Goal: Task Accomplishment & Management: Manage account settings

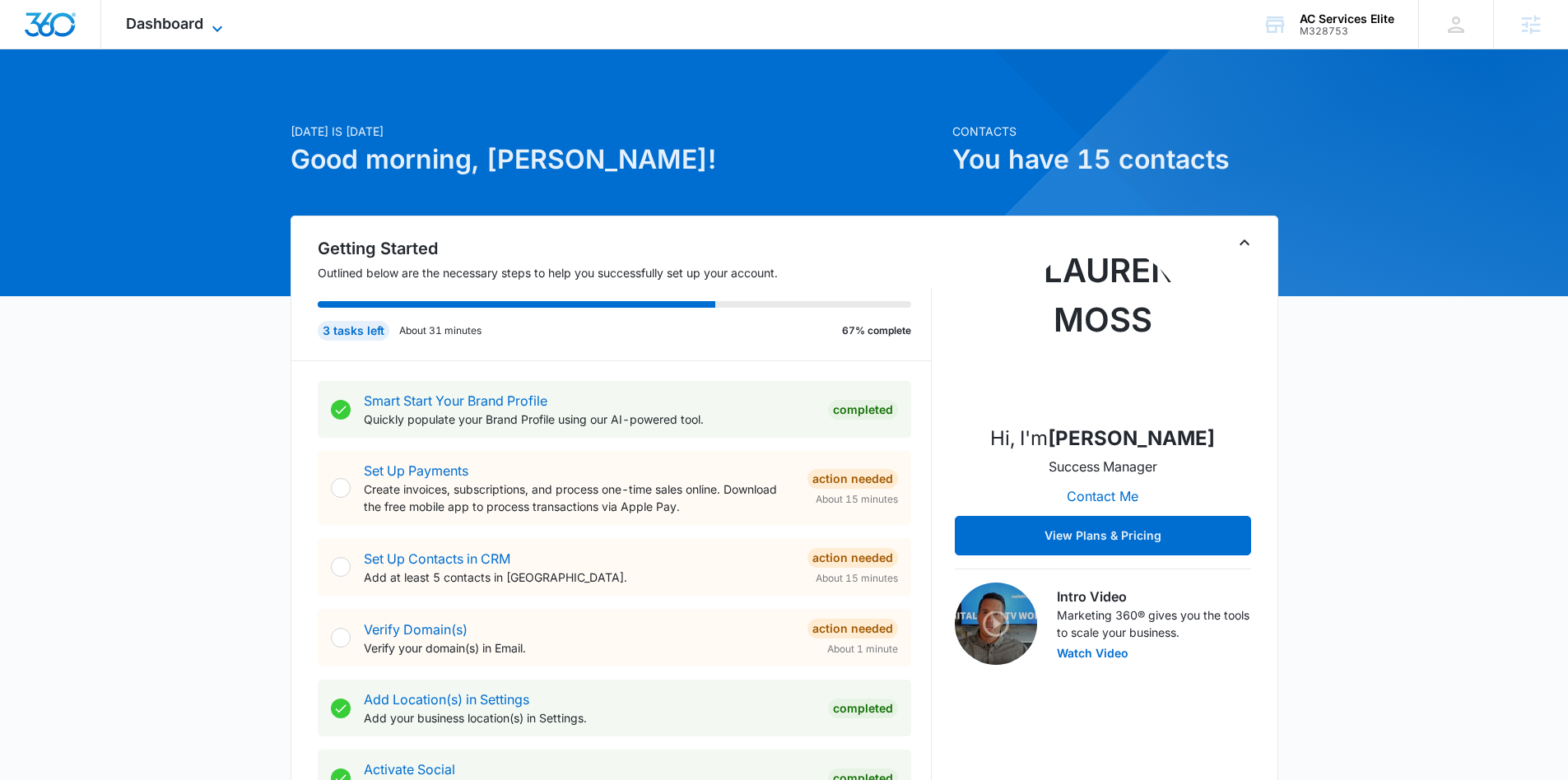
click at [216, 25] on icon at bounding box center [217, 29] width 20 height 20
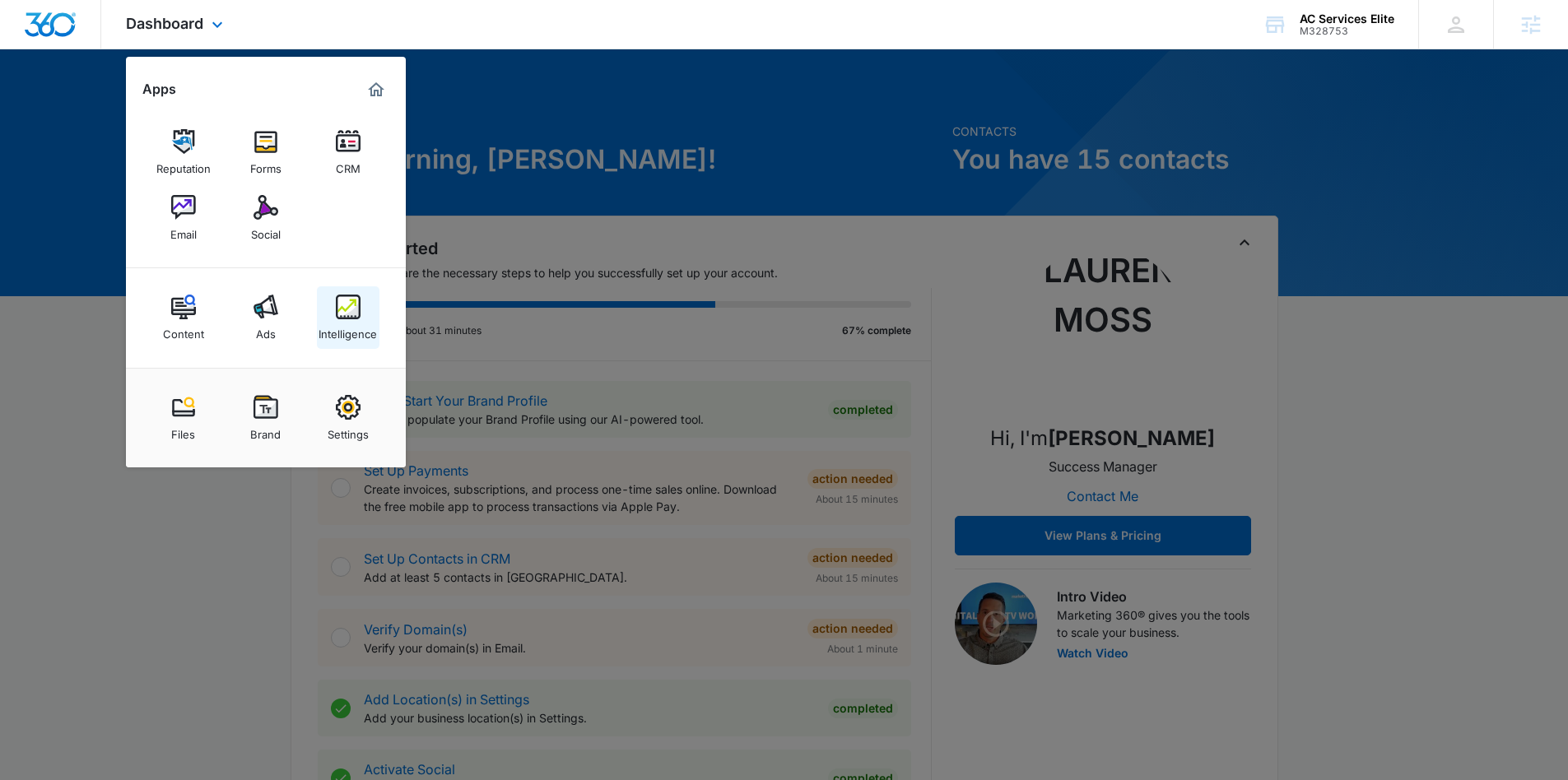
click at [355, 324] on div "Intelligence" at bounding box center [347, 330] width 59 height 22
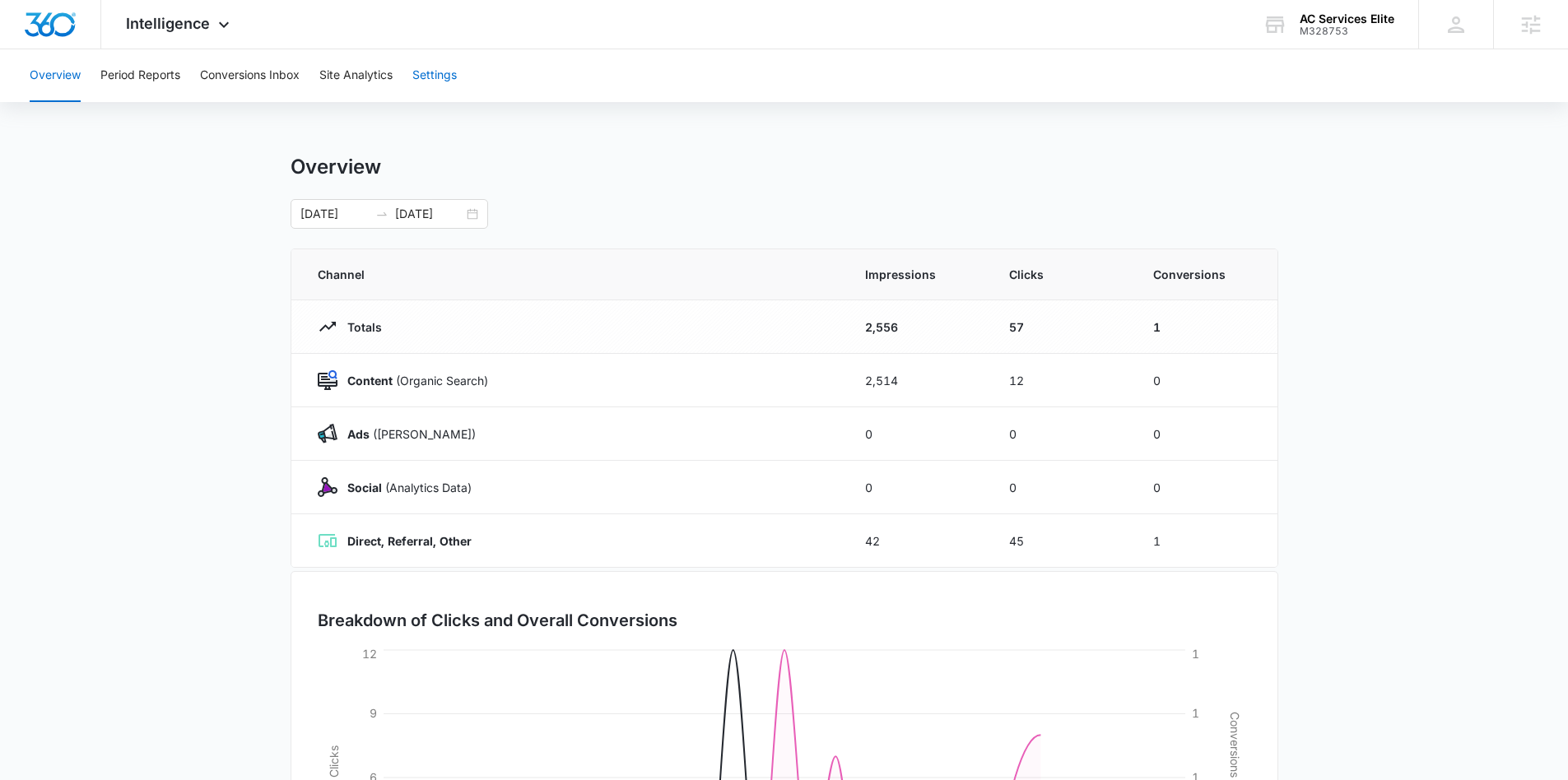
click at [447, 70] on button "Settings" at bounding box center [434, 76] width 44 height 52
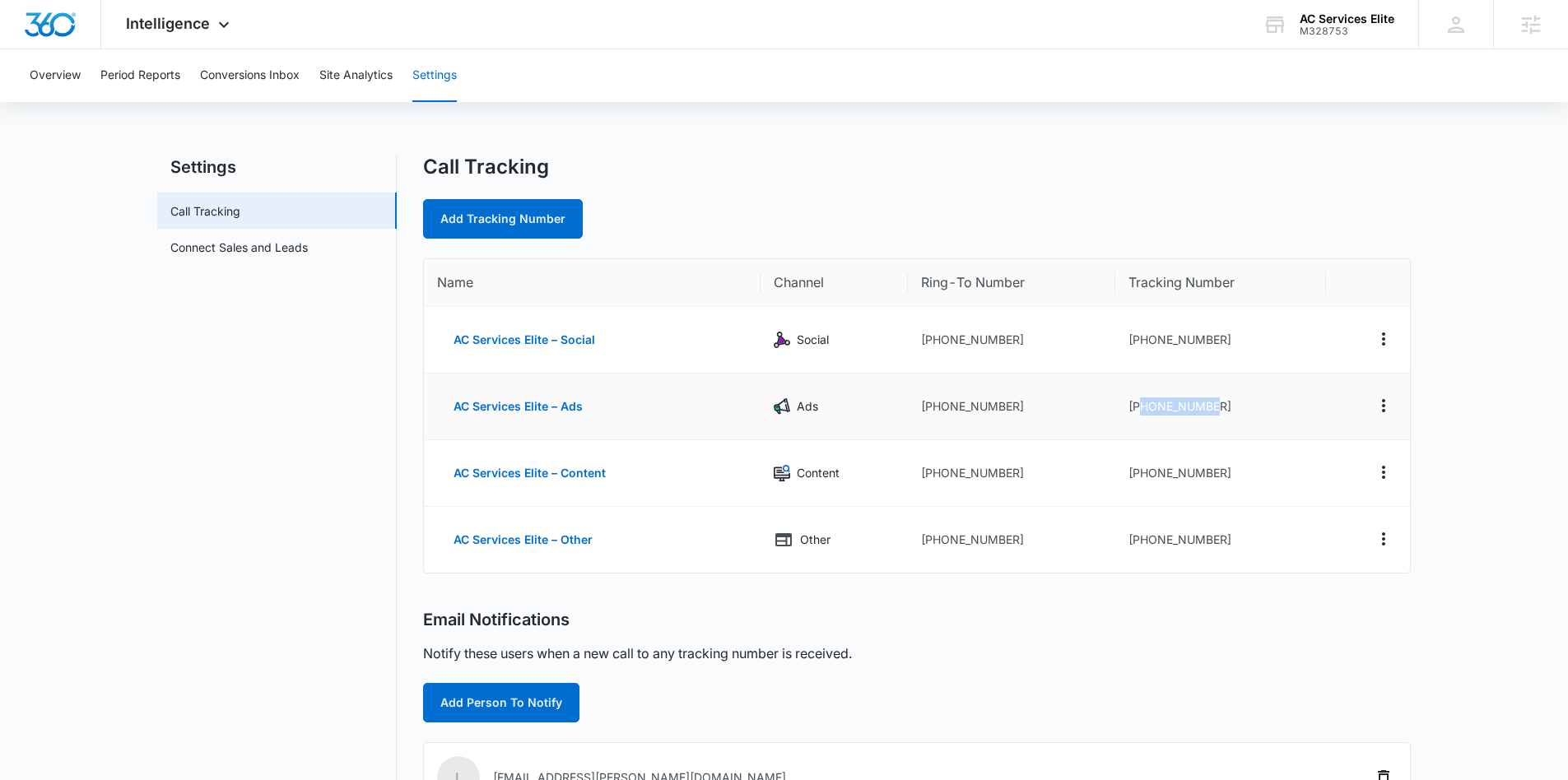
drag, startPoint x: 1225, startPoint y: 402, endPoint x: 1138, endPoint y: 406, distance: 87.1
click at [1138, 406] on td "+12092503200" at bounding box center [1220, 407] width 211 height 67
copy td "2092503200"
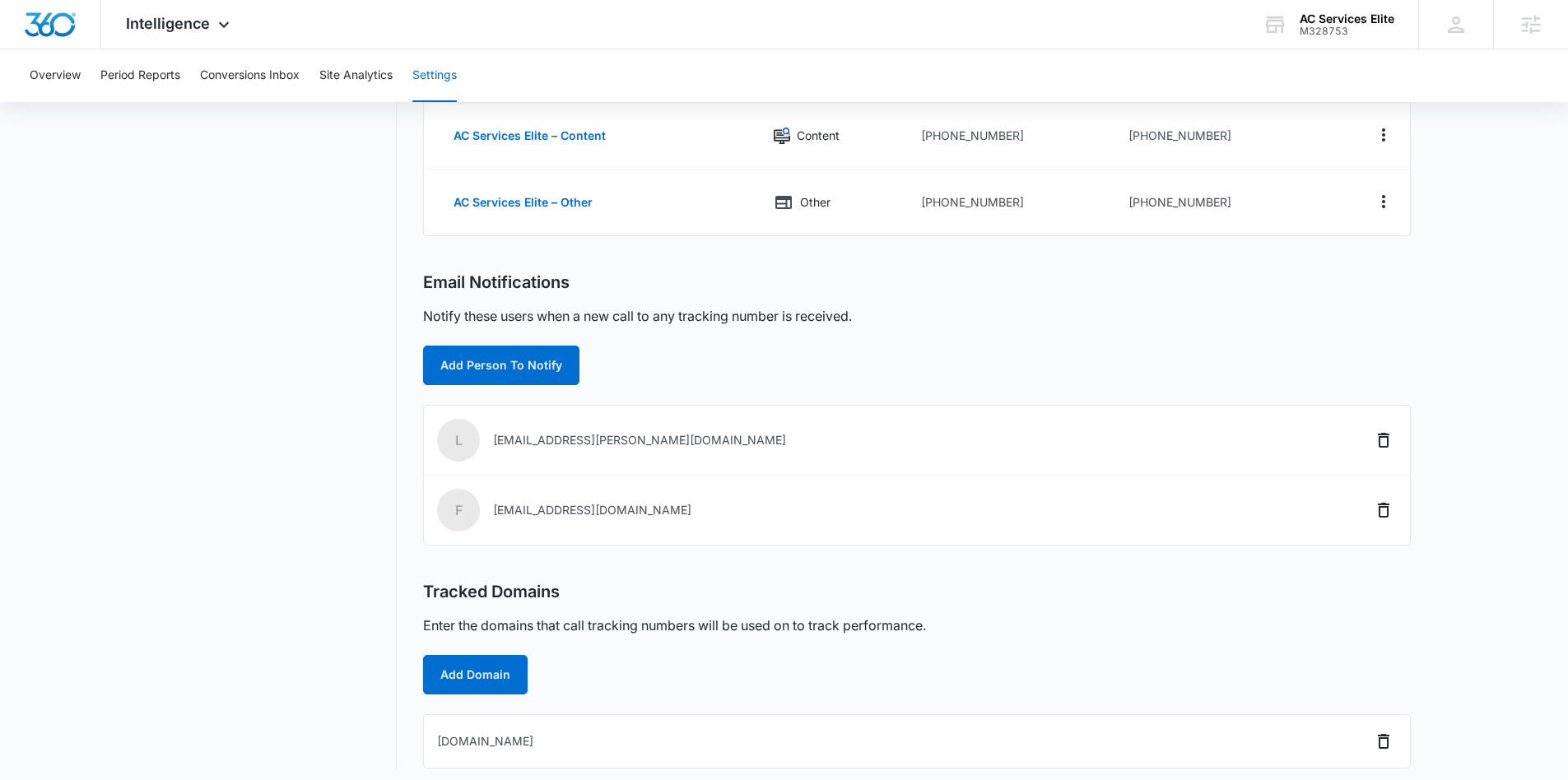
scroll to position [345, 0]
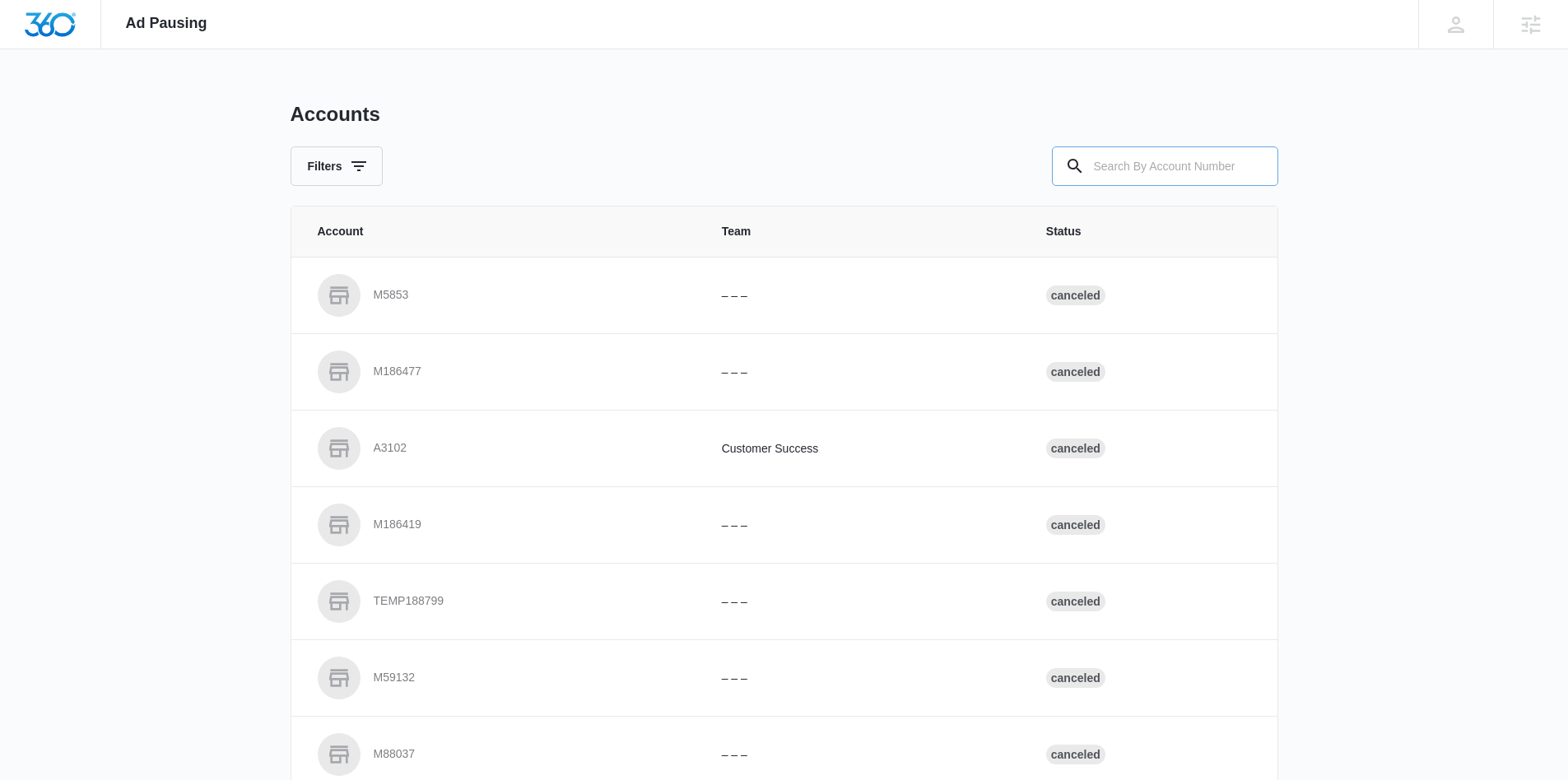
click at [1198, 167] on input "text" at bounding box center [1165, 166] width 226 height 40
paste input "M328753"
type input "M328753"
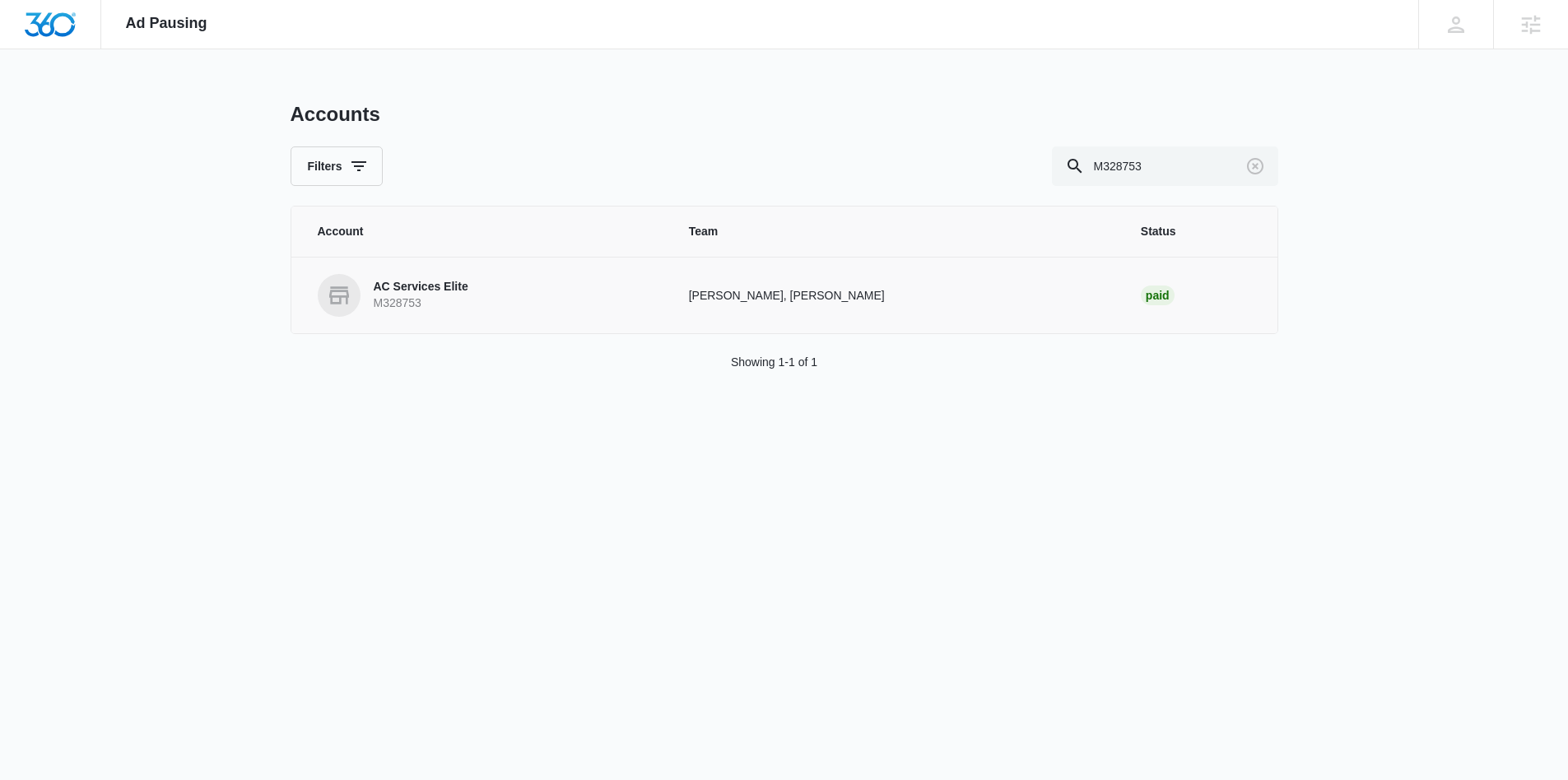
click at [443, 287] on p "AC Services Elite" at bounding box center [420, 287] width 95 height 16
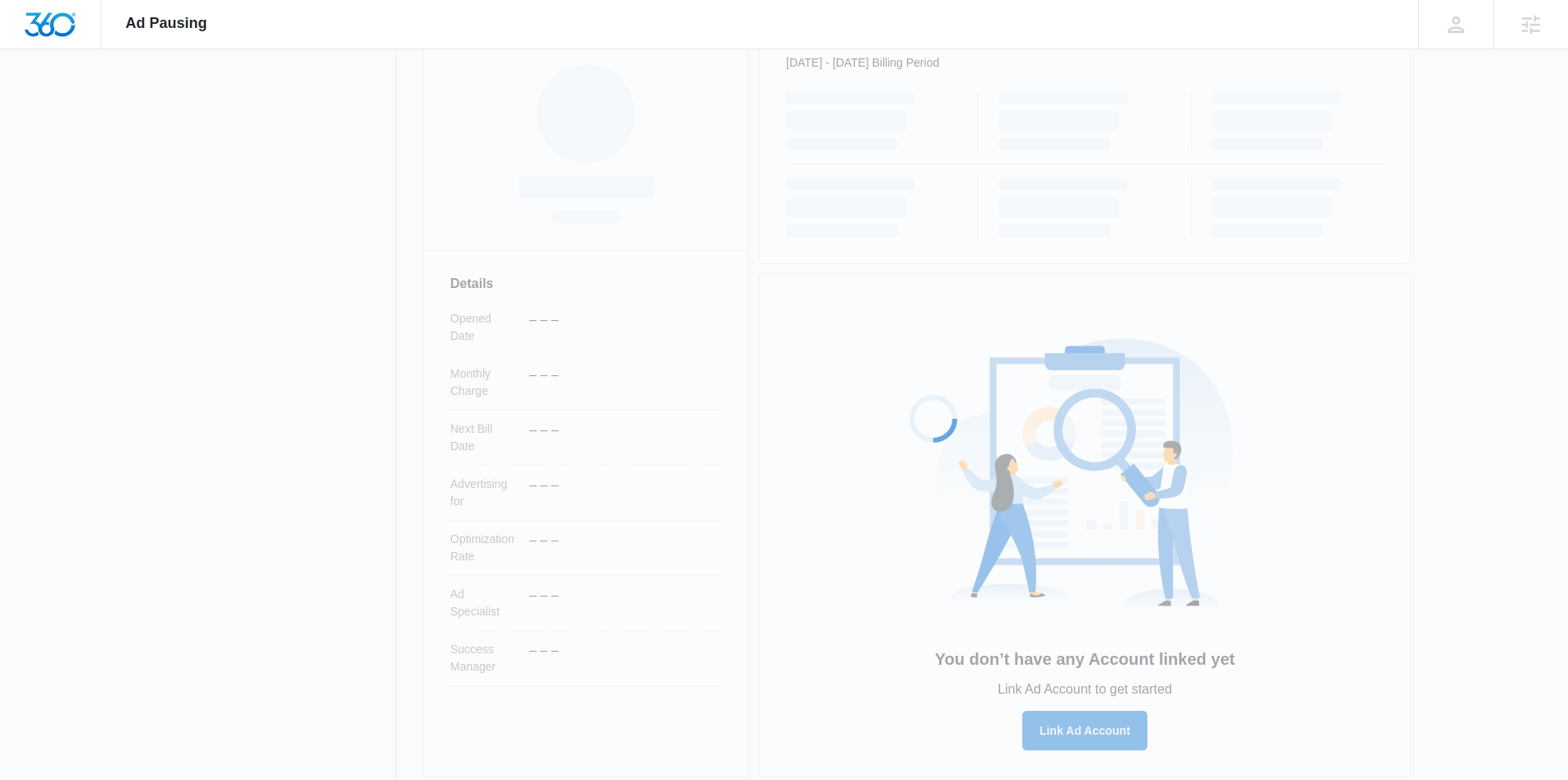
scroll to position [268, 0]
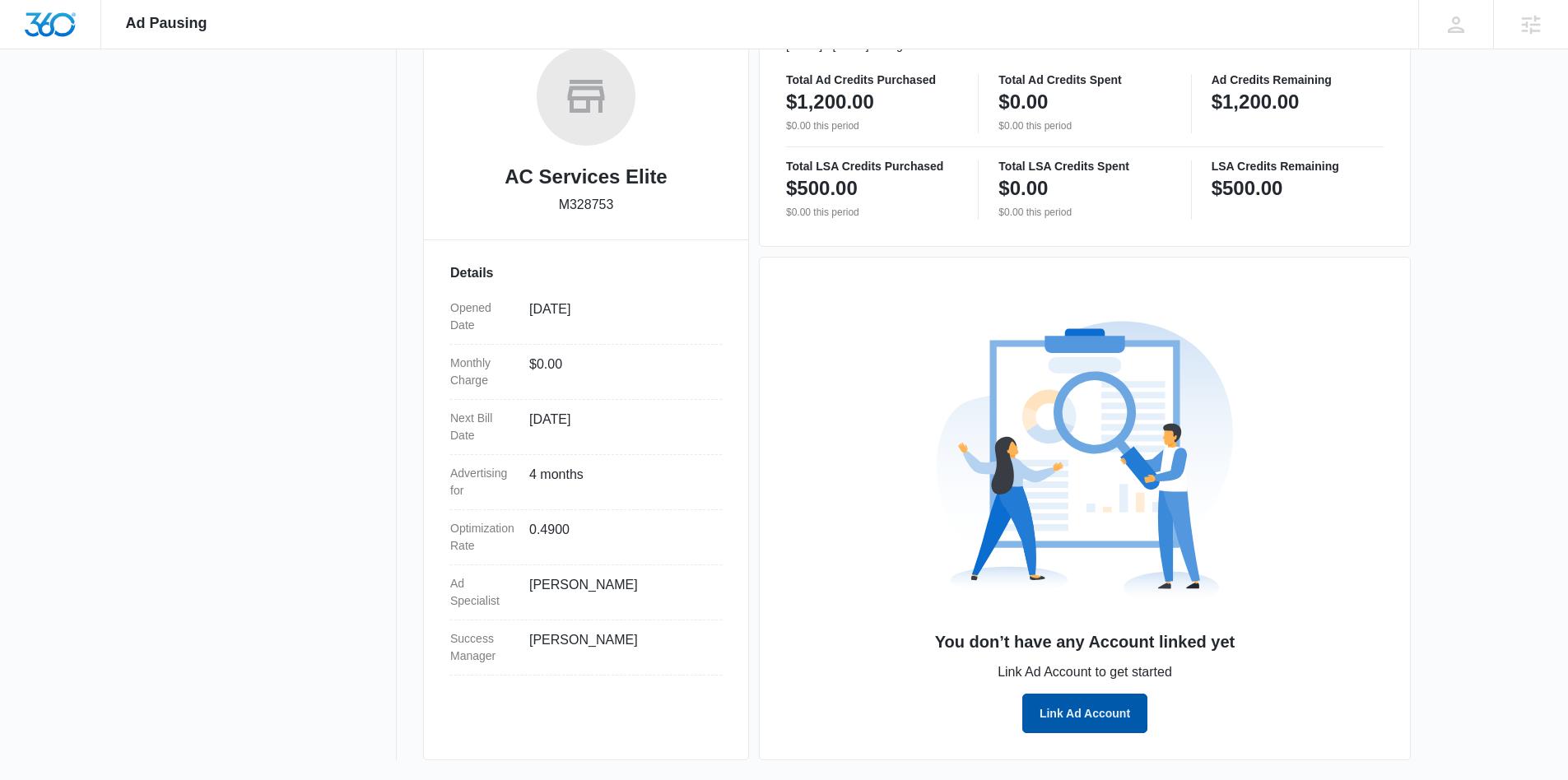
click at [1091, 711] on button "Link Ad Account" at bounding box center [1084, 713] width 125 height 40
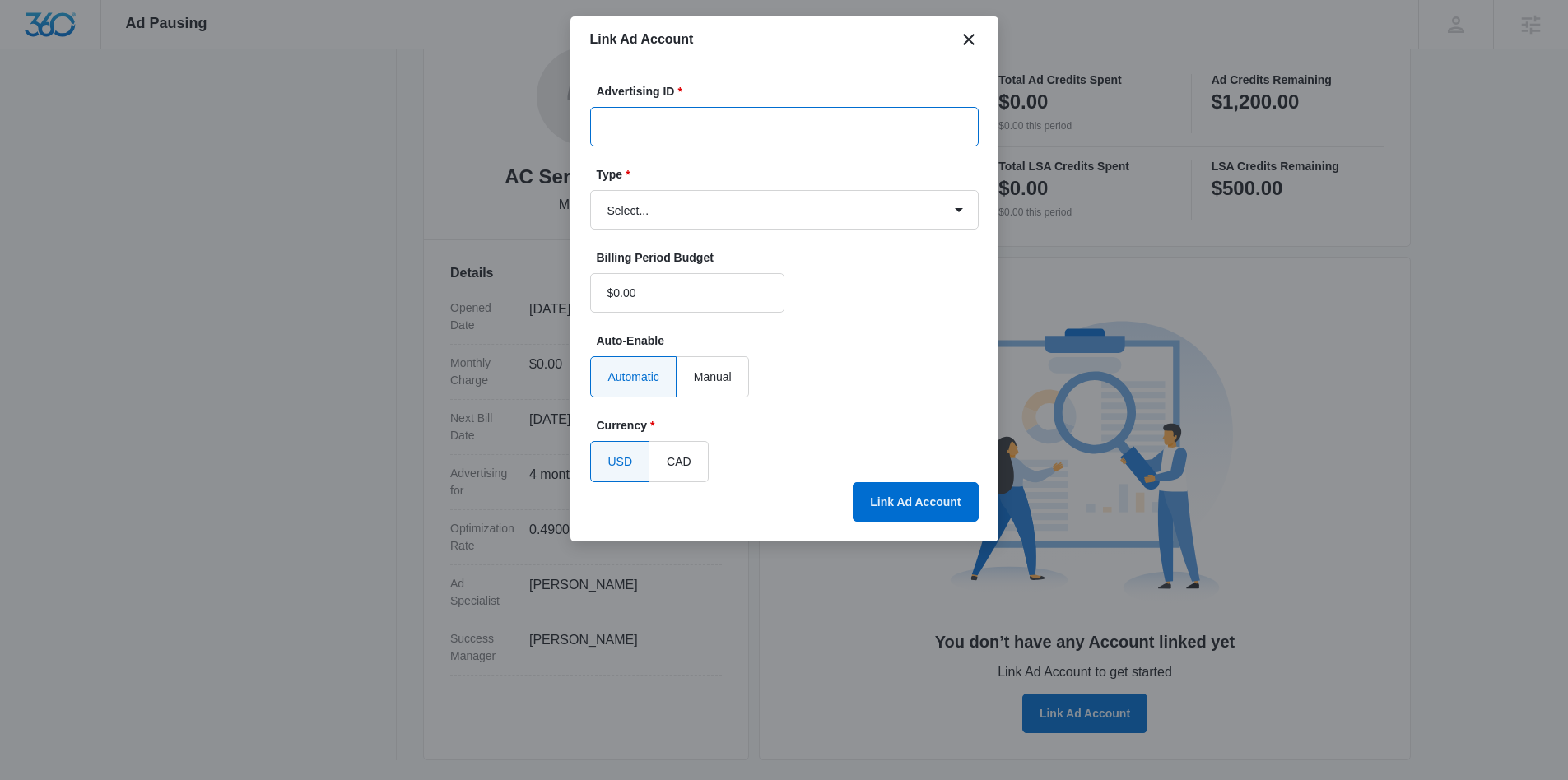
click at [761, 125] on input "Advertising ID *" at bounding box center [785, 127] width 389 height 40
paste input "434-220-7247"
type input "434-220-7247"
click at [741, 221] on select "Select... Bing Ads Facebook Ads Google Ads" at bounding box center [785, 210] width 389 height 40
select select "google"
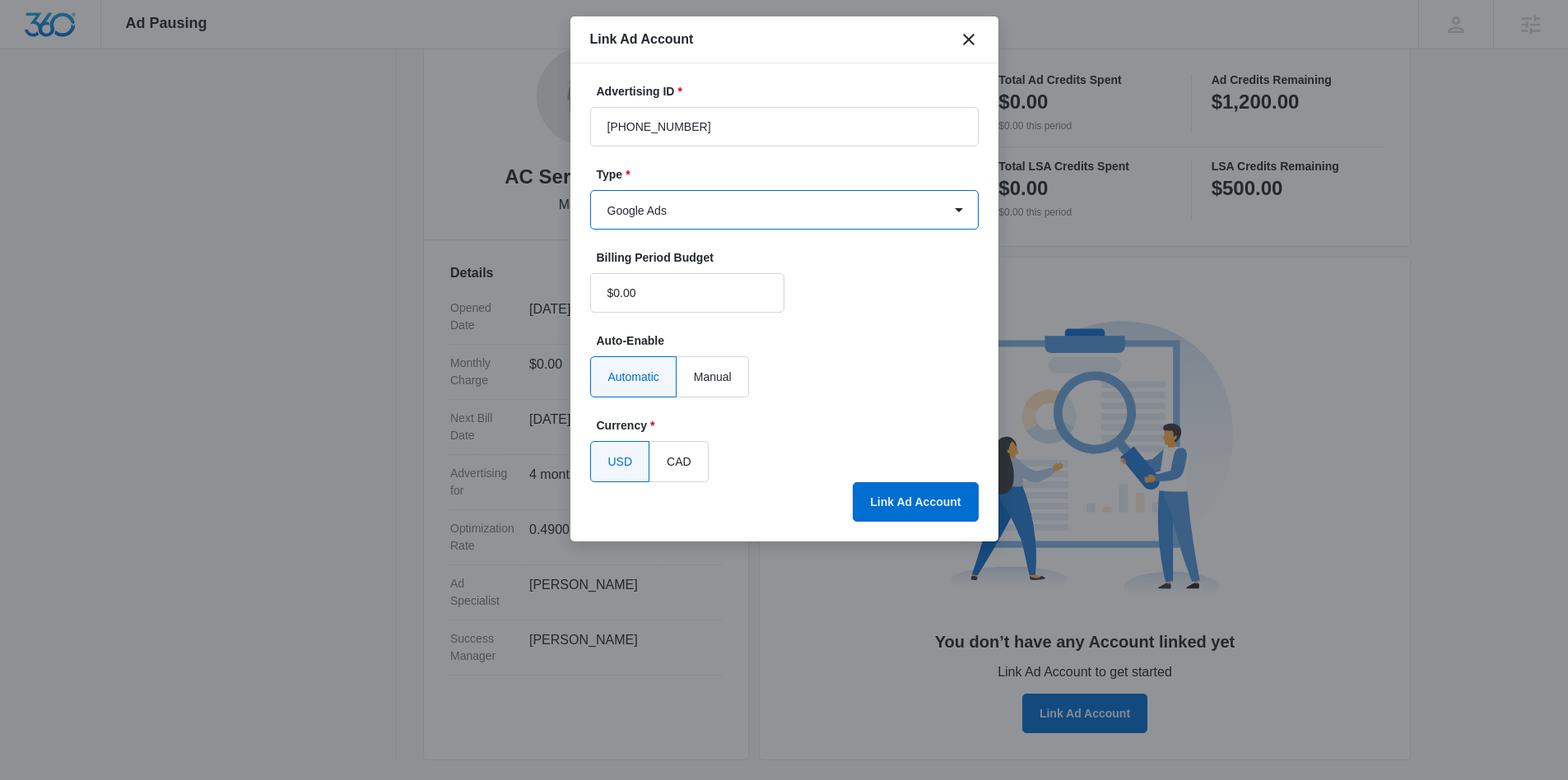
click at [590, 190] on select "Select... Bing Ads Facebook Ads Google Ads" at bounding box center [785, 210] width 389 height 40
click at [924, 498] on button "Link Ad Account" at bounding box center [915, 502] width 125 height 40
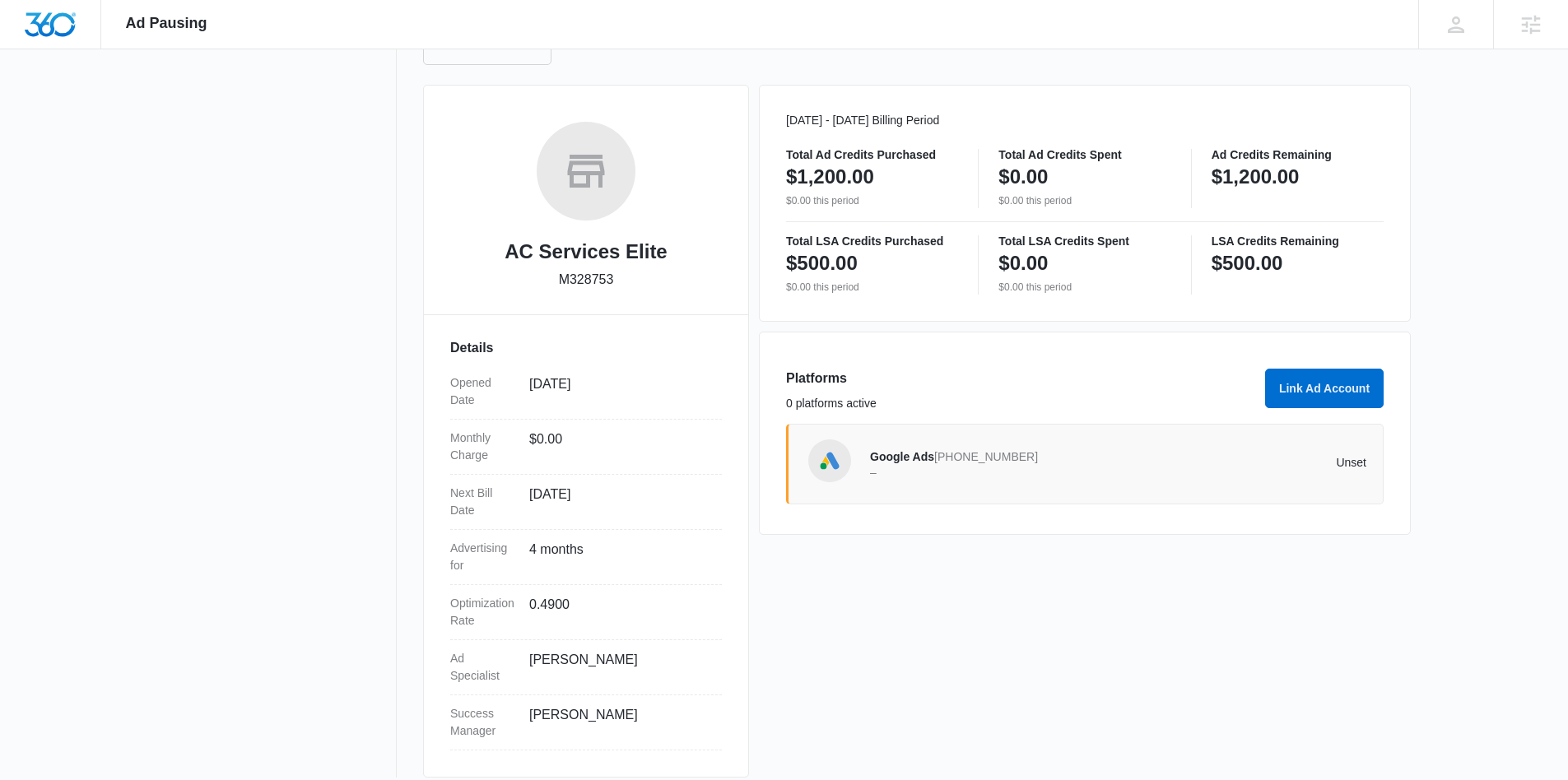
scroll to position [0, 0]
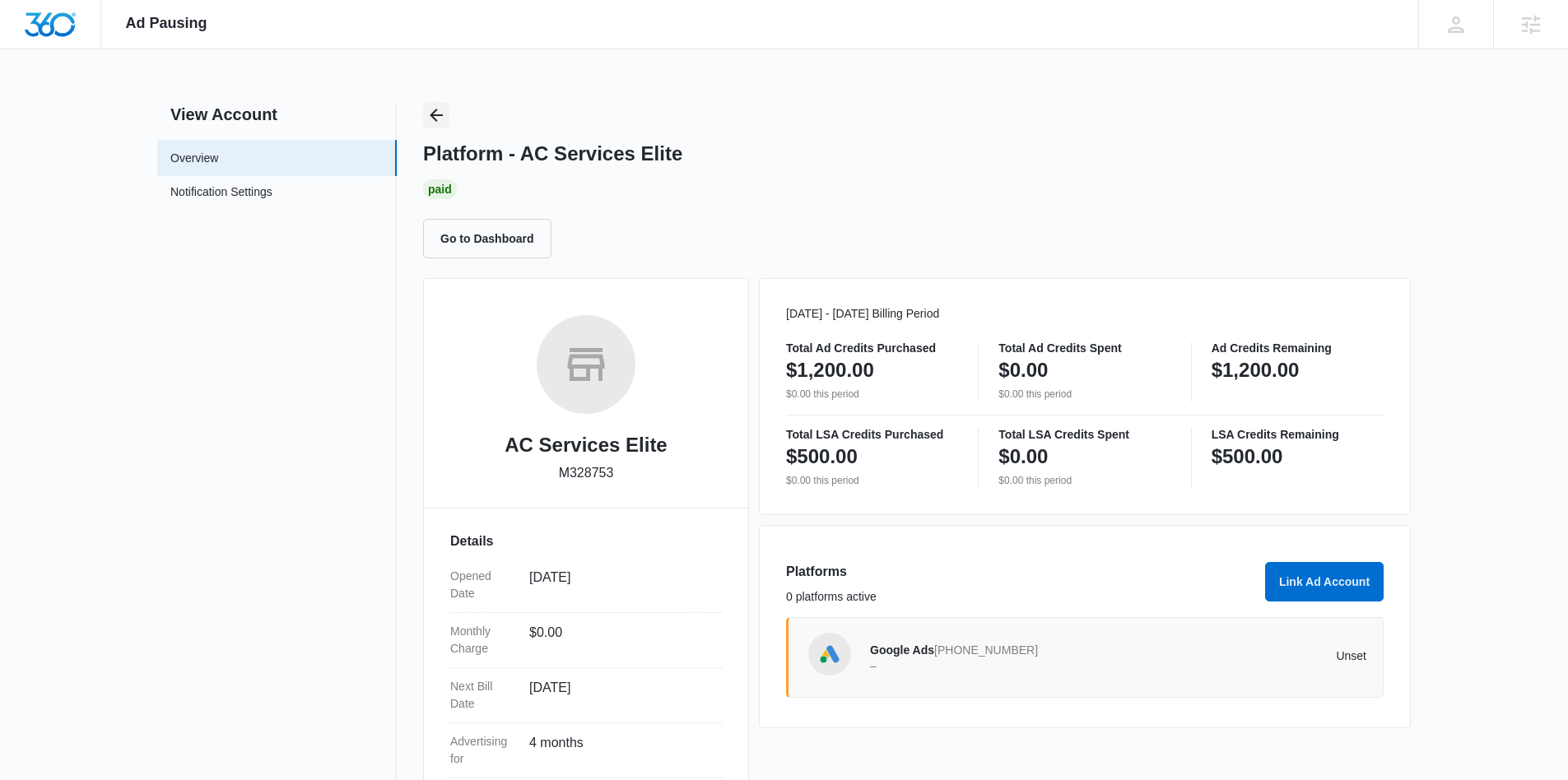
click at [442, 105] on icon "Back" at bounding box center [436, 115] width 20 height 20
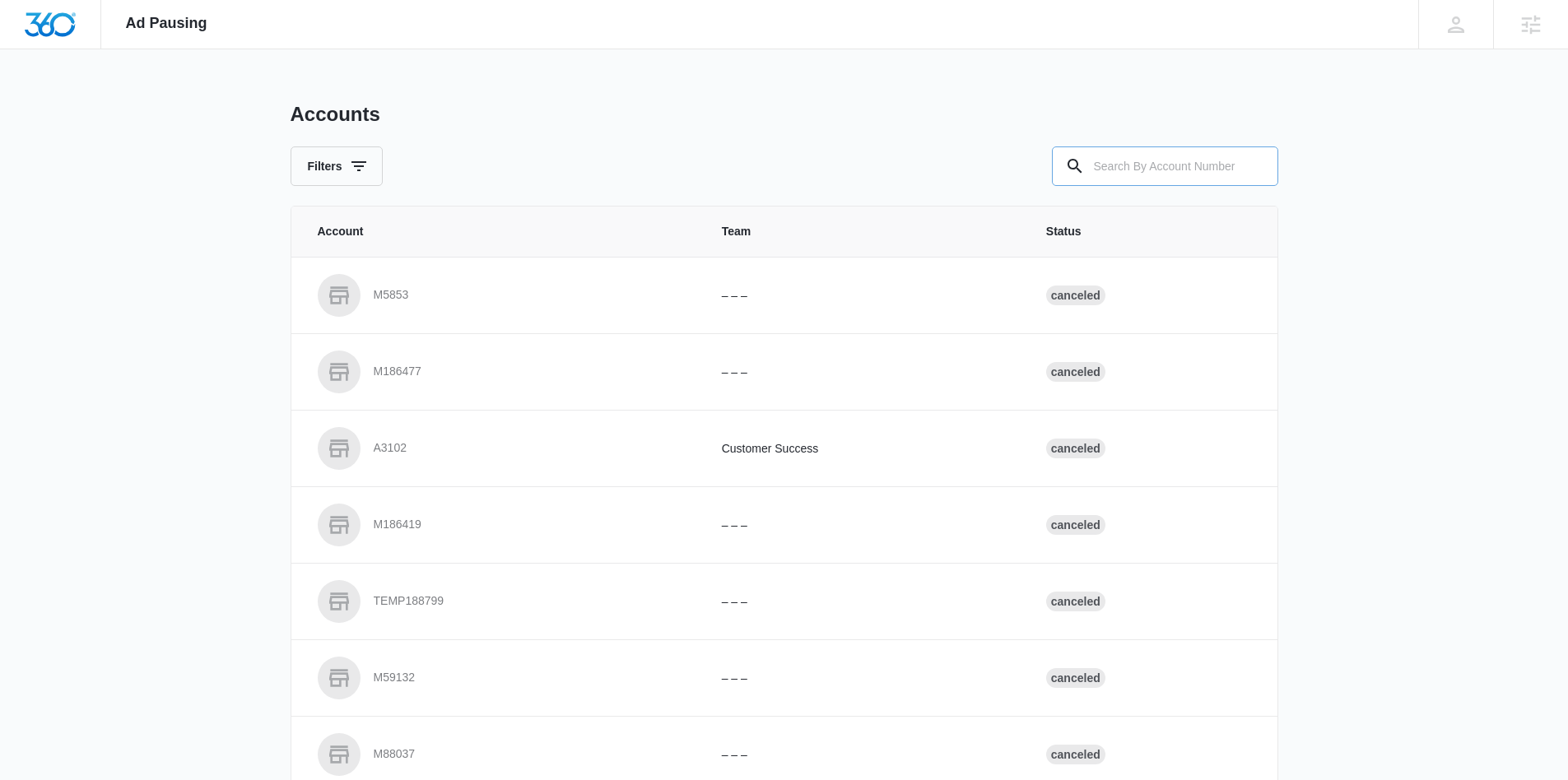
click at [1113, 155] on input "text" at bounding box center [1165, 166] width 226 height 40
type input "v"
paste input "M360+Accounts1025@madwiremedia.com"
type input "M360+Accounts1025@madwiremedia.com"
click at [1226, 158] on input "text" at bounding box center [1165, 166] width 226 height 40
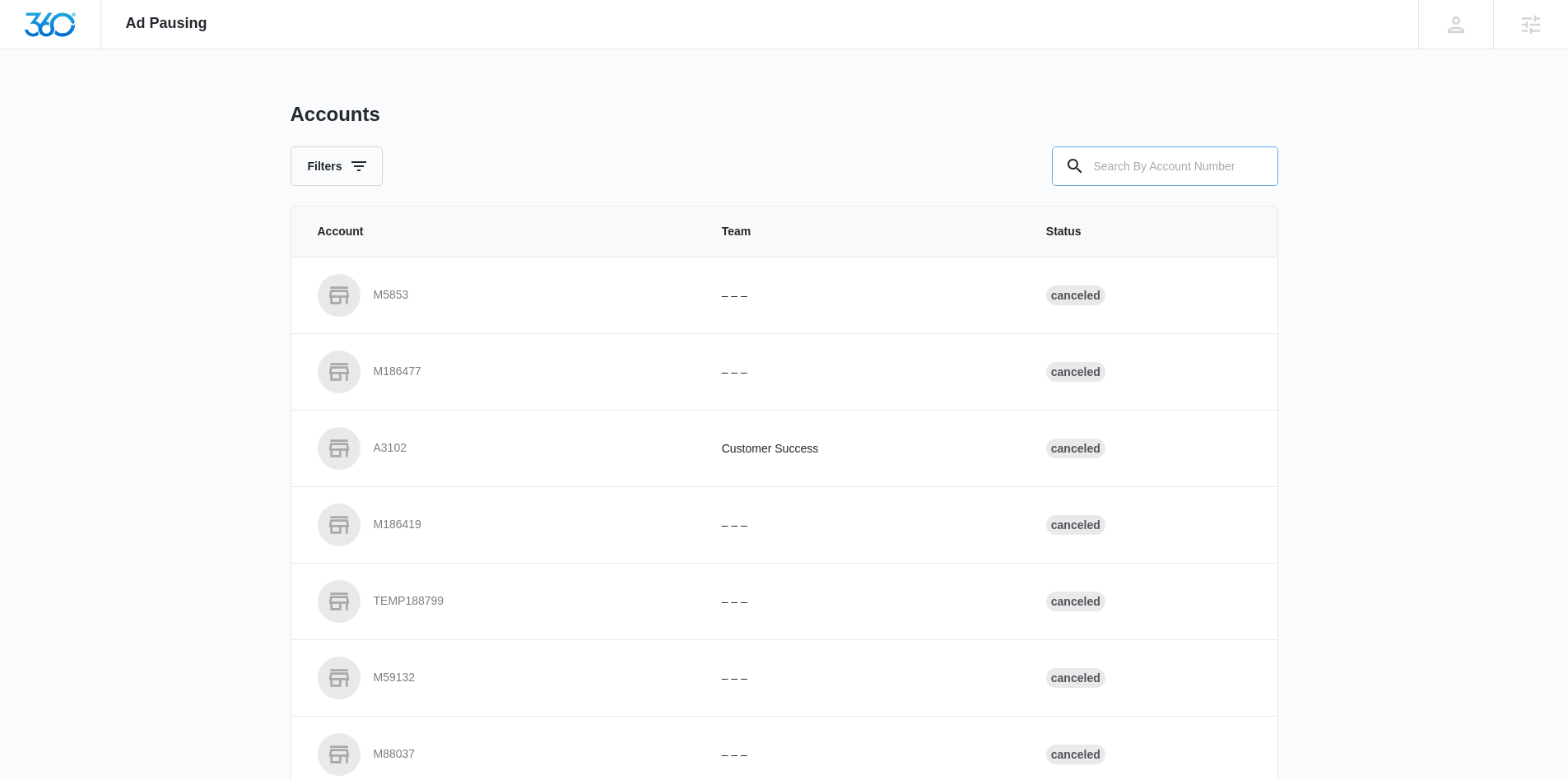
paste input "M336463"
type input "M336463"
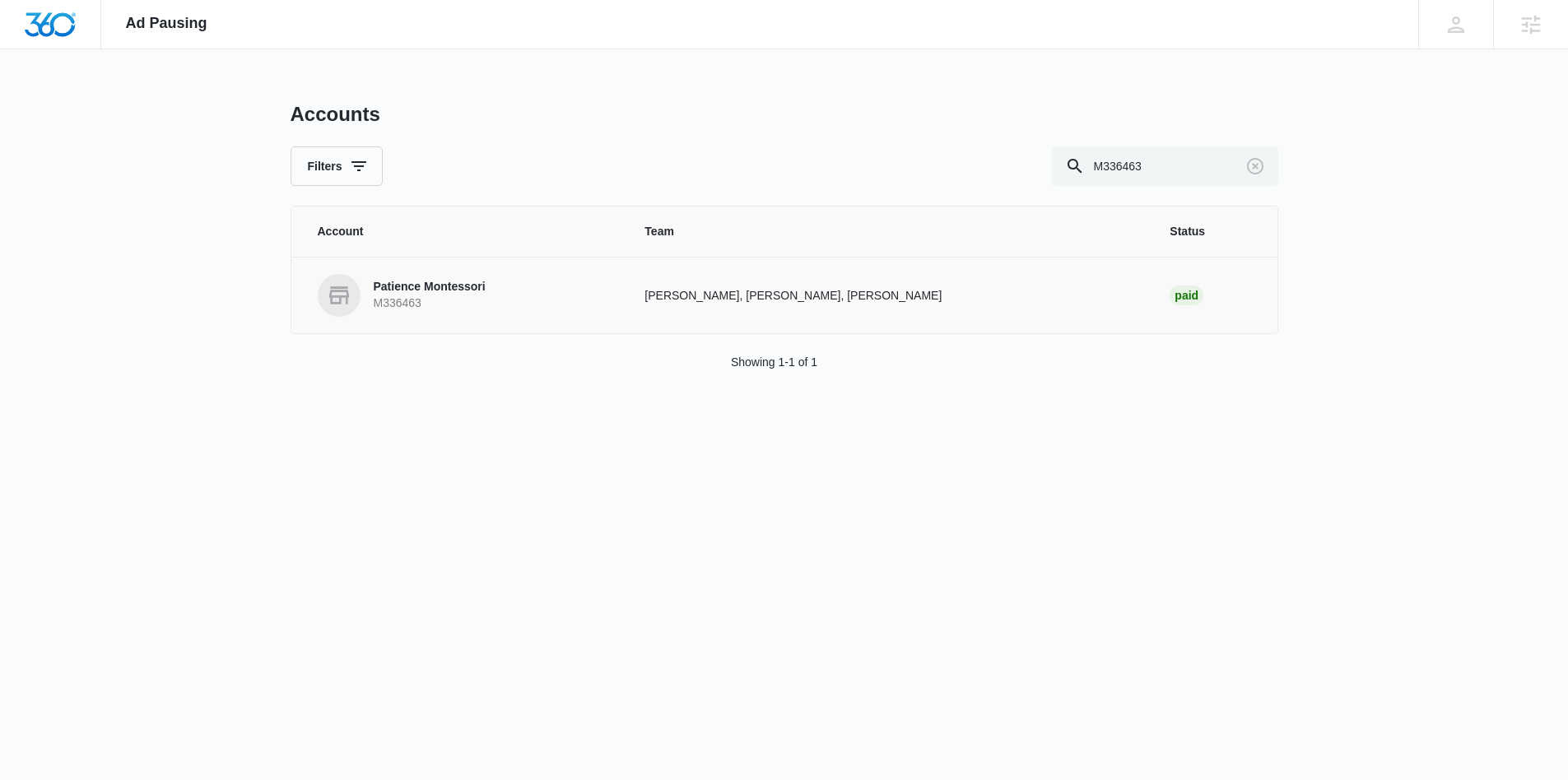
click at [512, 291] on link "Patience Montessori M336463" at bounding box center [461, 295] width 288 height 42
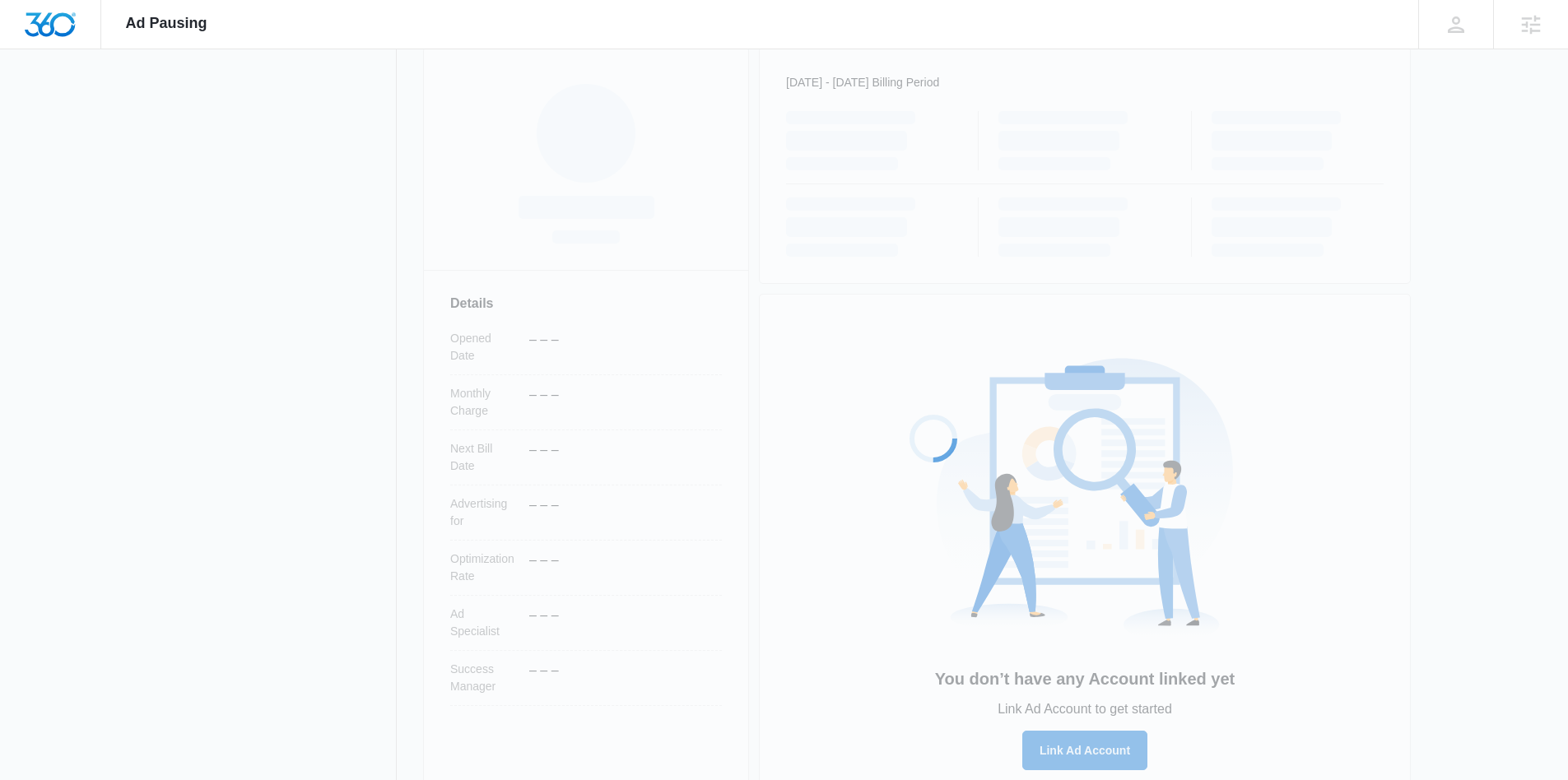
scroll to position [233, 0]
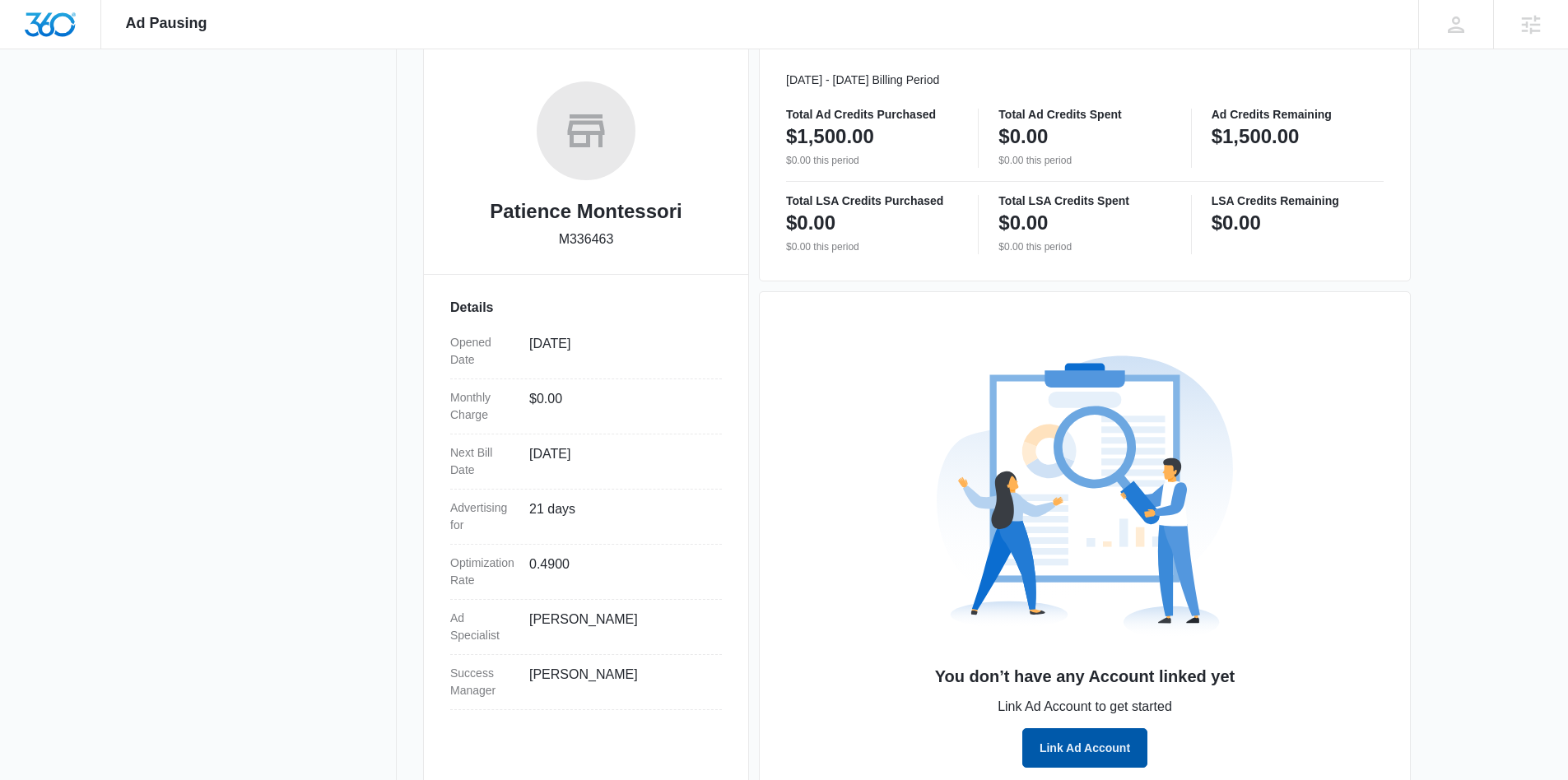
click at [1076, 754] on button "Link Ad Account" at bounding box center [1084, 747] width 125 height 40
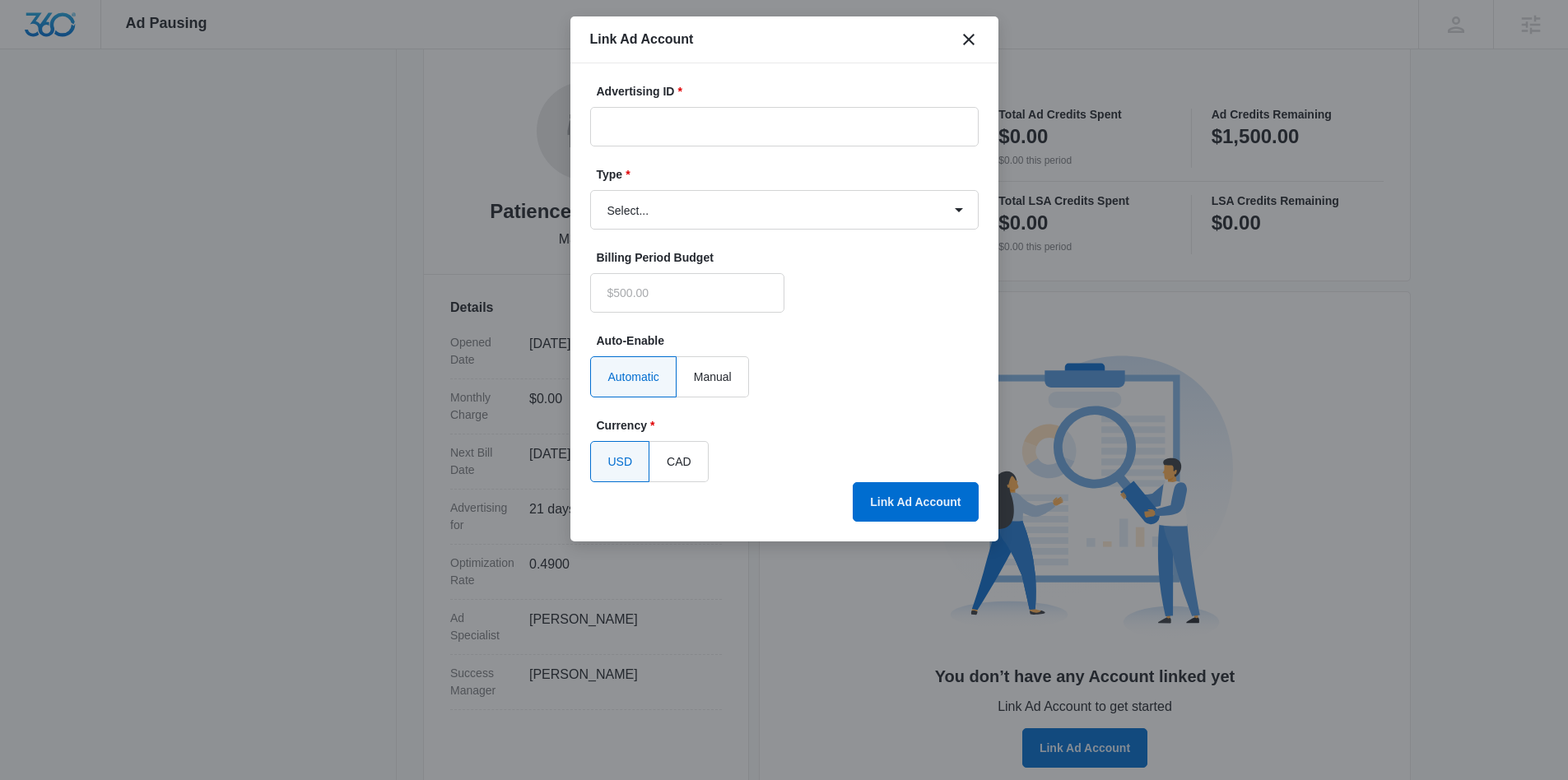
type input "$0.00"
click at [728, 128] on input "Advertising ID *" at bounding box center [785, 127] width 389 height 40
paste input "593-761-4400"
type input "593-761-4400"
click at [729, 215] on select "Select... Bing Ads Facebook Ads Google Ads" at bounding box center [785, 210] width 389 height 40
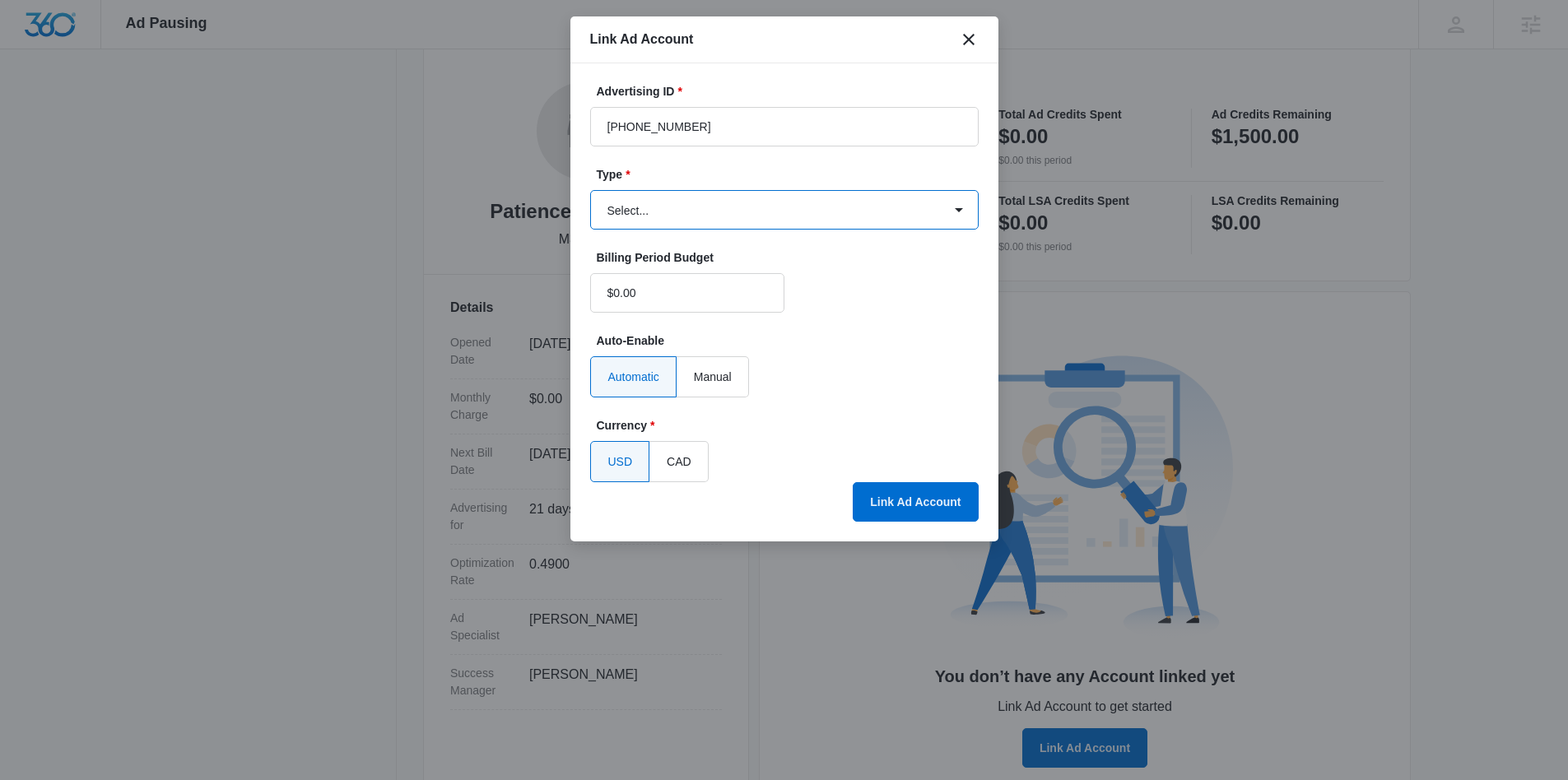
select select "google"
click at [590, 190] on select "Select... Bing Ads Facebook Ads Google Ads" at bounding box center [785, 210] width 389 height 40
click at [637, 132] on input "593-761-4400" at bounding box center [785, 127] width 389 height 40
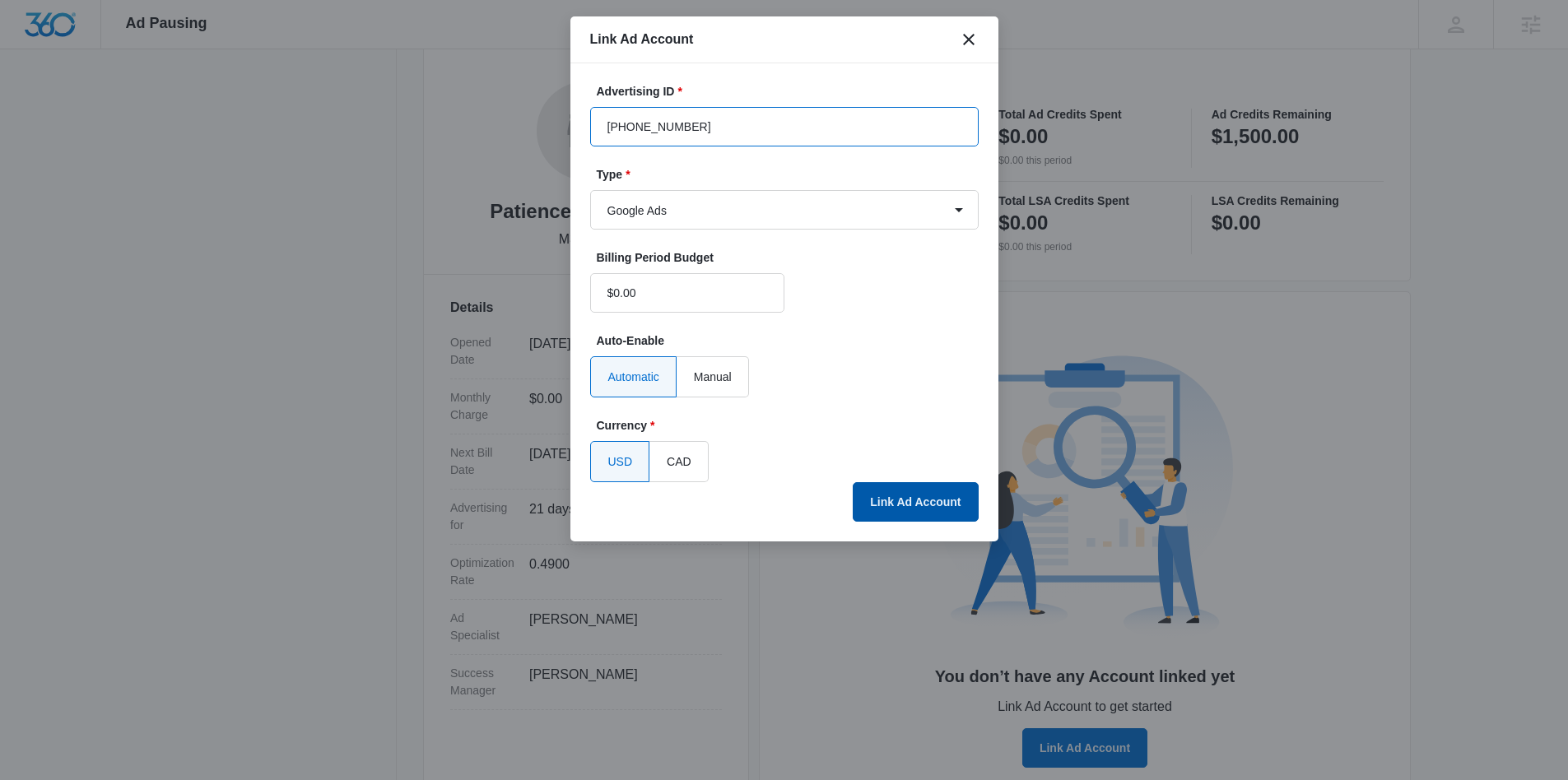
type input "593-761-4400"
click at [949, 496] on button "Link Ad Account" at bounding box center [915, 502] width 125 height 40
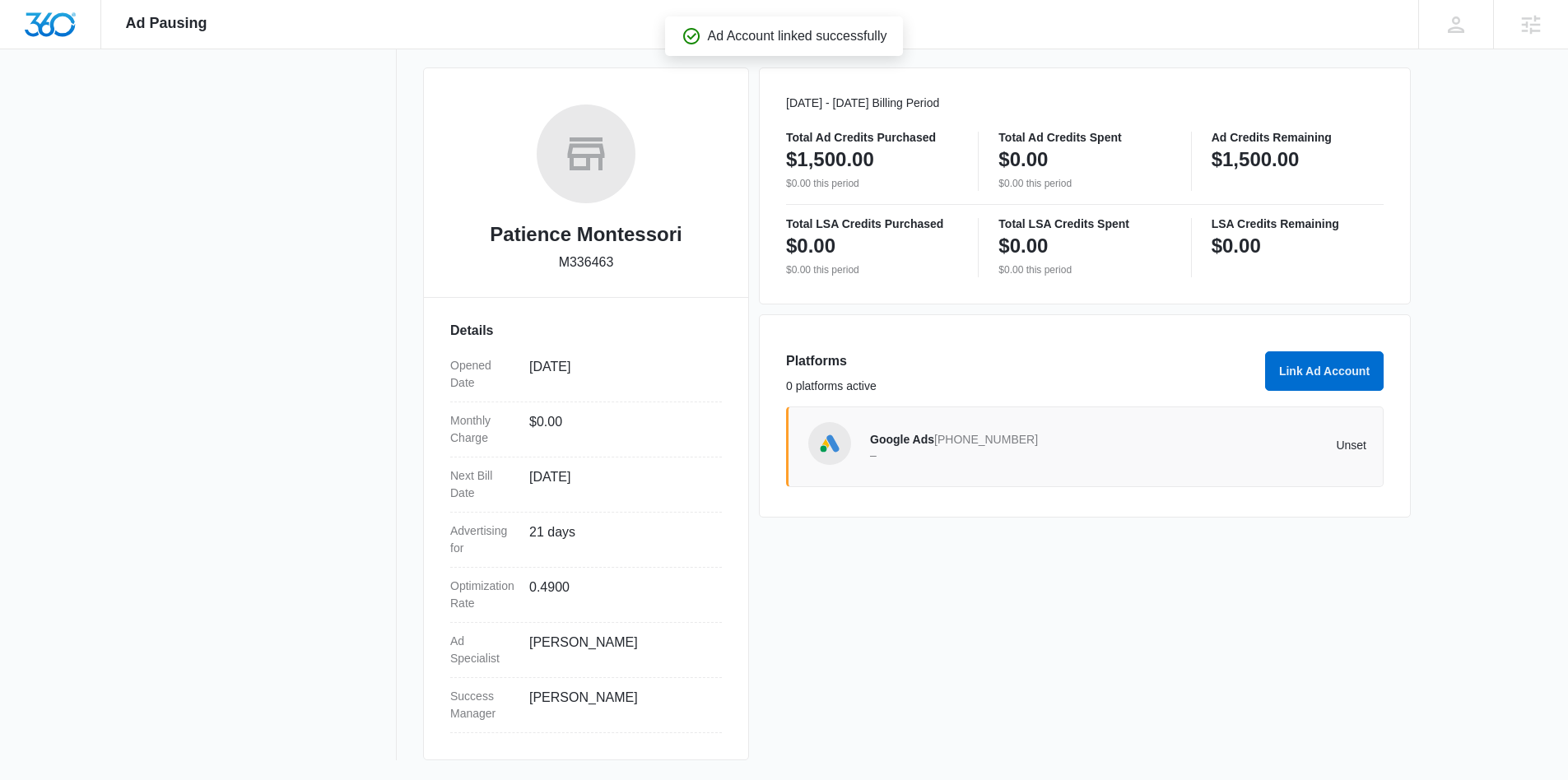
scroll to position [211, 0]
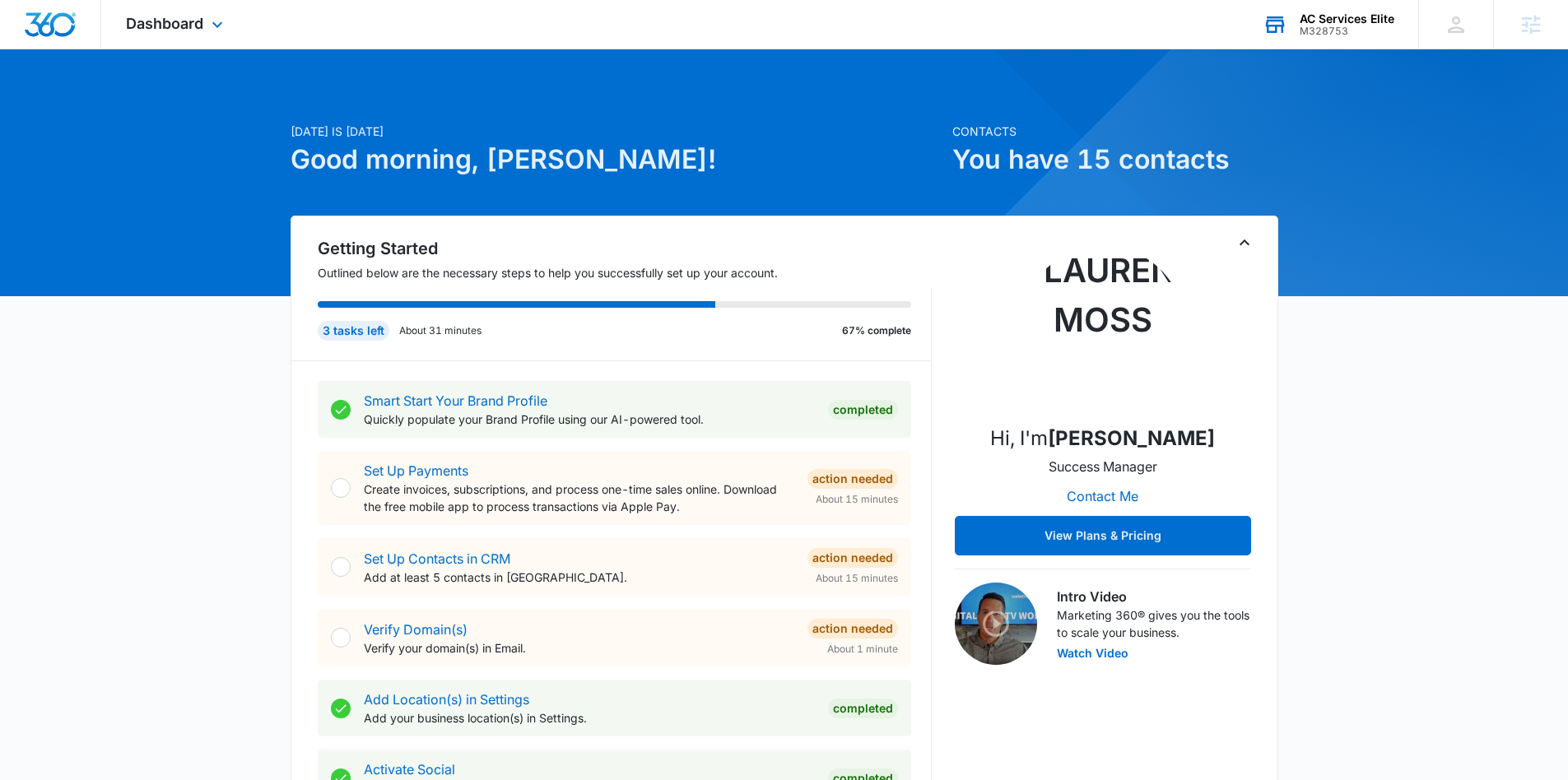
click at [1355, 32] on div "M328753" at bounding box center [1346, 31] width 95 height 12
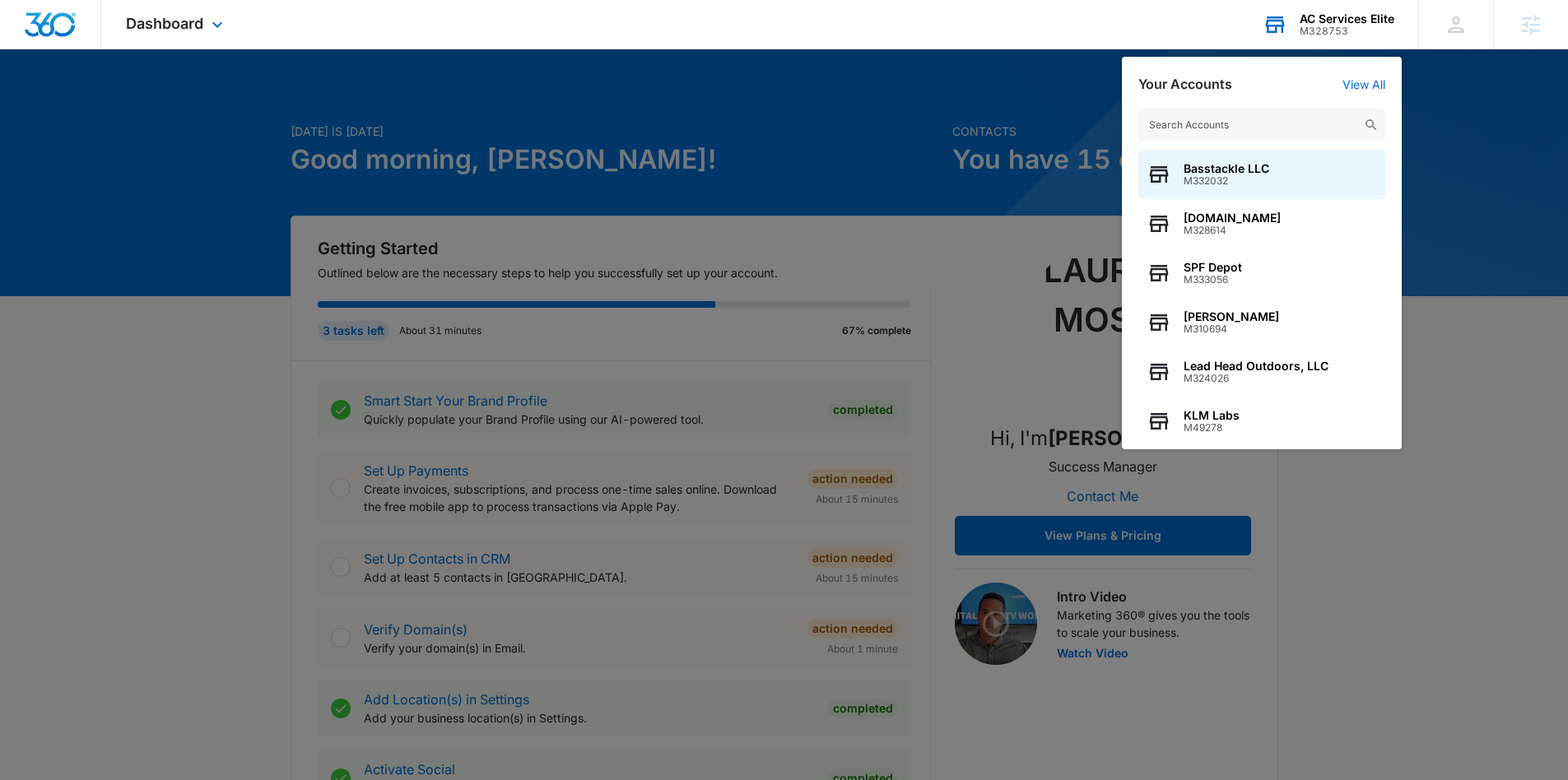
scroll to position [1, 0]
click at [1373, 79] on link "View All" at bounding box center [1363, 84] width 43 height 14
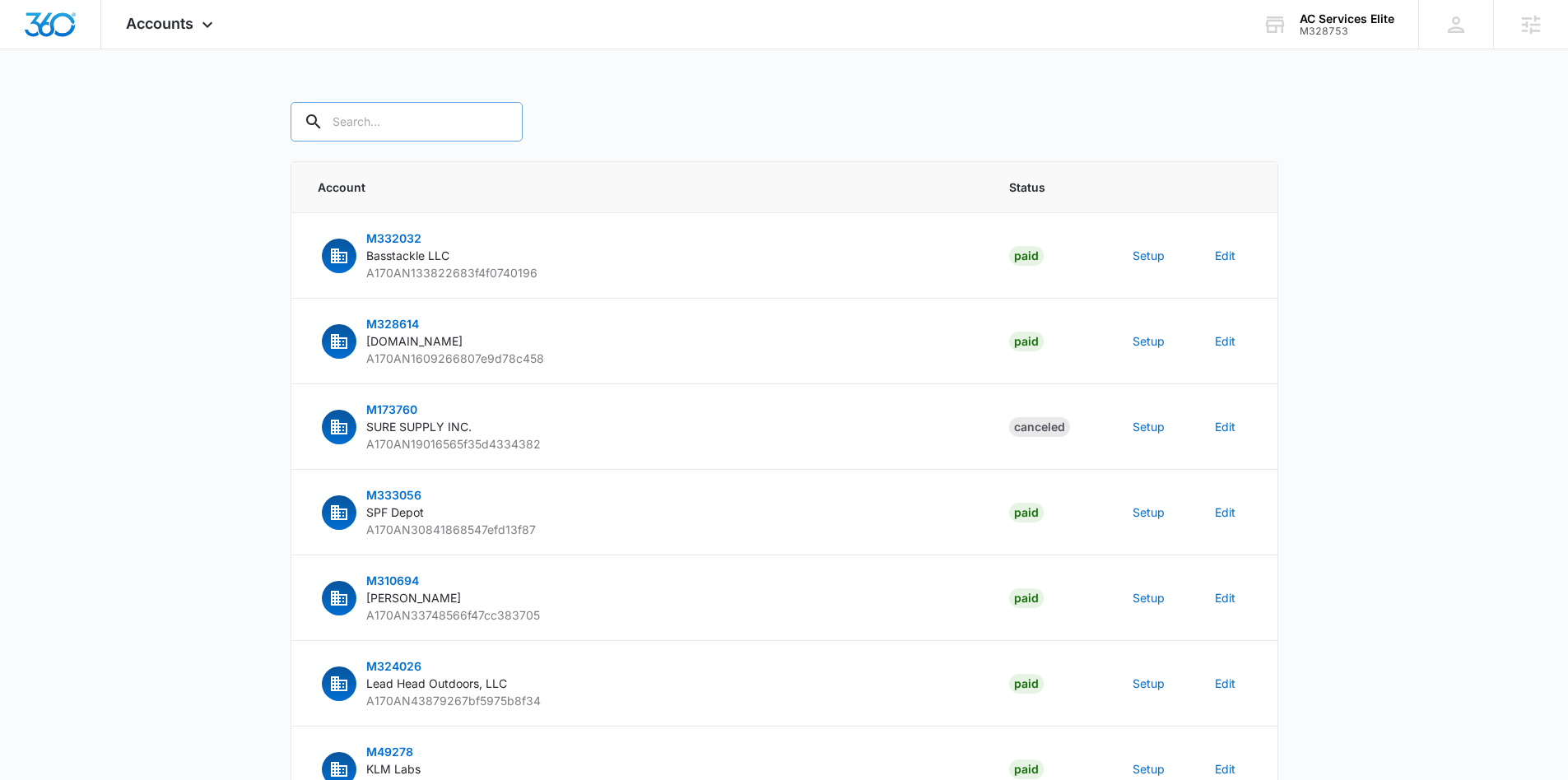
click at [367, 129] on input "text" at bounding box center [406, 122] width 232 height 40
paste input "434-220-7247"
click at [354, 126] on input "434-220-7247" at bounding box center [419, 122] width 257 height 40
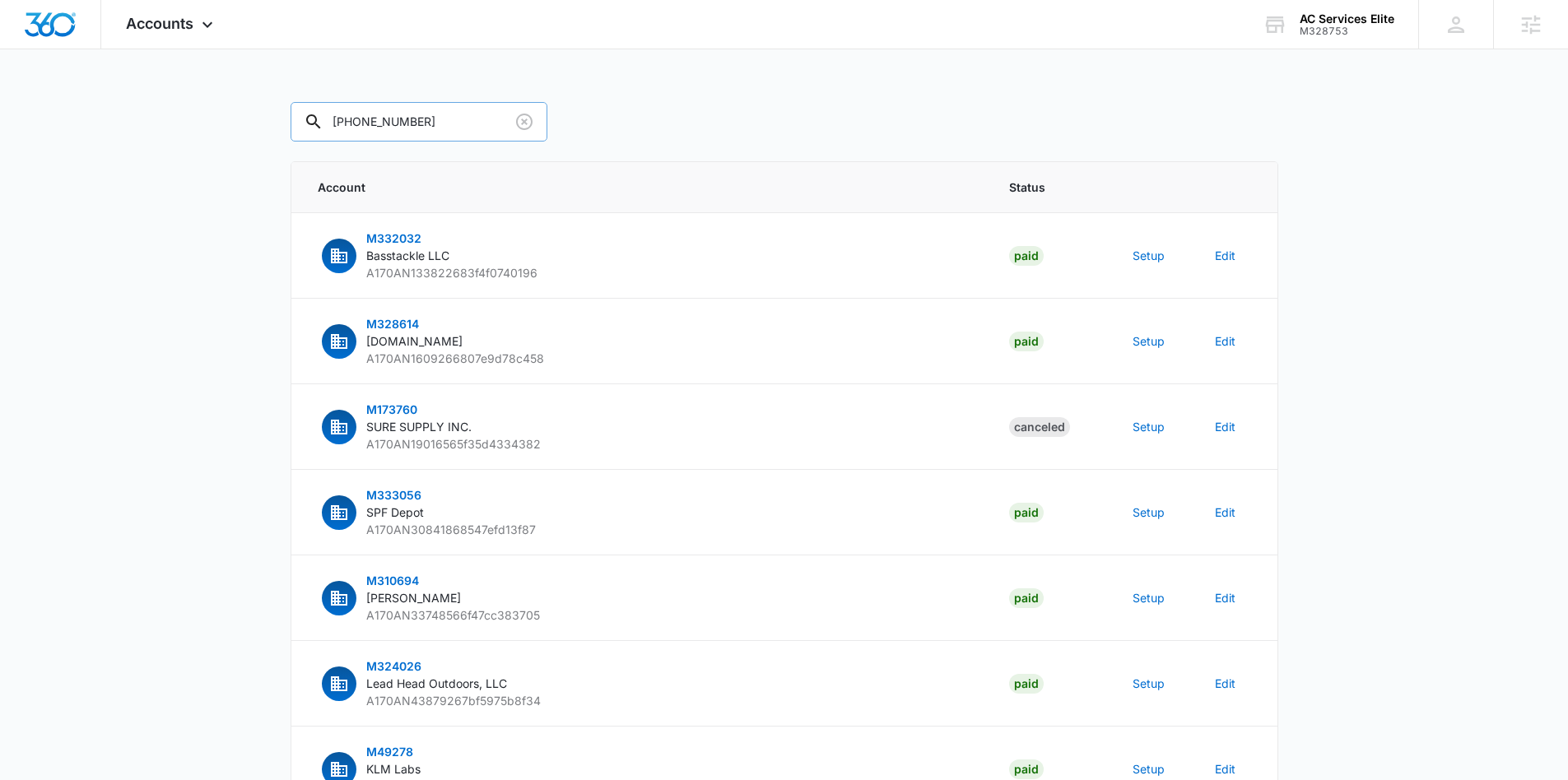
paste input "M328753"
type input "M328753"
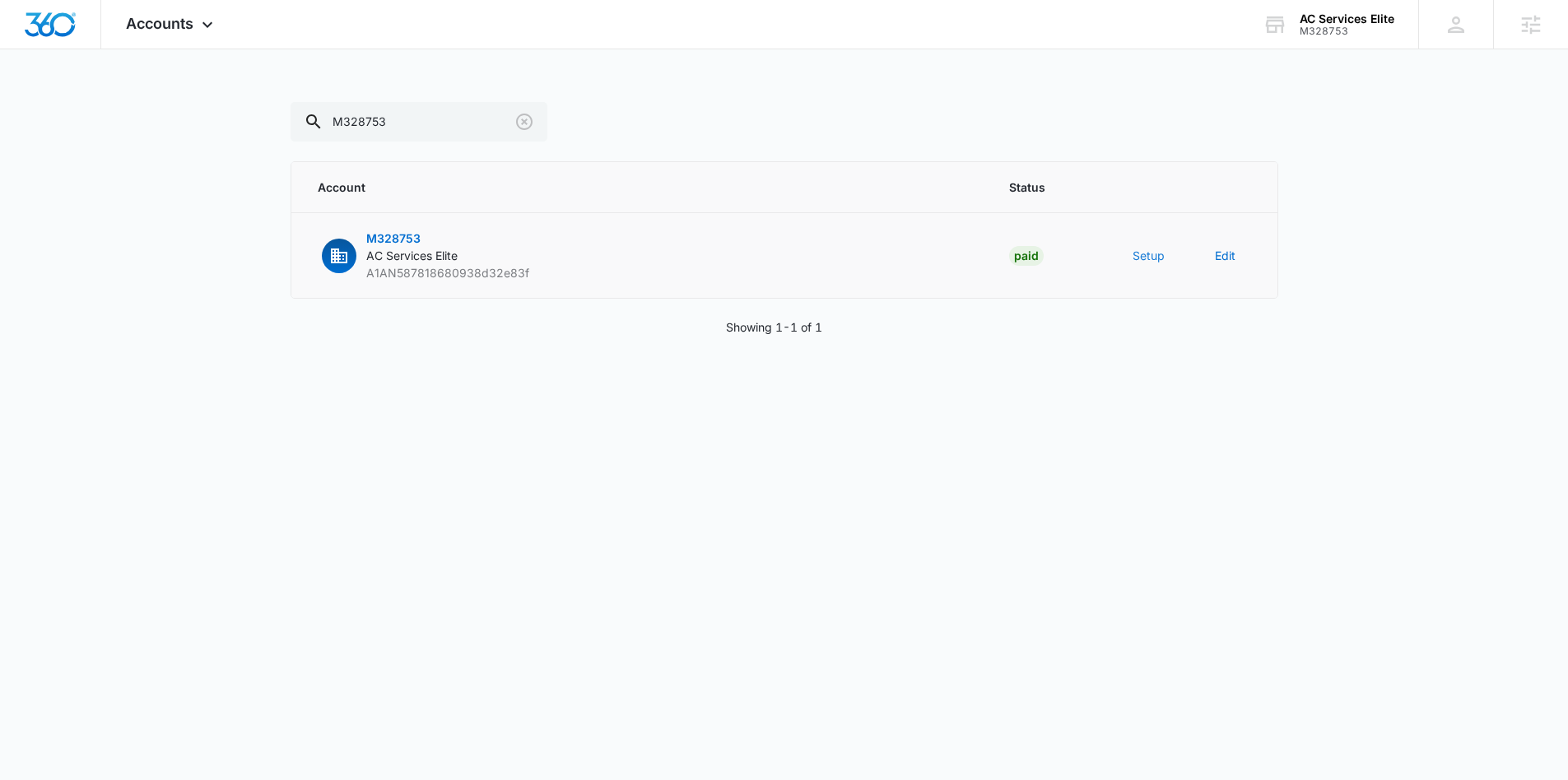
click at [1152, 258] on button "Setup" at bounding box center [1148, 255] width 32 height 17
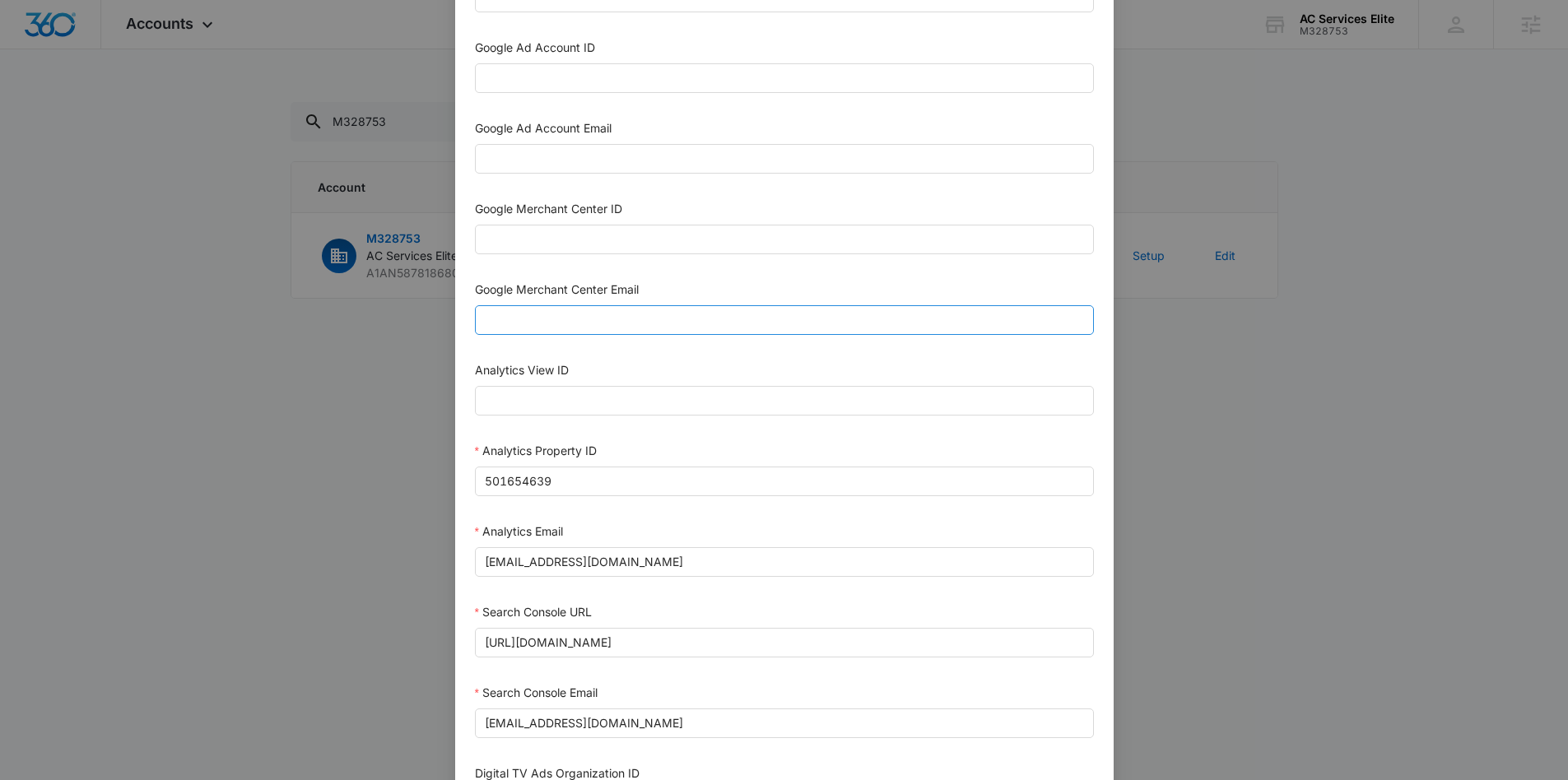
scroll to position [506, 0]
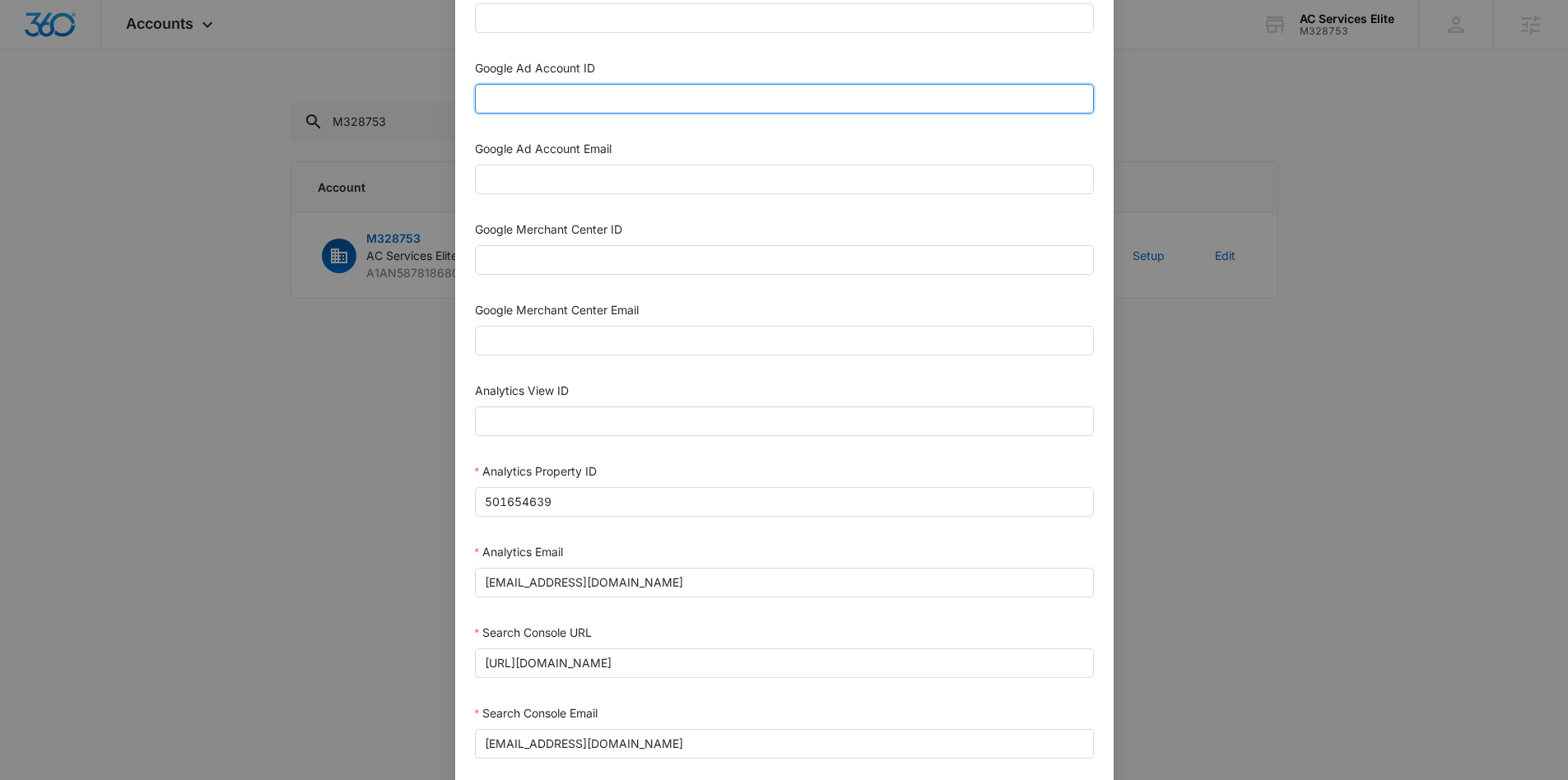
click at [600, 95] on input "Google Ad Account ID" at bounding box center [784, 99] width 619 height 30
paste input "434-220-7247"
type input "434-220-7247"
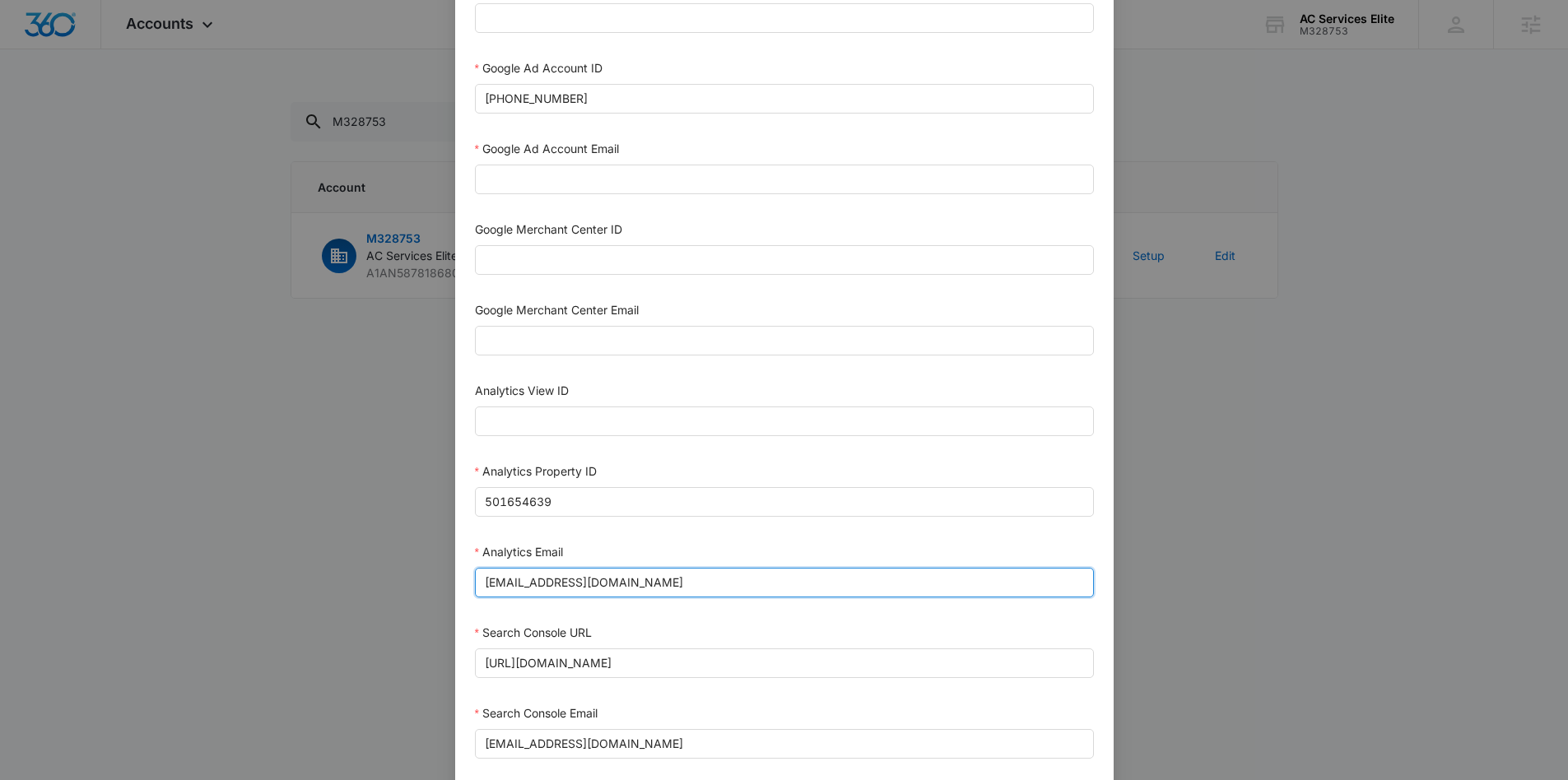
click at [534, 582] on input "m360+accounts1019@madwiremedia.com" at bounding box center [784, 582] width 619 height 30
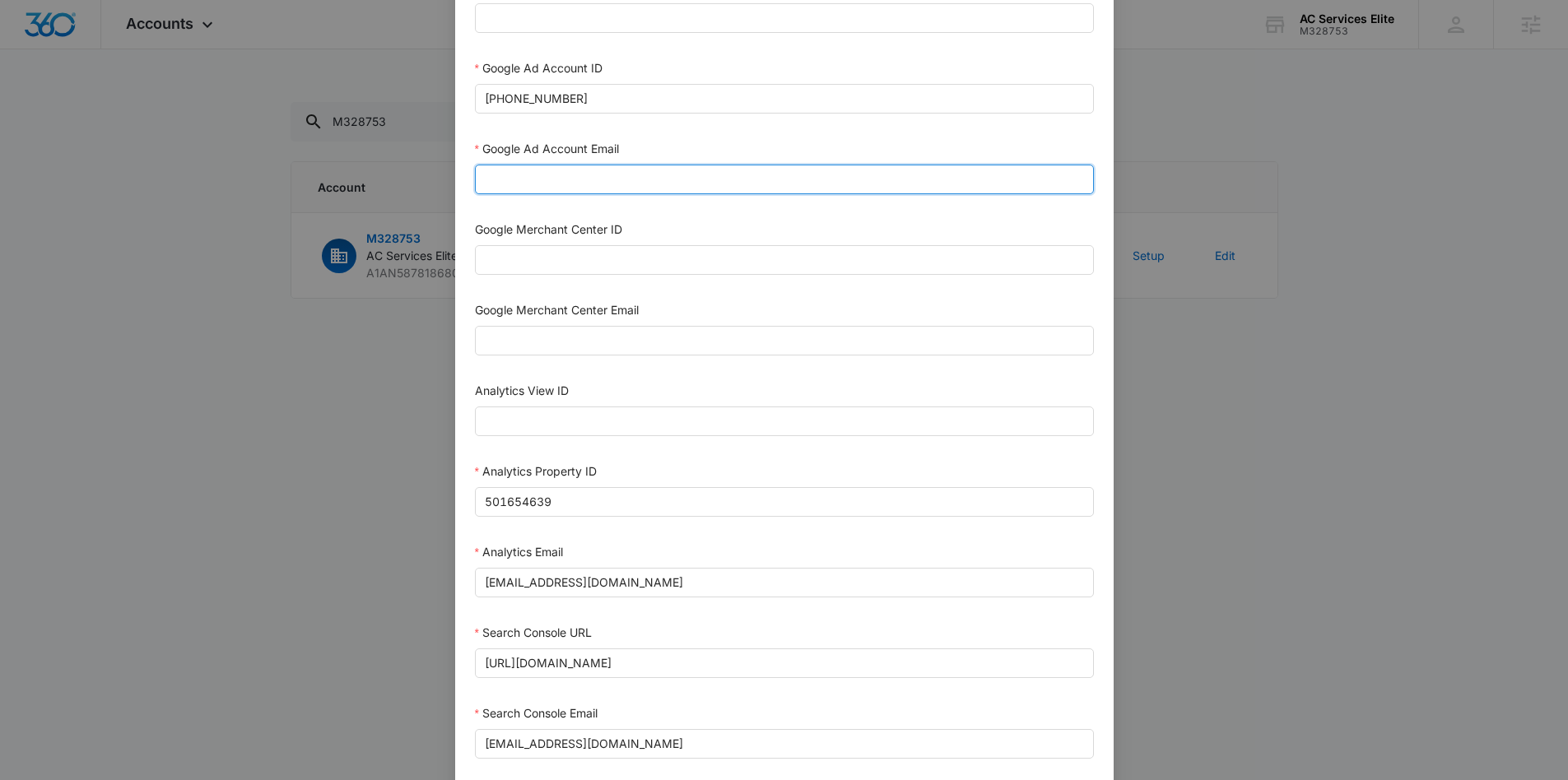
click at [581, 179] on input "Google Ad Account Email" at bounding box center [784, 179] width 619 height 30
paste input "m360+accounts1019@madwiremedia.com"
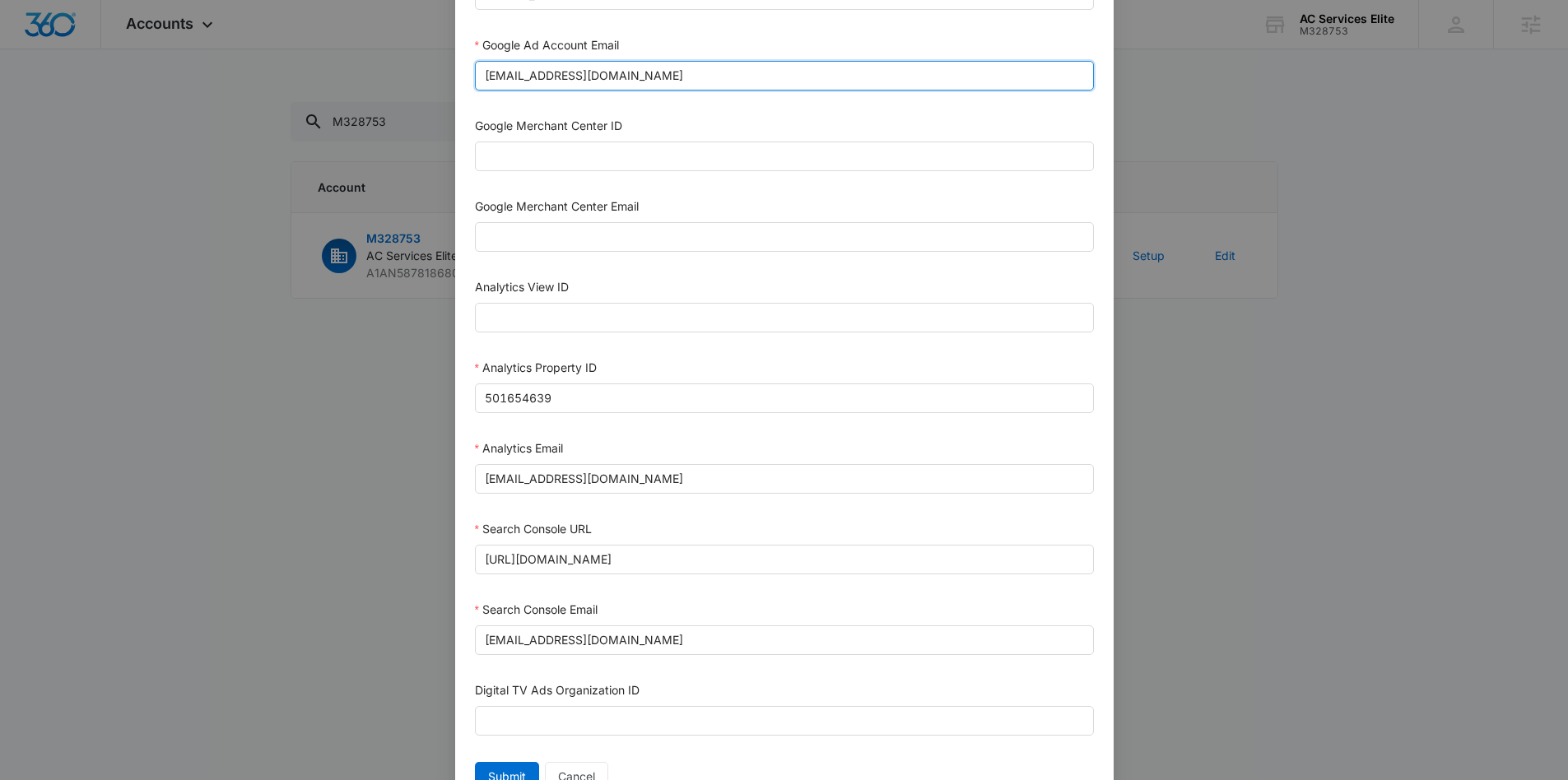
scroll to position [687, 0]
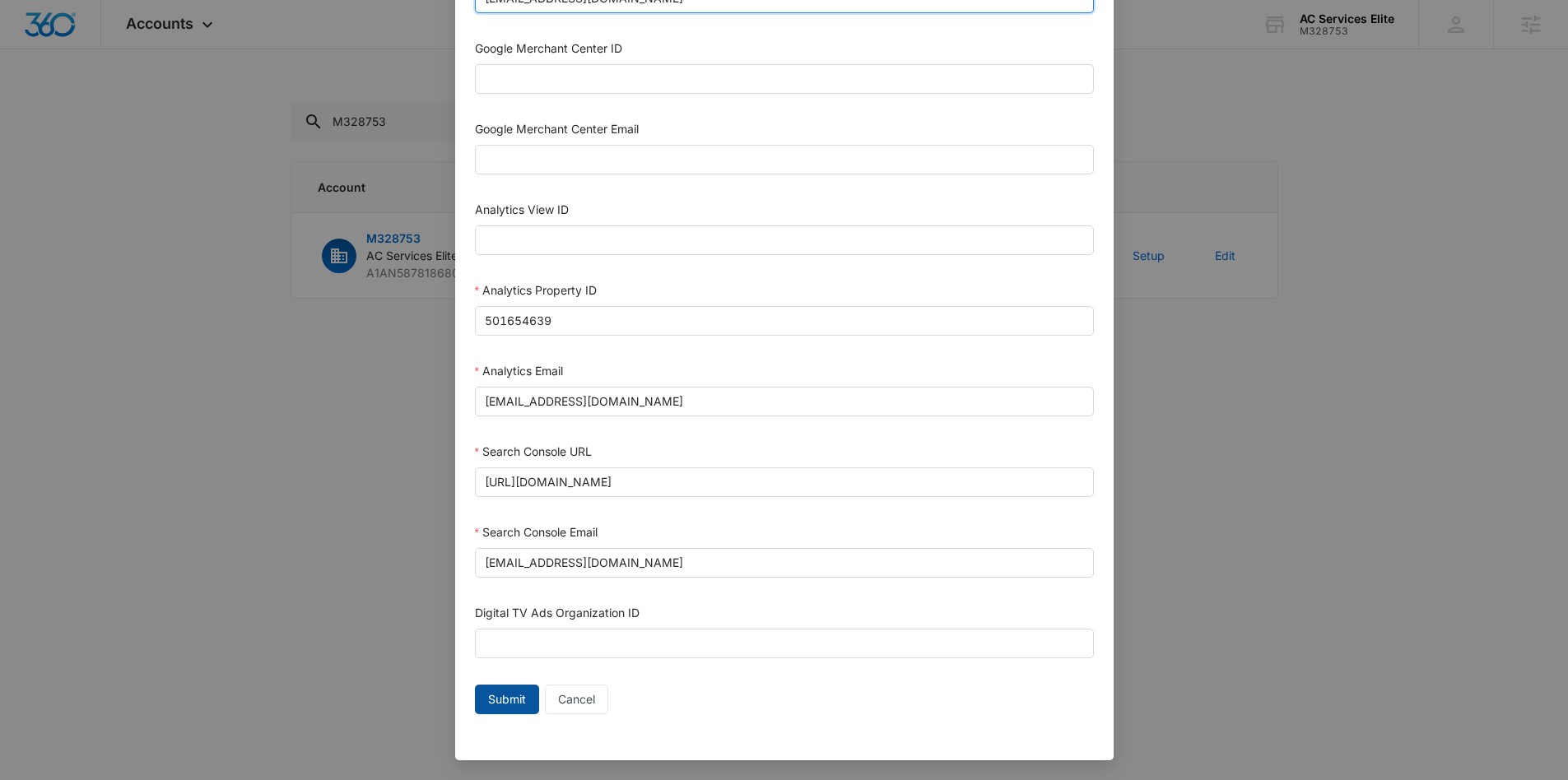
type input "m360+accounts1019@madwiremedia.com"
click at [517, 691] on span "Submit" at bounding box center [507, 700] width 38 height 18
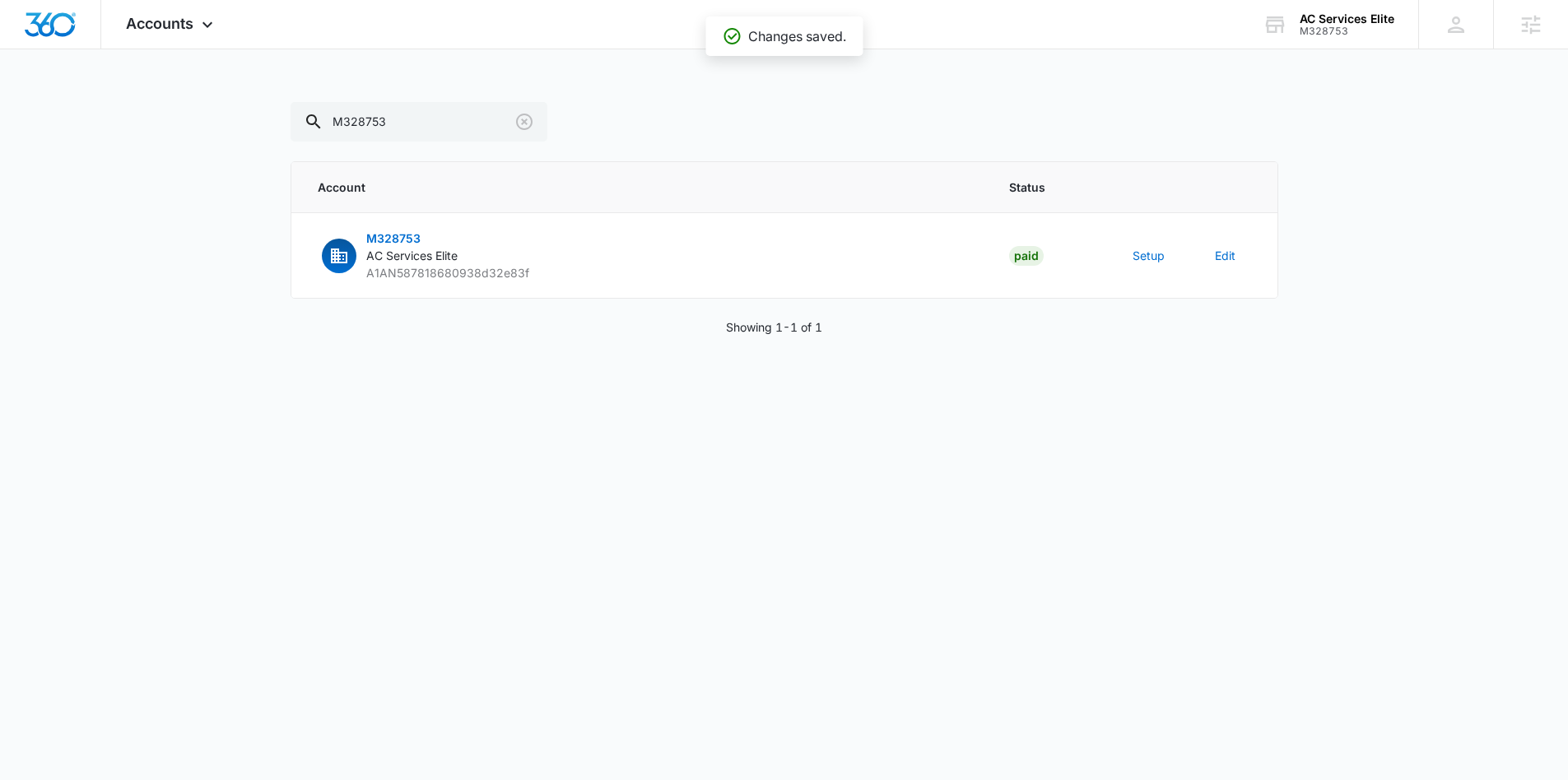
scroll to position [671, 0]
click at [430, 124] on input "M328753" at bounding box center [419, 122] width 257 height 40
paste input "36463"
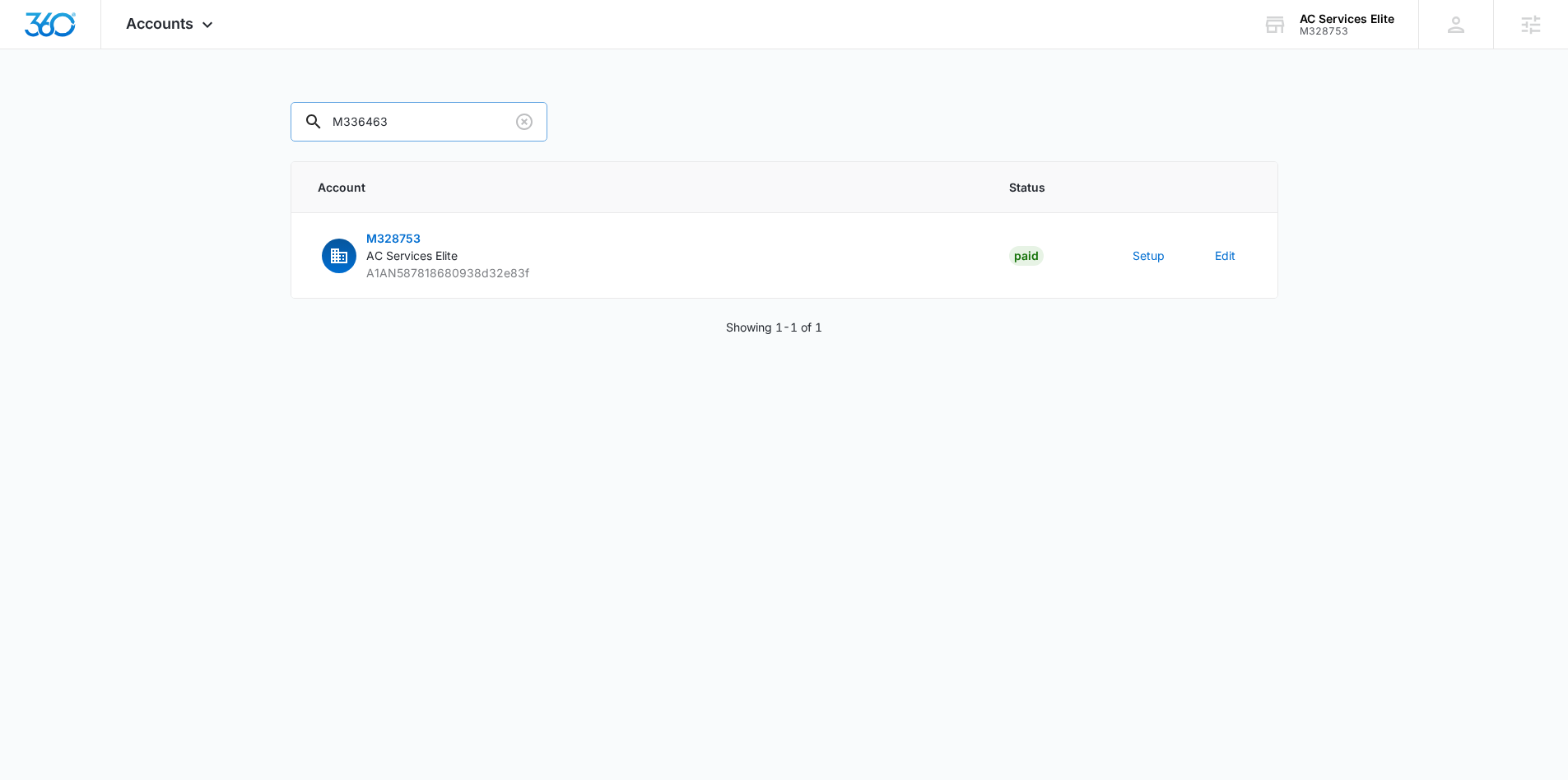
type input "M336463"
click at [1156, 256] on button "Setup" at bounding box center [1148, 255] width 32 height 17
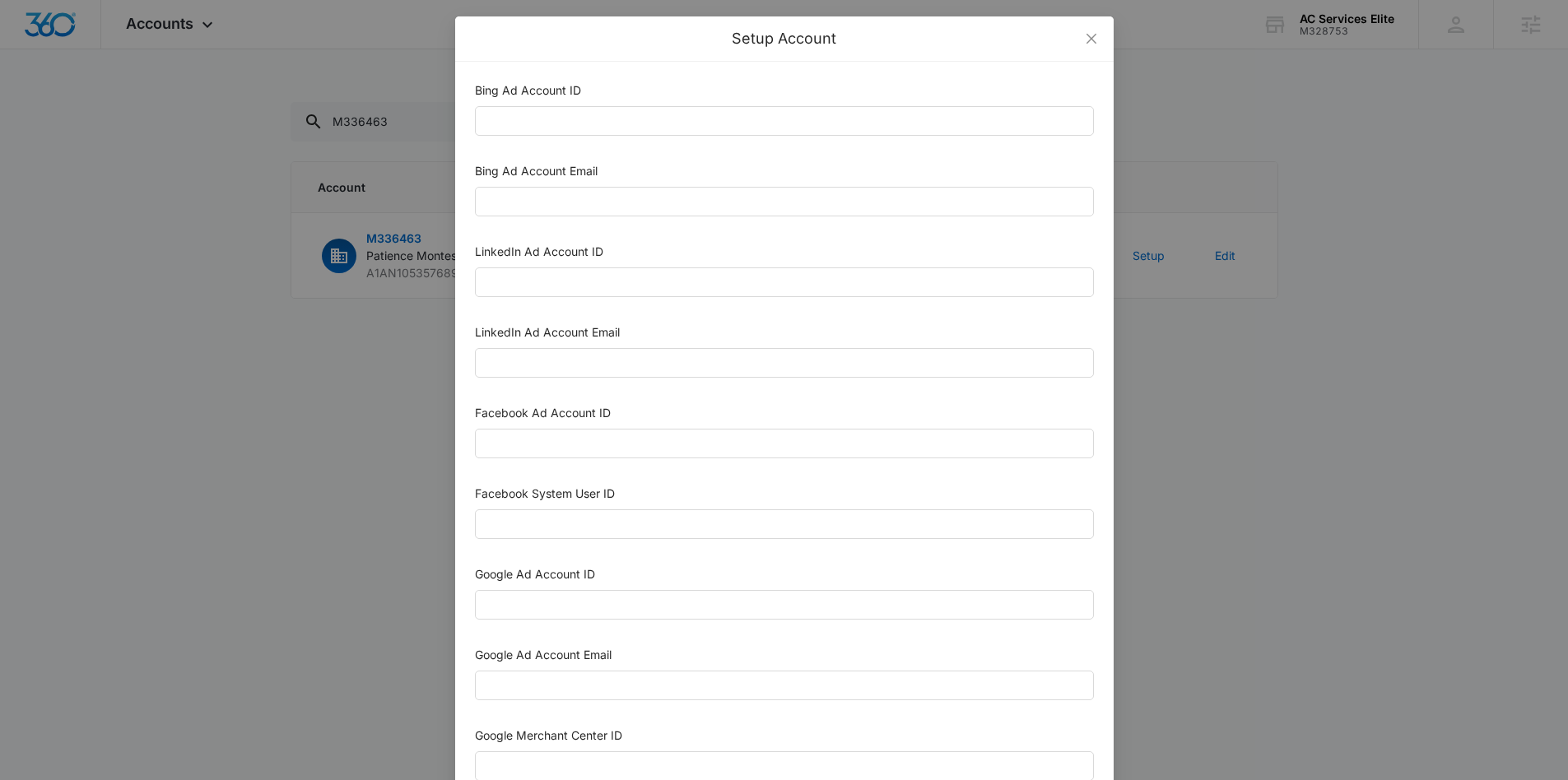
scroll to position [42, 0]
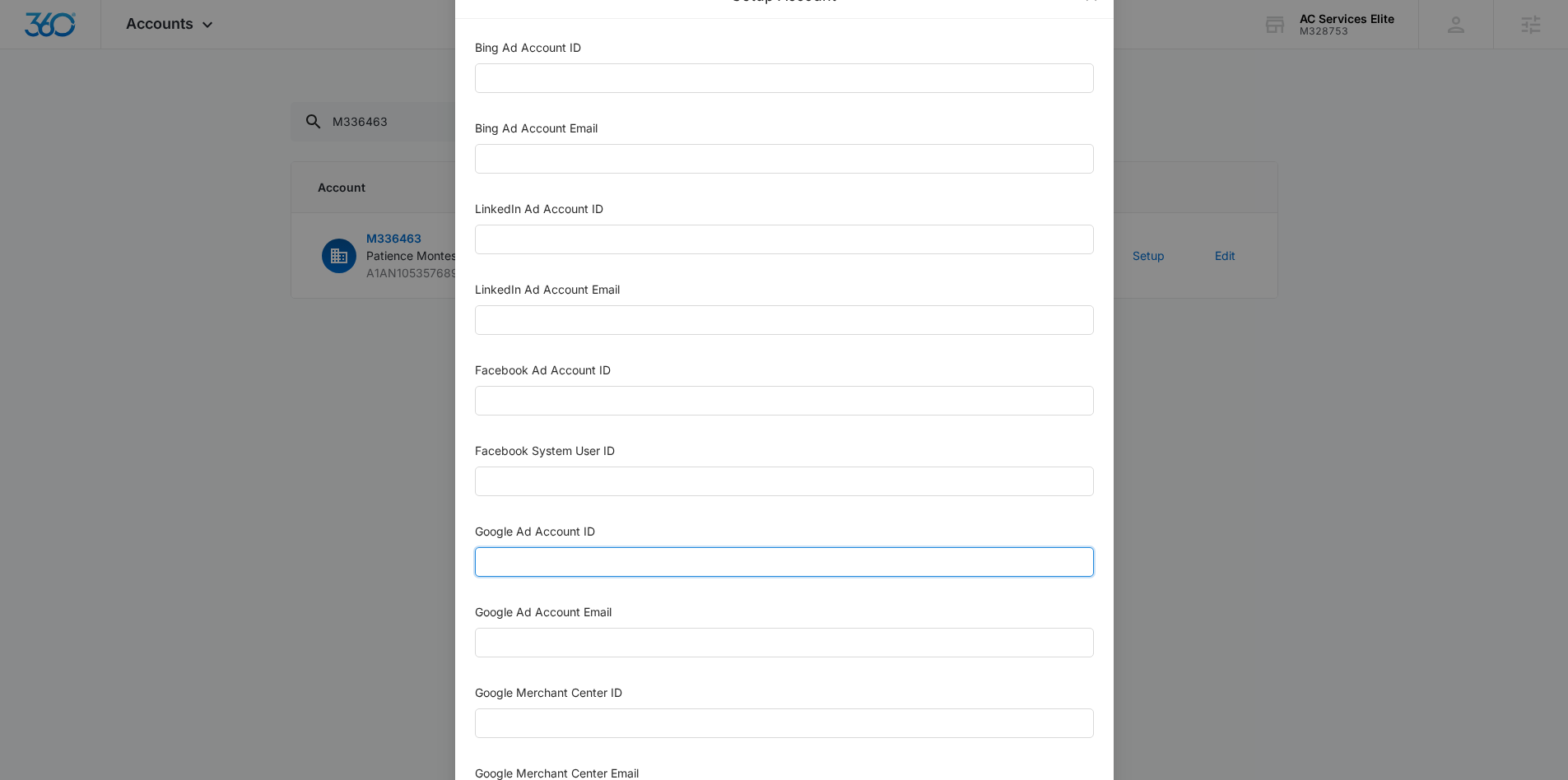
click at [556, 549] on input "Google Ad Account ID" at bounding box center [784, 561] width 619 height 30
paste input "593-761-4400"
type input "593-761-4400"
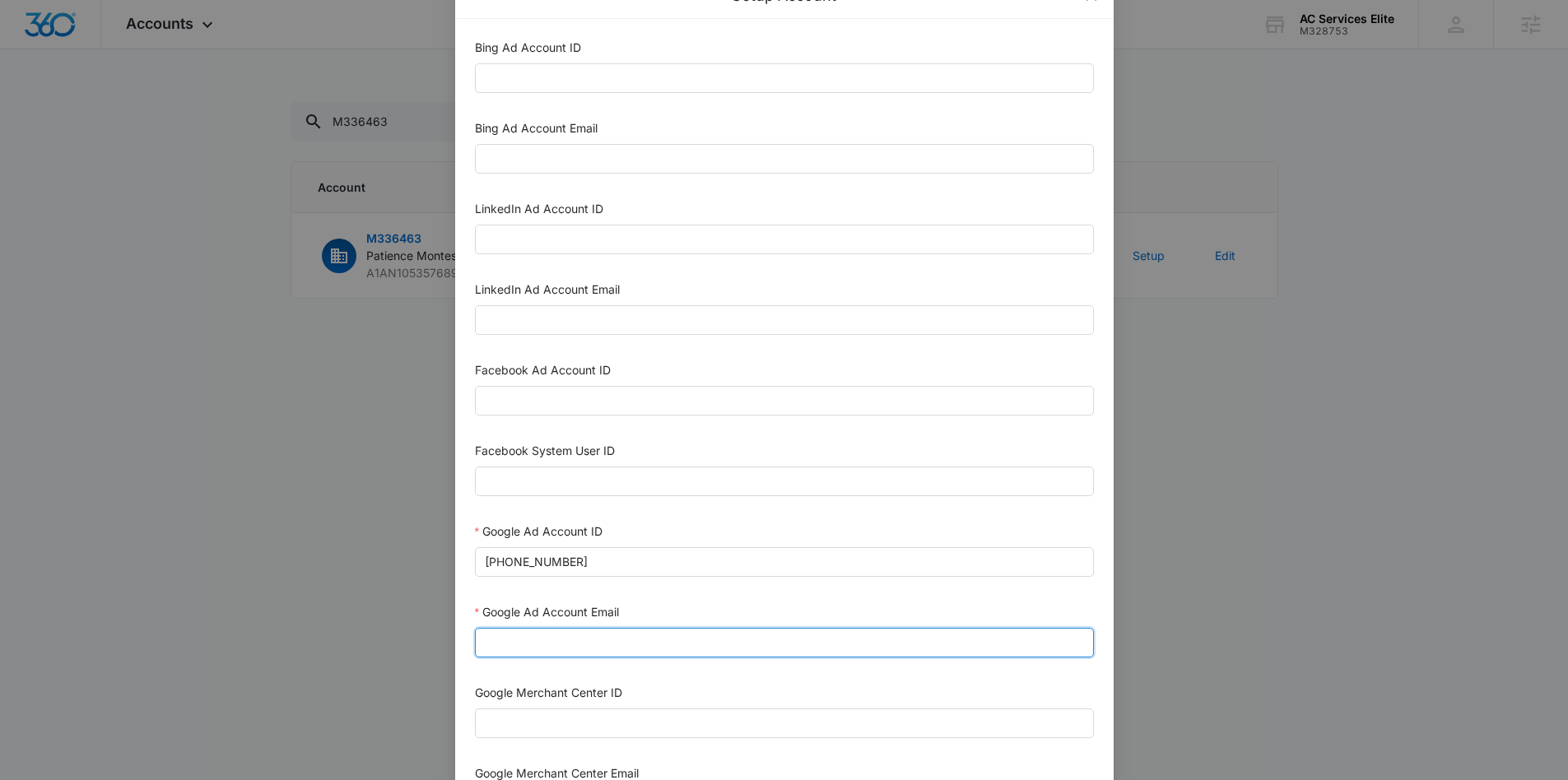
click at [551, 647] on input "Google Ad Account Email" at bounding box center [784, 642] width 619 height 30
paste input "M360+Accounts1025@madwiremedia.com"
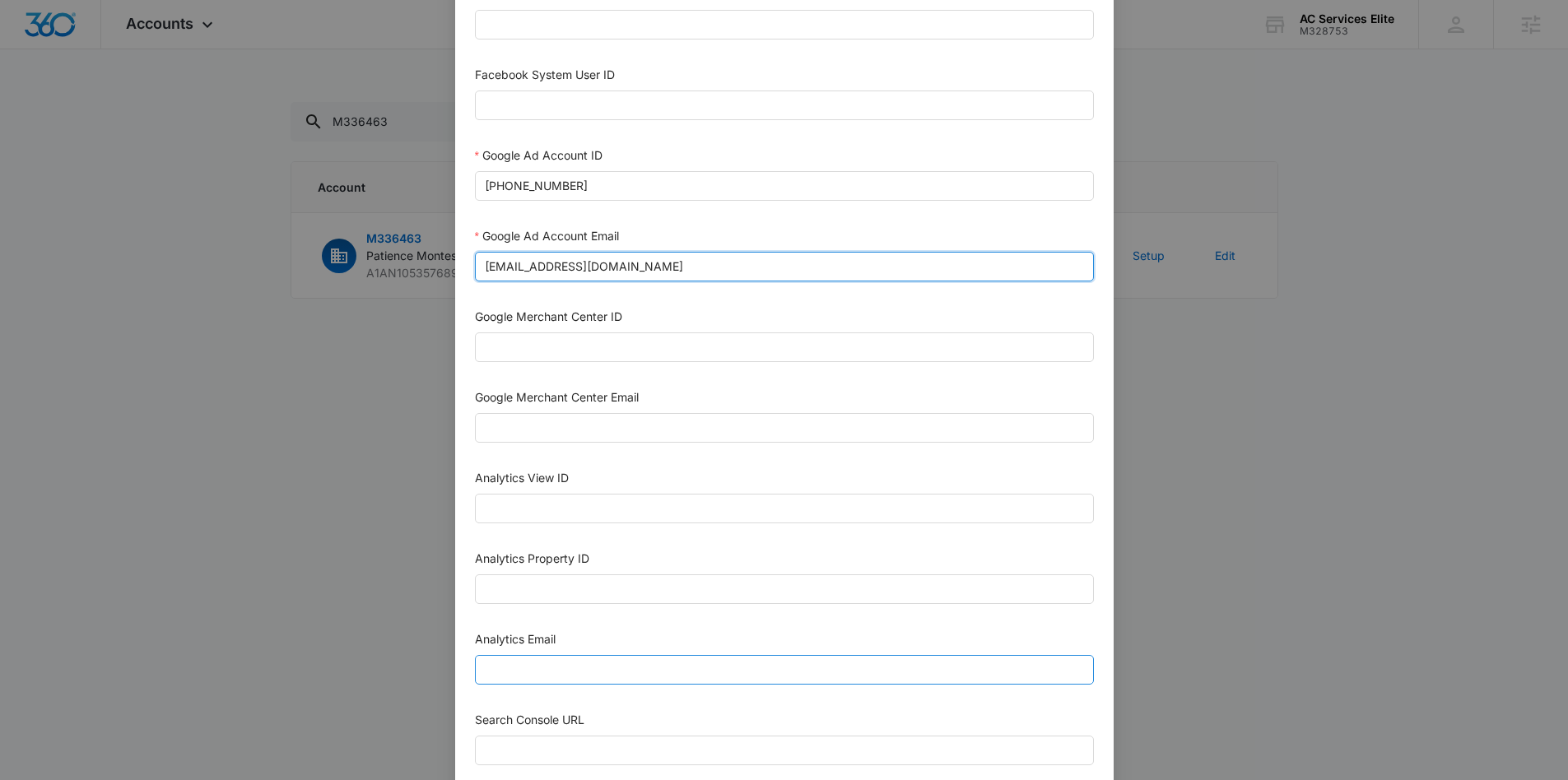
scroll to position [450, 0]
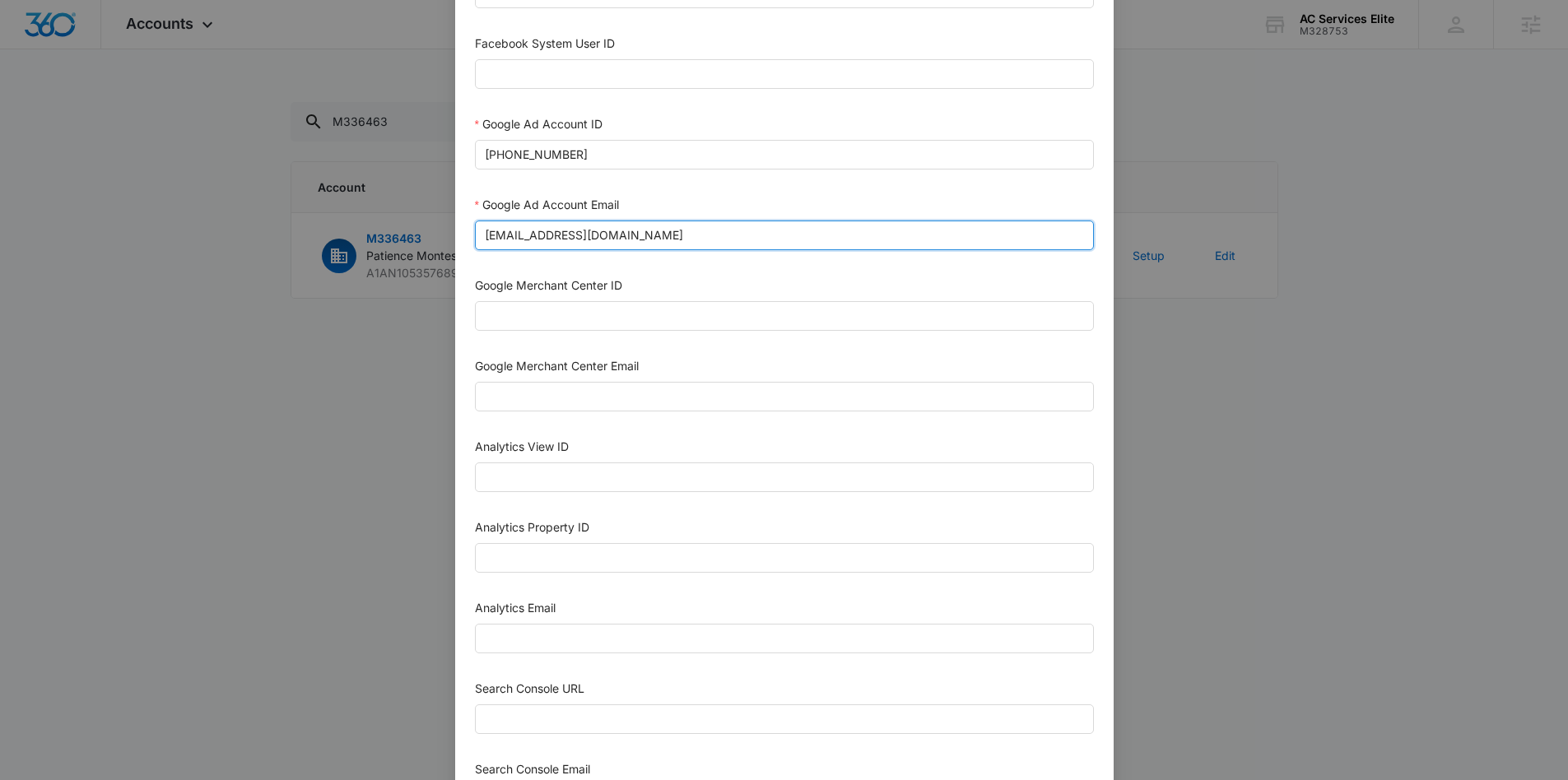
type input "M360+Accounts1025@madwiremedia.com"
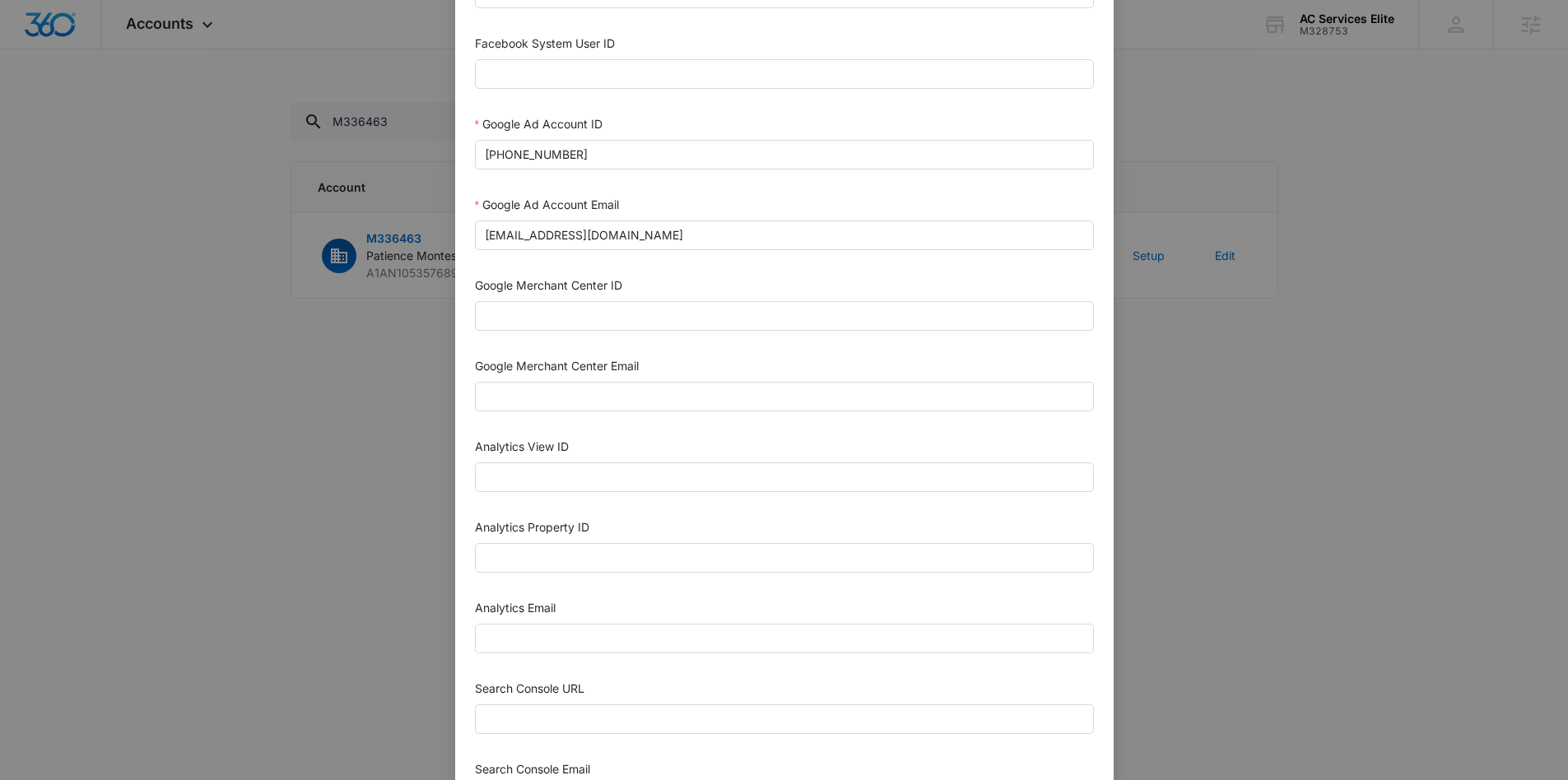
click at [509, 530] on label "Analytics Property ID" at bounding box center [532, 526] width 115 height 14
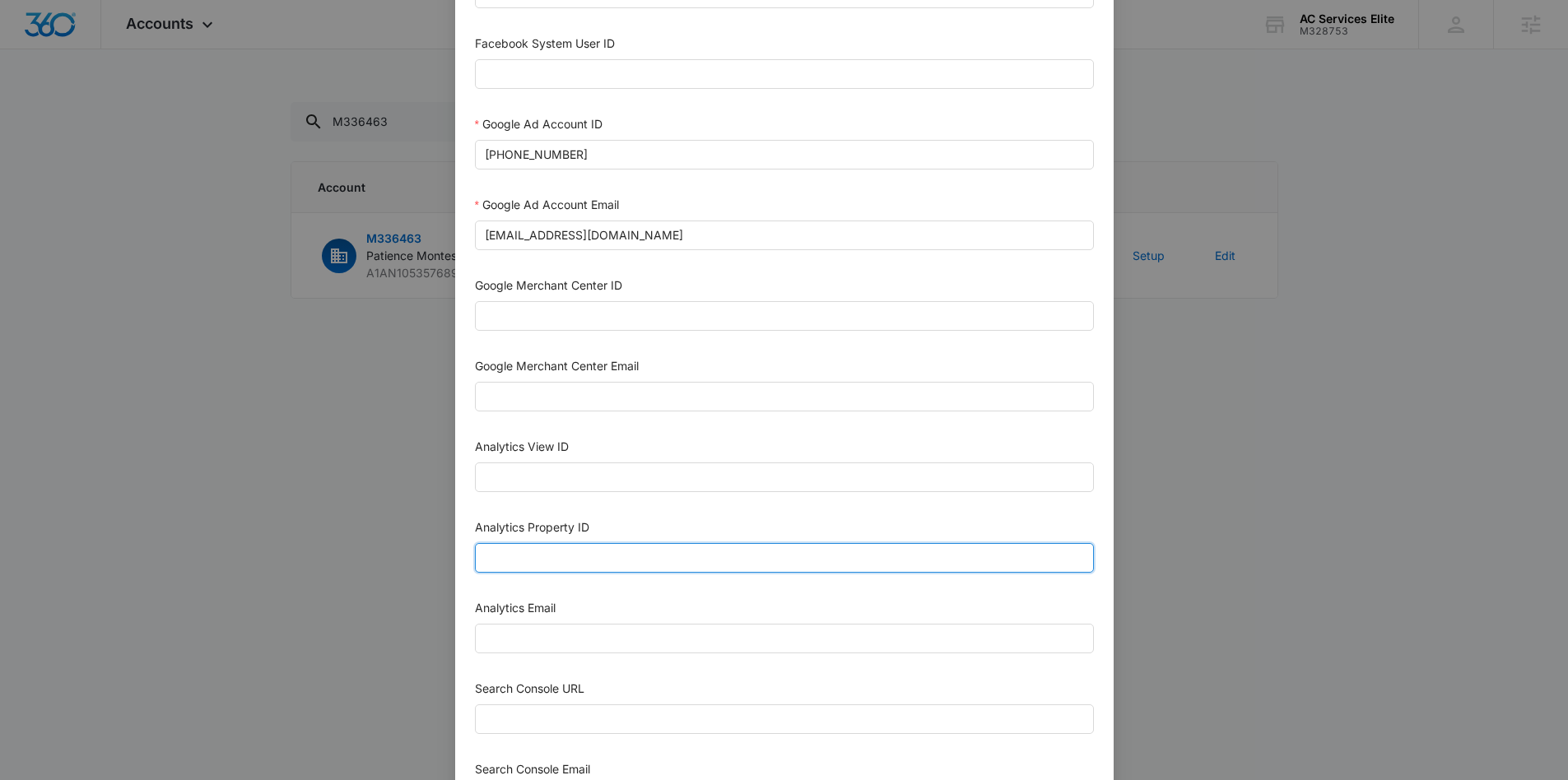
click at [509, 543] on input "Analytics Property ID" at bounding box center [784, 558] width 619 height 30
click at [506, 545] on input "Analytics Property ID" at bounding box center [784, 558] width 619 height 30
click at [562, 560] on input "Analytics Property ID" at bounding box center [784, 558] width 619 height 30
paste input "503981173"
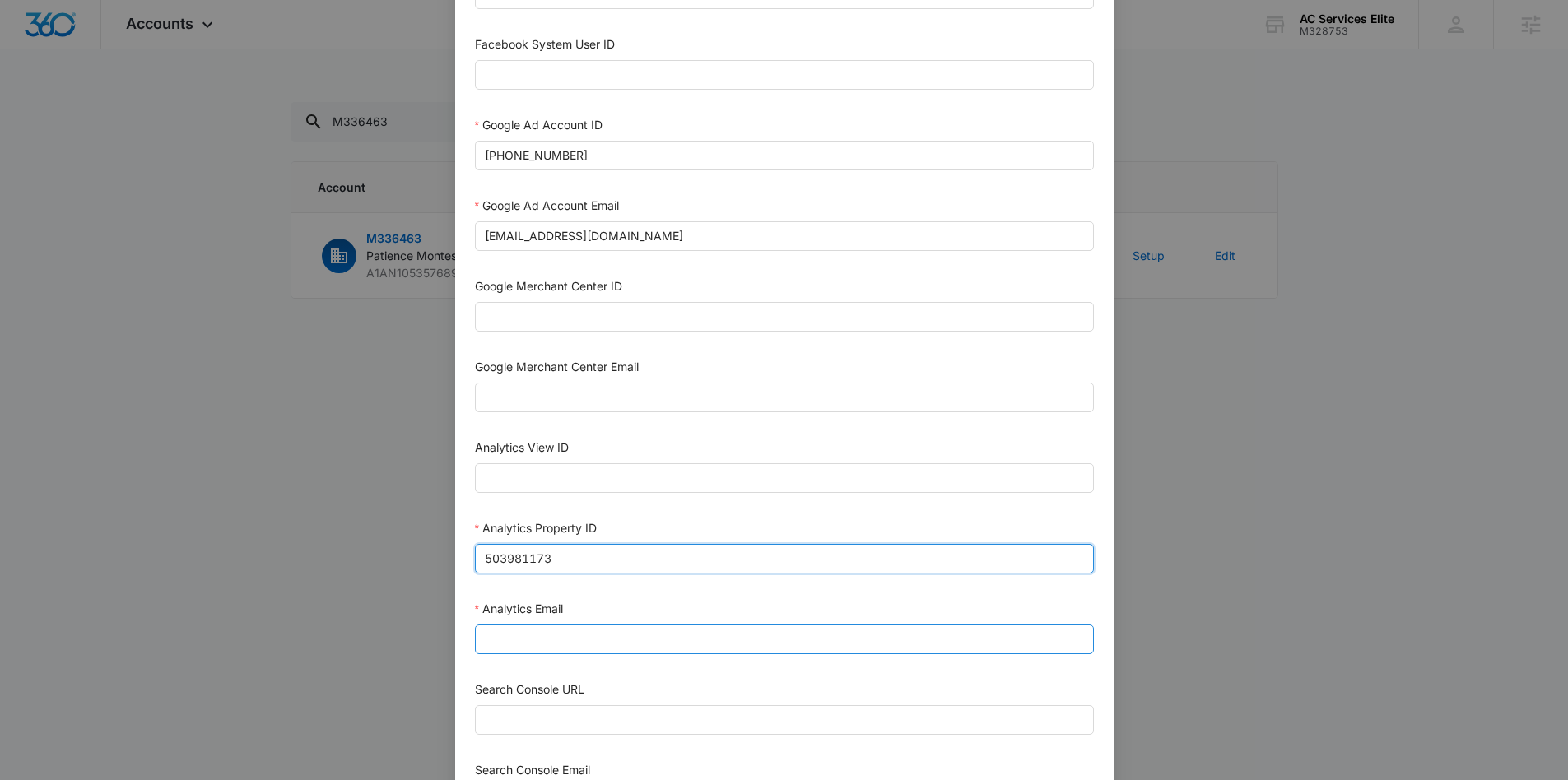
type input "503981173"
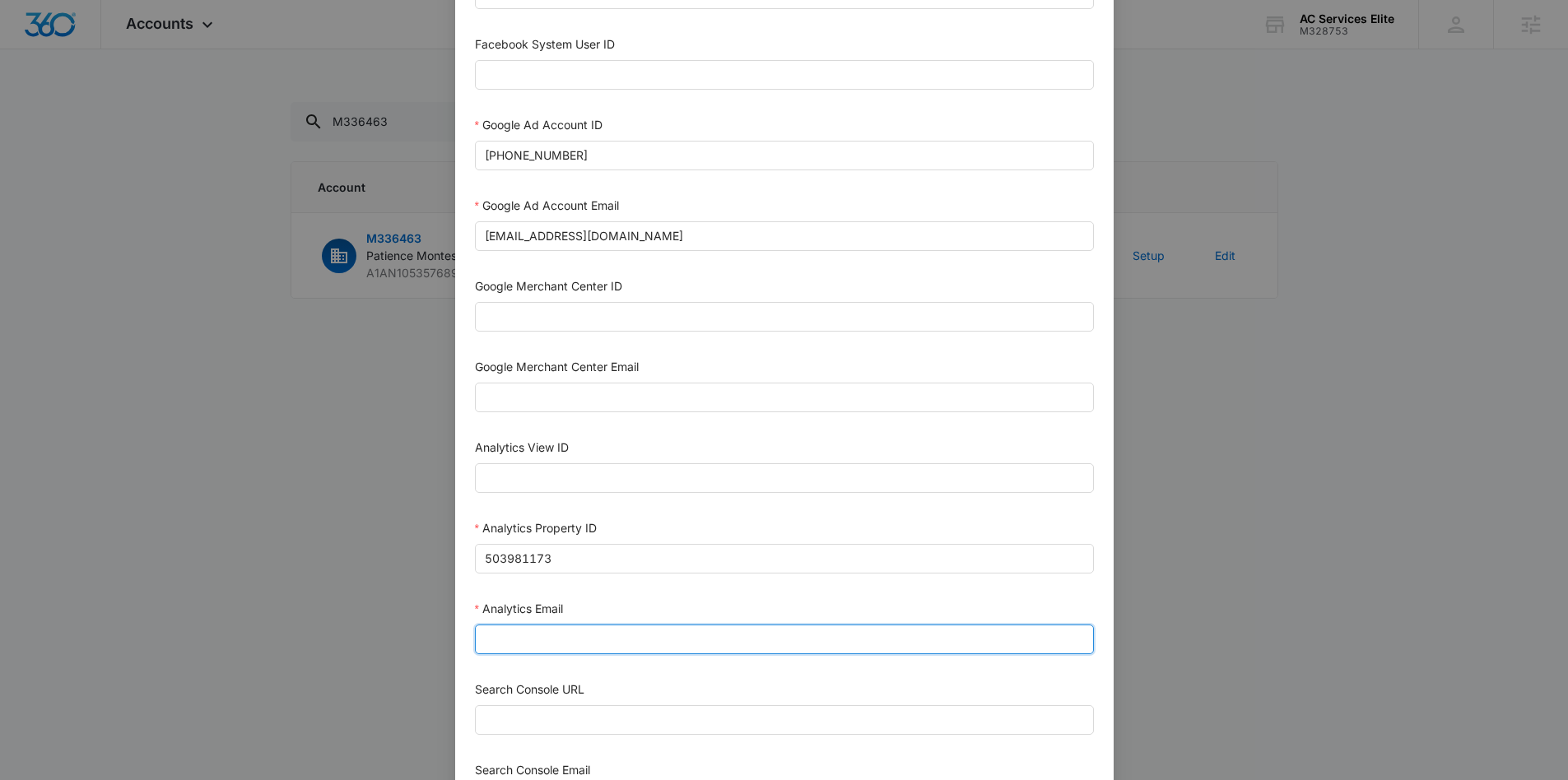
click at [553, 644] on input "Analytics Email" at bounding box center [784, 639] width 619 height 30
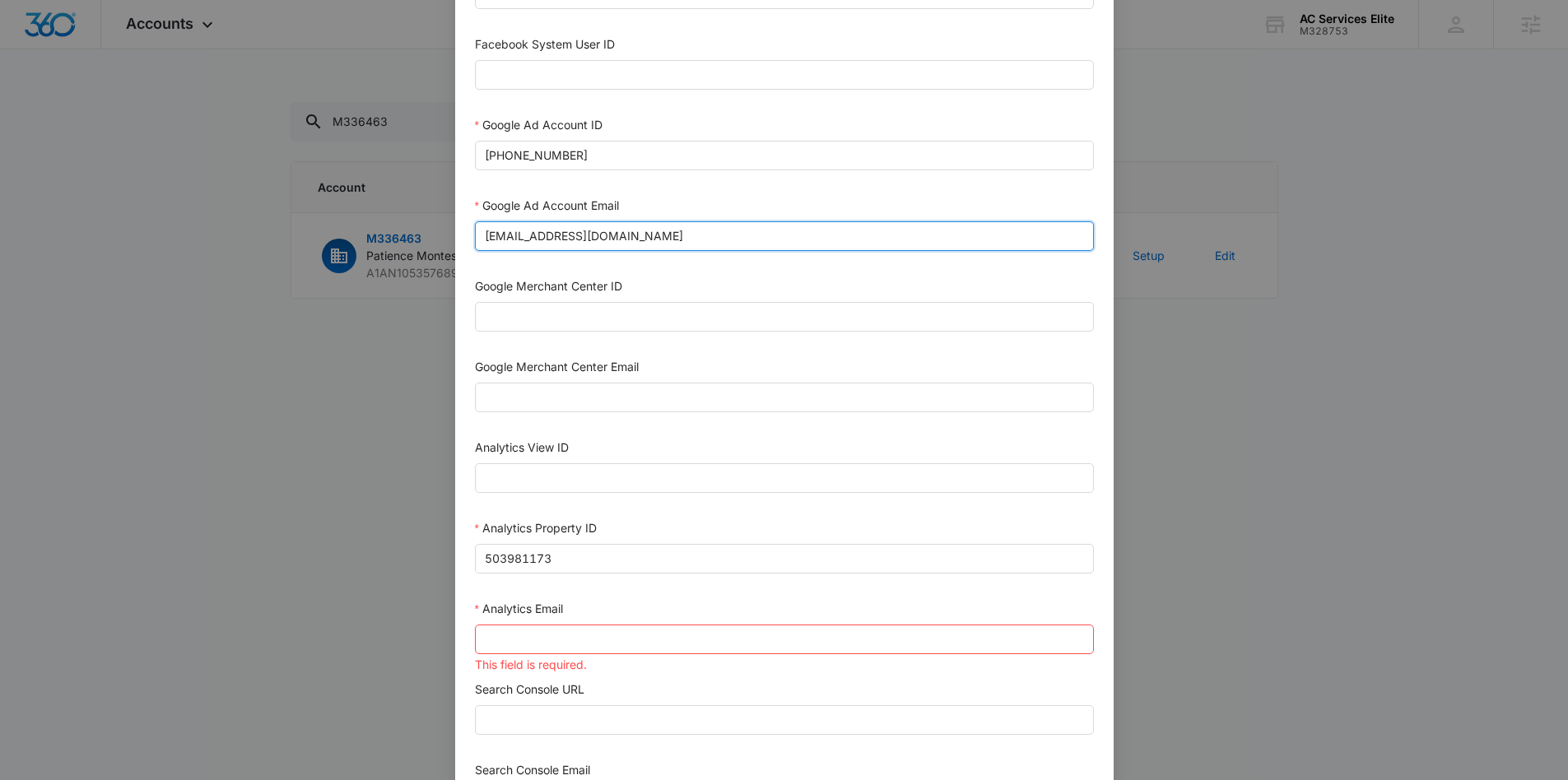
click at [562, 236] on input "M360+Accounts1025@madwiremedia.com" at bounding box center [784, 236] width 619 height 30
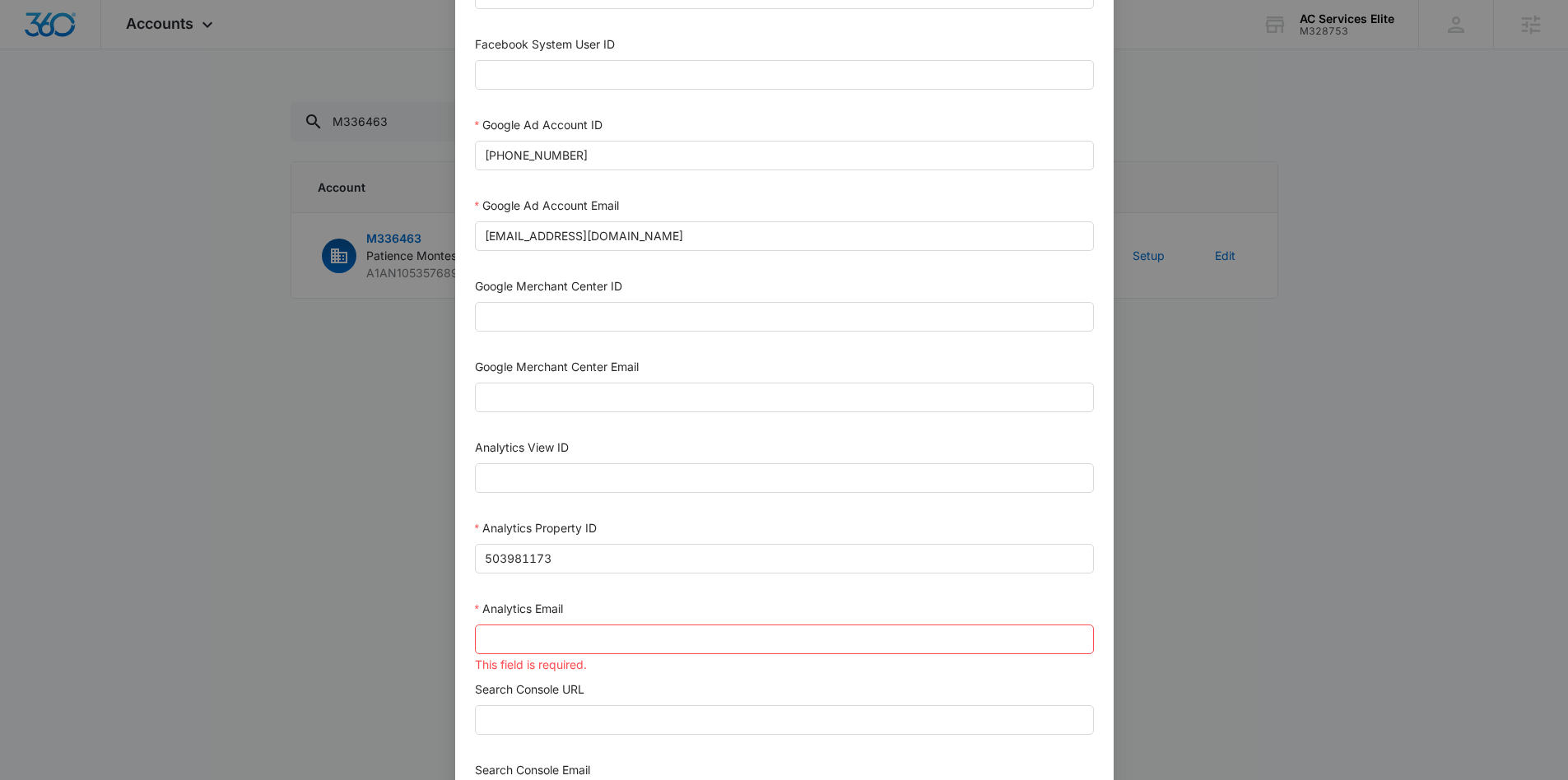
click at [535, 661] on div "This field is required." at bounding box center [784, 664] width 619 height 19
click at [534, 652] on input "Analytics Email" at bounding box center [784, 639] width 619 height 30
paste input "M360+Accounts1025@madwiremedia.com"
type input "M360+Accounts1025@madwiremedia.com"
click at [865, 681] on div "Search Console URL" at bounding box center [784, 692] width 619 height 24
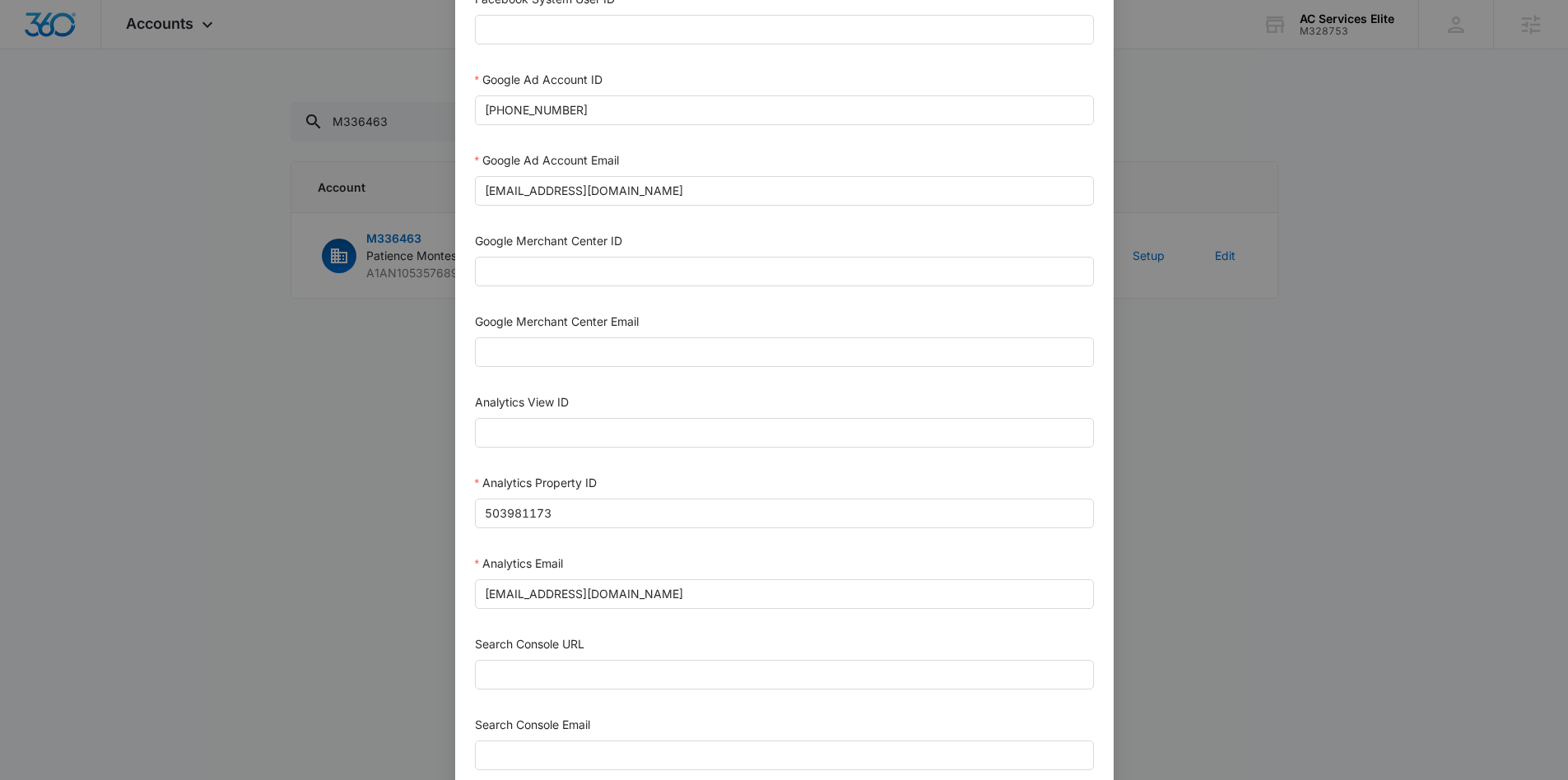
scroll to position [496, 0]
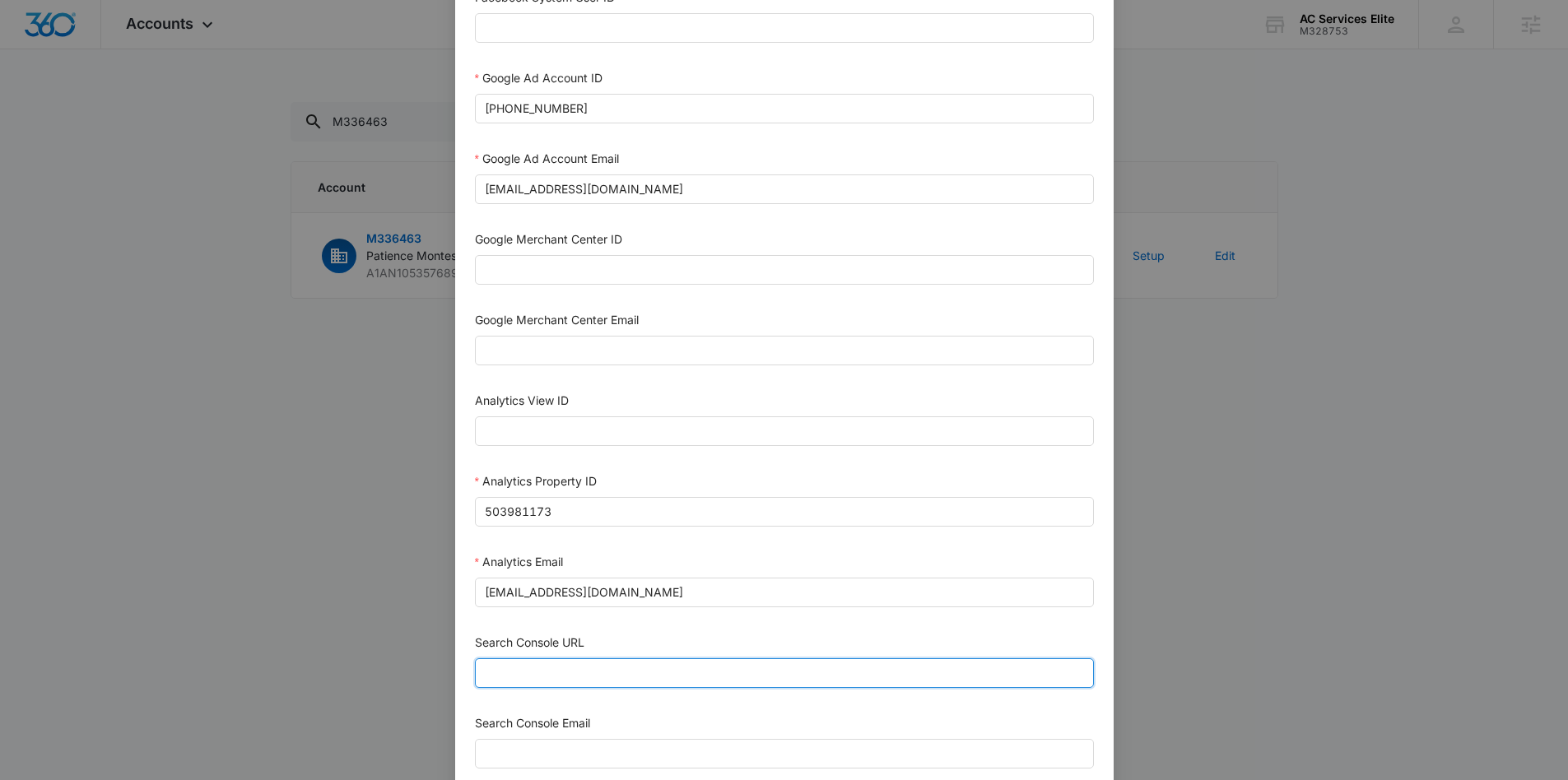
click at [529, 674] on input "Search Console URL" at bounding box center [784, 672] width 619 height 30
paste input "https://www.patiencemontessori.com/"
click at [510, 665] on input "https://www.patiencemontessori.com/" at bounding box center [784, 672] width 619 height 30
type input "https://www.patiencemontessori.com/"
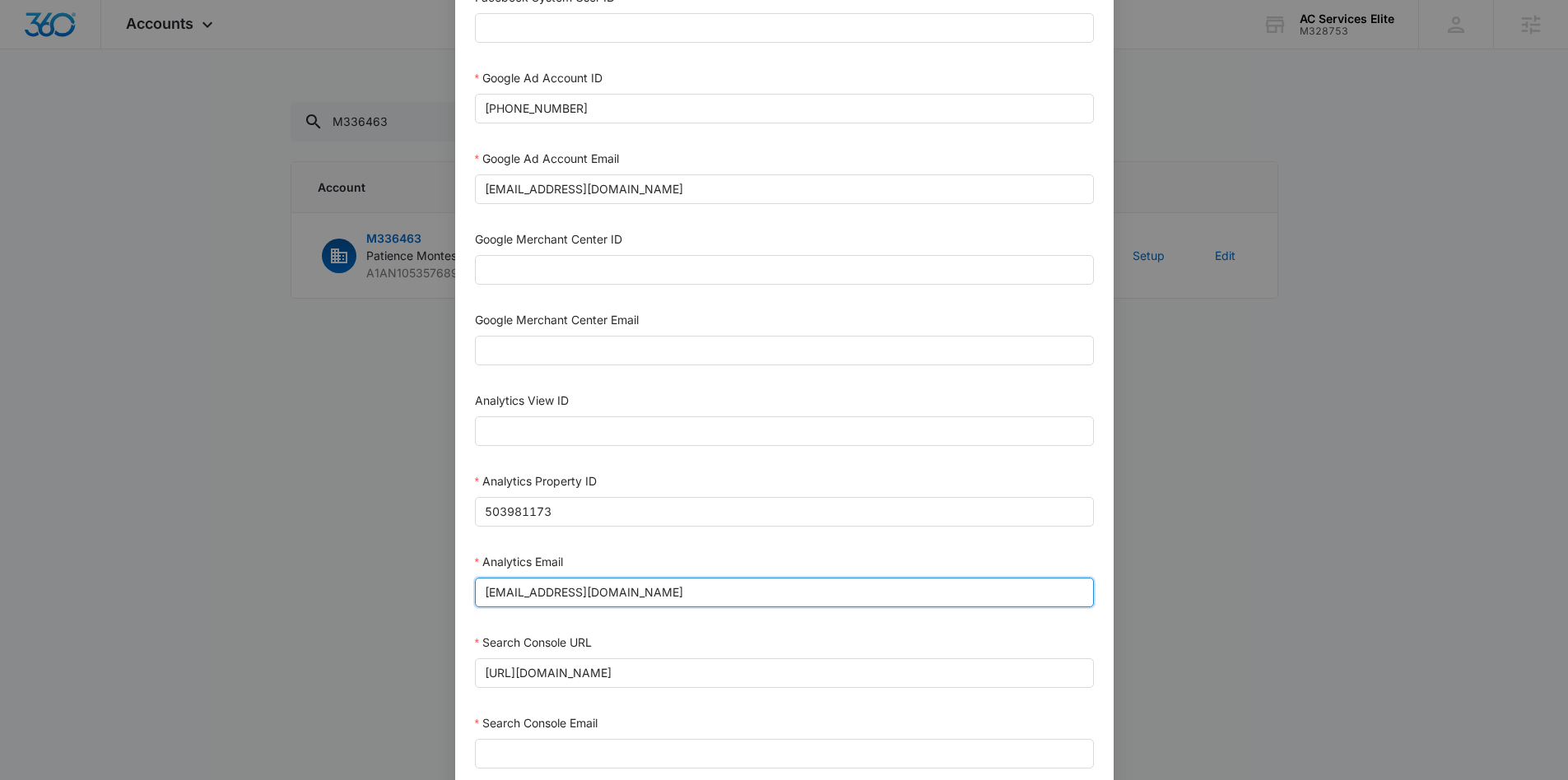
click at [526, 585] on input "M360+Accounts1025@madwiremedia.com" at bounding box center [784, 592] width 619 height 30
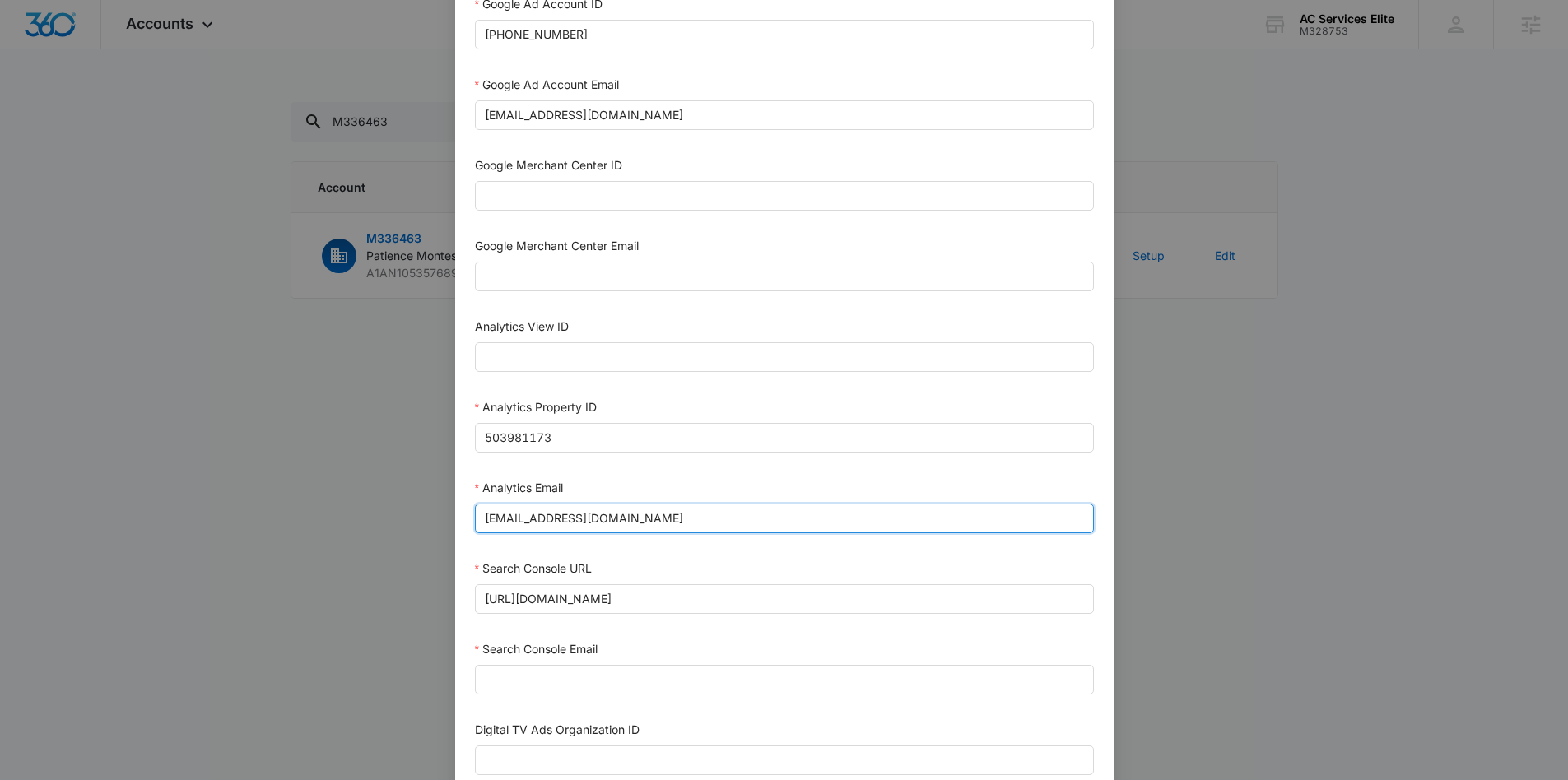
scroll to position [604, 0]
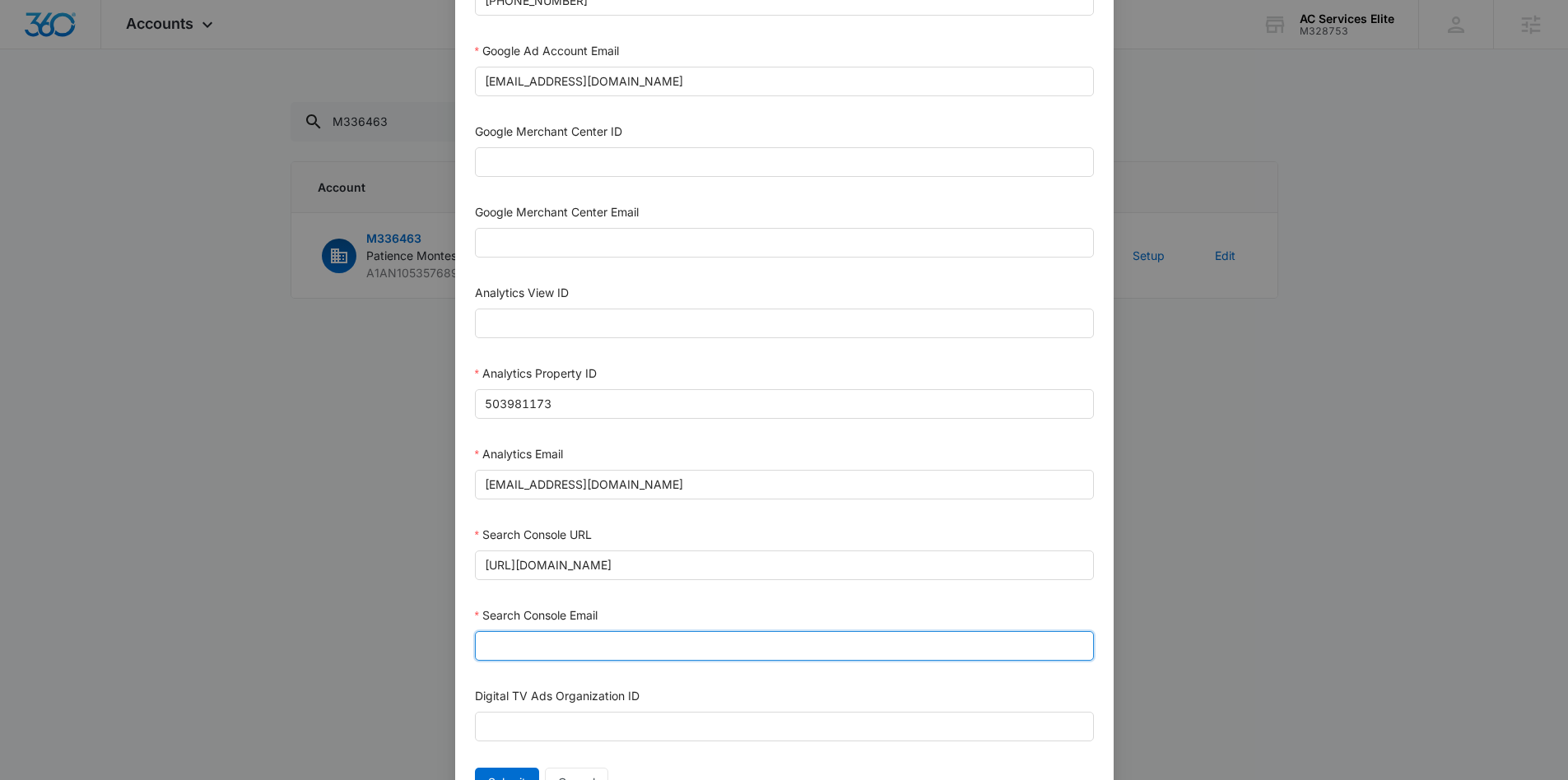
click at [519, 647] on input "Search Console Email" at bounding box center [784, 645] width 619 height 30
paste input "M360+Accounts1025@madwiremedia.com"
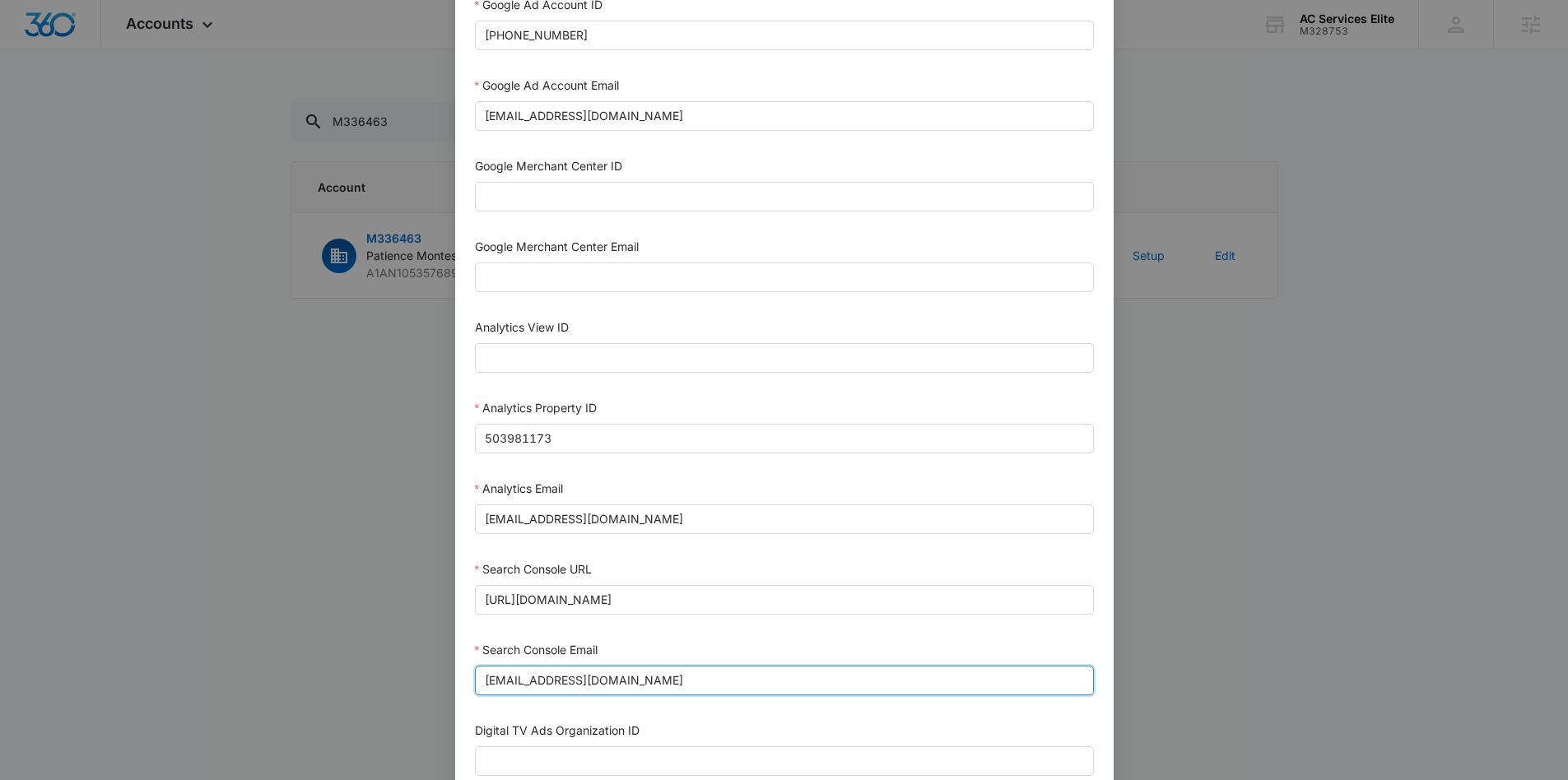
scroll to position [687, 0]
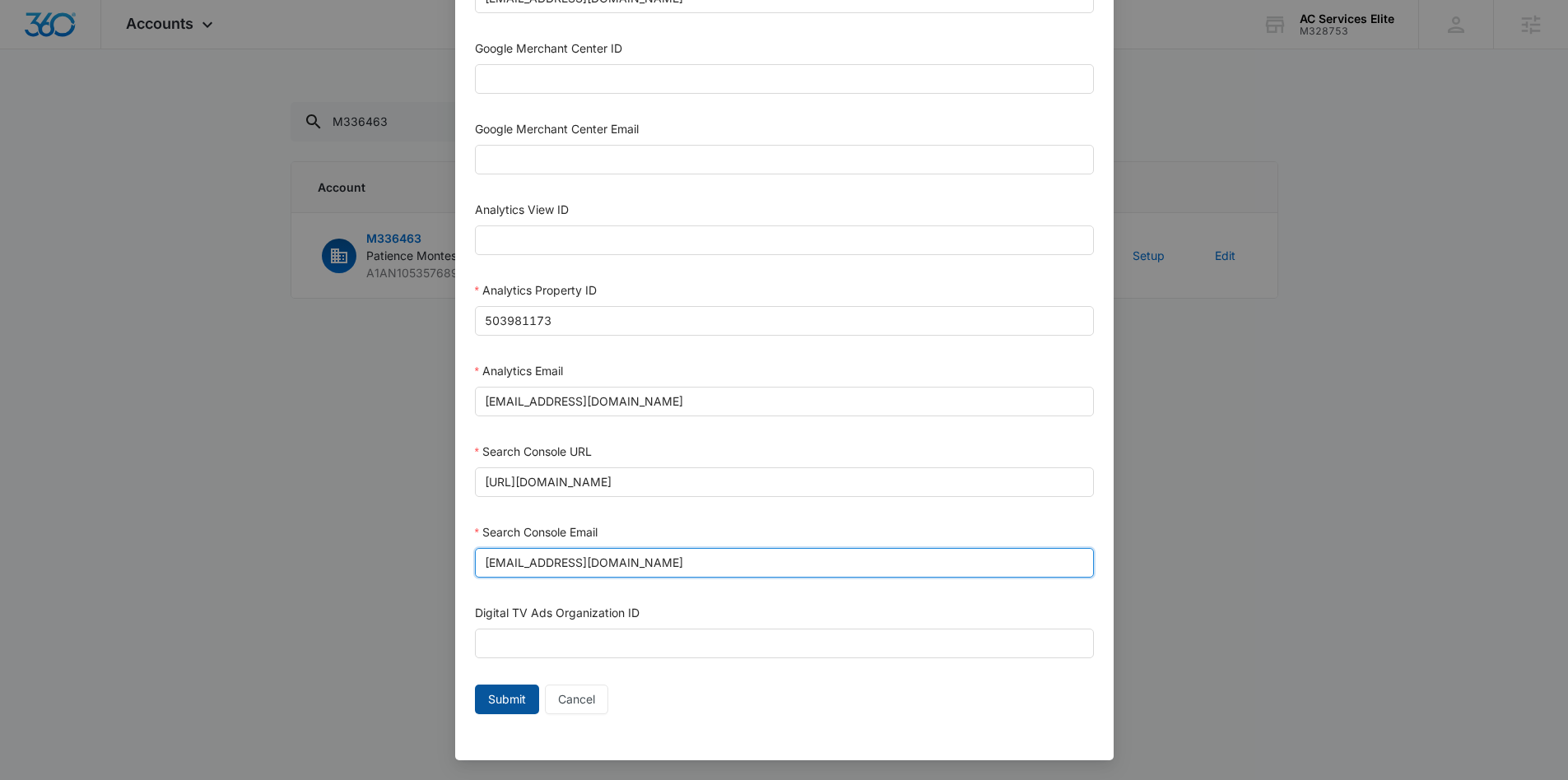
type input "M360+Accounts1025@madwiremedia.com"
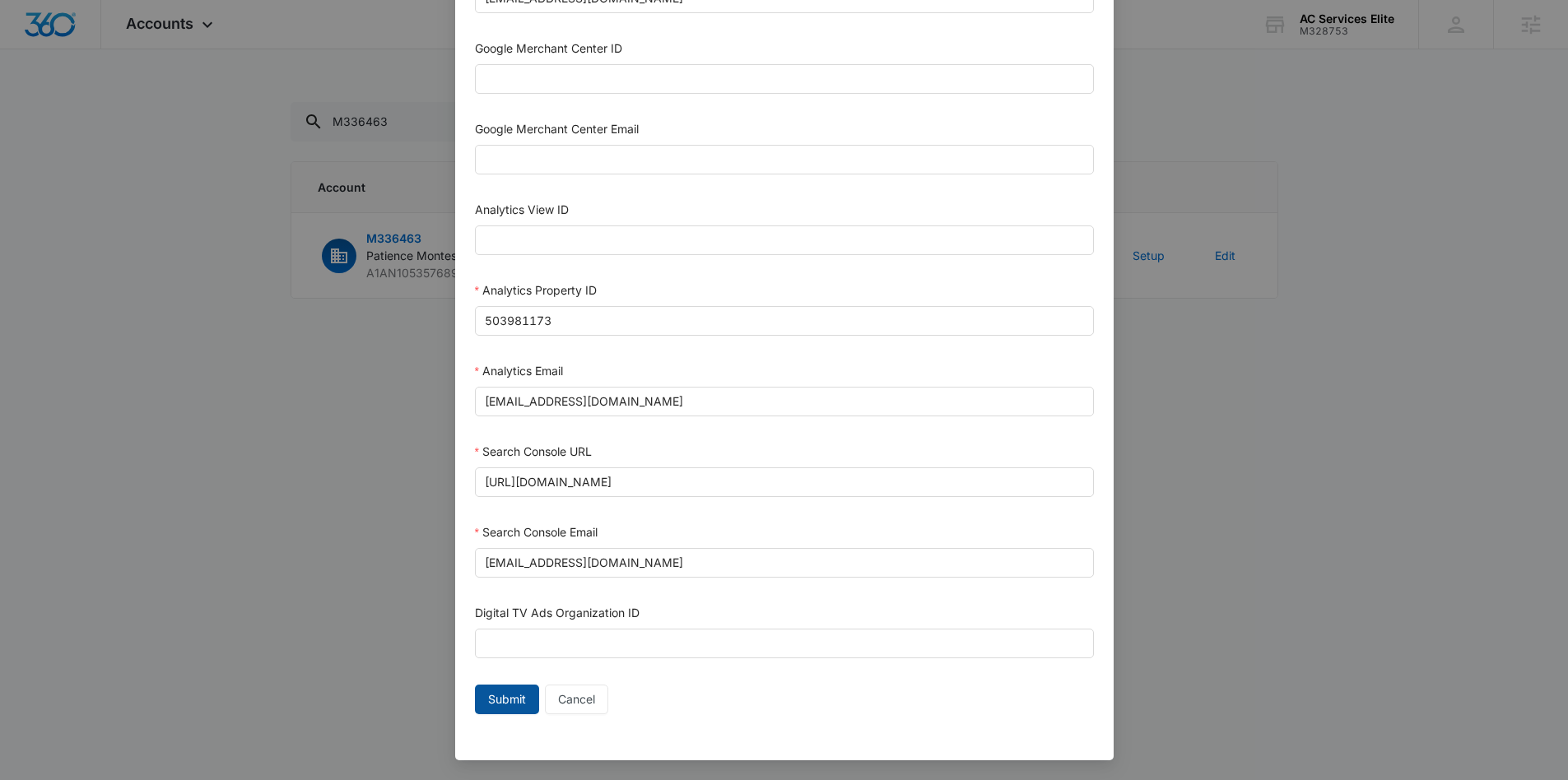
click at [499, 700] on span "Submit" at bounding box center [507, 700] width 38 height 18
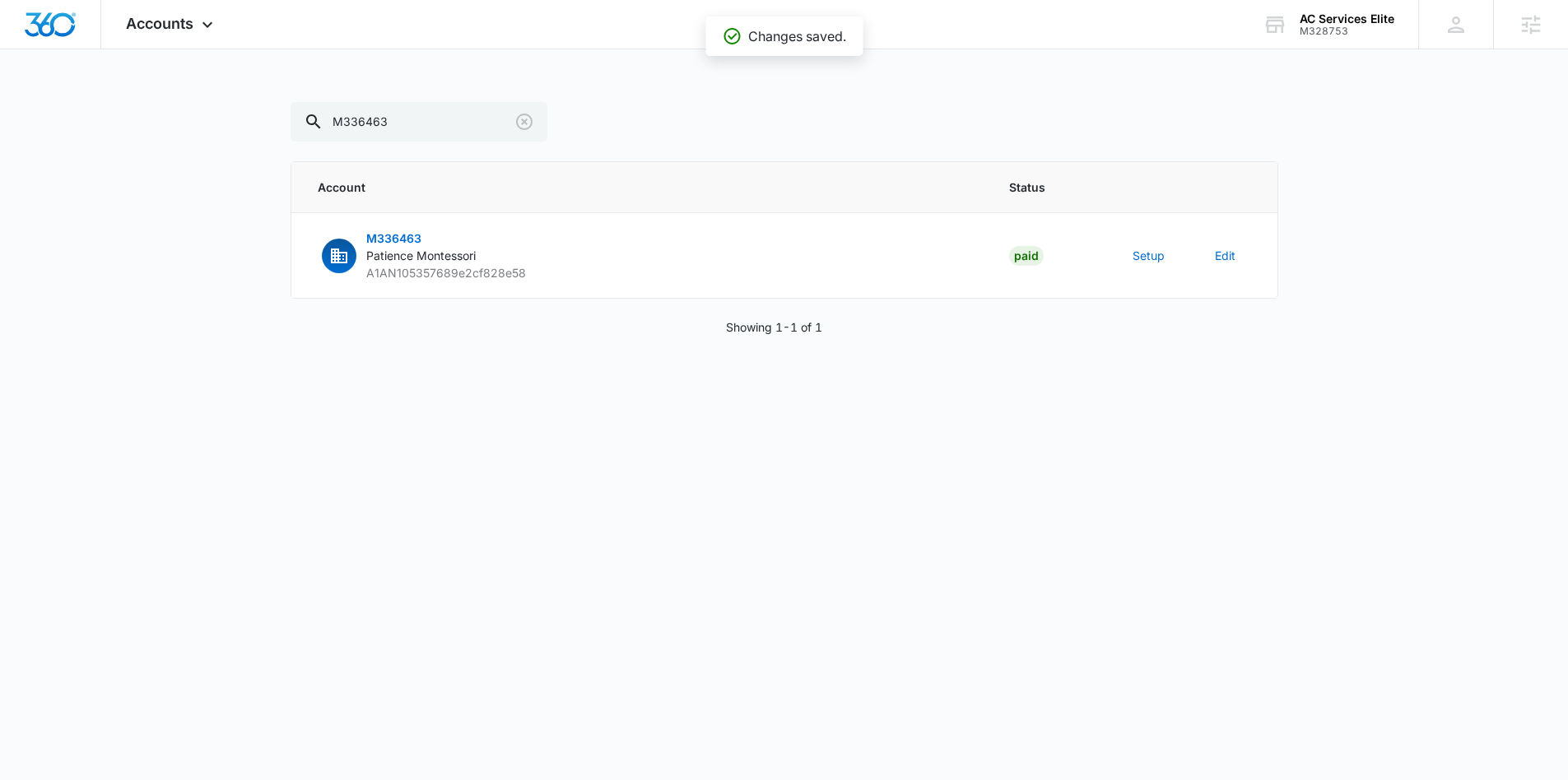
scroll to position [671, 0]
click at [1158, 251] on button "Setup" at bounding box center [1148, 255] width 32 height 17
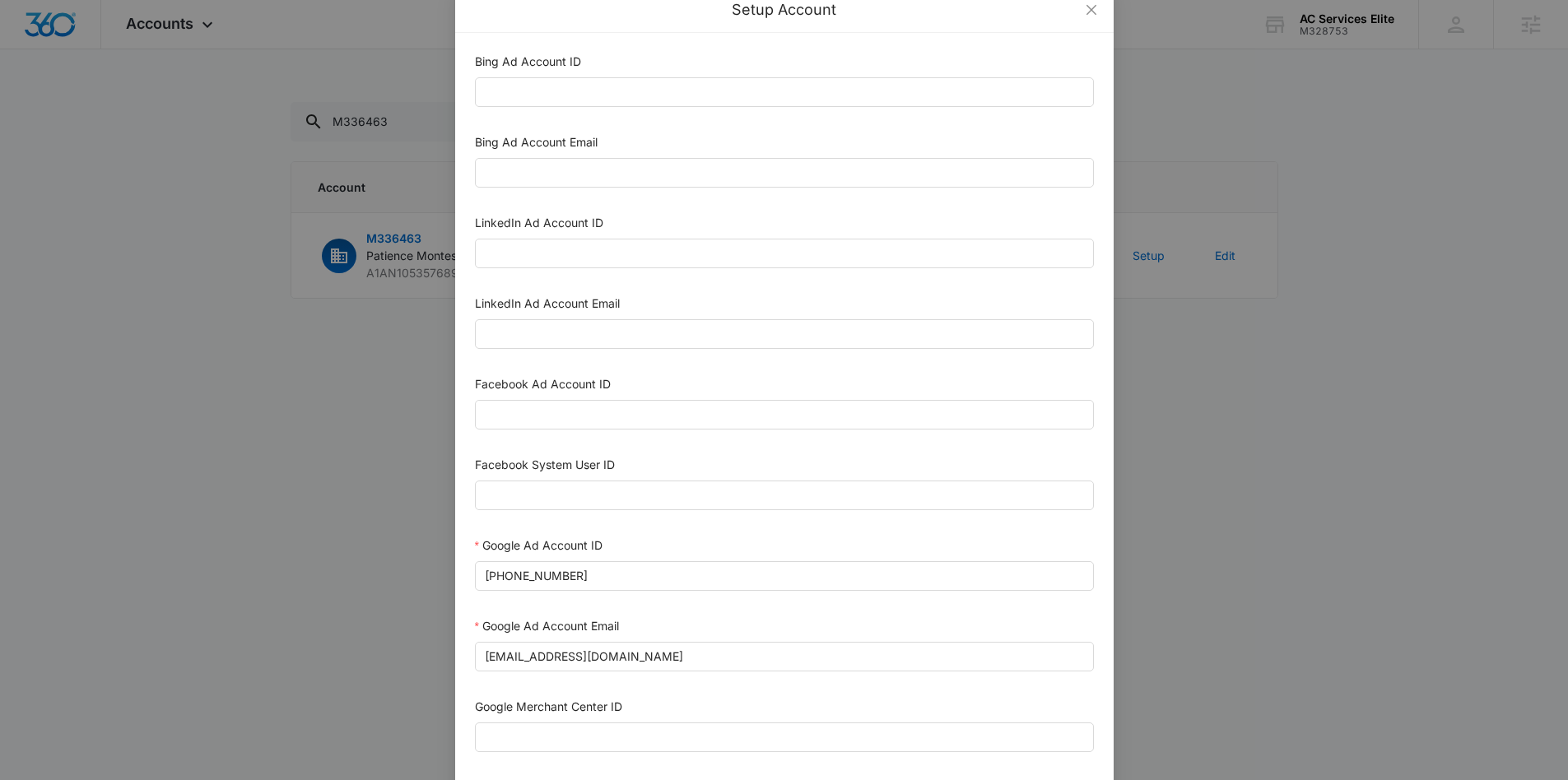
scroll to position [0, 0]
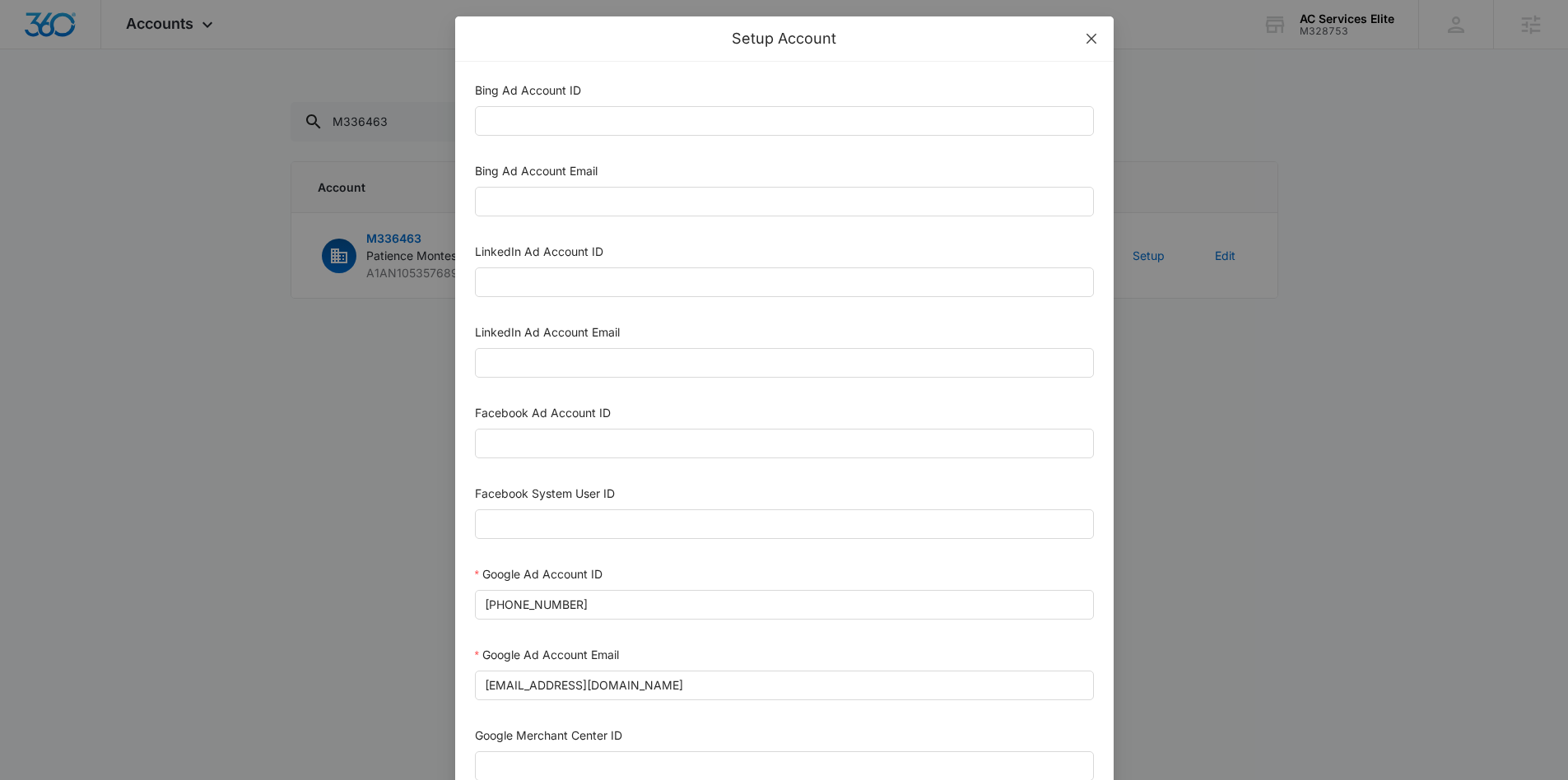
click at [1086, 42] on icon "close" at bounding box center [1090, 38] width 10 height 10
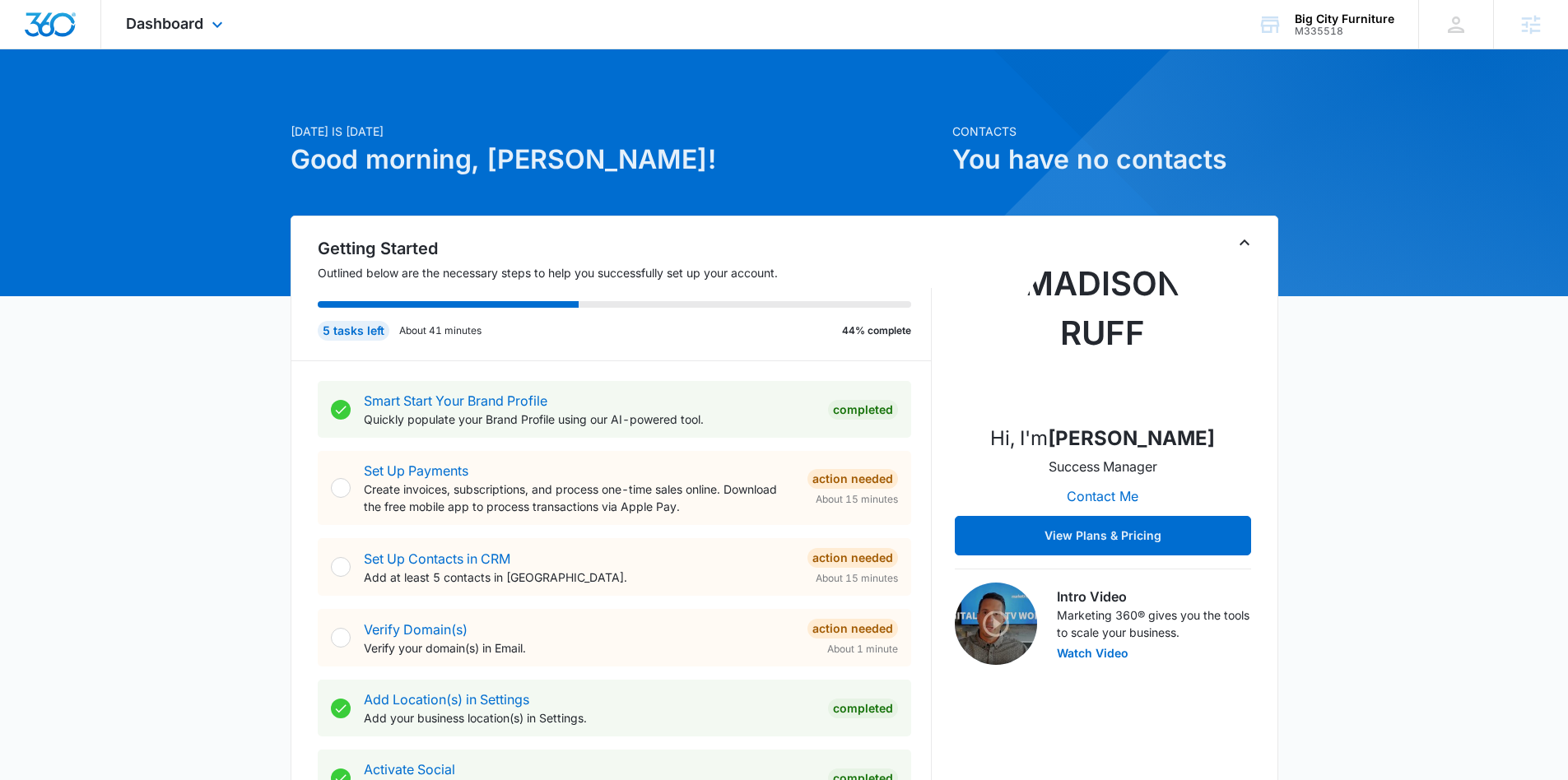
click at [206, 27] on div "Dashboard Apps Reputation Websites Forms CRM Email Social Shop Content Ads Inte…" at bounding box center [176, 24] width 151 height 49
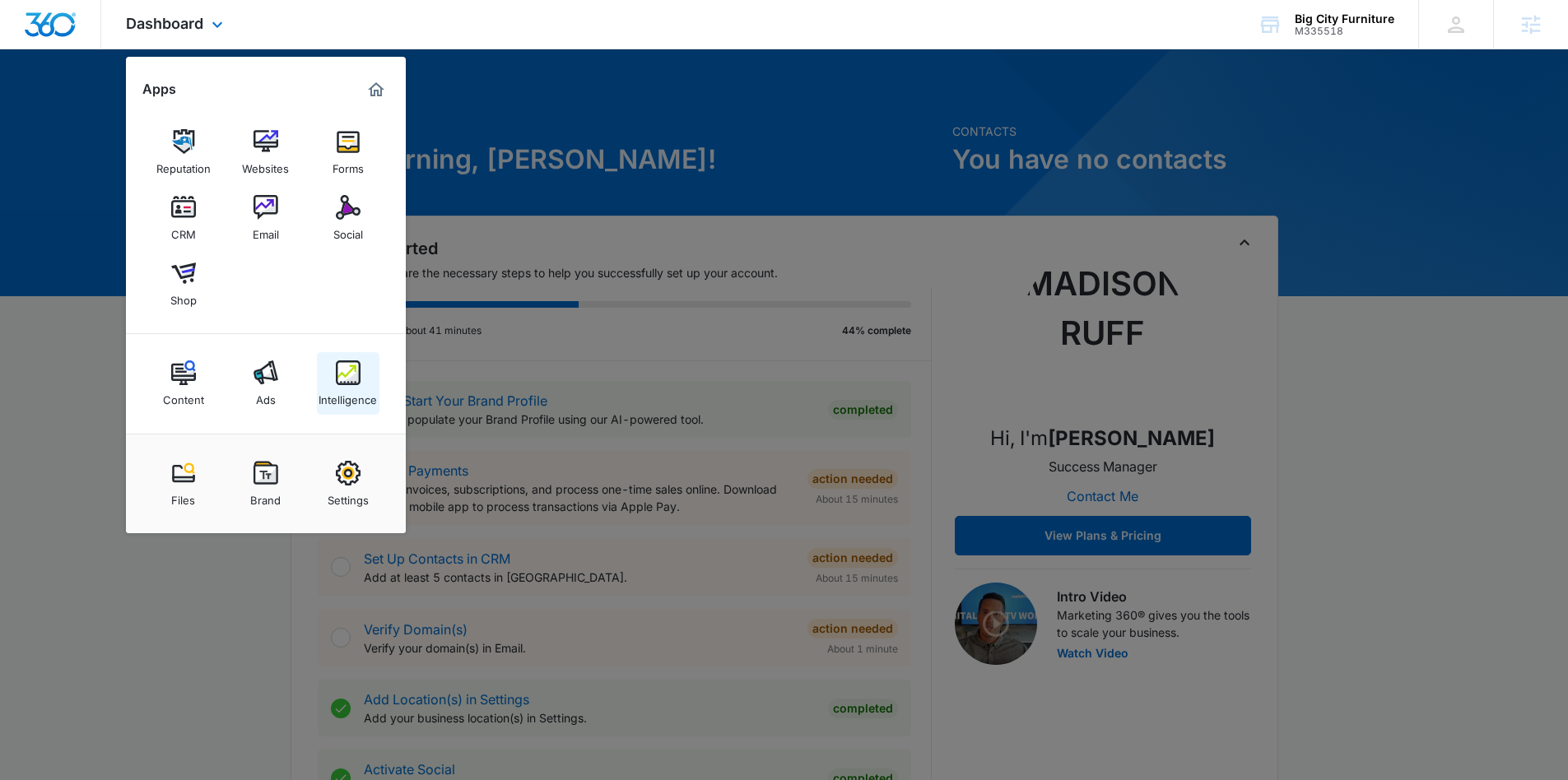
click at [356, 388] on div "Intelligence" at bounding box center [347, 396] width 59 height 22
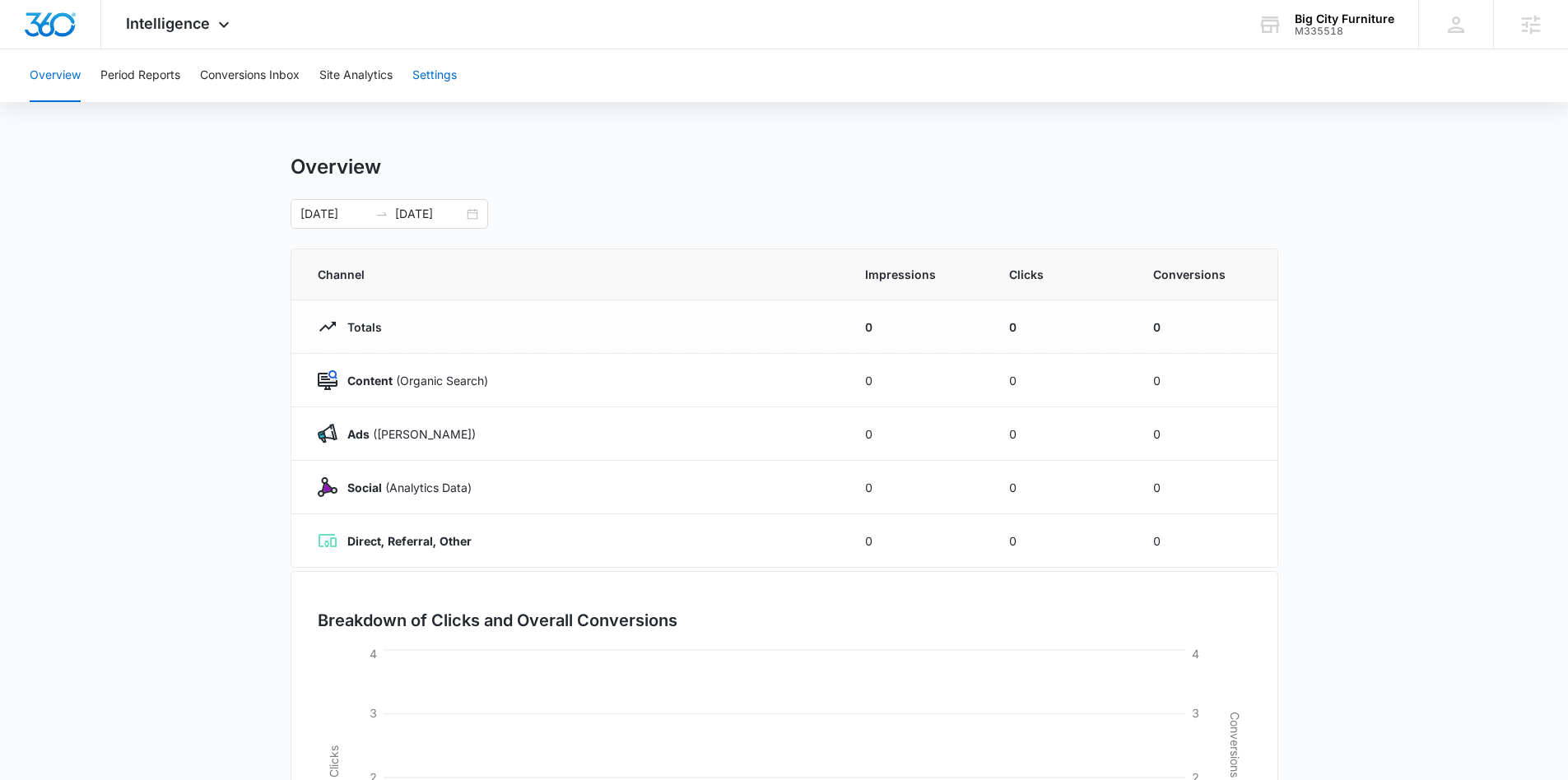
click at [454, 82] on button "Settings" at bounding box center [434, 76] width 44 height 52
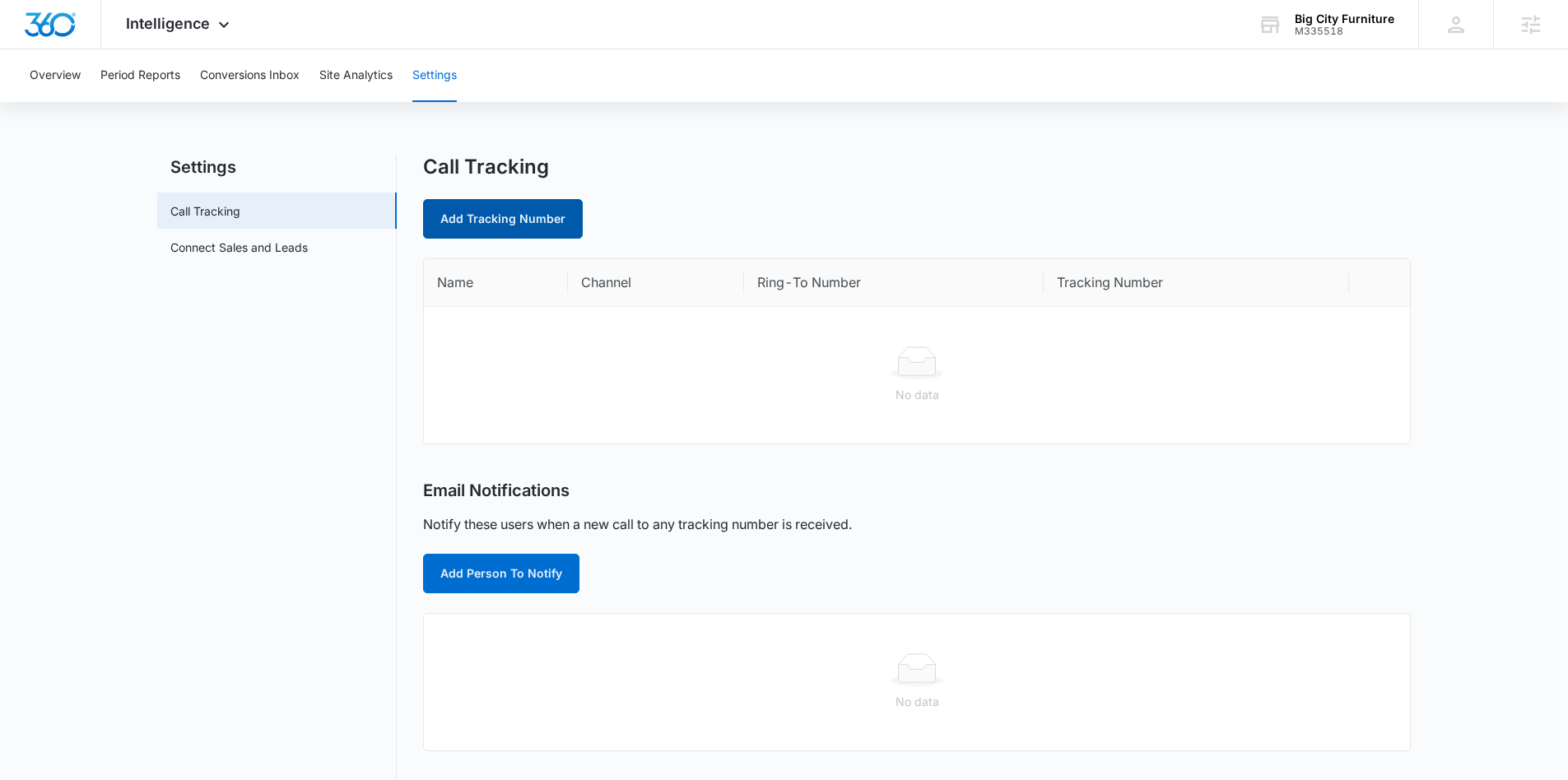
click at [524, 219] on link "Add Tracking Number" at bounding box center [503, 219] width 160 height 40
select select "by_area_code"
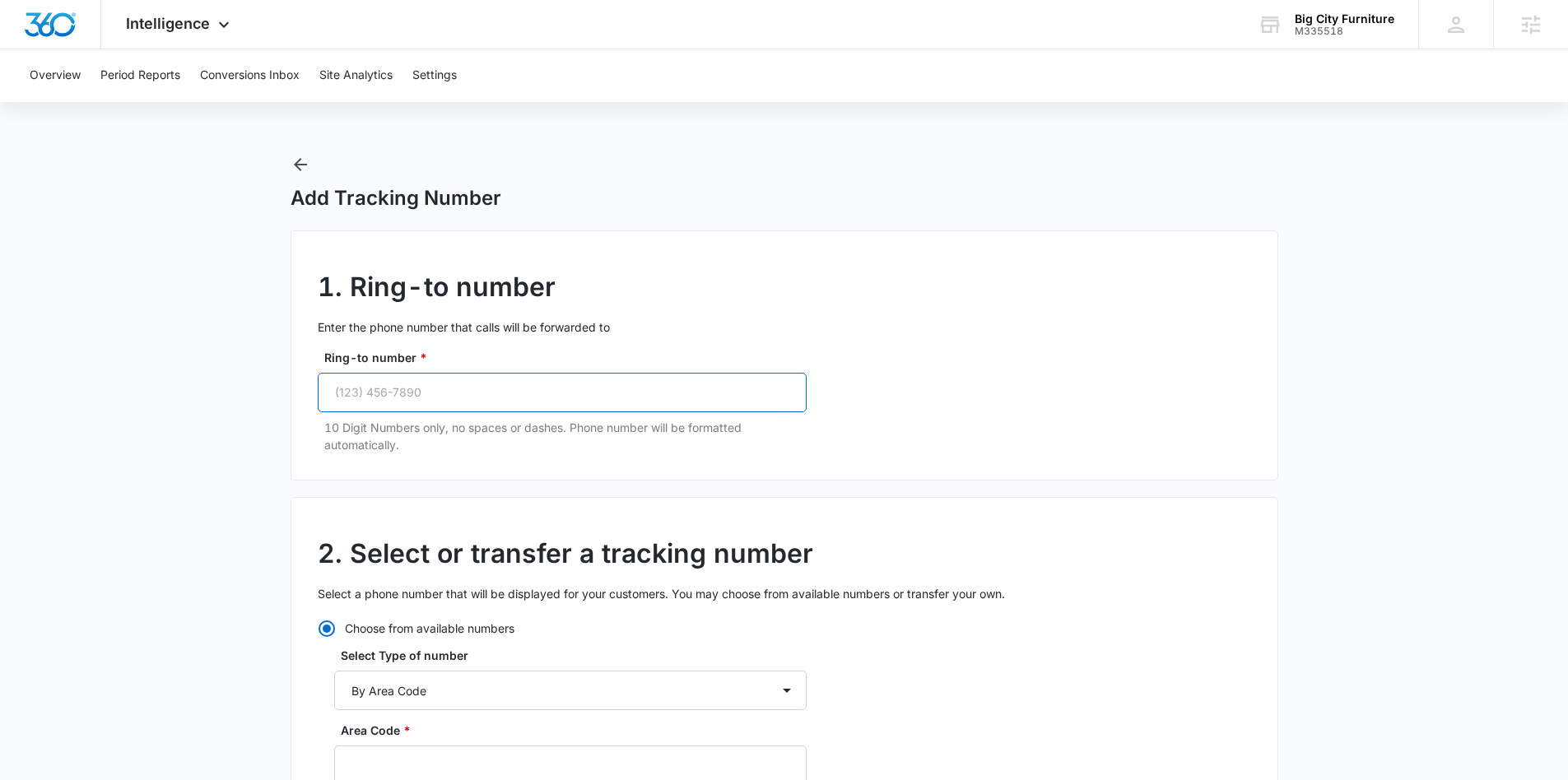
click at [417, 404] on input "Ring-to number *" at bounding box center [562, 392] width 489 height 40
paste input "(803) 500-0101"
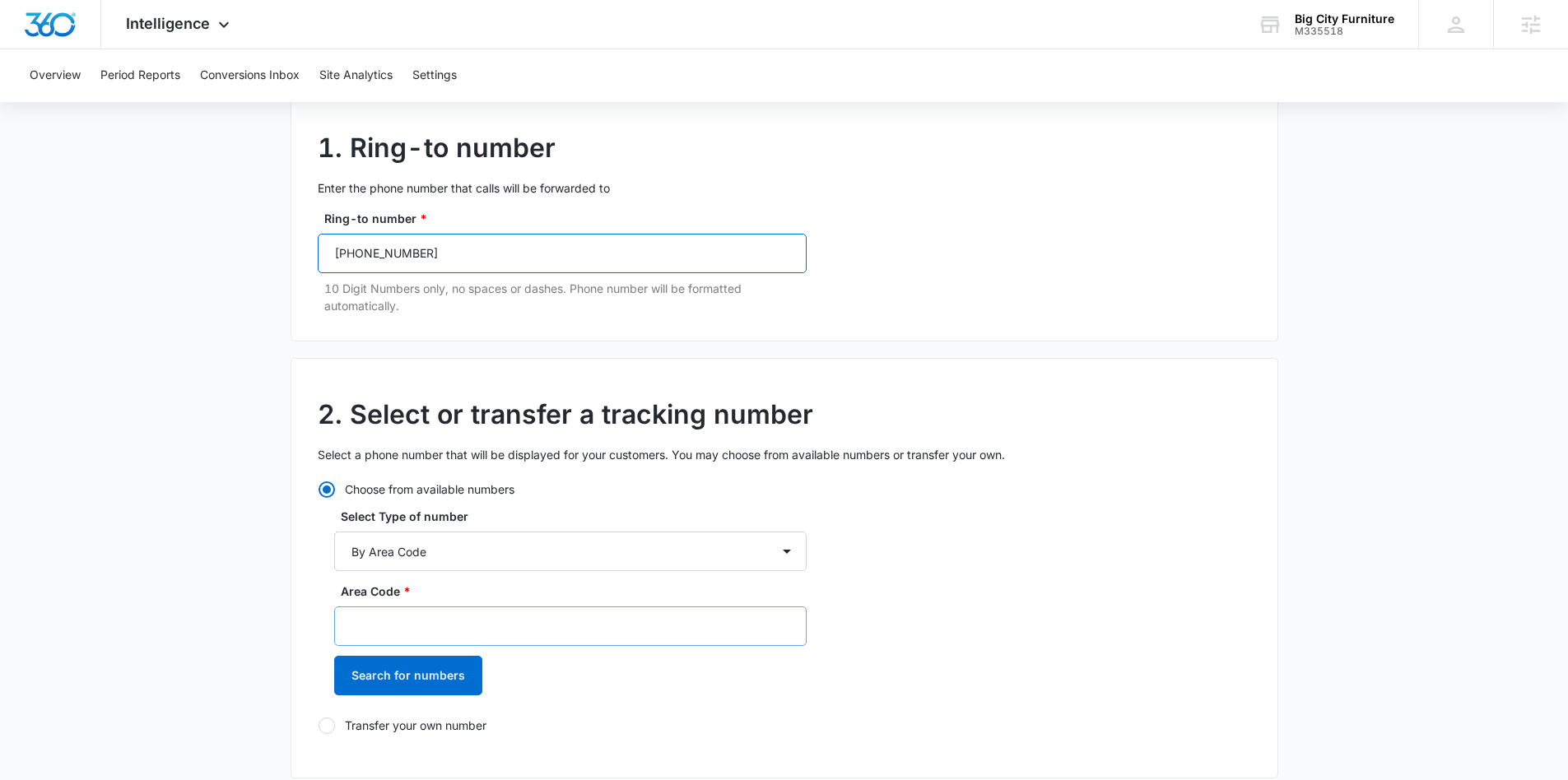
scroll to position [140, 0]
type input "(803) 500-0101"
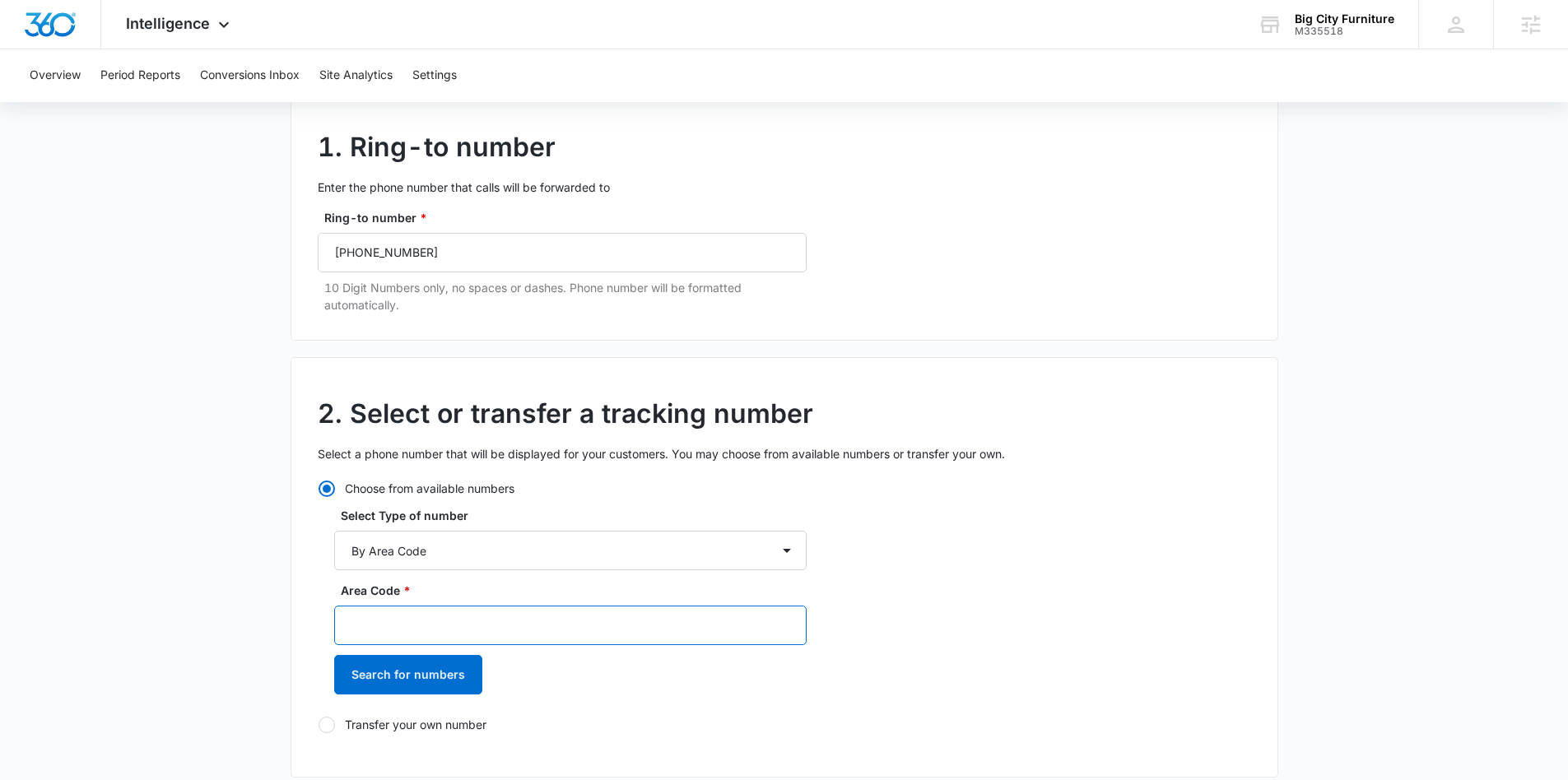
click at [514, 625] on input "Area Code *" at bounding box center [571, 625] width 472 height 40
type input "803"
click at [368, 687] on button "Search for numbers" at bounding box center [409, 674] width 148 height 40
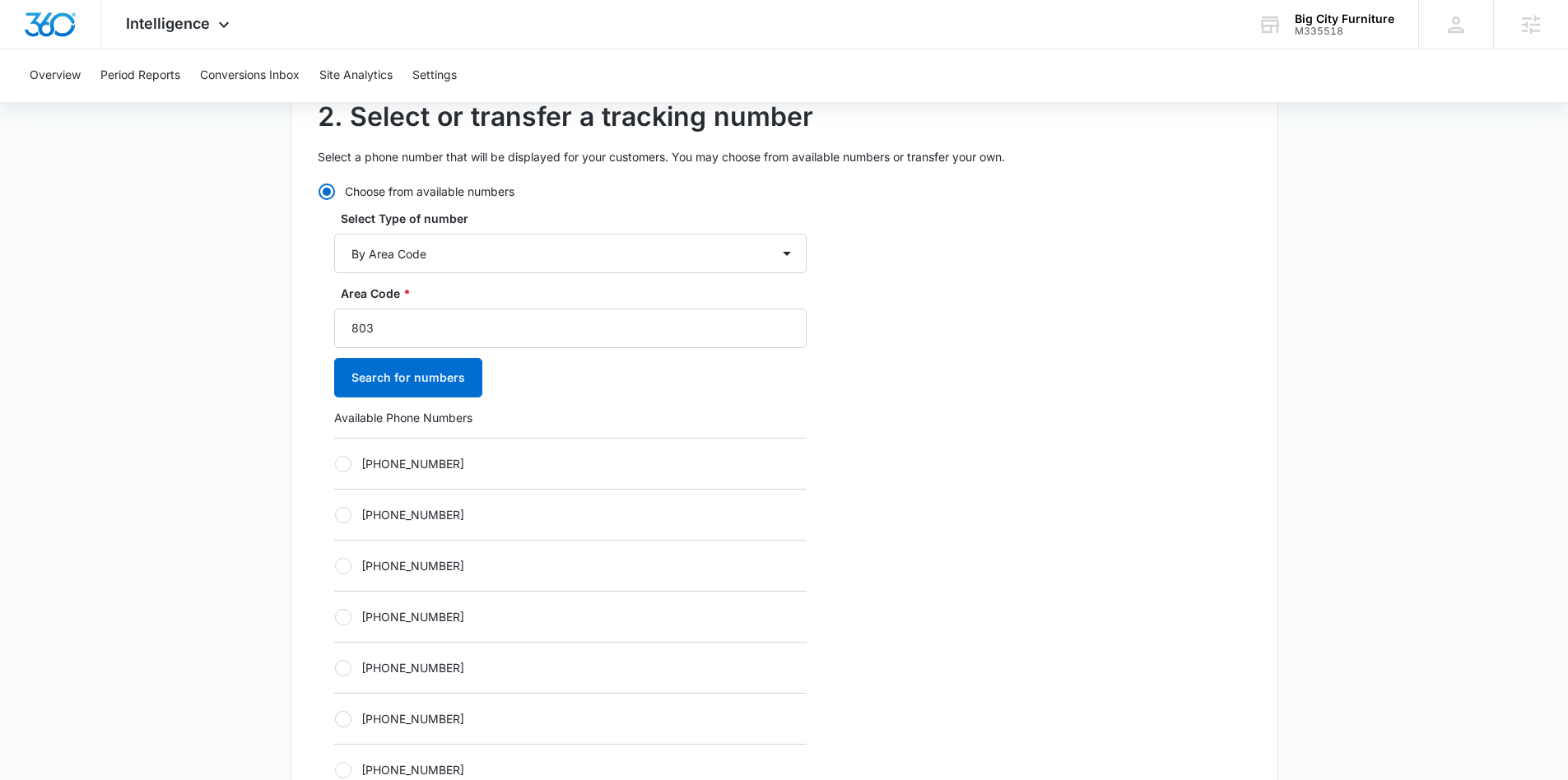
scroll to position [476, 0]
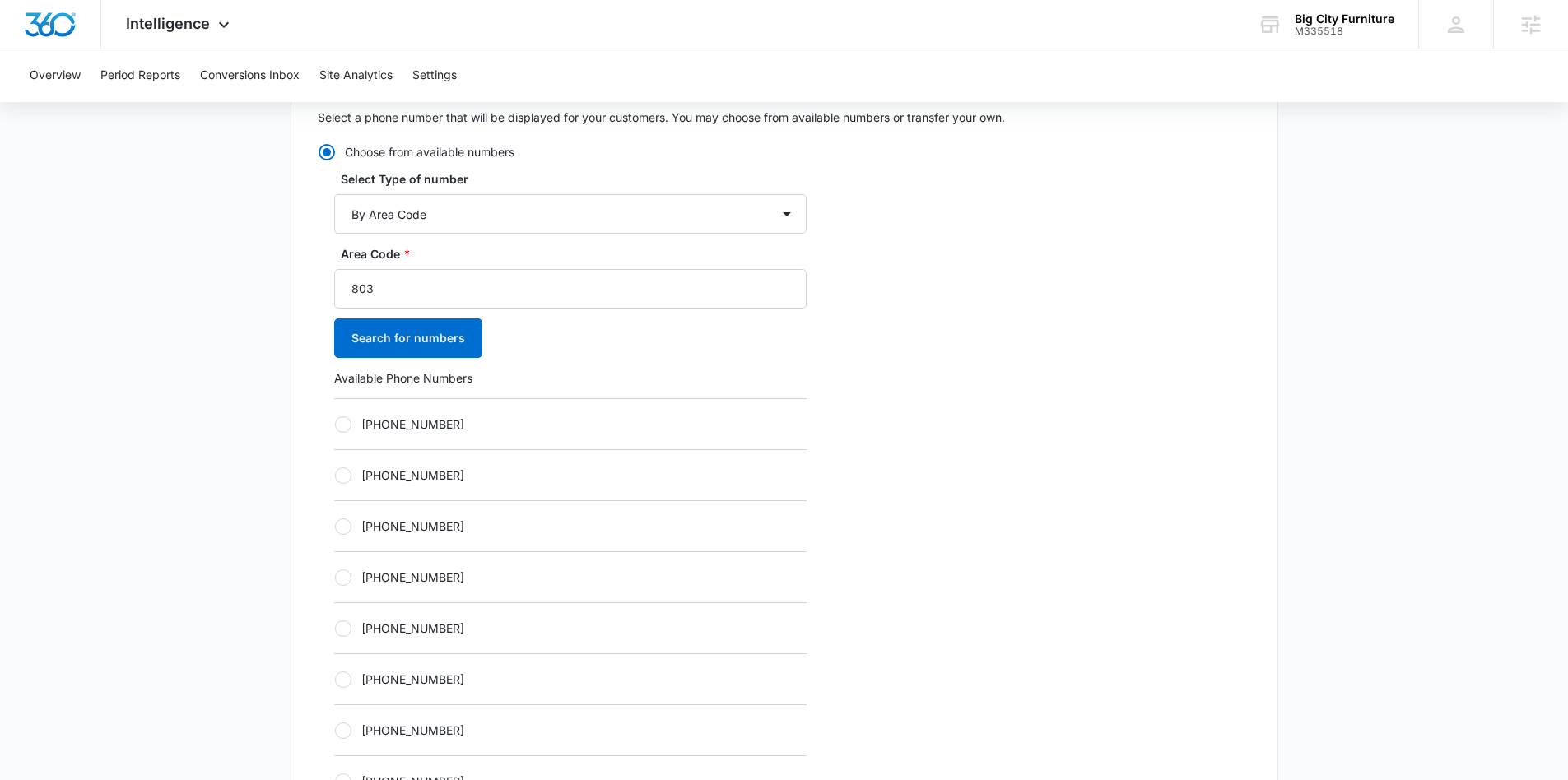
click at [344, 432] on label "[PHONE_NUMBER]" at bounding box center [571, 424] width 472 height 17
click at [335, 425] on input "[PHONE_NUMBER]" at bounding box center [335, 424] width 1 height 1
radio input "true"
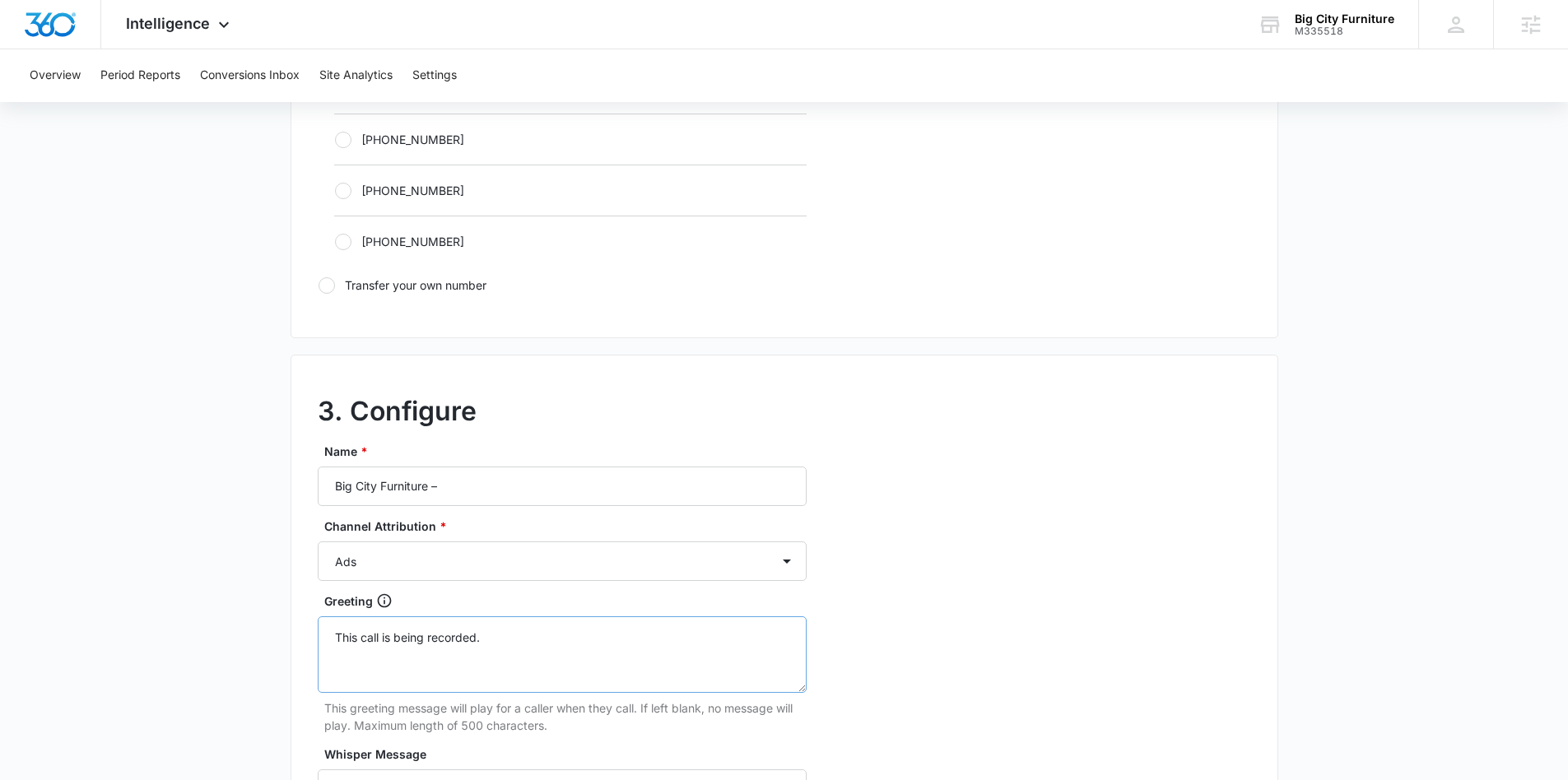
scroll to position [1138, 0]
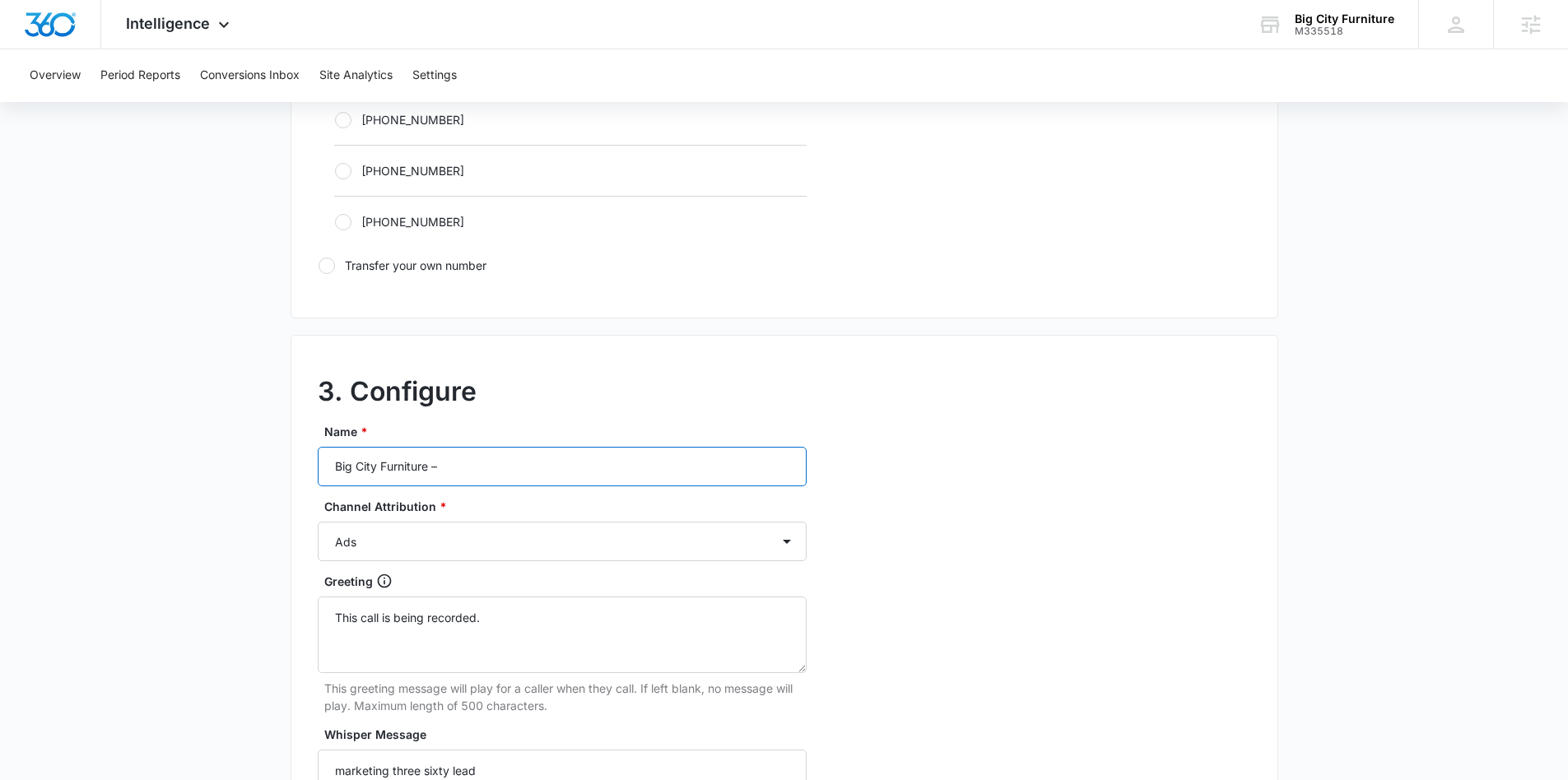
click at [512, 471] on input "Big City Furniture –" at bounding box center [562, 466] width 489 height 40
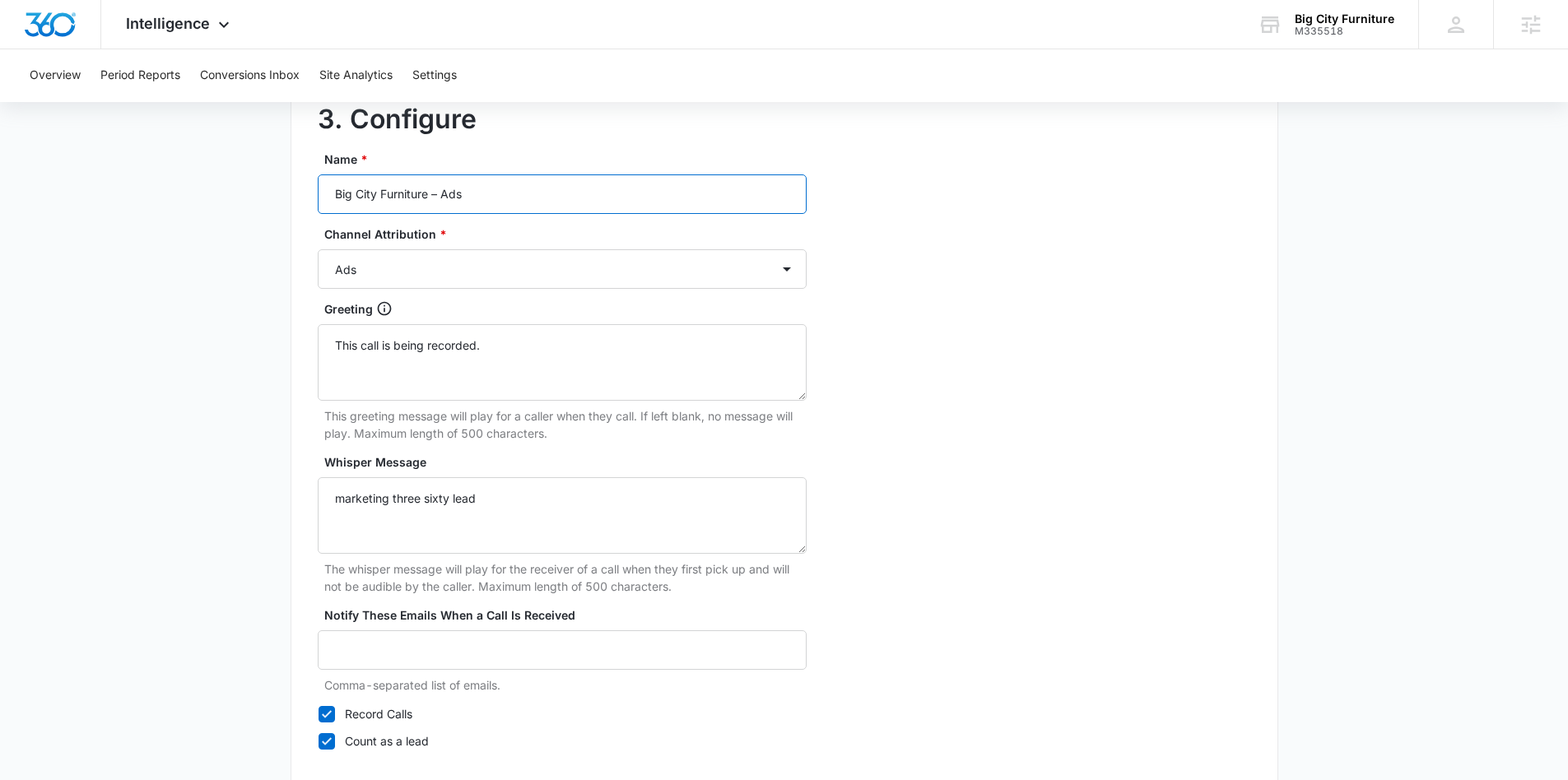
scroll to position [1510, 0]
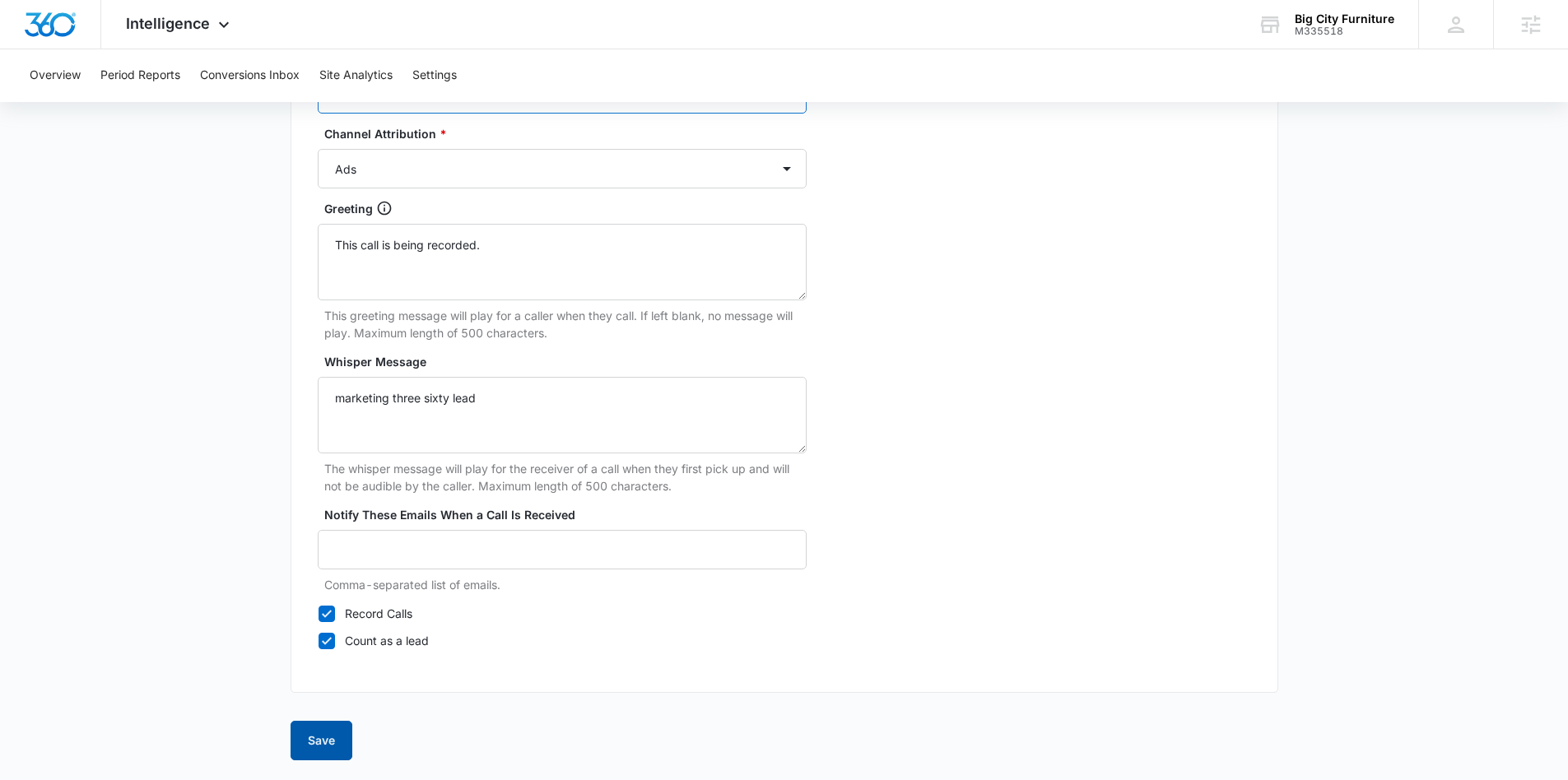
type input "Big City Furniture – Ads"
click at [303, 749] on button "Save" at bounding box center [321, 740] width 61 height 40
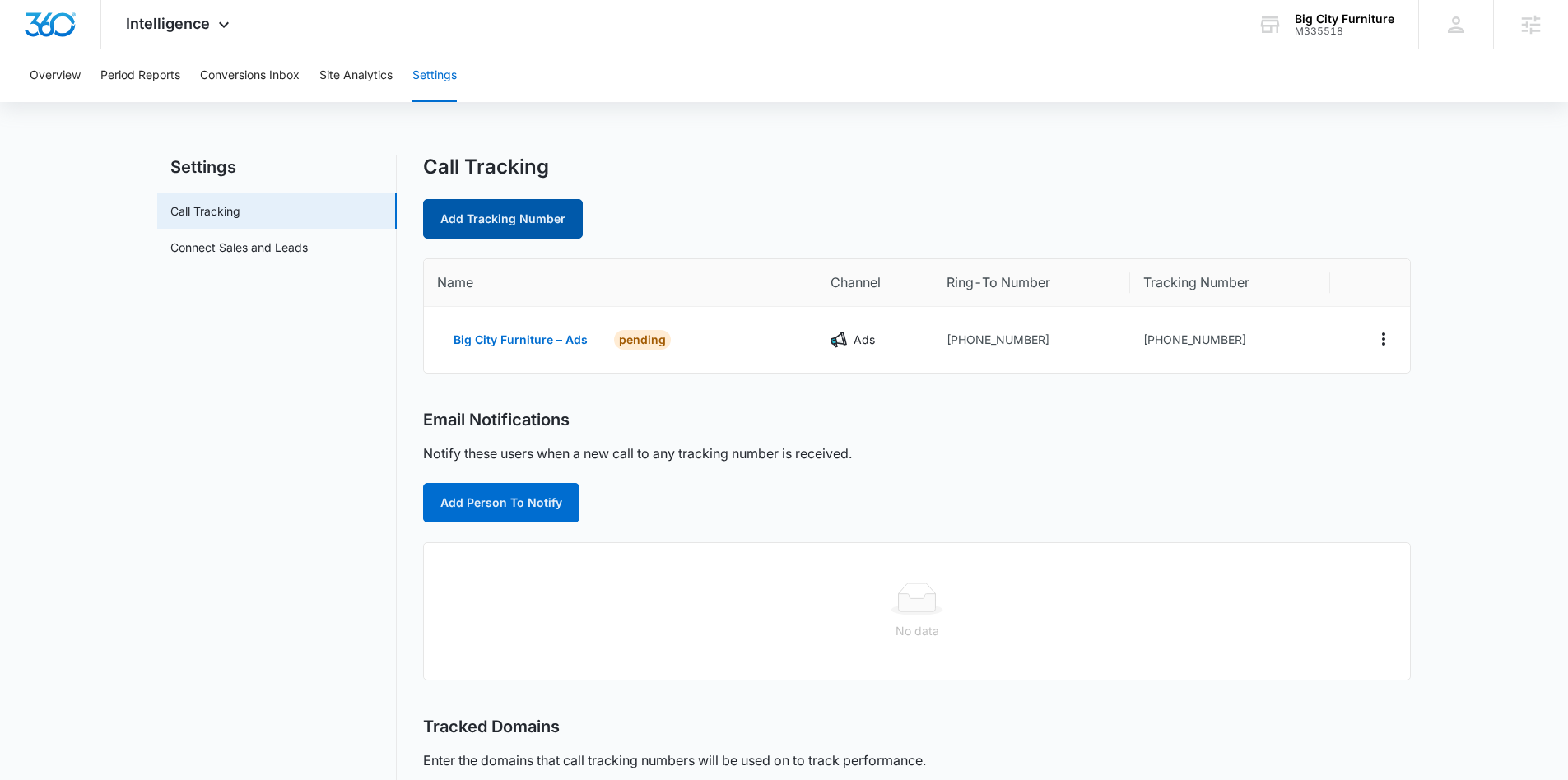
click at [502, 233] on link "Add Tracking Number" at bounding box center [503, 219] width 160 height 40
select select "by_area_code"
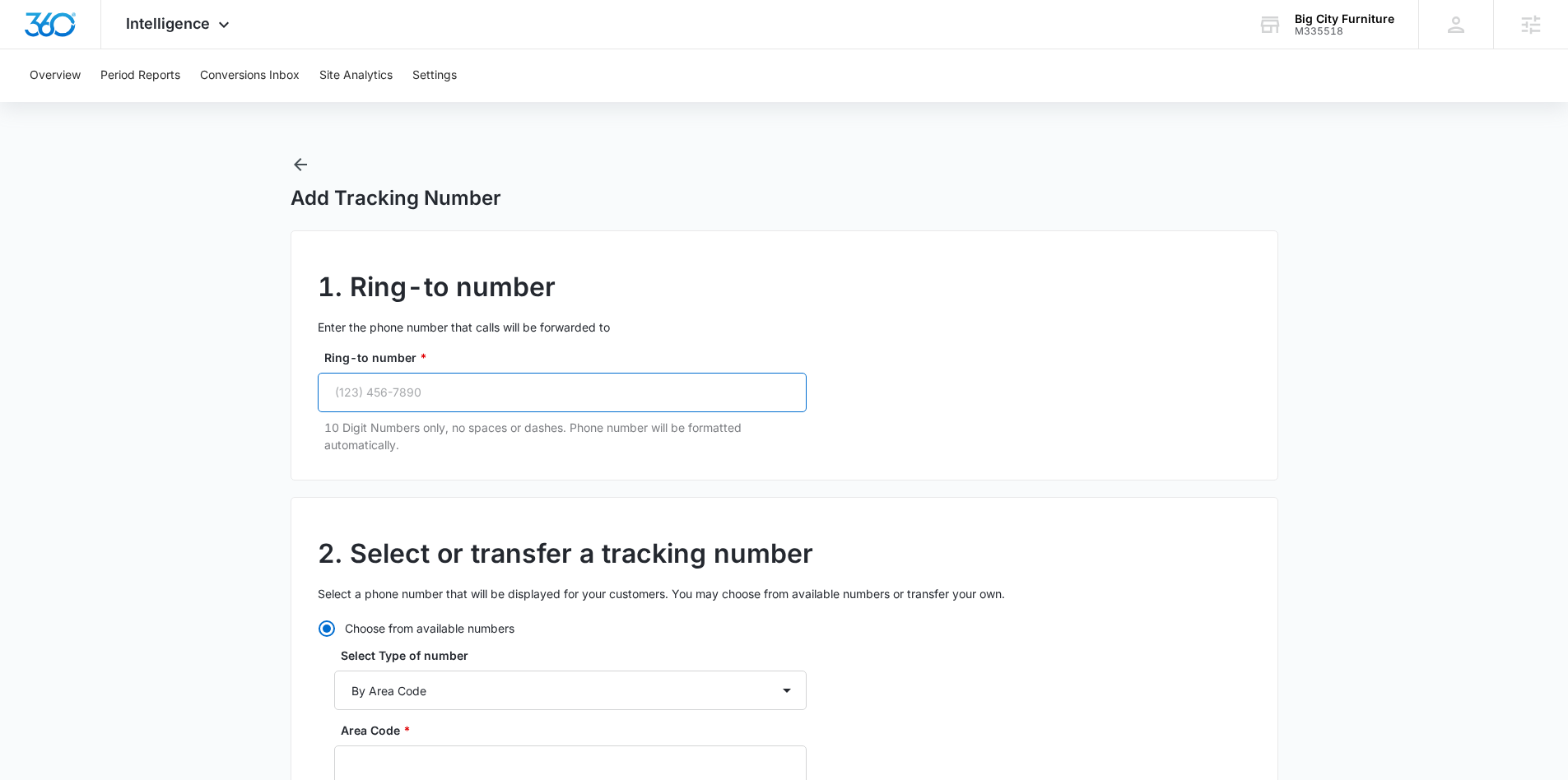
click at [449, 408] on input "Ring-to number *" at bounding box center [562, 392] width 489 height 40
paste input "(803) 500-0101"
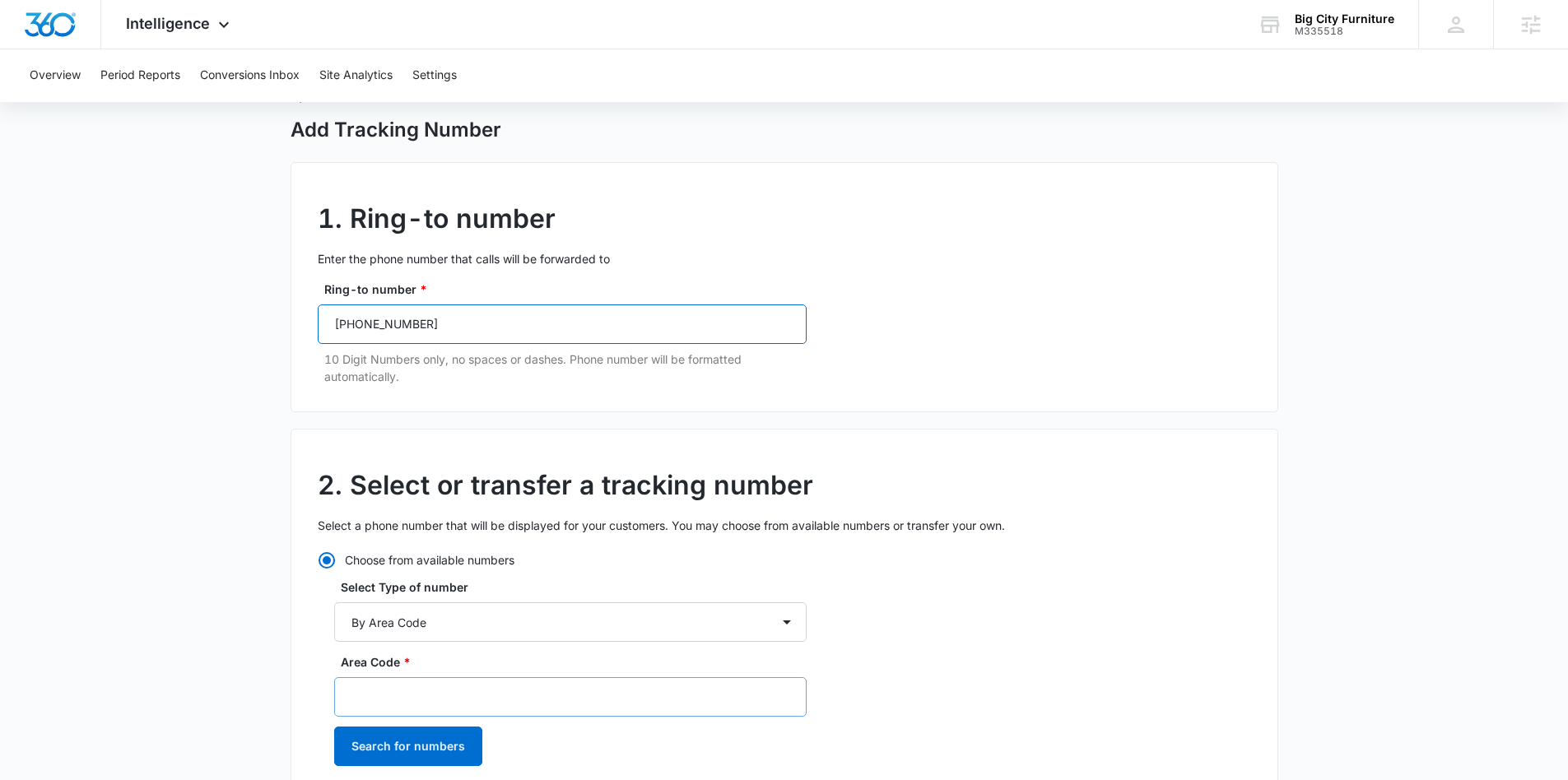
scroll to position [72, 0]
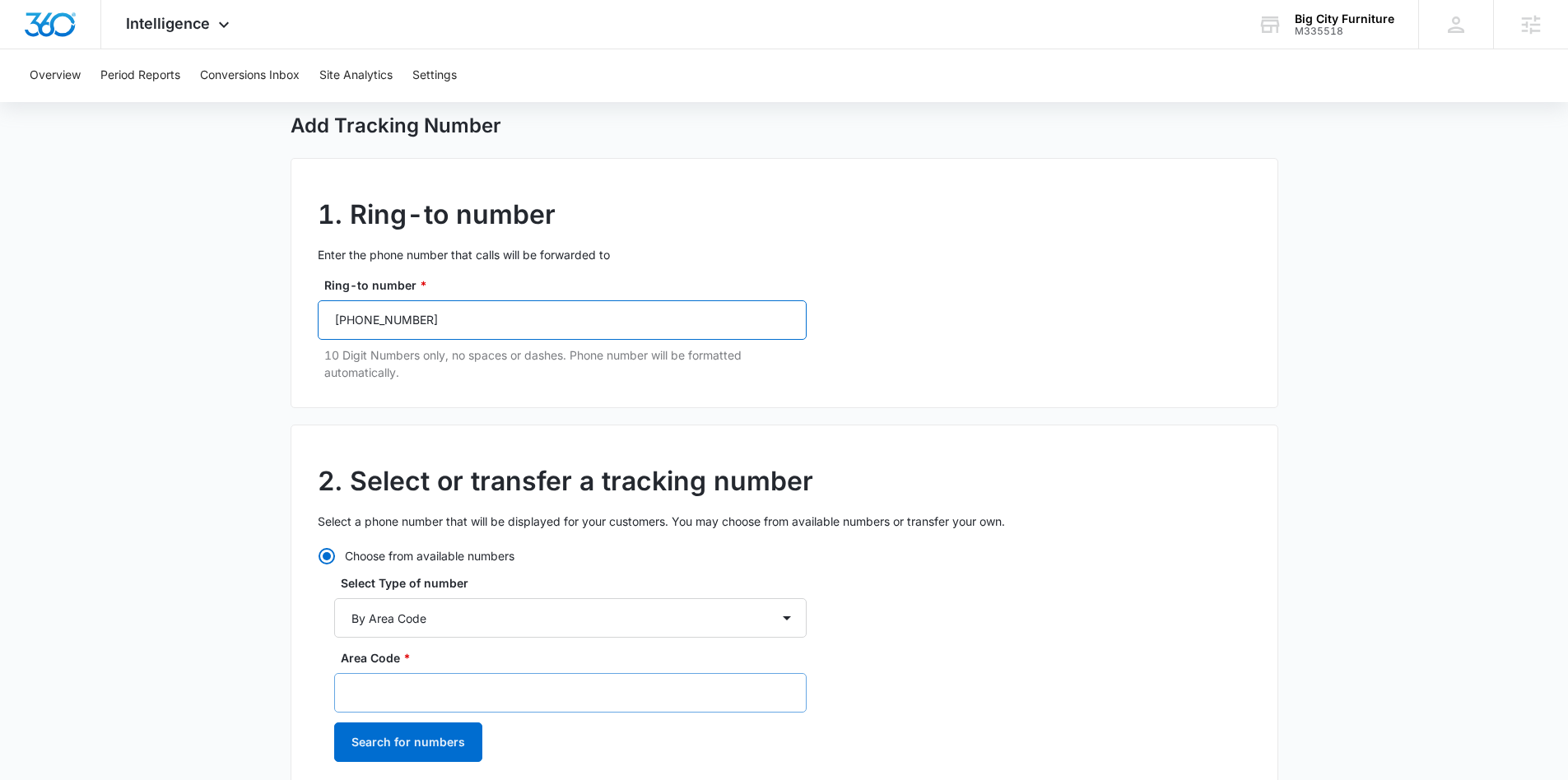
type input "(803) 500-0101"
click at [395, 693] on input "Area Code *" at bounding box center [571, 692] width 472 height 40
type input "803"
click at [431, 737] on button "Search for numbers" at bounding box center [409, 742] width 148 height 40
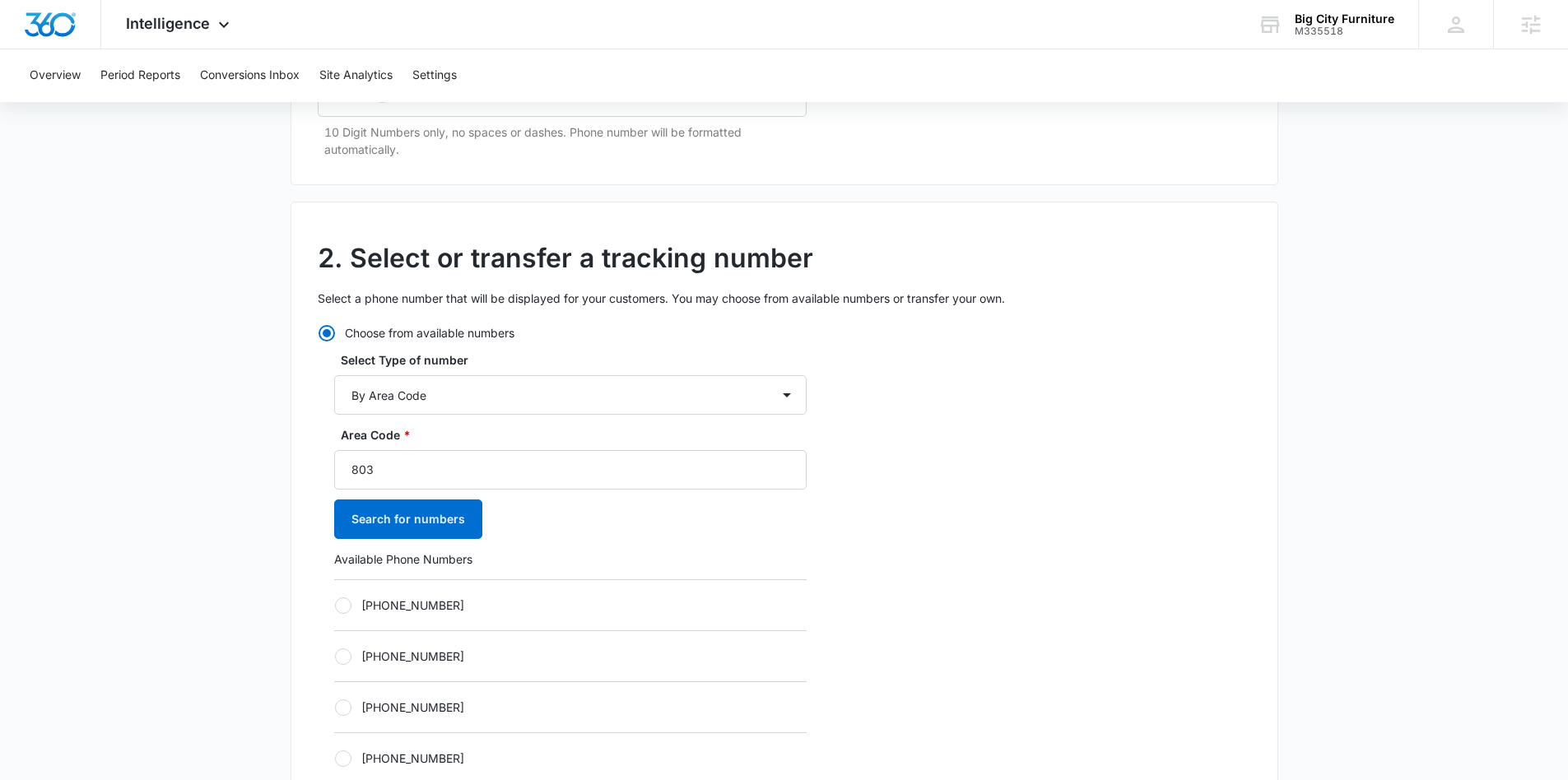
scroll to position [298, 0]
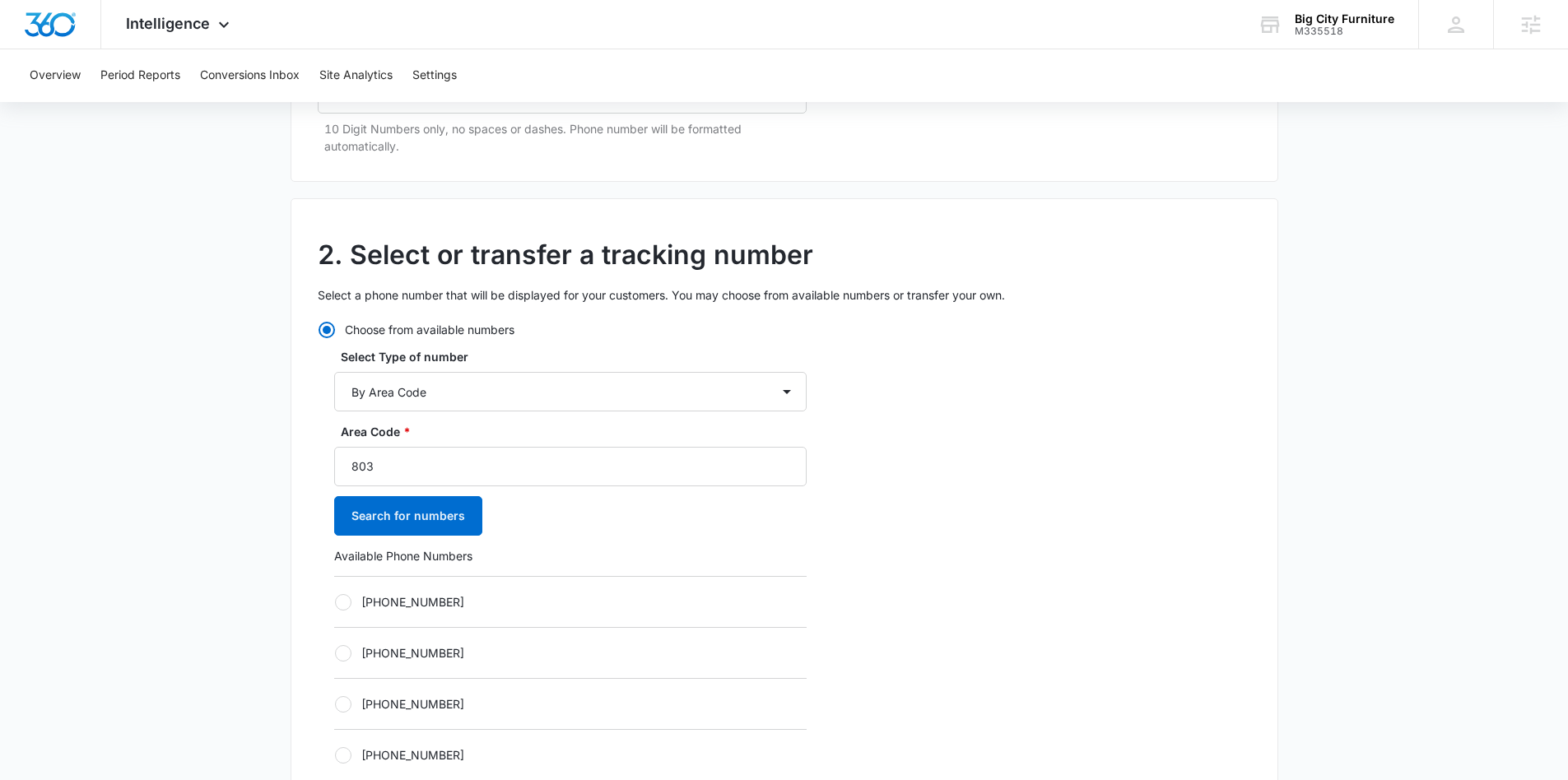
click at [347, 608] on div at bounding box center [343, 602] width 16 height 16
click at [335, 602] on input "[PHONE_NUMBER]" at bounding box center [335, 601] width 1 height 1
radio input "true"
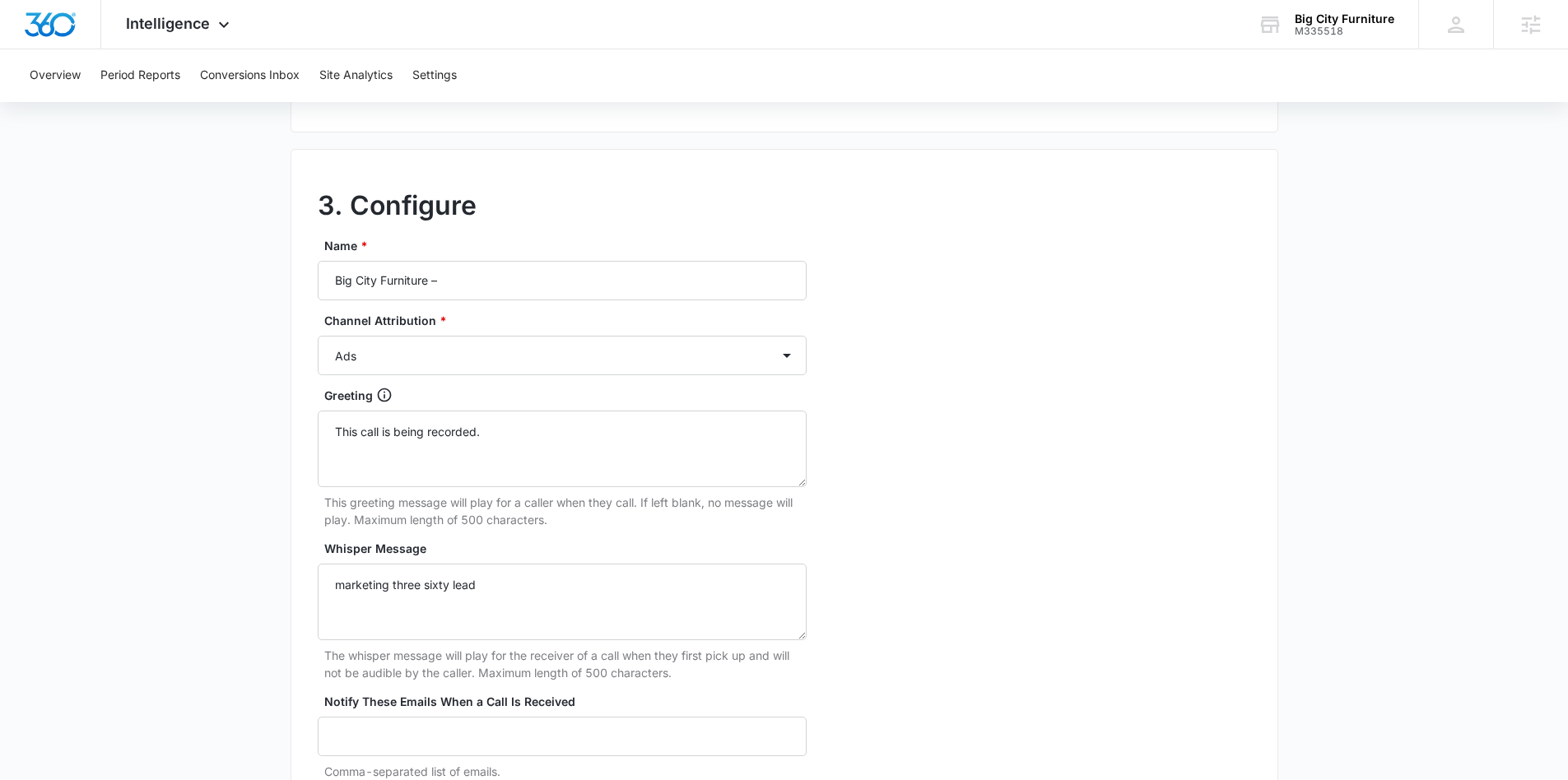
scroll to position [1321, 0]
click at [536, 274] on input "Big City Furniture –" at bounding box center [562, 283] width 489 height 40
type input "Big City Furniture – Content"
click at [410, 375] on select "Ads Local Service Ads Content Social Other" at bounding box center [562, 358] width 489 height 40
select select "CONTENT"
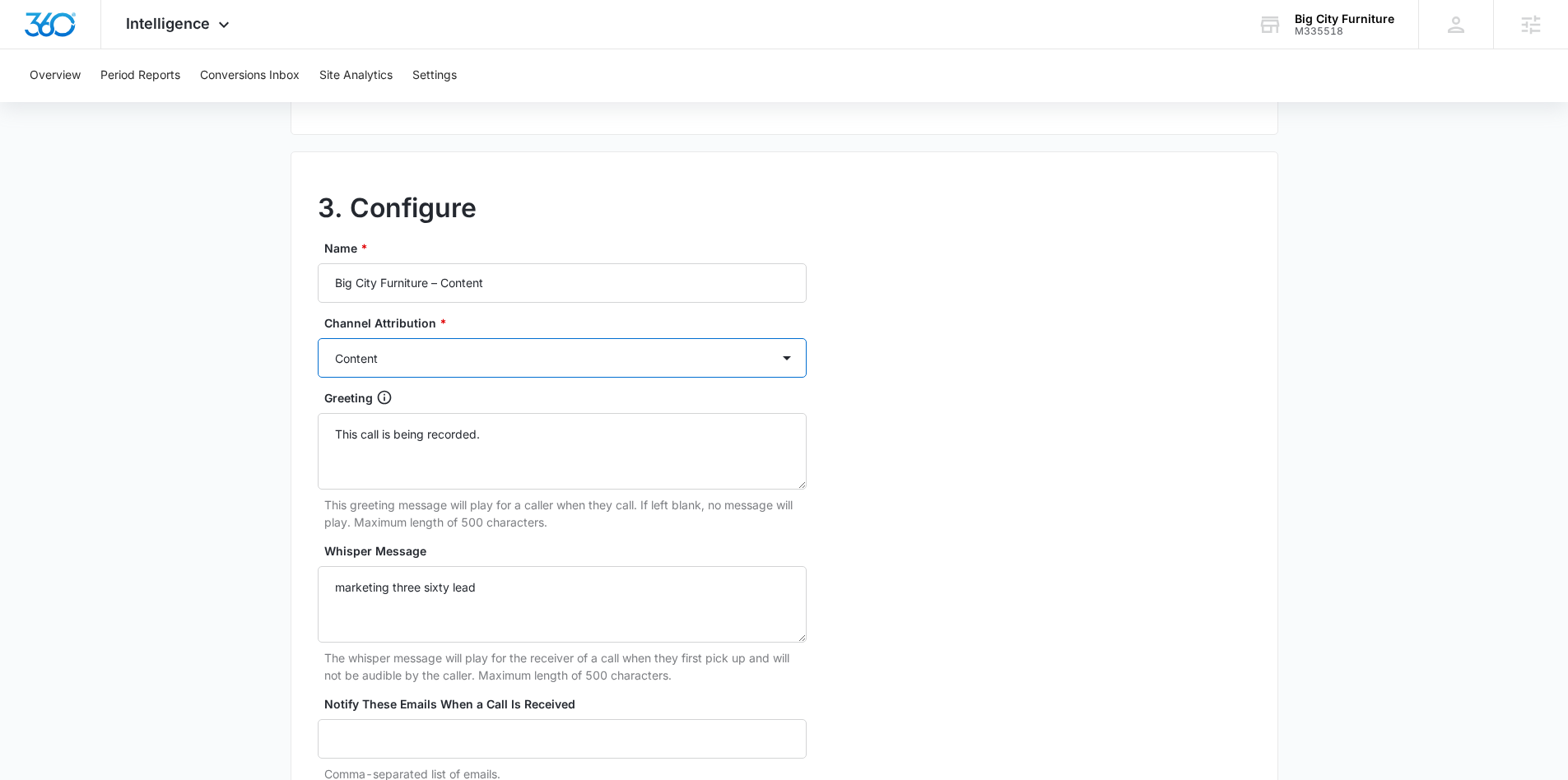
click at [317, 338] on select "Ads Local Service Ads Content Social Other" at bounding box center [562, 358] width 489 height 40
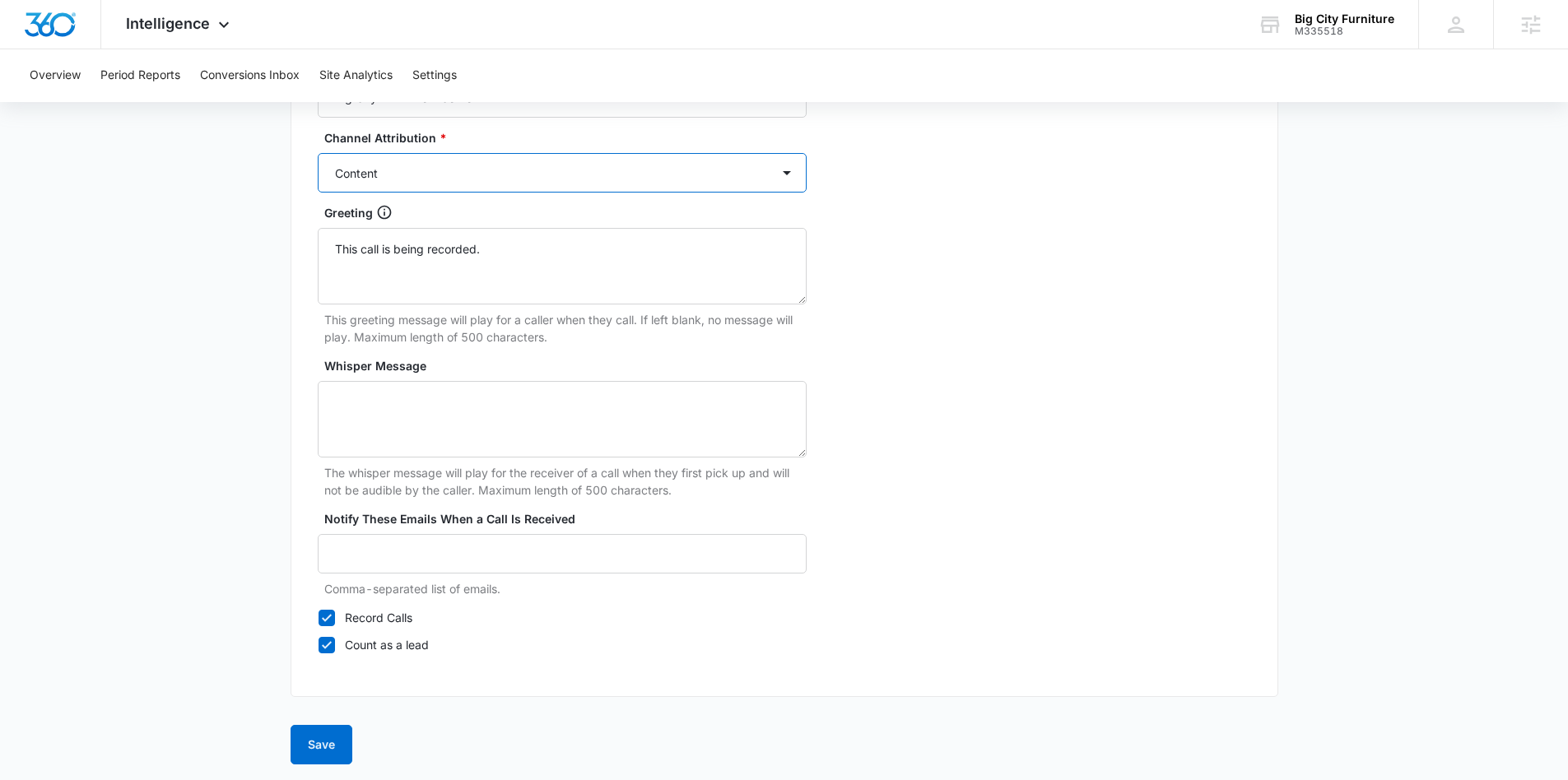
scroll to position [1510, 0]
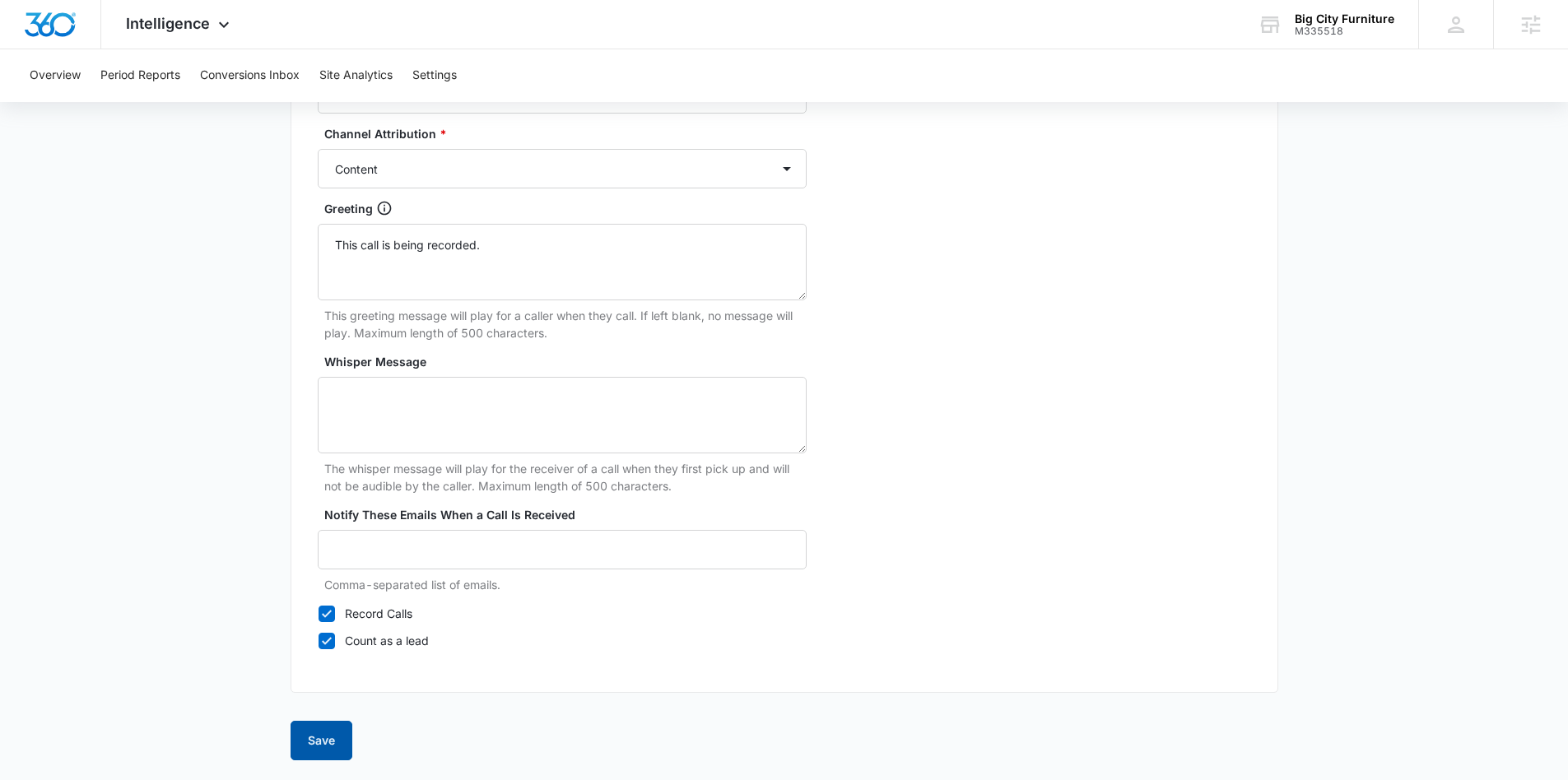
click at [315, 747] on button "Save" at bounding box center [321, 740] width 61 height 40
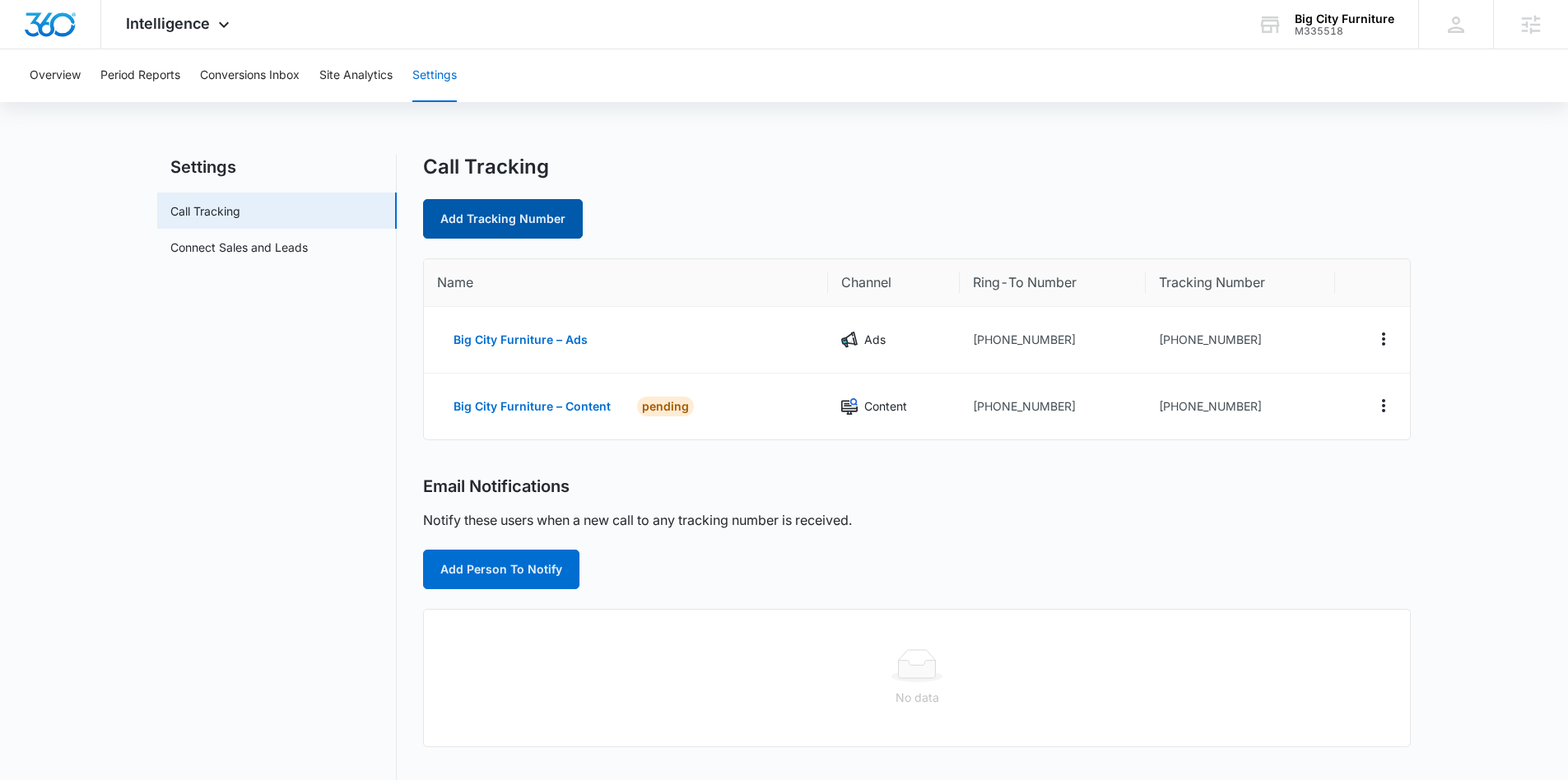
click at [503, 220] on link "Add Tracking Number" at bounding box center [503, 219] width 160 height 40
select select "by_area_code"
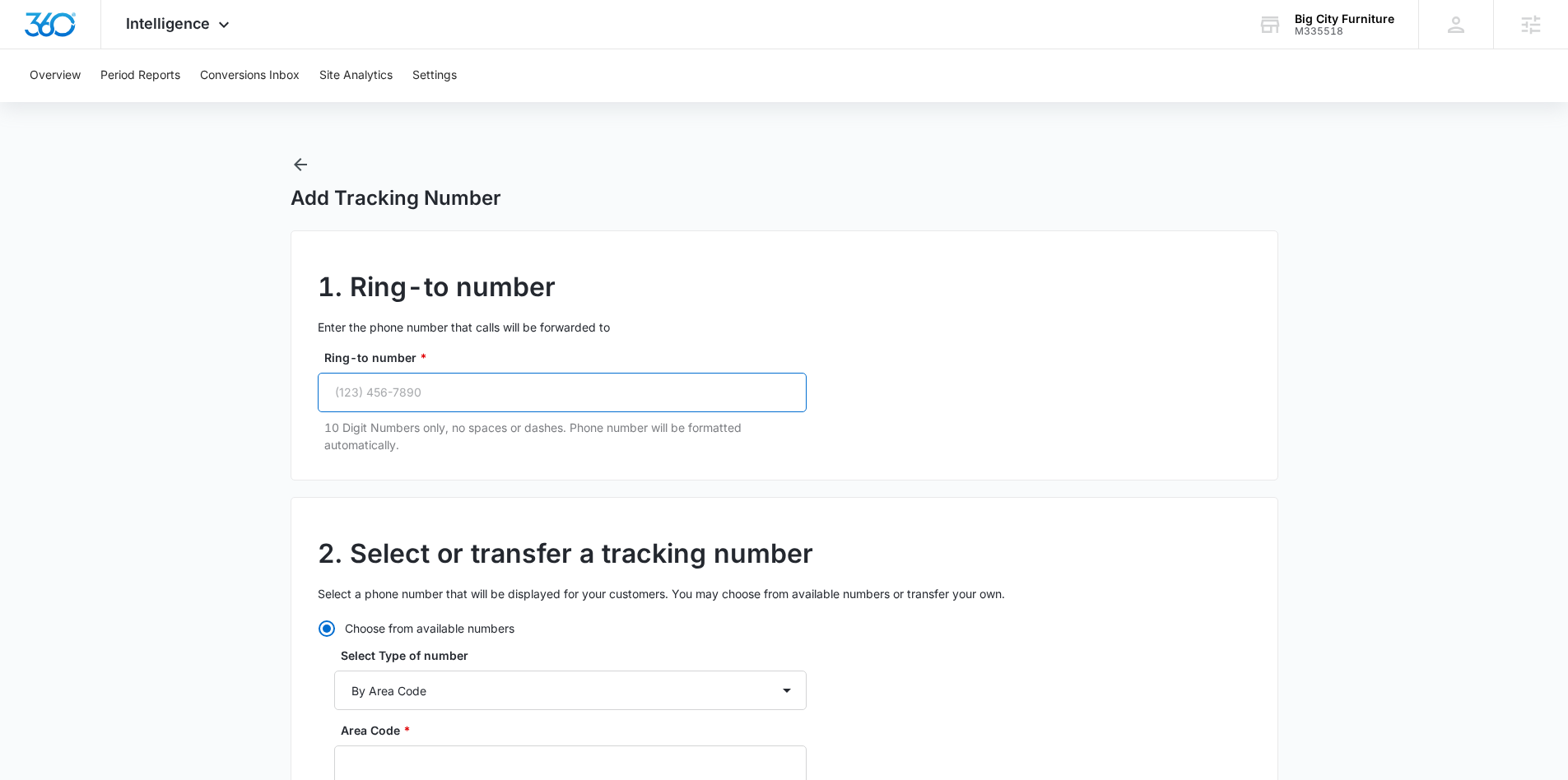
click at [409, 406] on input "Ring-to number *" at bounding box center [562, 392] width 489 height 40
paste input "(803) 500-0101"
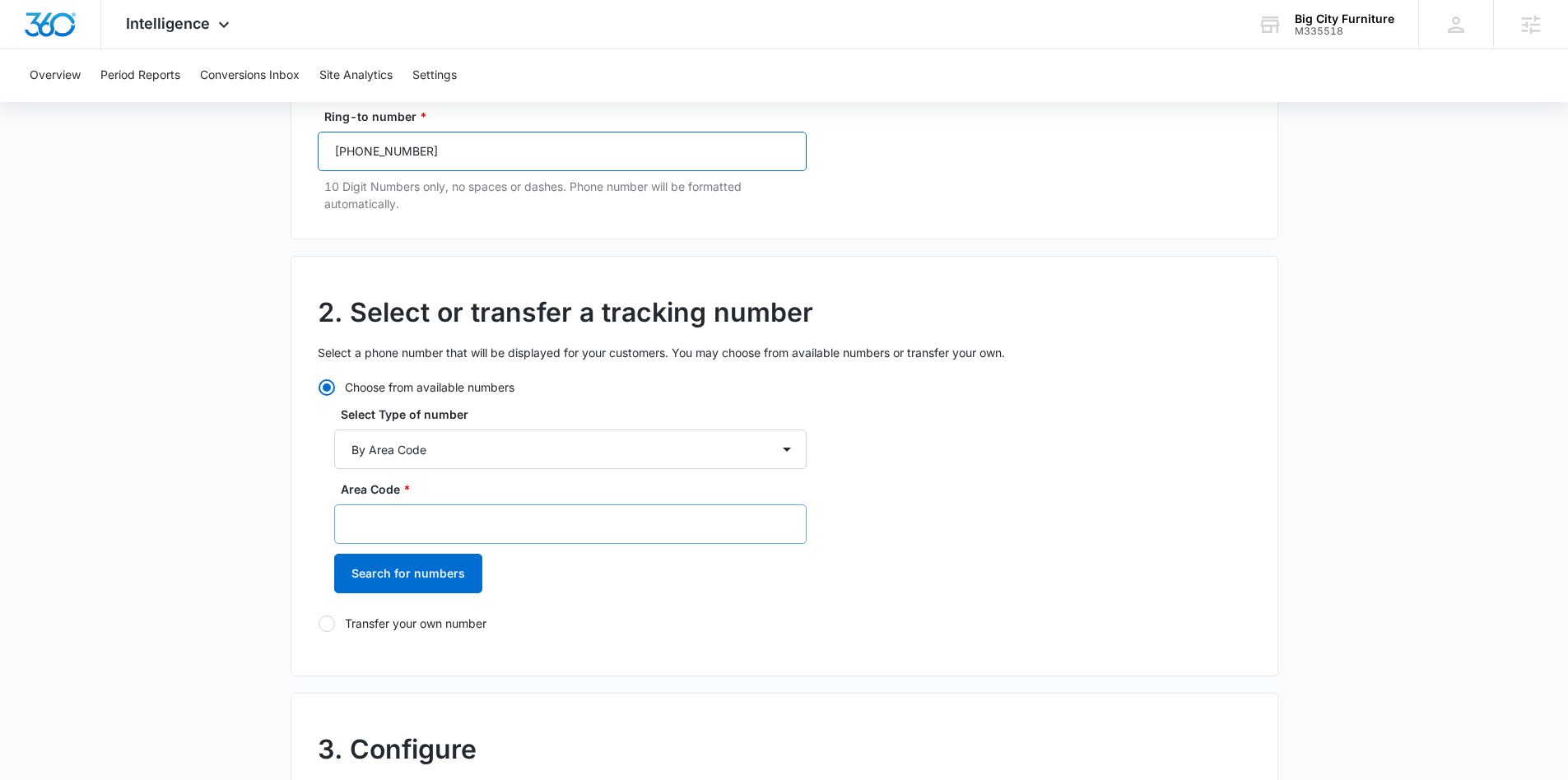
scroll to position [249, 0]
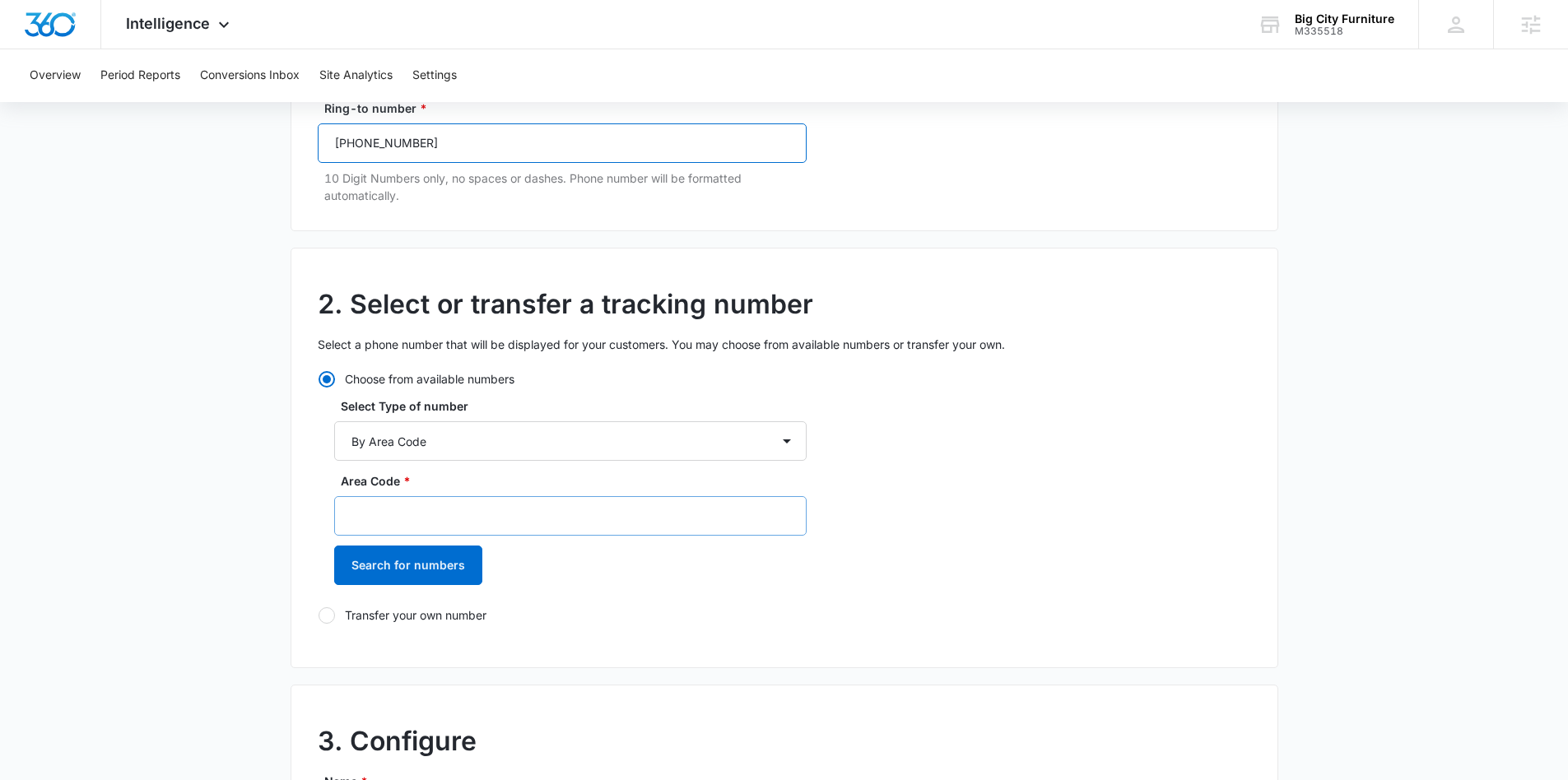
type input "(803) 500-0101"
click at [413, 508] on input "Area Code *" at bounding box center [571, 516] width 472 height 40
type input "803"
click at [396, 575] on button "Search for numbers" at bounding box center [409, 565] width 148 height 40
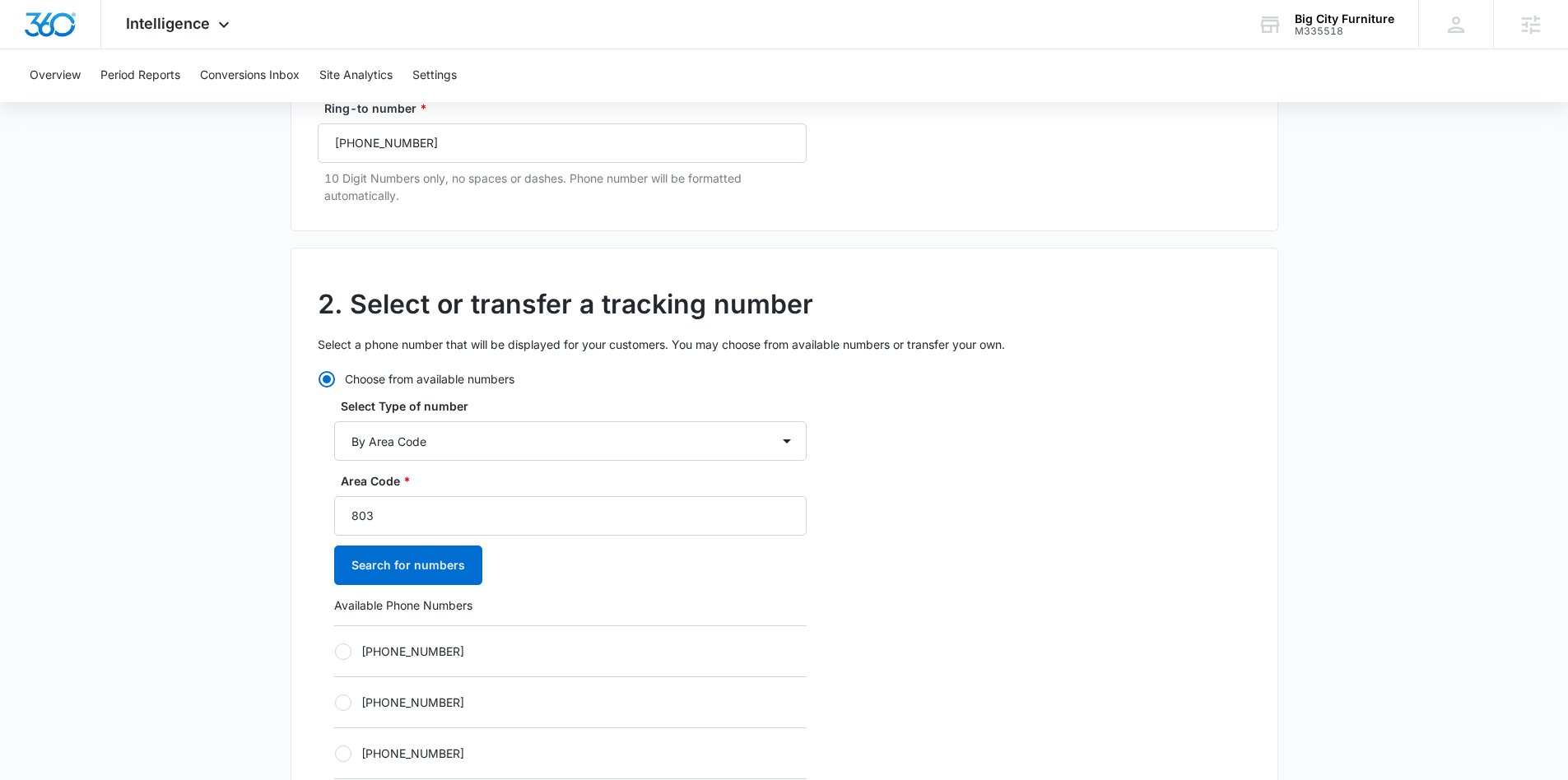
scroll to position [319, 0]
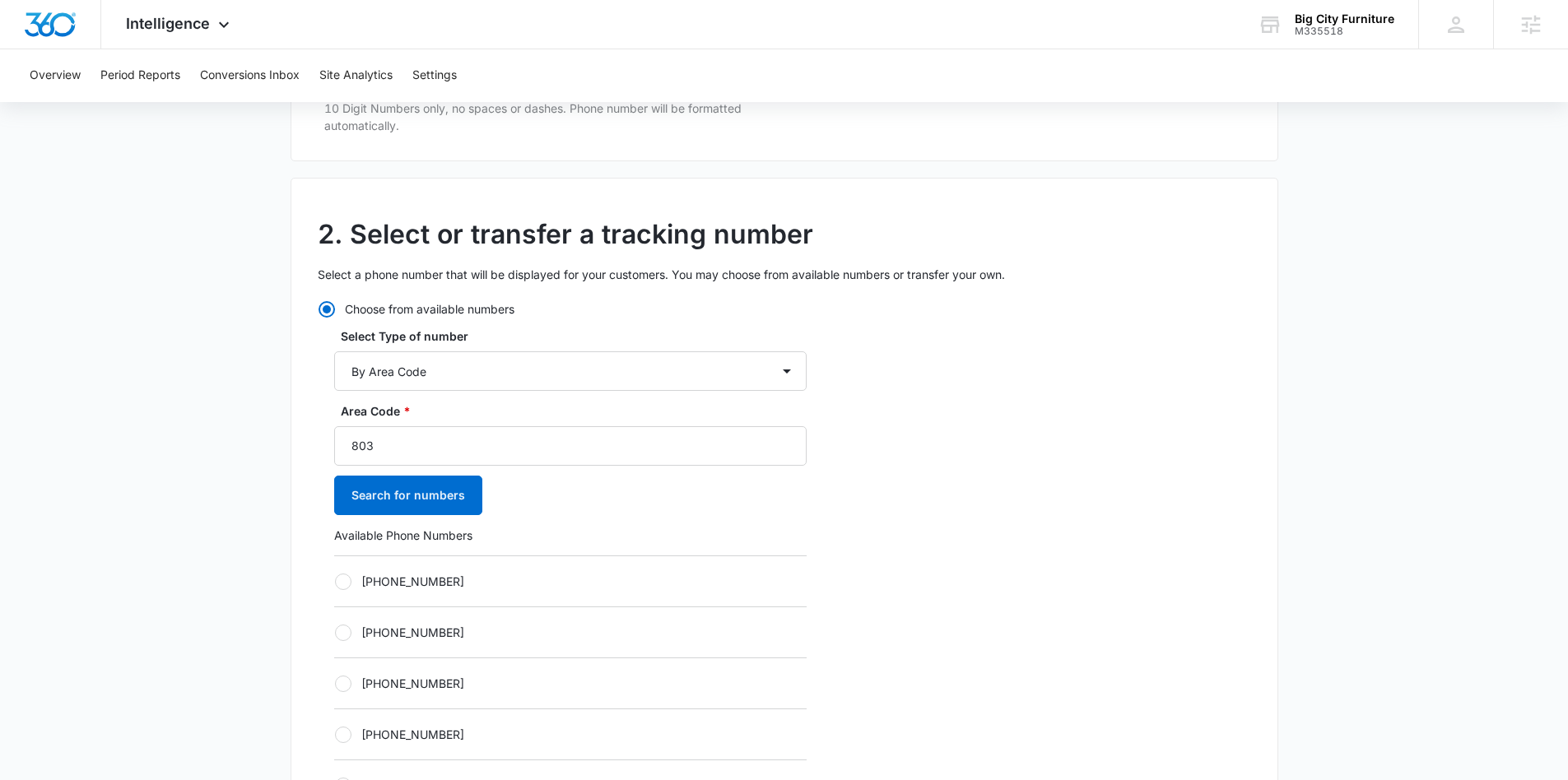
click at [337, 575] on div at bounding box center [343, 581] width 16 height 16
click at [335, 581] on input "[PHONE_NUMBER]" at bounding box center [335, 581] width 1 height 1
radio input "true"
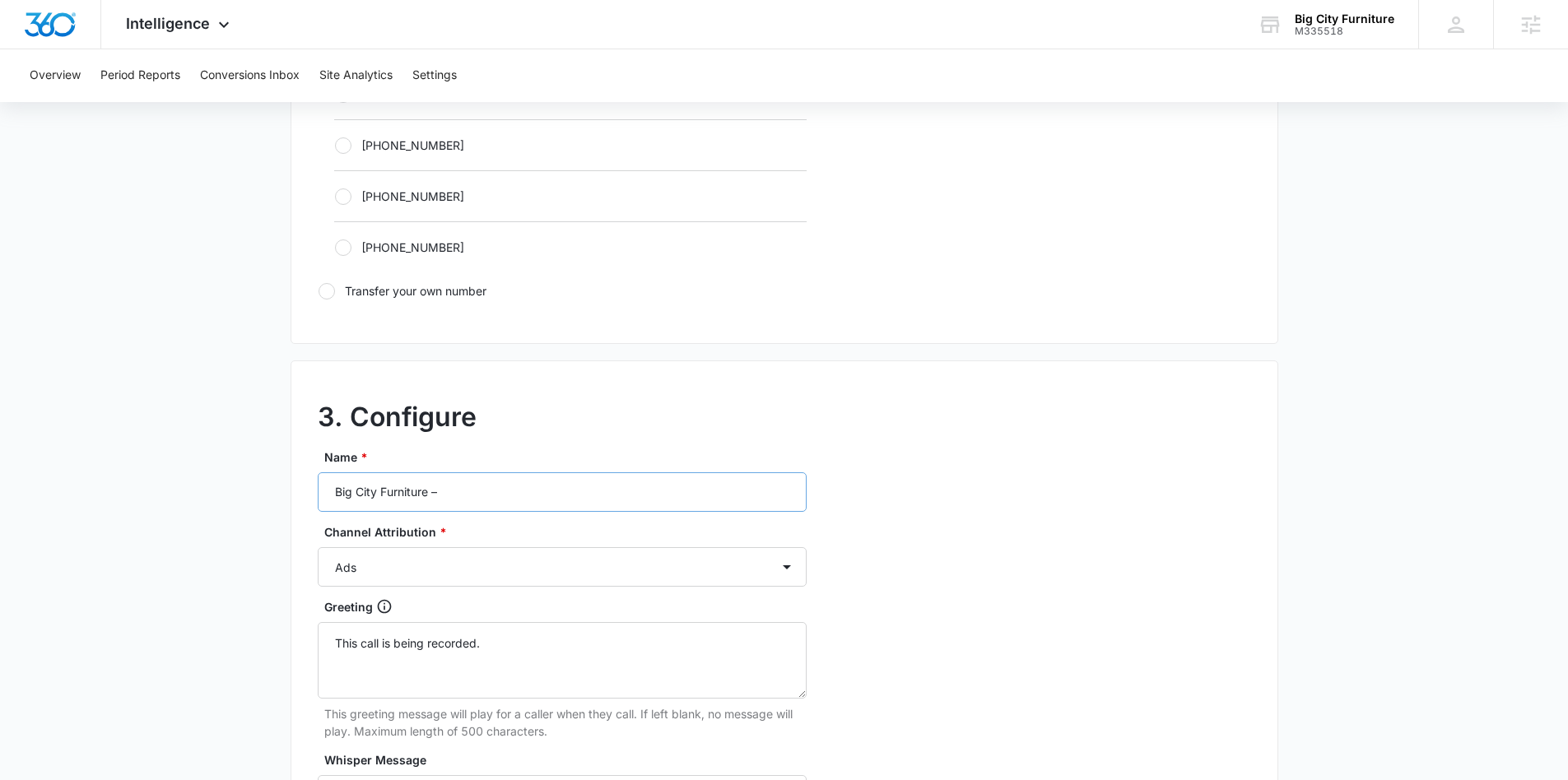
scroll to position [1115, 0]
click at [476, 493] on input "Big City Furniture –" at bounding box center [562, 489] width 489 height 40
type input "Big City Furniture – Social"
click at [536, 568] on select "Ads Local Service Ads Content Social Other" at bounding box center [562, 564] width 489 height 40
select select "SOCIAL"
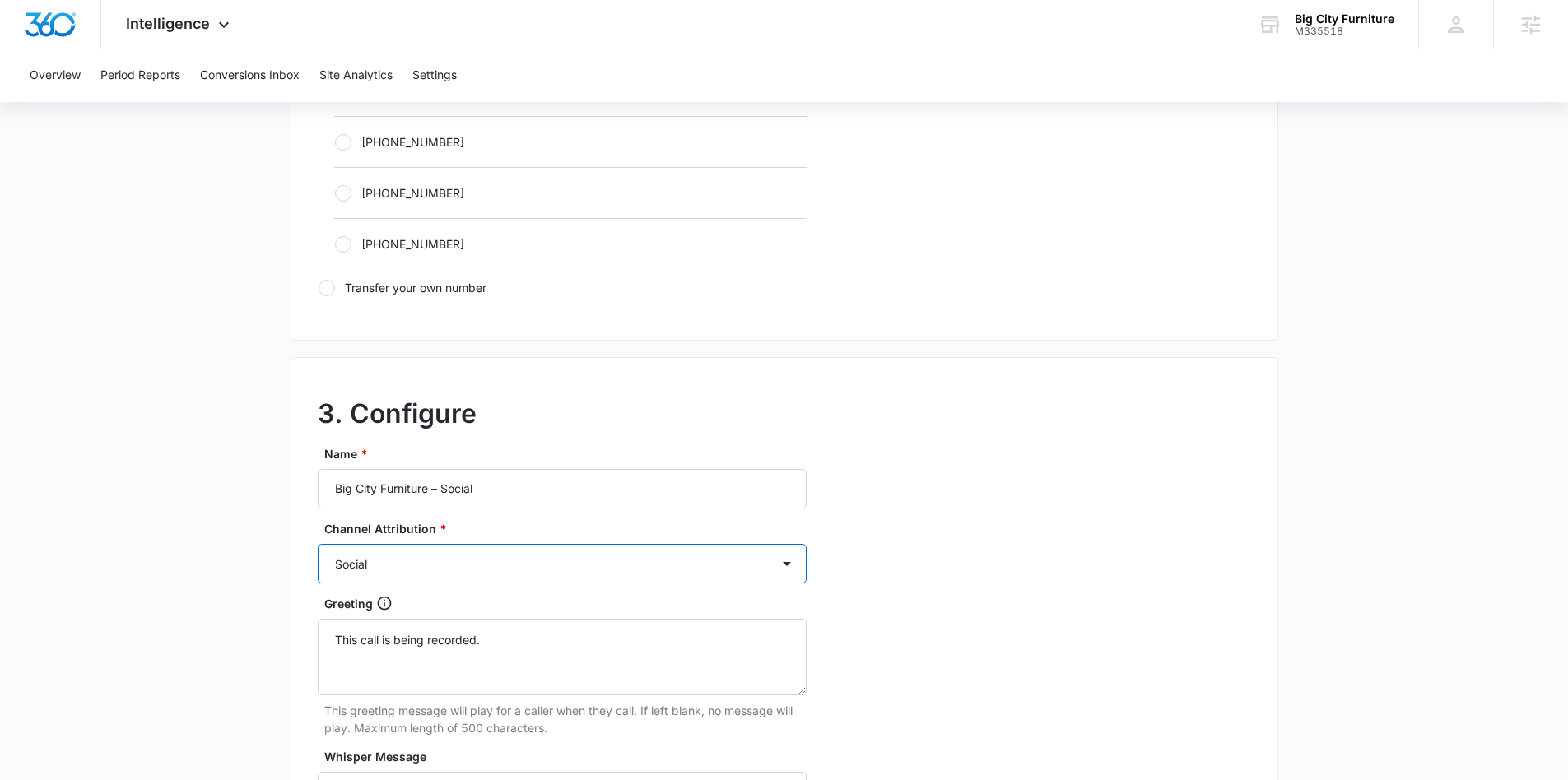
click at [317, 544] on select "Ads Local Service Ads Content Social Other" at bounding box center [562, 564] width 489 height 40
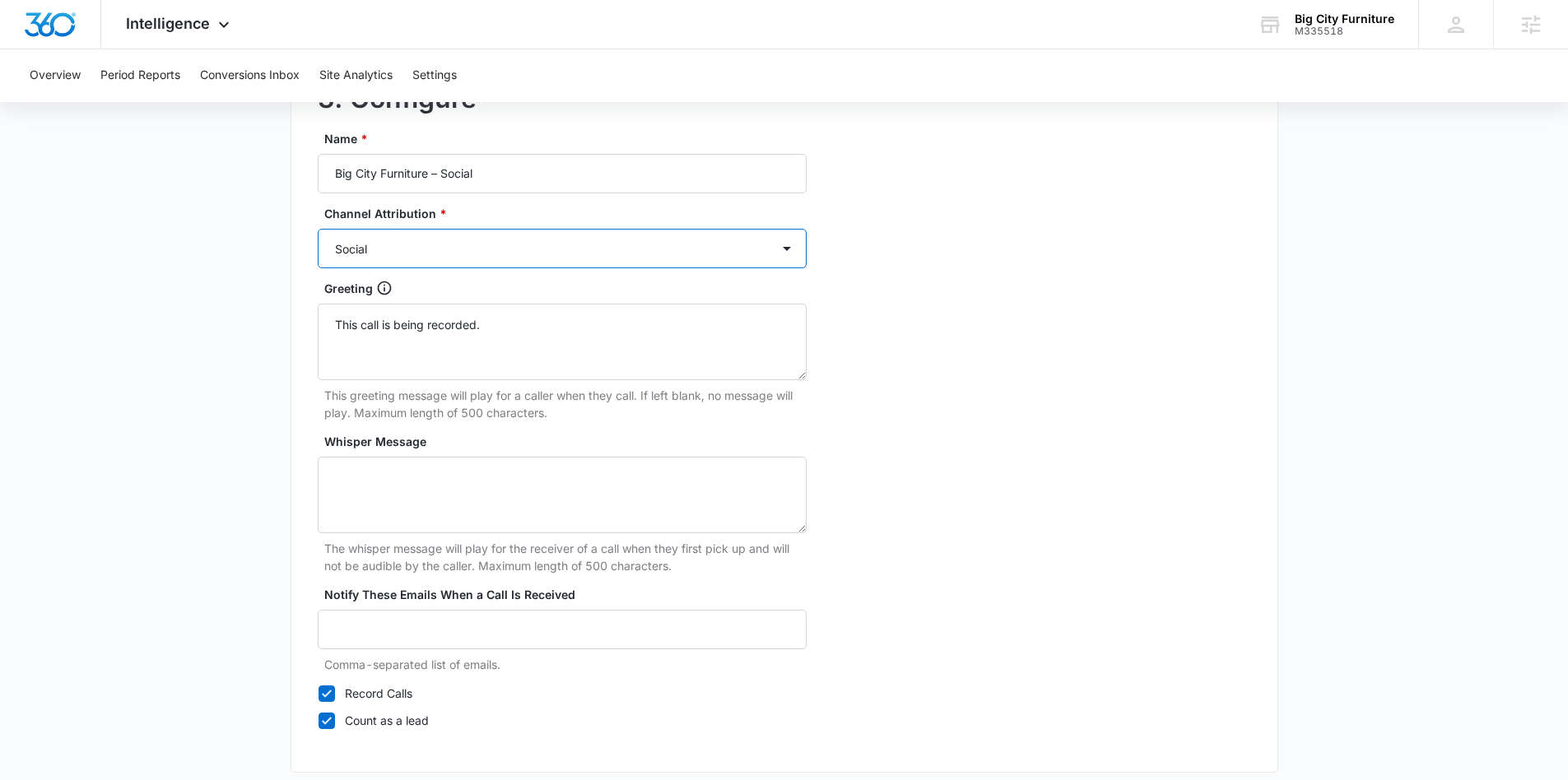
scroll to position [1510, 0]
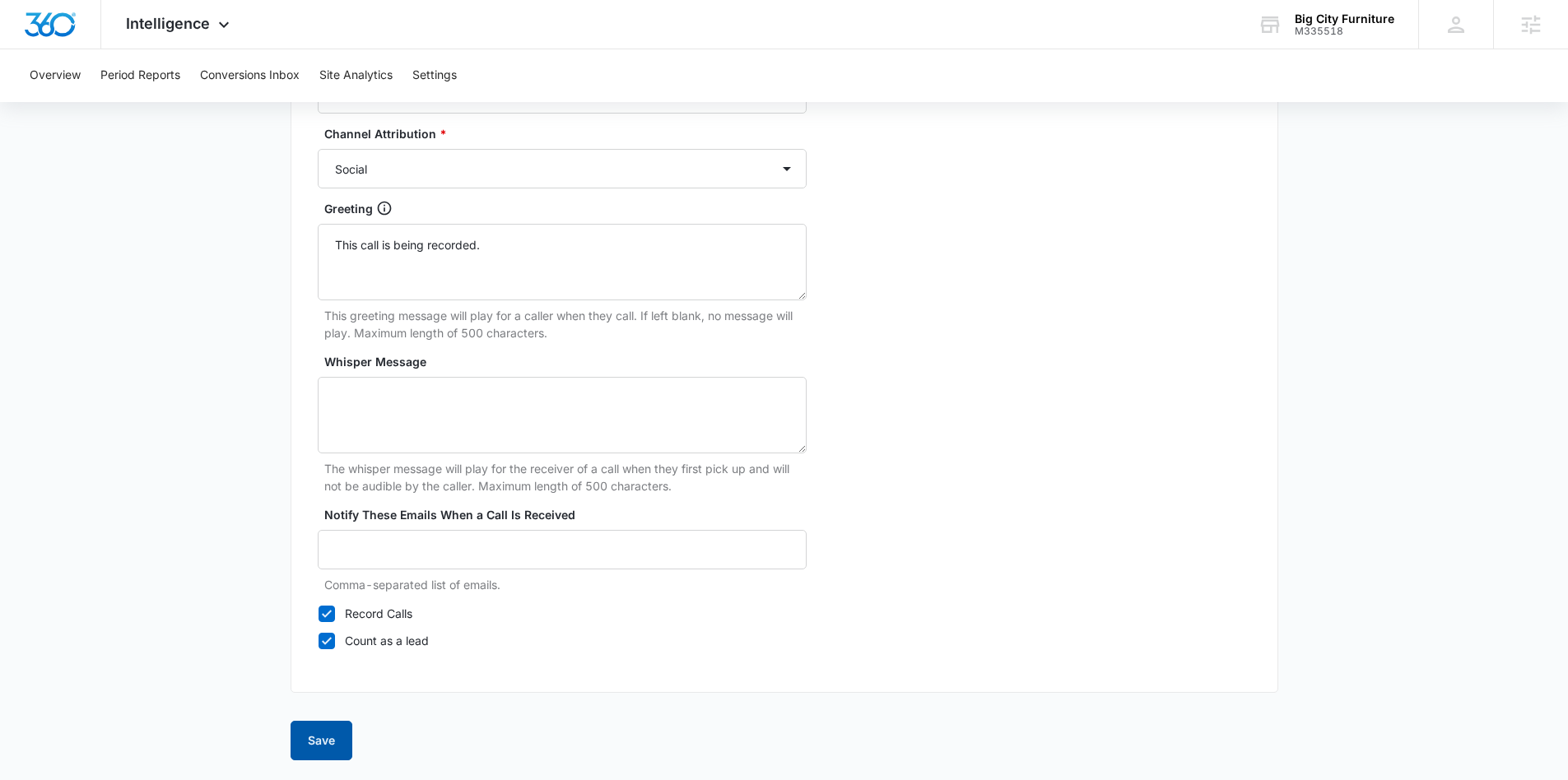
click at [332, 738] on button "Save" at bounding box center [321, 740] width 61 height 40
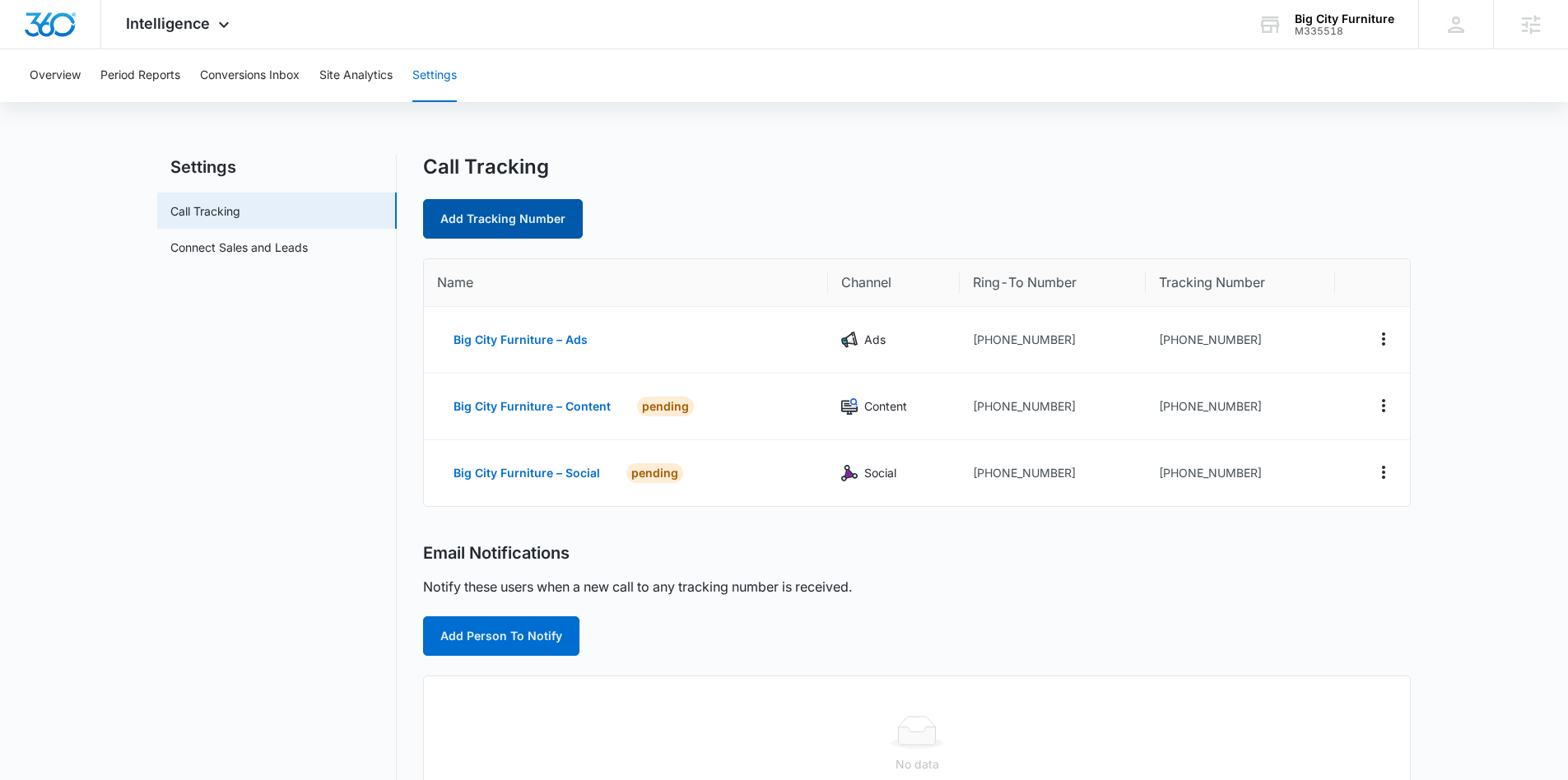
click at [516, 221] on link "Add Tracking Number" at bounding box center [503, 219] width 160 height 40
select select "by_area_code"
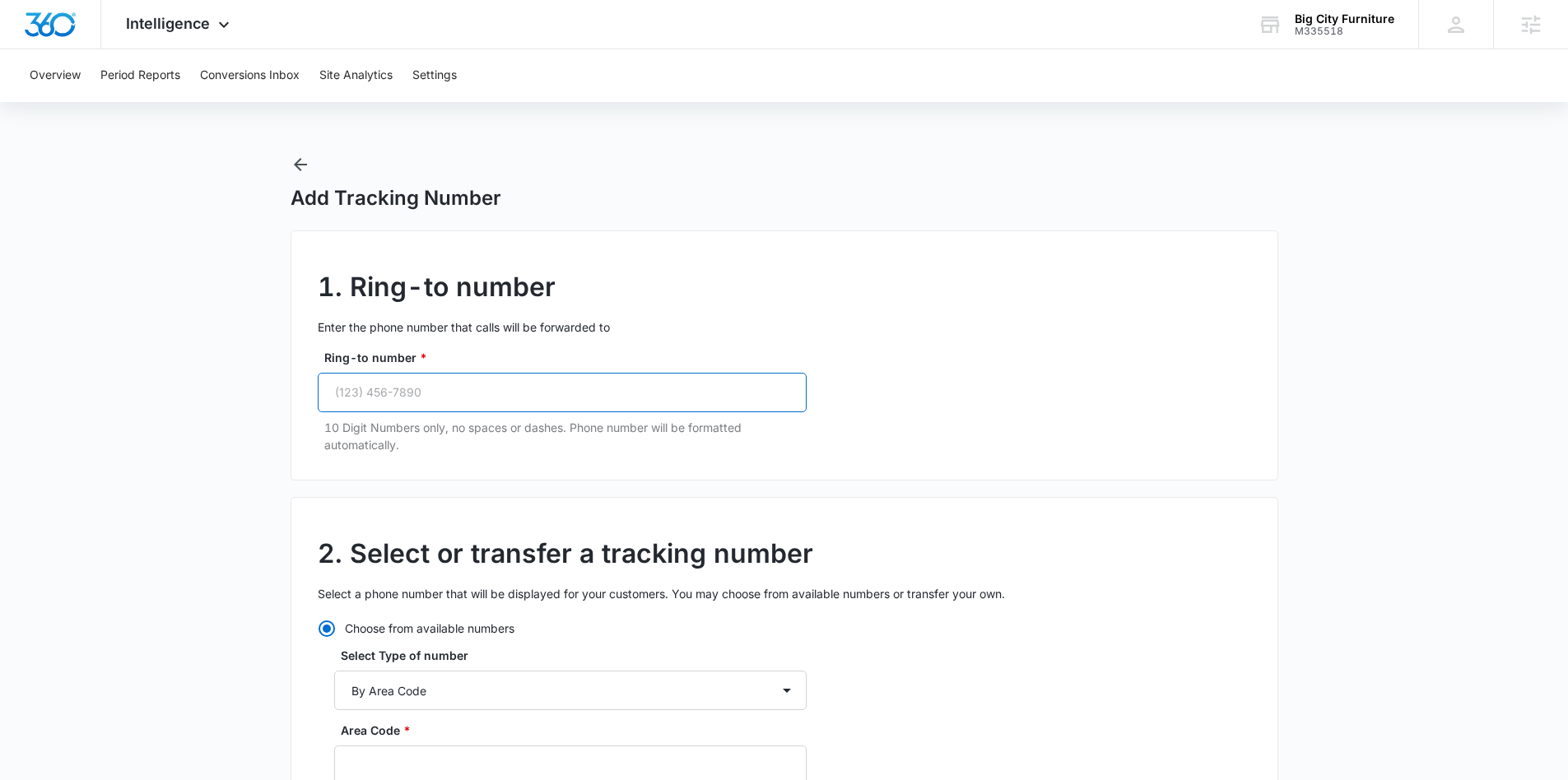
click at [421, 381] on input "Ring-to number *" at bounding box center [562, 392] width 489 height 40
paste input "(803) 500-0101"
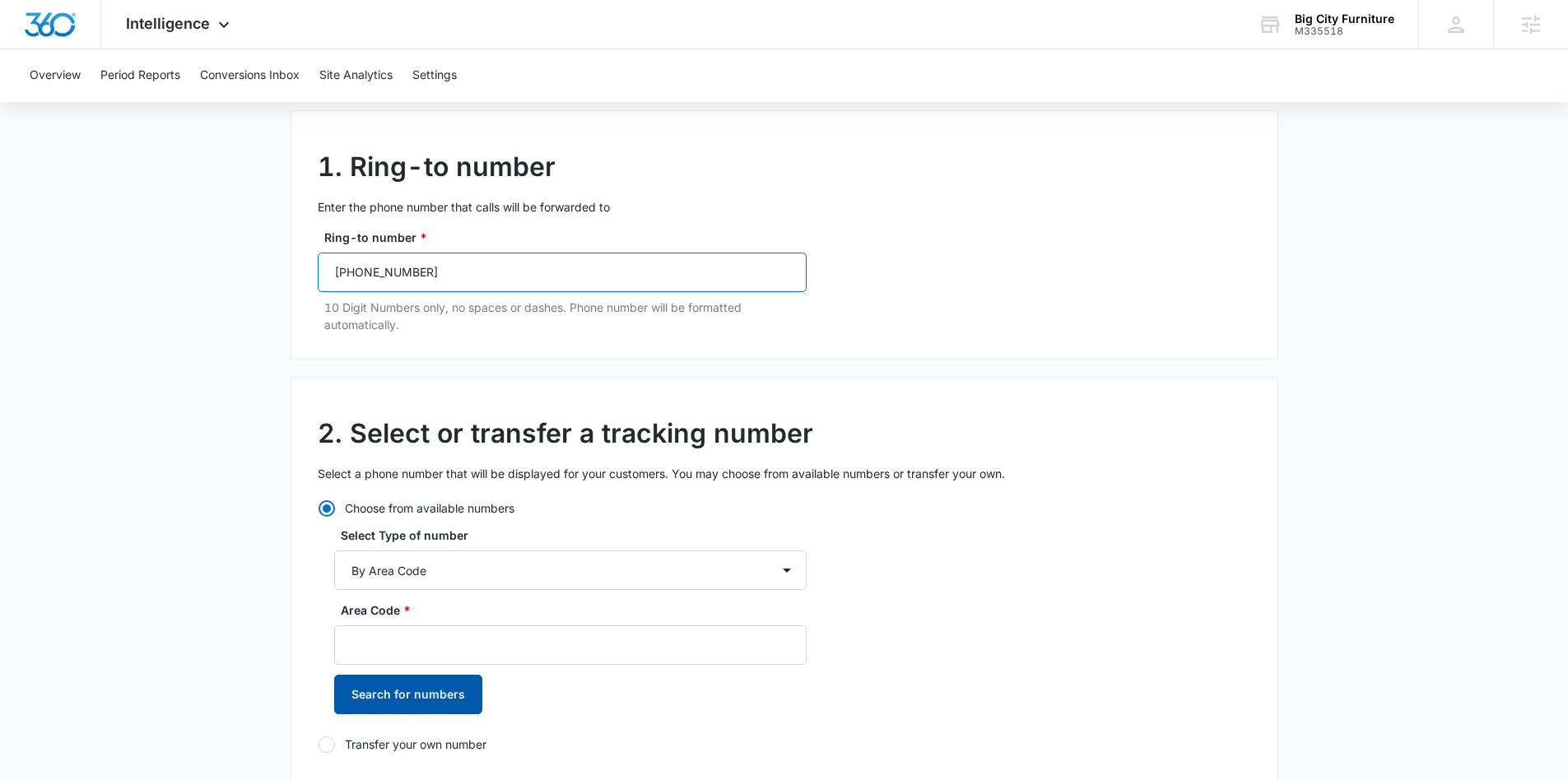
scroll to position [133, 0]
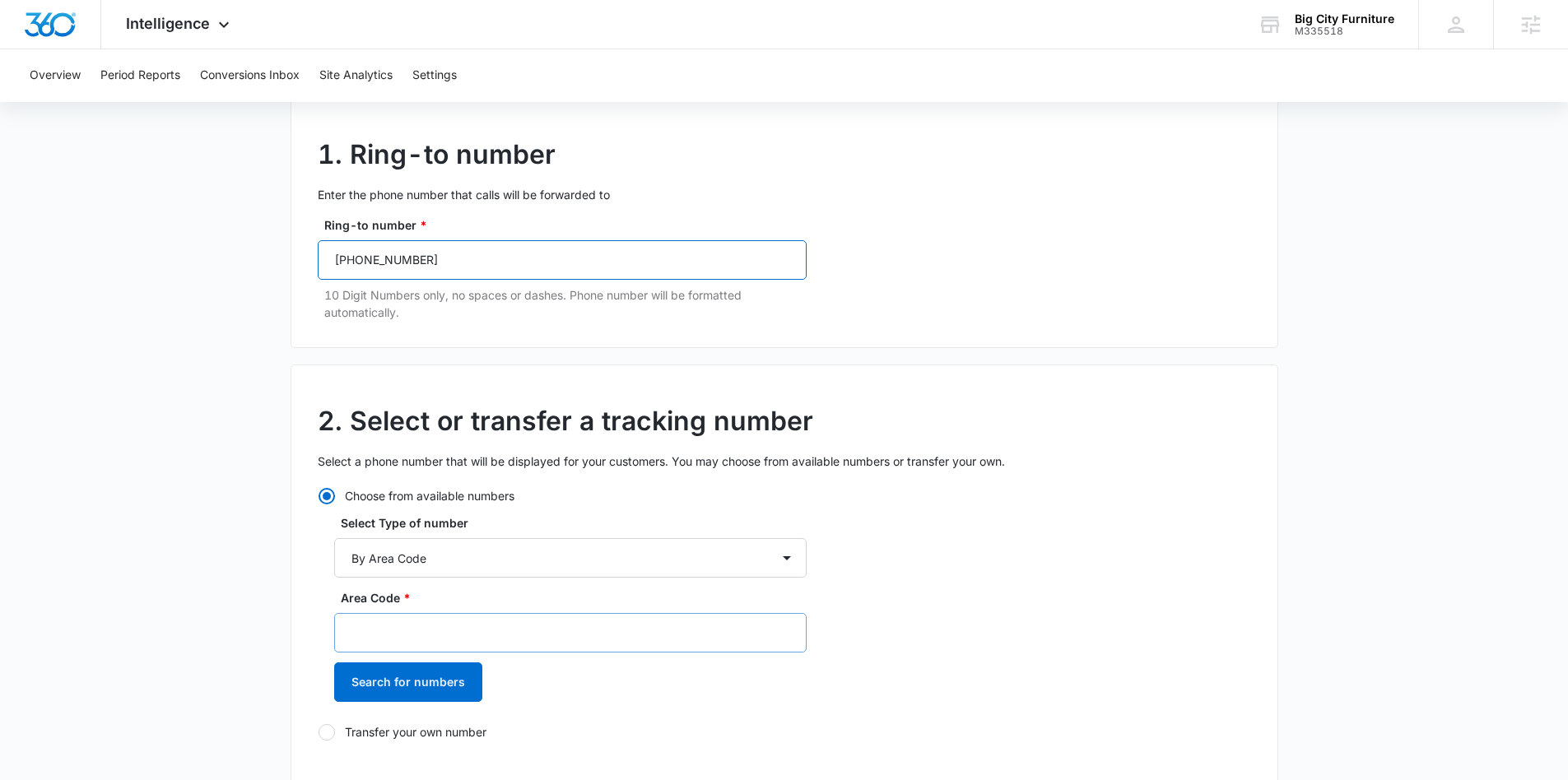
type input "(803) 500-0101"
click at [399, 625] on input "Area Code *" at bounding box center [571, 633] width 472 height 40
type input "803"
click at [417, 687] on button "Search for numbers" at bounding box center [409, 682] width 148 height 40
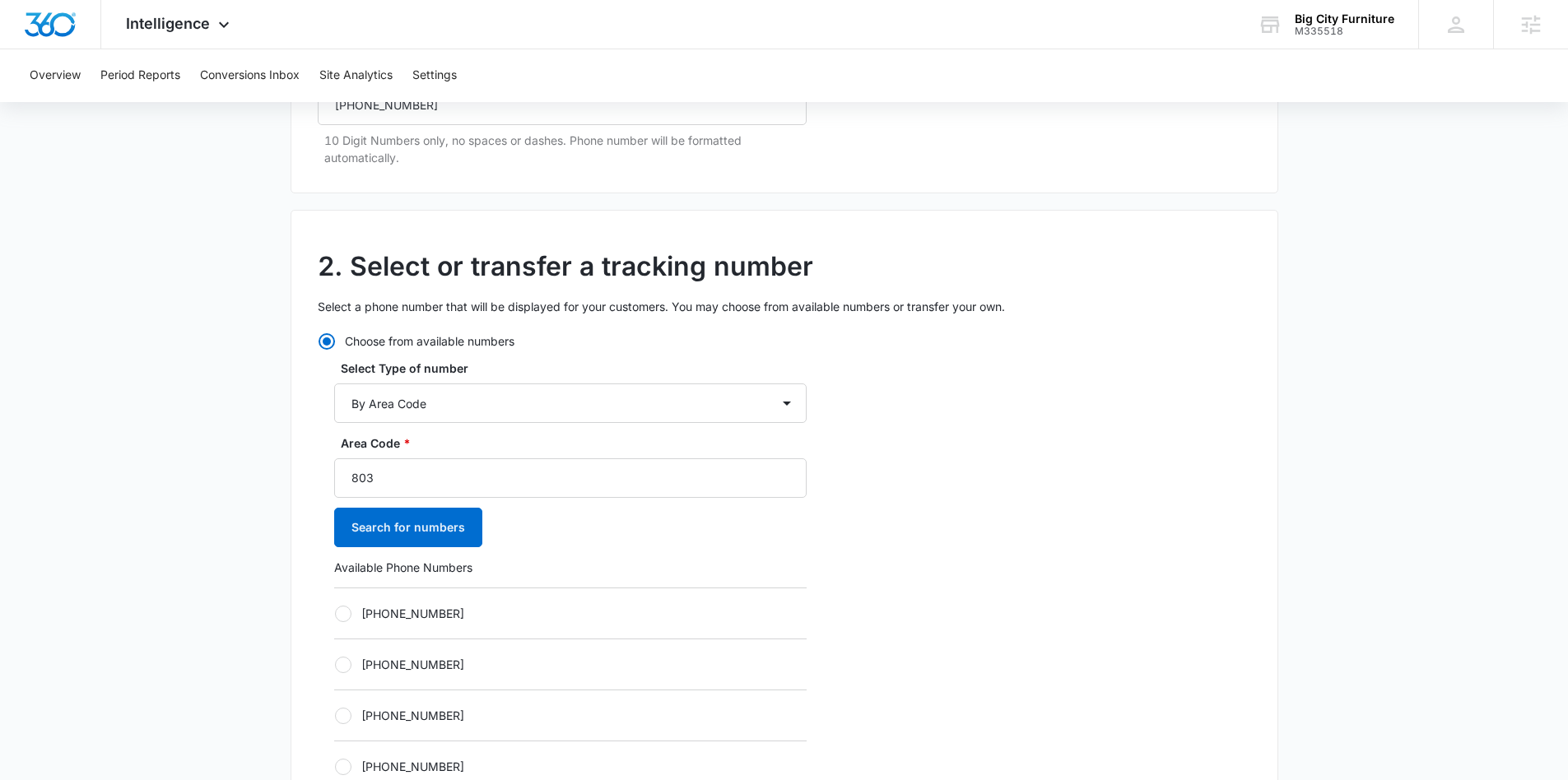
scroll to position [304, 0]
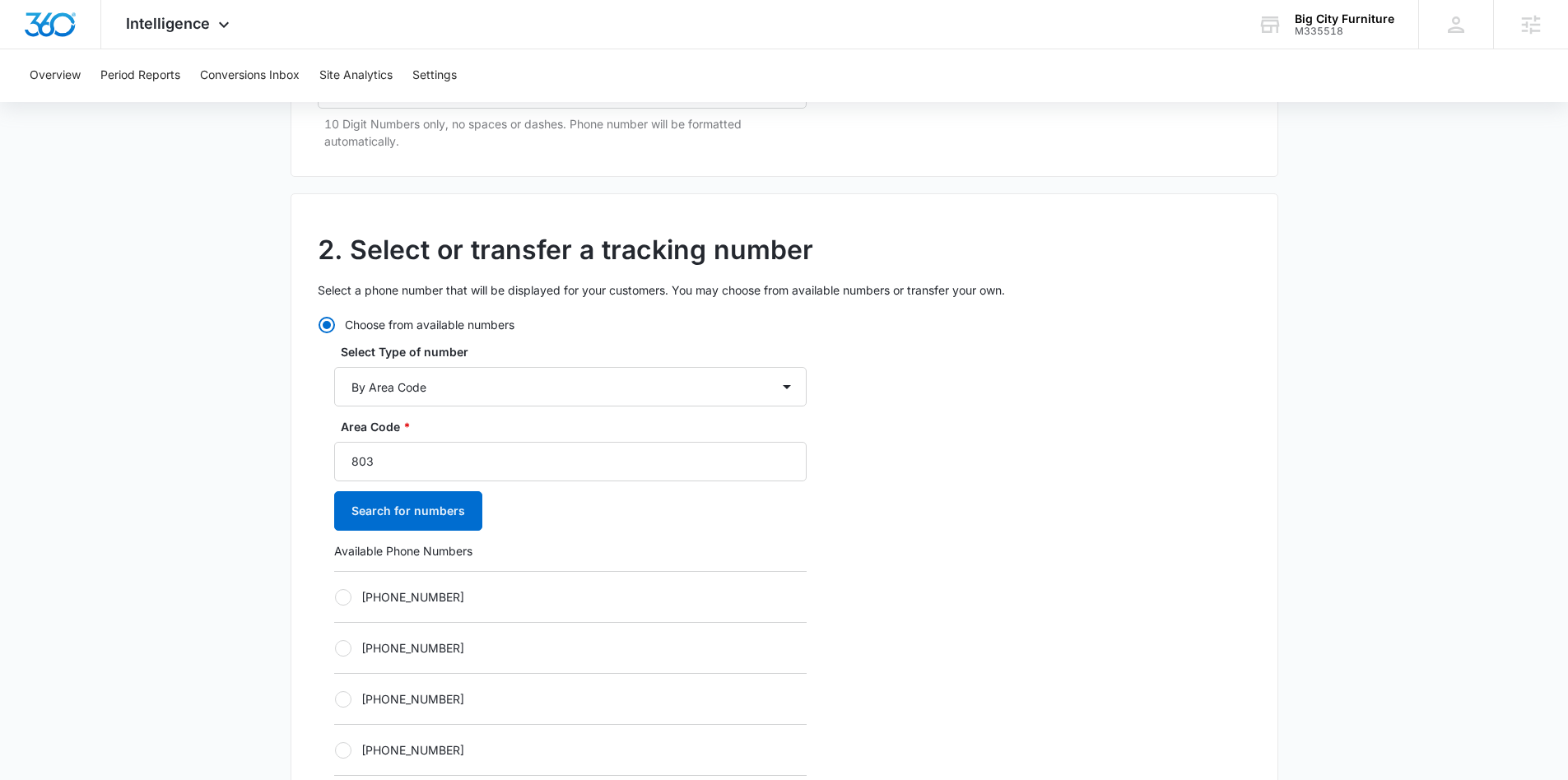
click at [348, 604] on label "[PHONE_NUMBER]" at bounding box center [571, 597] width 472 height 17
click at [335, 597] on input "[PHONE_NUMBER]" at bounding box center [335, 597] width 1 height 1
radio input "true"
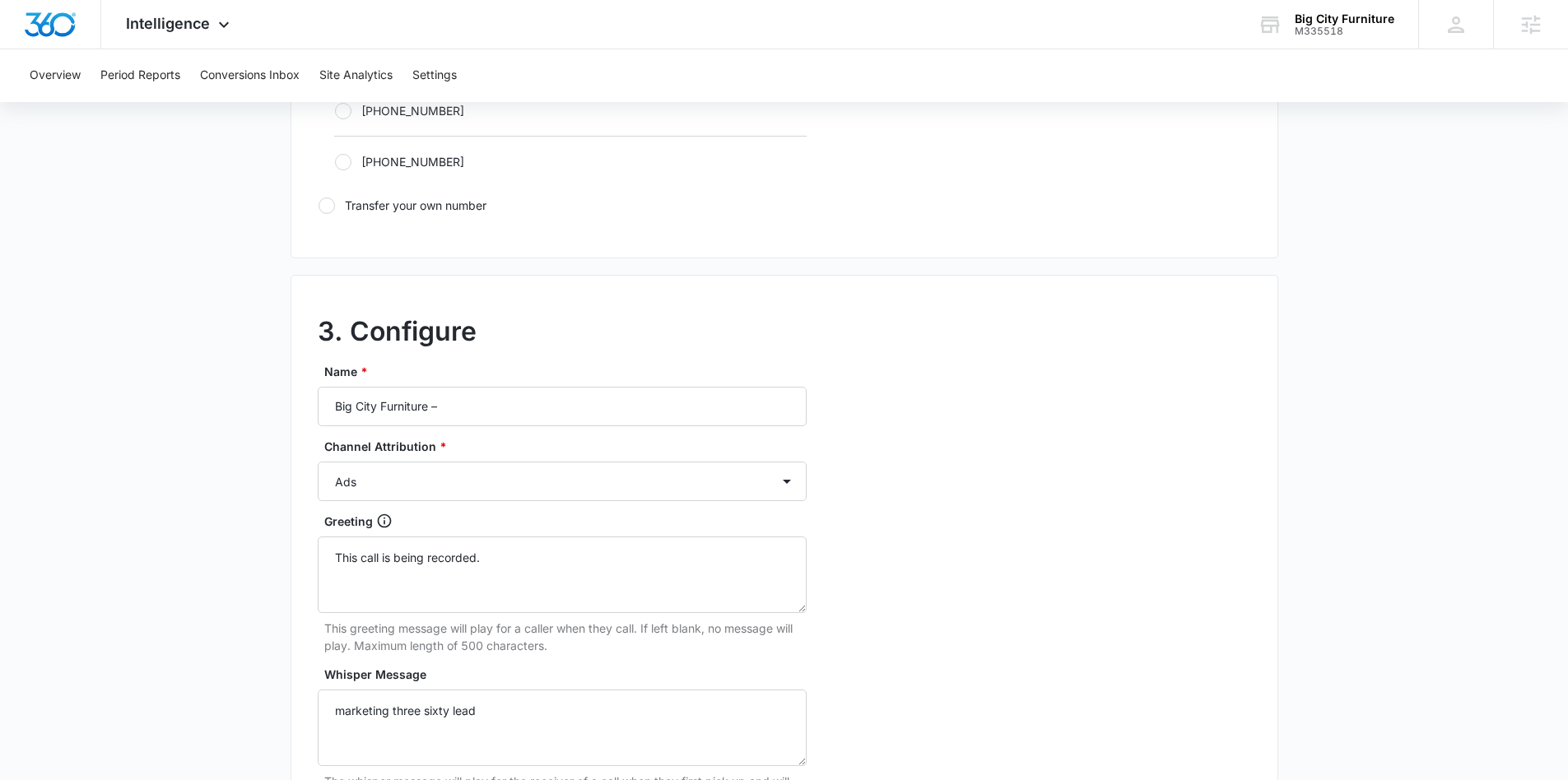
scroll to position [1238, 0]
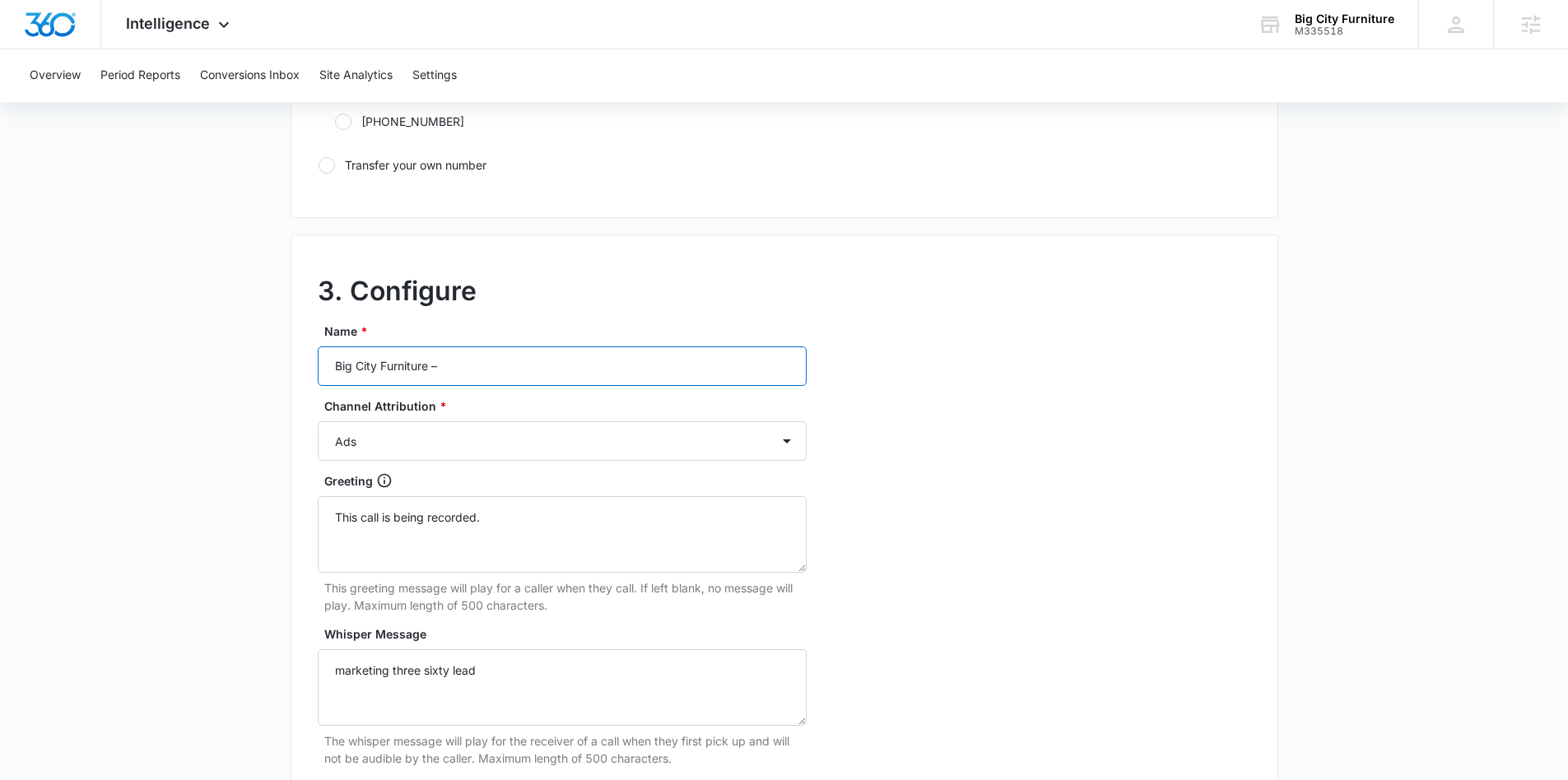
click at [493, 361] on input "Big City Furniture –" at bounding box center [562, 366] width 489 height 40
type input "Big City Furniture – Other"
click at [432, 453] on select "Ads Local Service Ads Content Social Other" at bounding box center [562, 441] width 489 height 40
select select "OTHER"
click at [317, 421] on select "Ads Local Service Ads Content Social Other" at bounding box center [562, 441] width 489 height 40
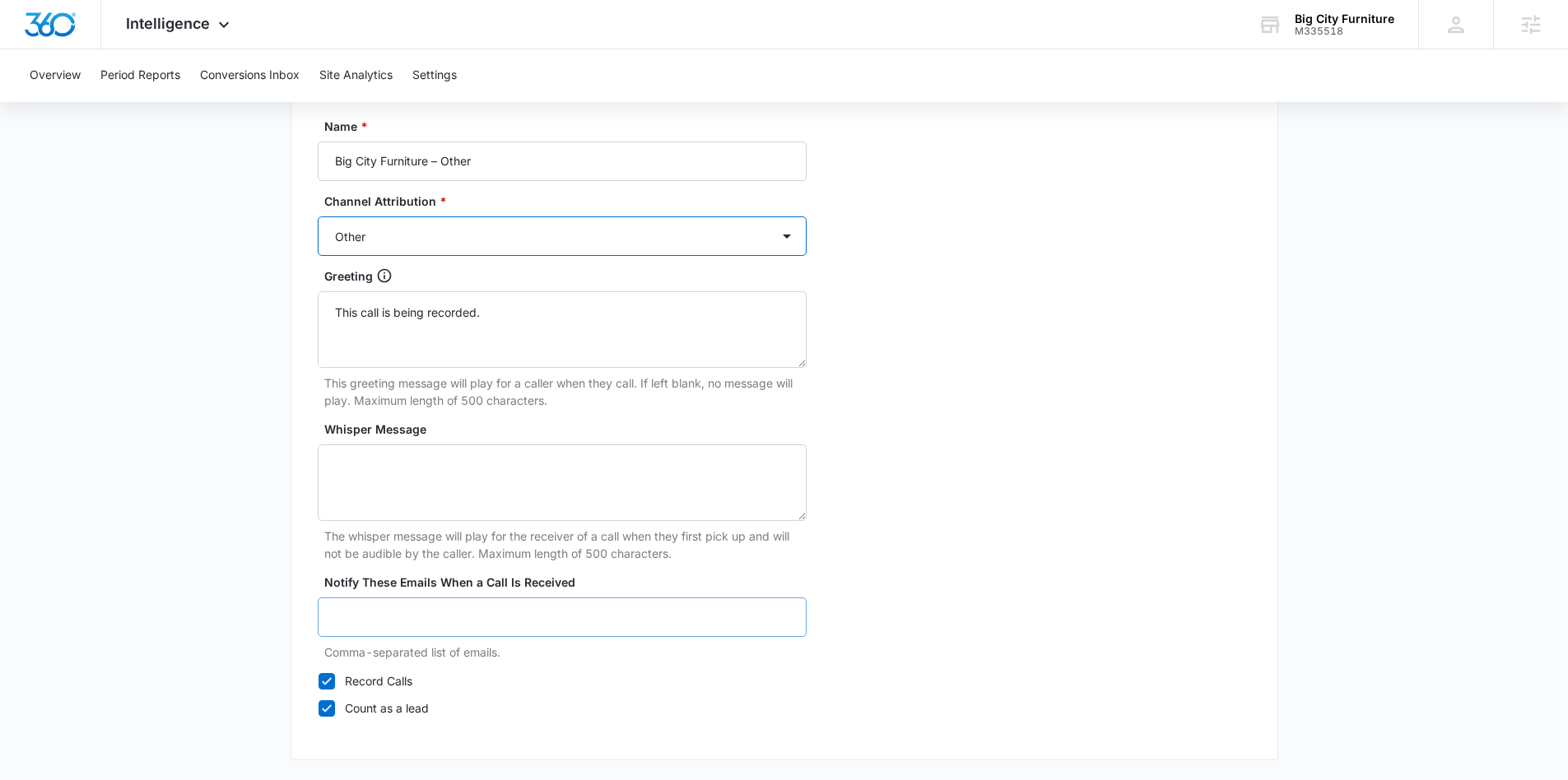
scroll to position [1510, 0]
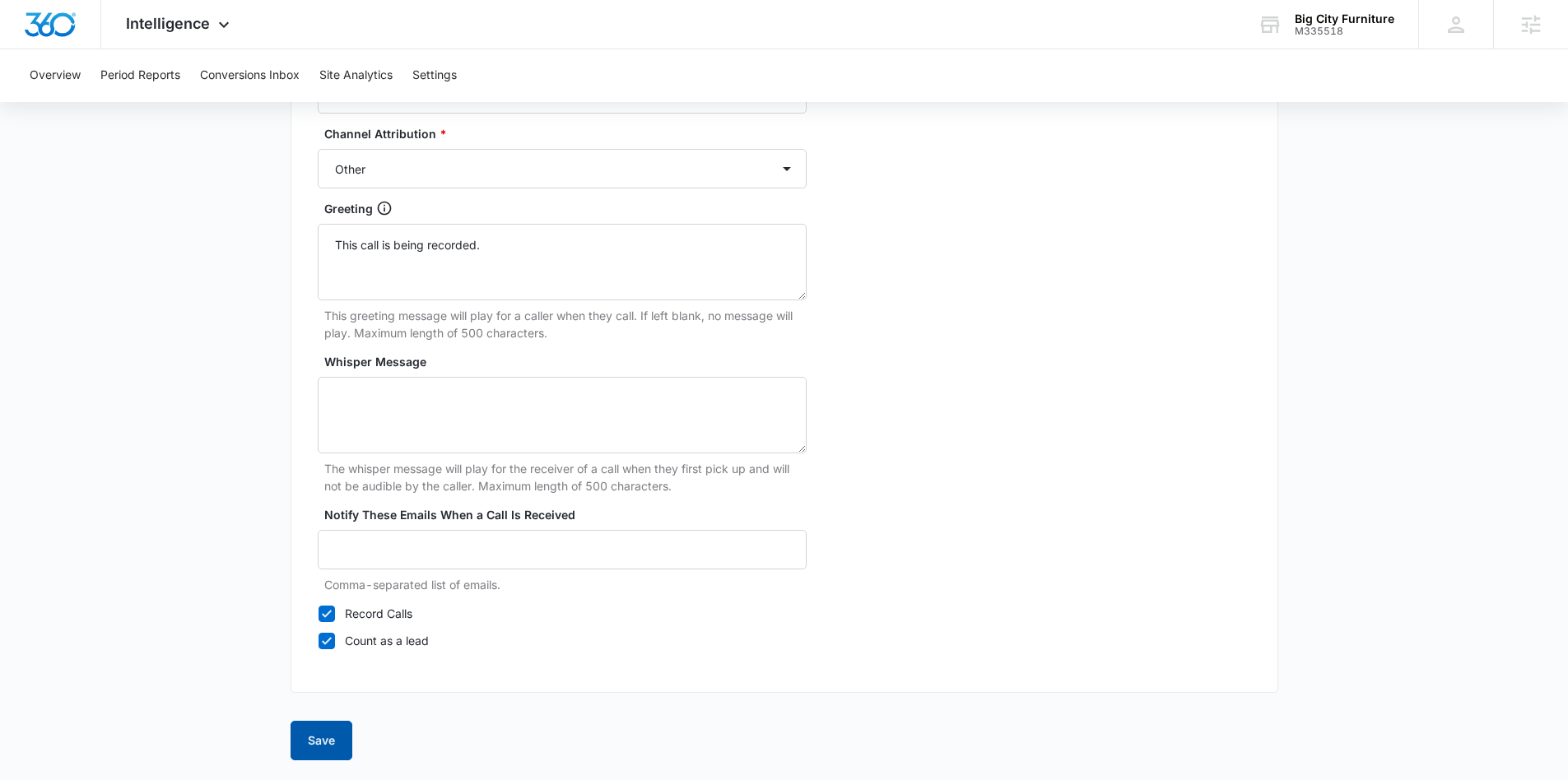
click at [321, 743] on button "Save" at bounding box center [321, 740] width 61 height 40
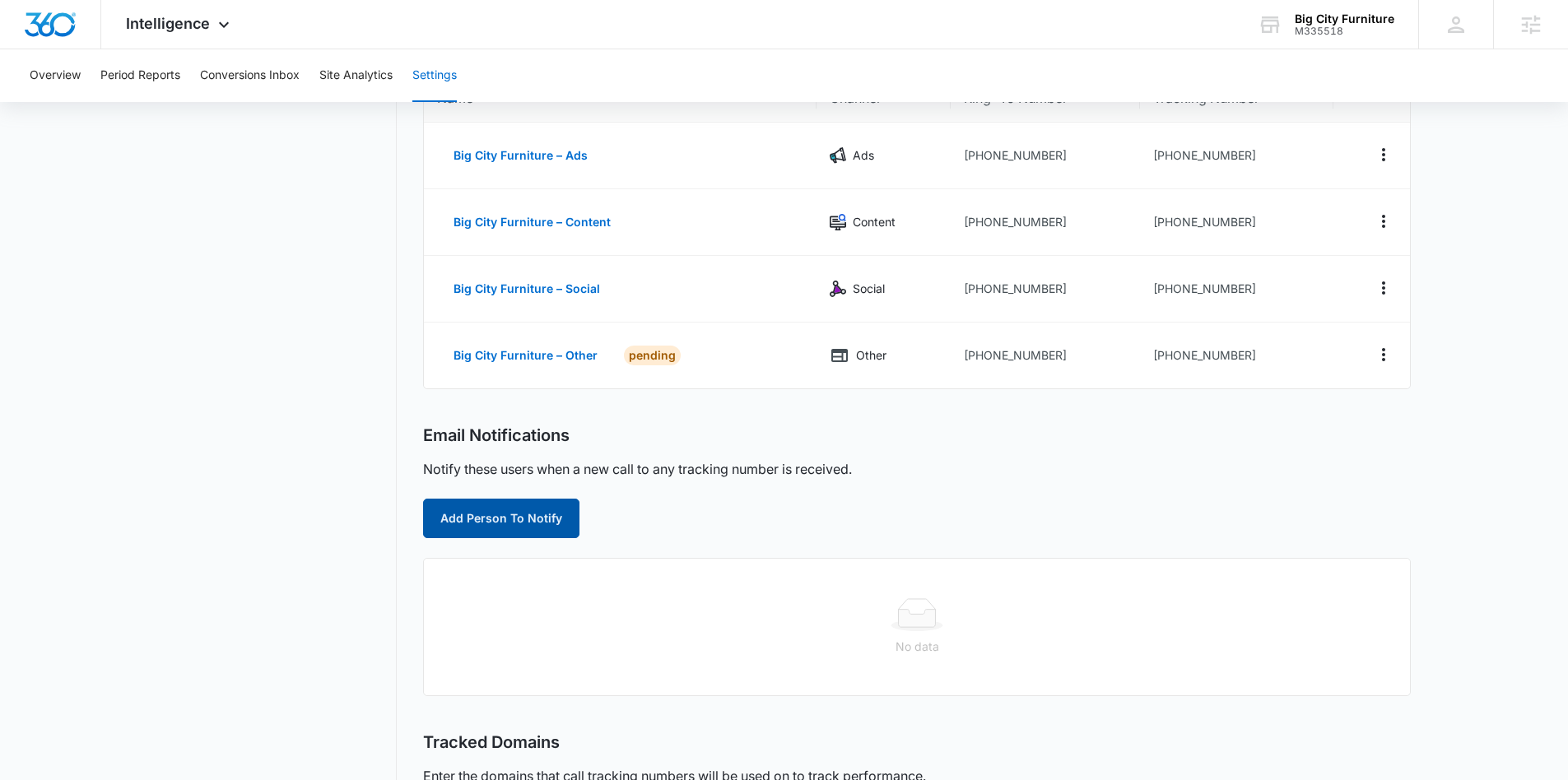
scroll to position [202, 0]
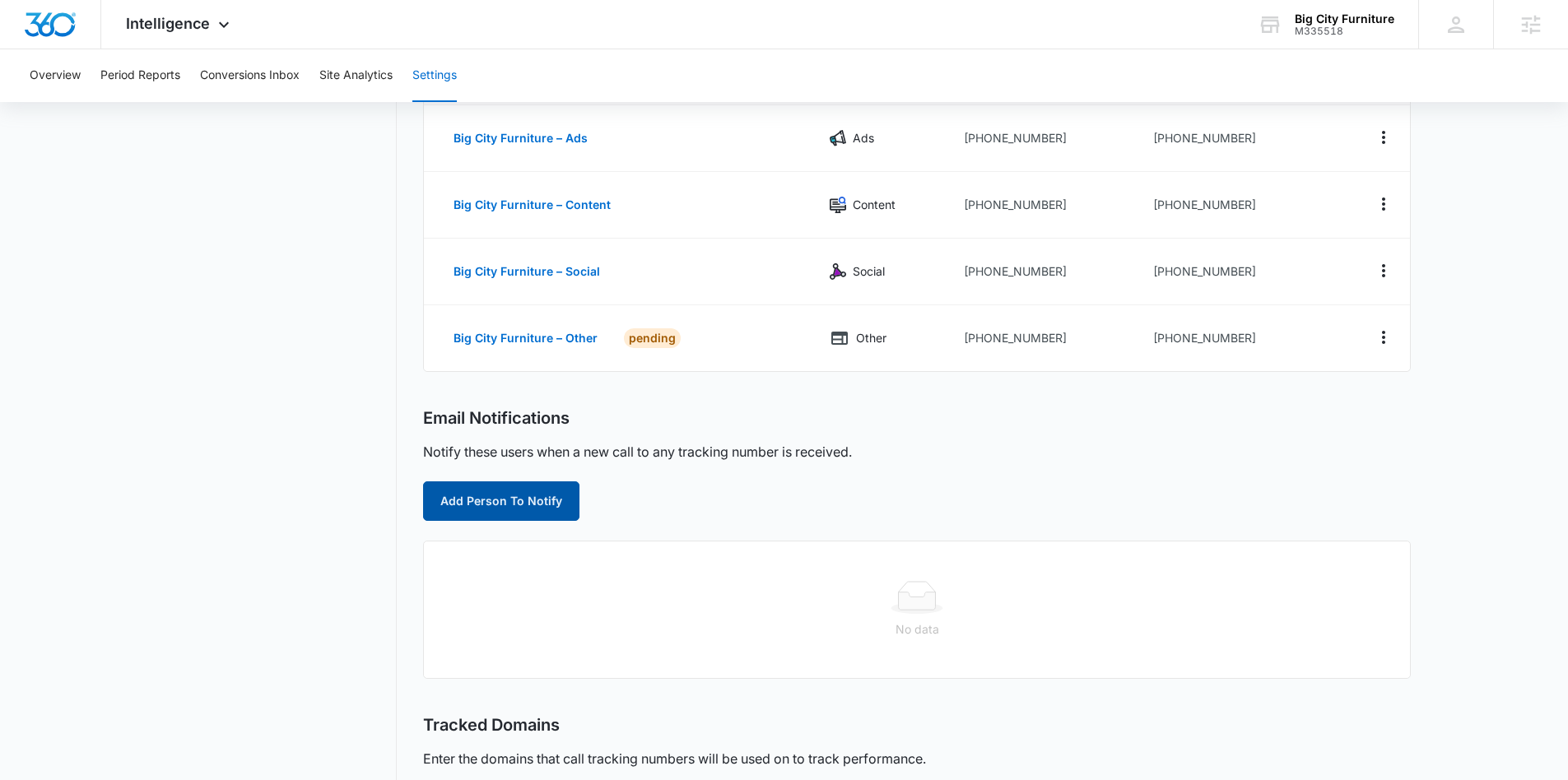
click at [490, 501] on button "Add Person To Notify" at bounding box center [501, 501] width 156 height 40
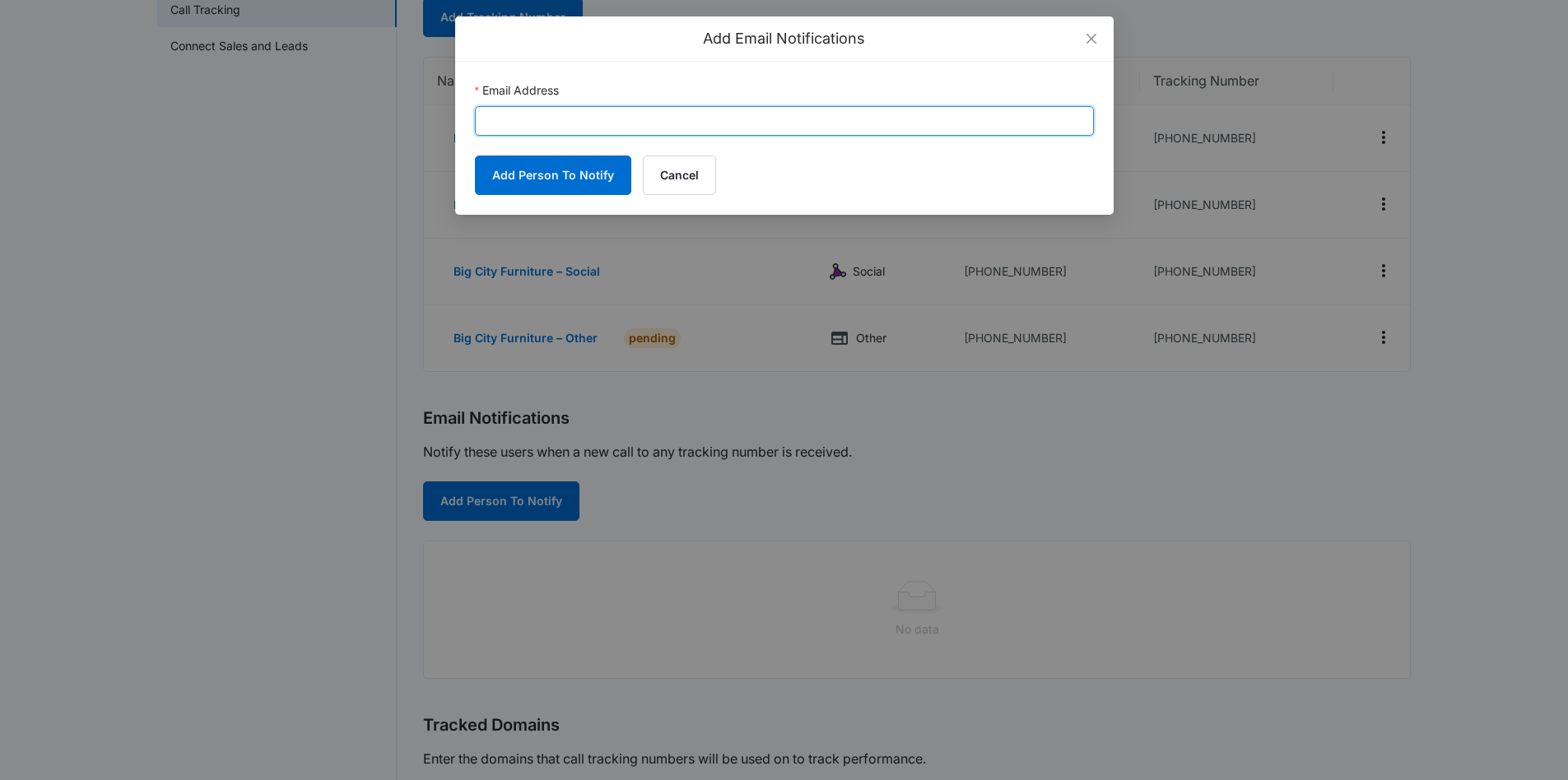
click at [532, 118] on input "Email Address" at bounding box center [784, 120] width 619 height 30
paste input "[EMAIL_ADDRESS][DOMAIN_NAME]"
type input "[EMAIL_ADDRESS][DOMAIN_NAME]"
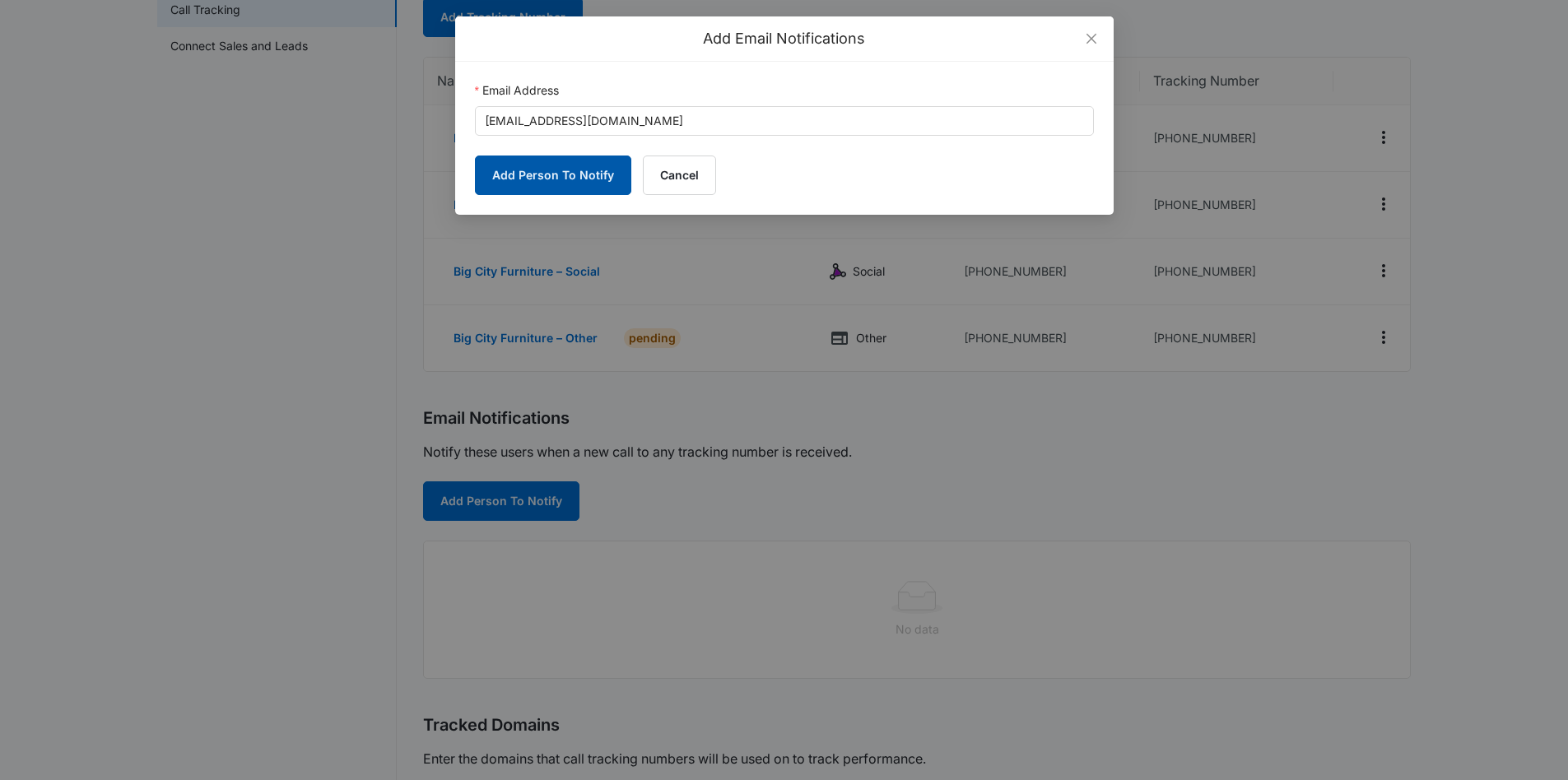
click at [506, 160] on button "Add Person To Notify" at bounding box center [553, 175] width 156 height 40
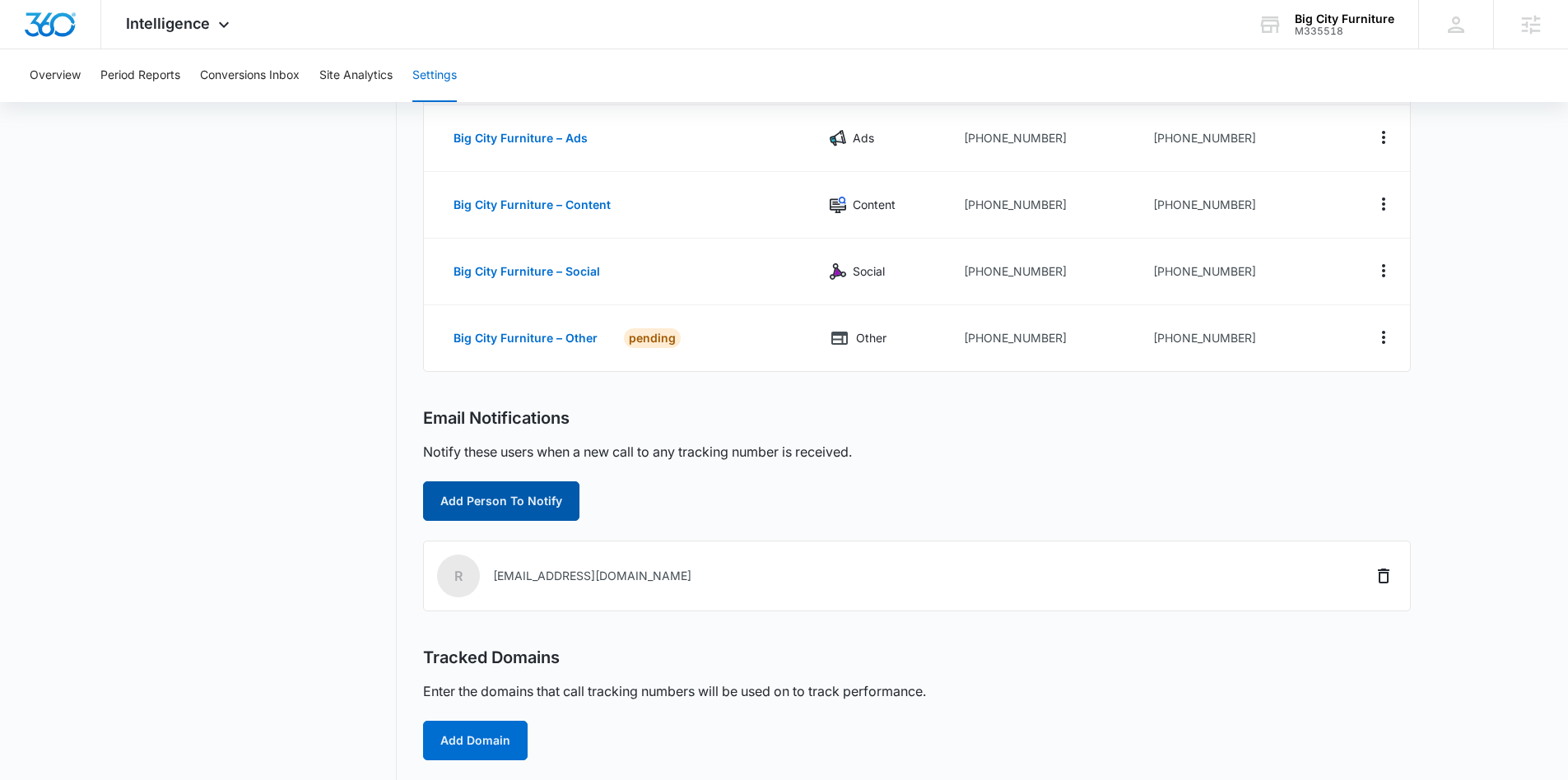
click at [541, 506] on button "Add Person To Notify" at bounding box center [501, 501] width 156 height 40
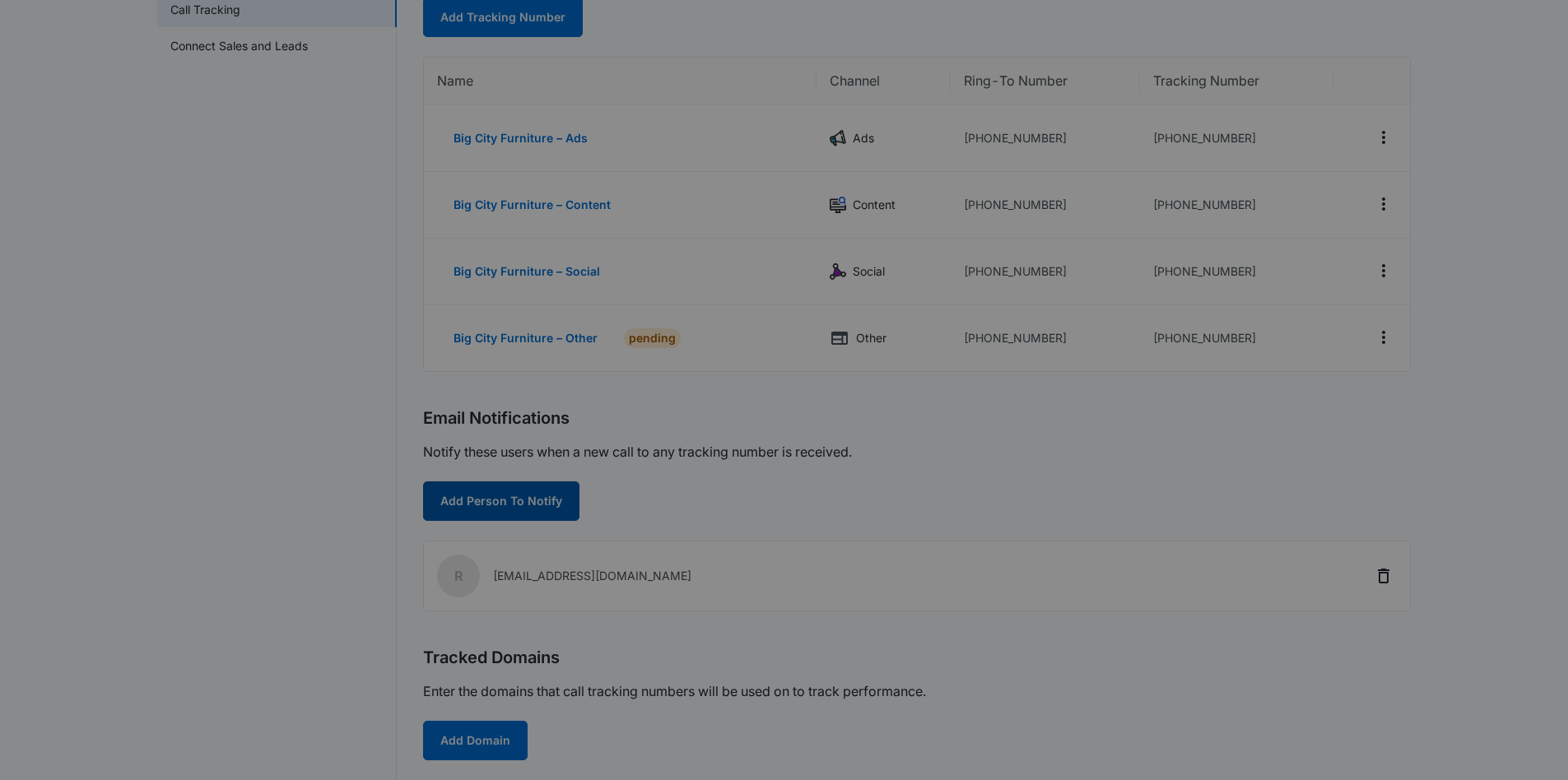
drag, startPoint x: 541, startPoint y: 506, endPoint x: 528, endPoint y: 503, distance: 13.3
click at [541, 506] on body "Intelligence Apps Reputation Websites Forms CRM Email Social Shop Content Ads I…" at bounding box center [784, 368] width 1568 height 1140
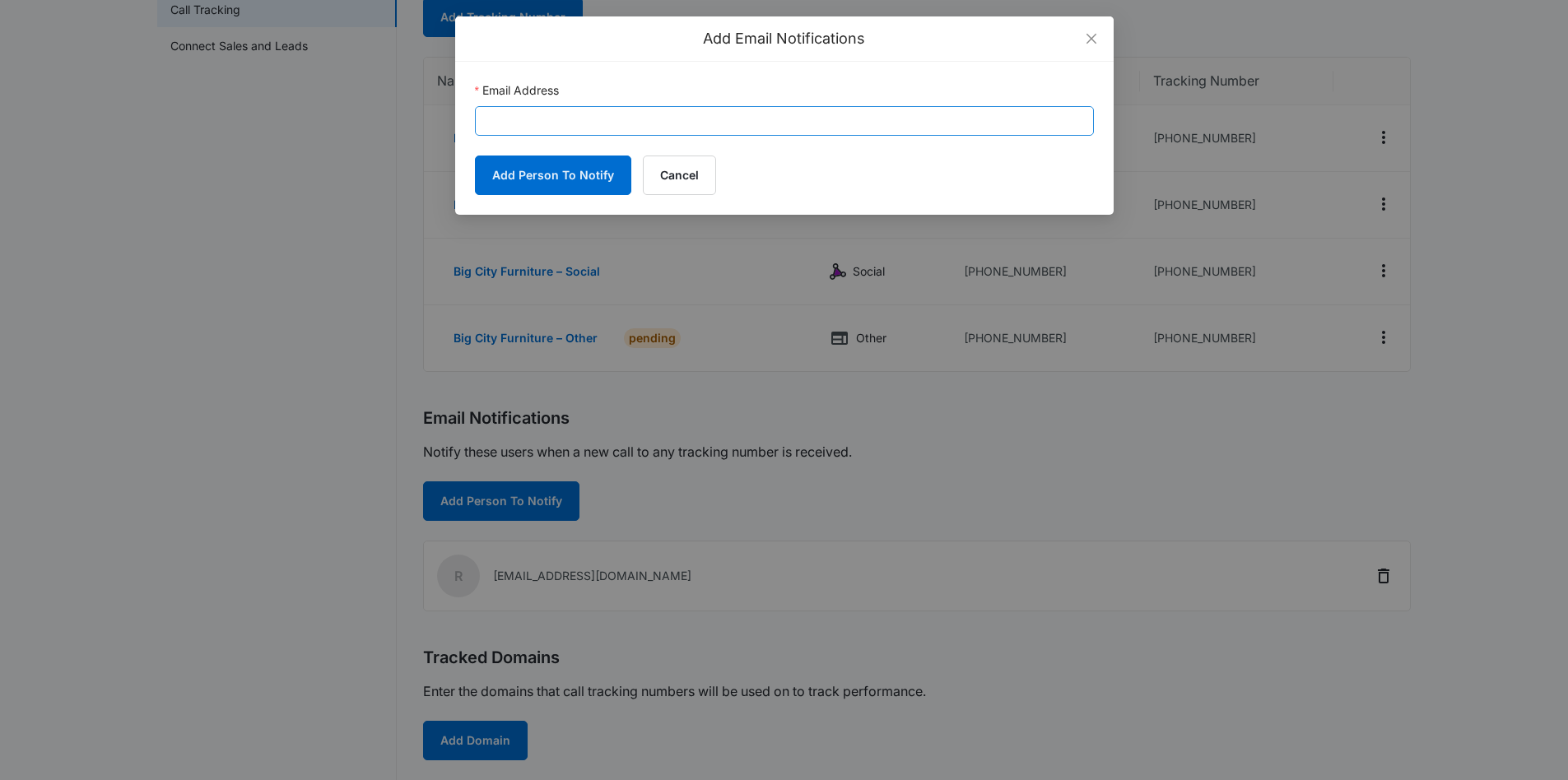
click at [508, 104] on div "Email Address" at bounding box center [784, 93] width 619 height 24
click at [508, 117] on input "Email Address" at bounding box center [784, 120] width 619 height 30
paste input "[EMAIL_ADDRESS][PERSON_NAME][DOMAIN_NAME]"
type input "[EMAIL_ADDRESS][PERSON_NAME][DOMAIN_NAME]"
click at [527, 175] on button "Add Person To Notify" at bounding box center [553, 175] width 156 height 40
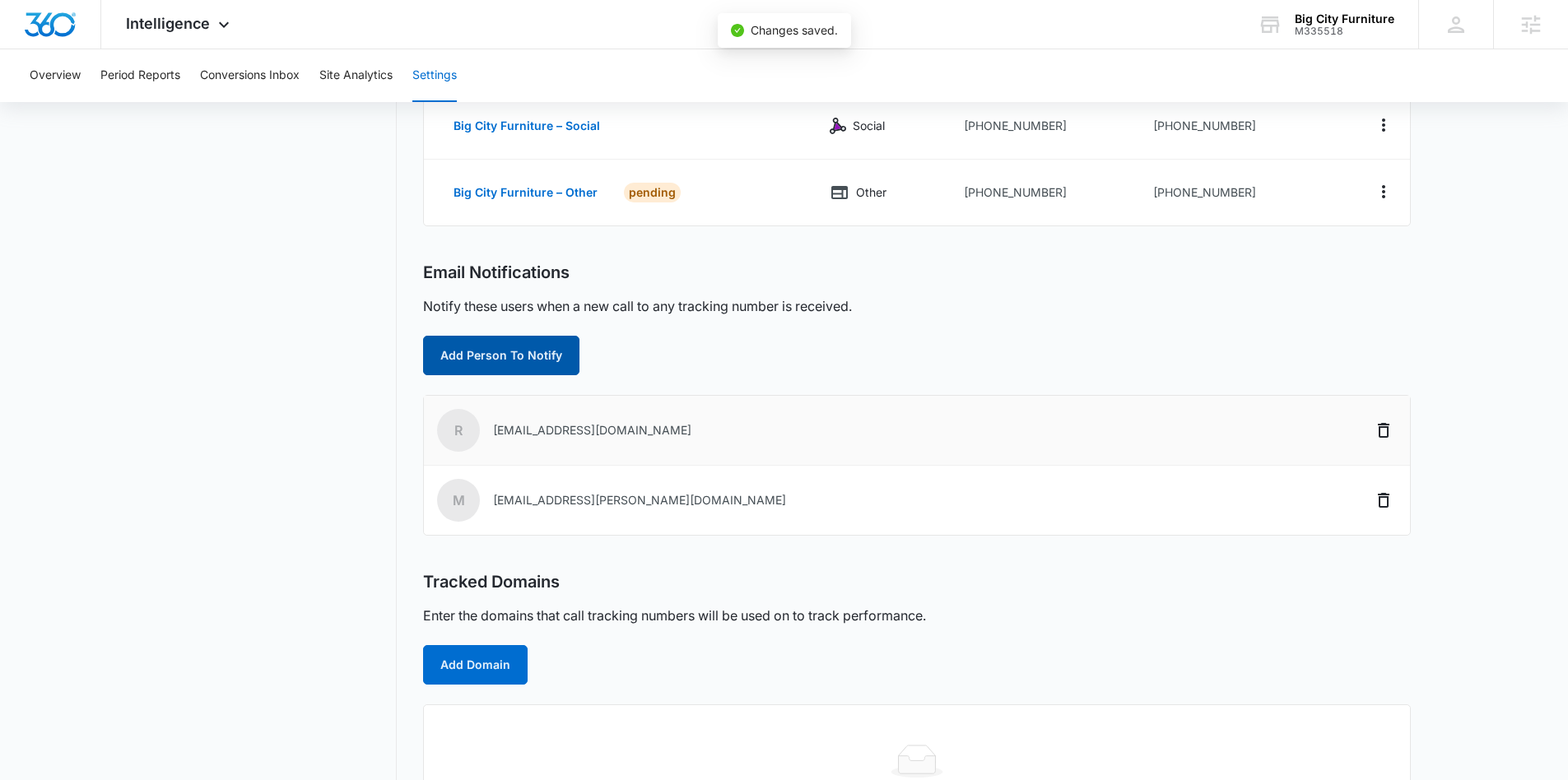
scroll to position [429, 0]
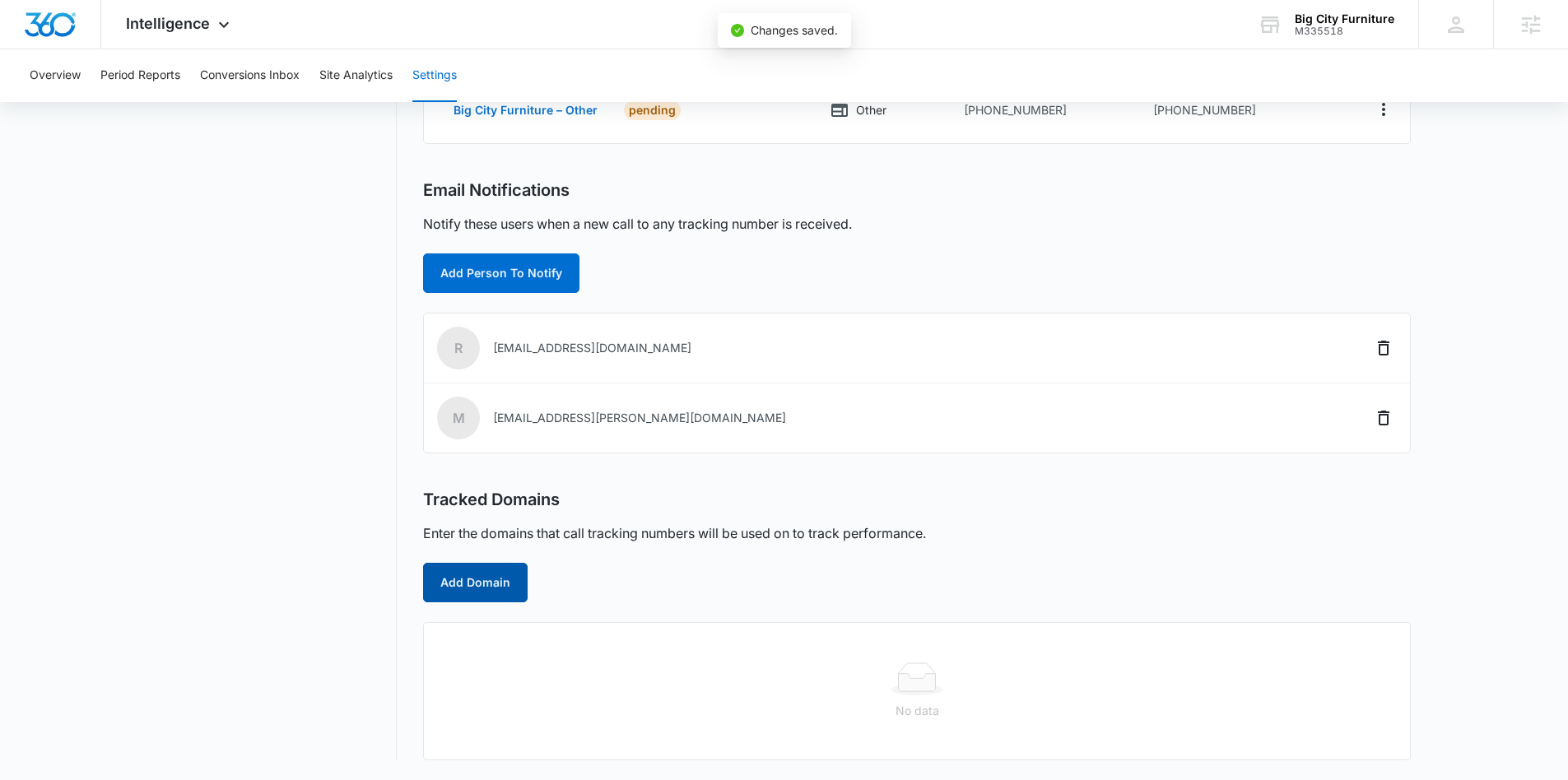
click at [459, 589] on button "Add Domain" at bounding box center [476, 583] width 105 height 40
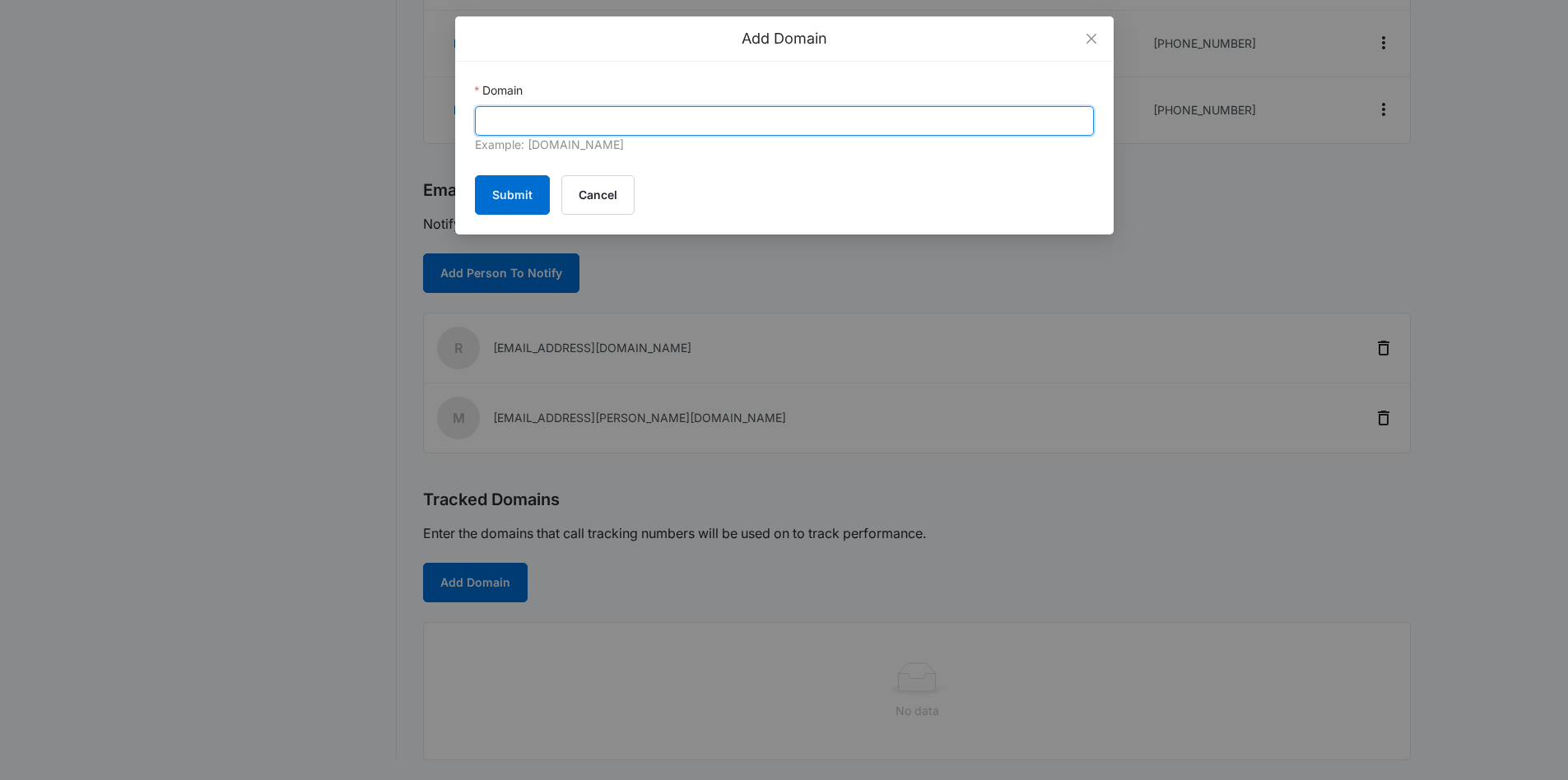
click at [656, 127] on input "Domain" at bounding box center [784, 120] width 619 height 30
paste input "[DOMAIN_NAME]"
type input "[DOMAIN_NAME]"
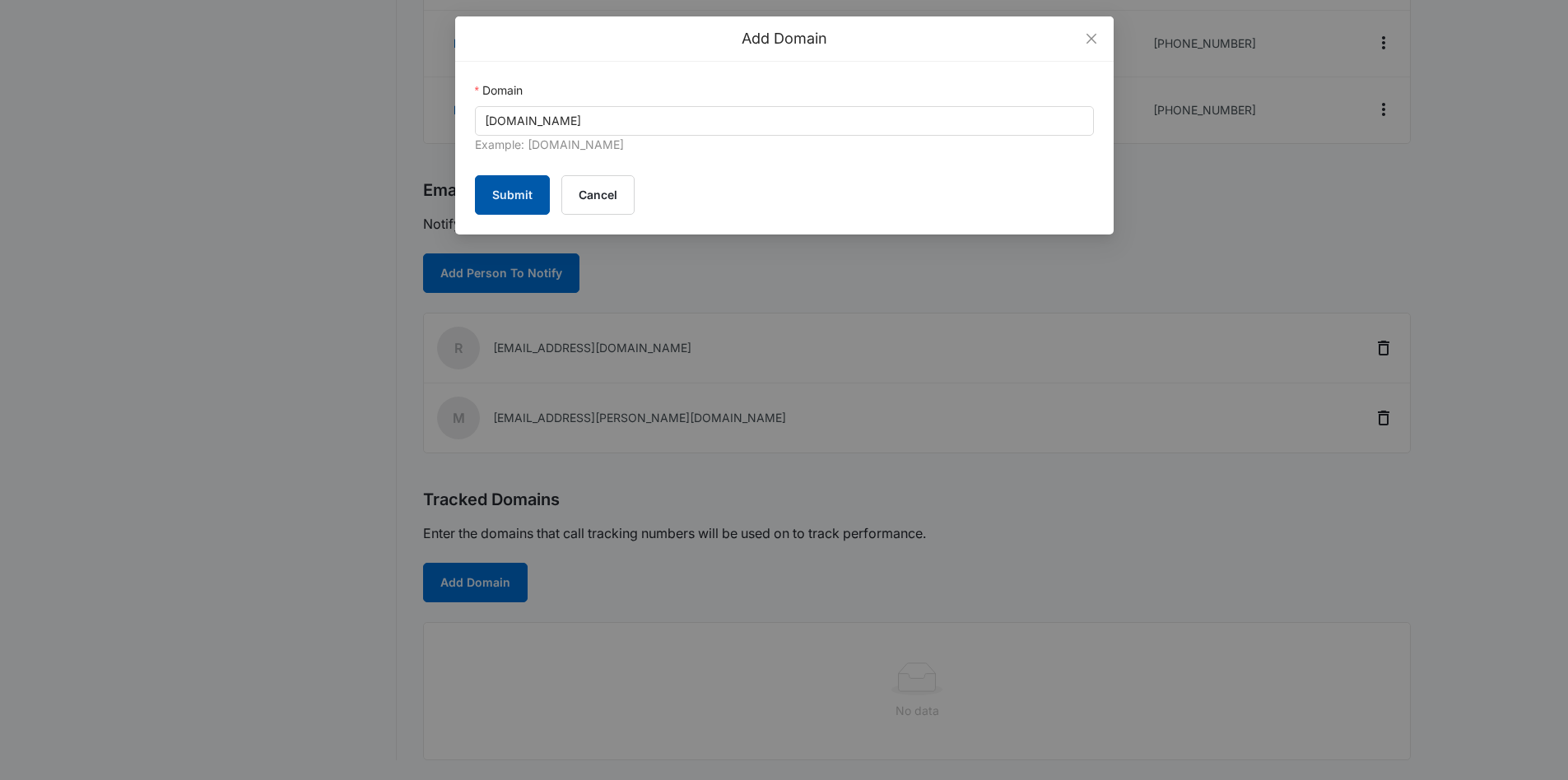
click at [515, 195] on button "Submit" at bounding box center [512, 195] width 75 height 40
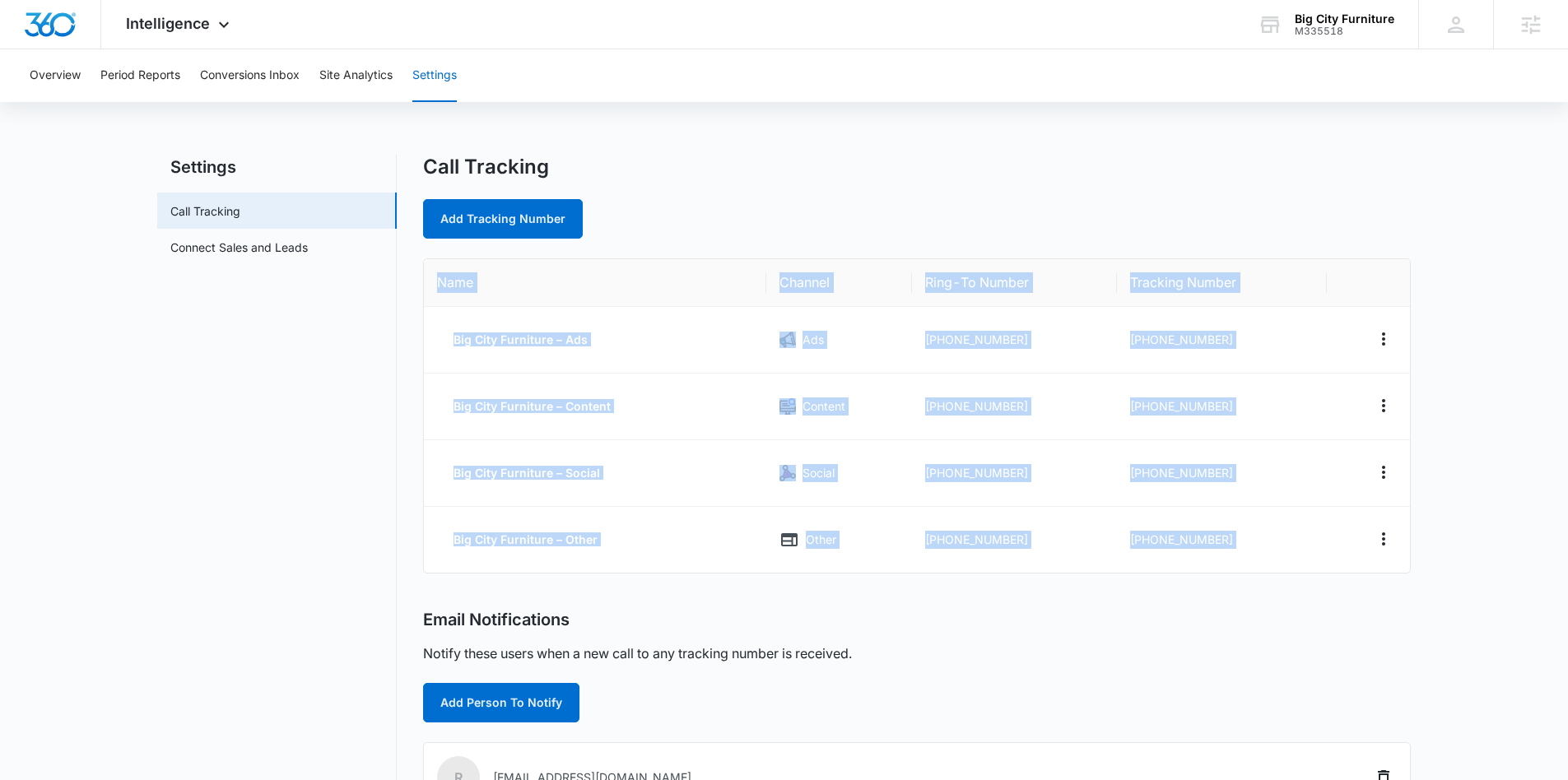
drag, startPoint x: 428, startPoint y: 269, endPoint x: 1297, endPoint y: 591, distance: 926.7
click at [1297, 591] on div "Call Tracking Add Tracking Number Name Channel Ring-To Number Tracking Number B…" at bounding box center [917, 630] width 987 height 951
copy table "Name Channel Ring-To Number Tracking Number Big City Furniture – Ads Ads [PHONE…"
click at [1010, 335] on td "[PHONE_NUMBER]" at bounding box center [1015, 340] width 206 height 67
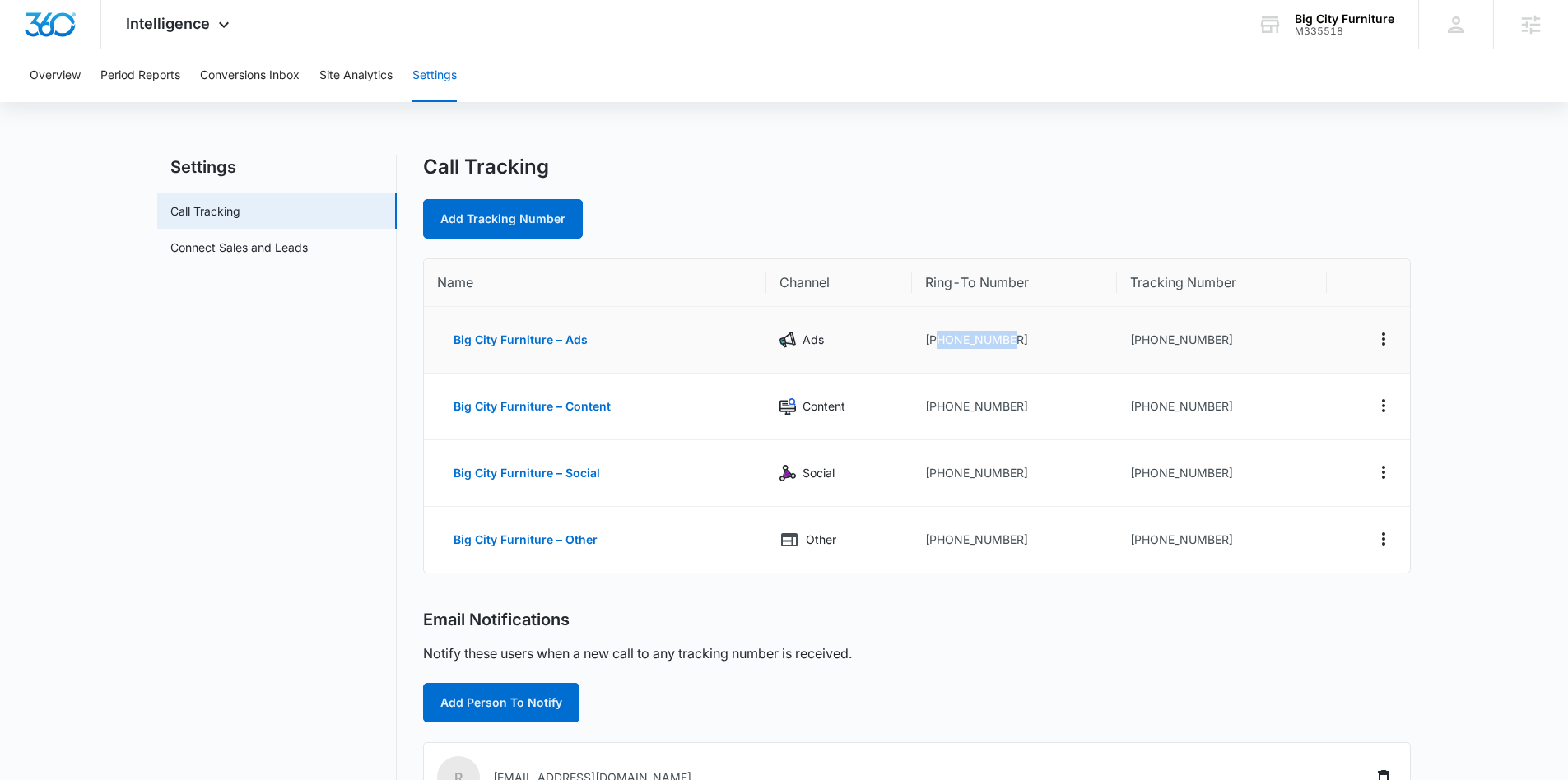
drag, startPoint x: 1006, startPoint y: 338, endPoint x: 936, endPoint y: 342, distance: 70.1
click at [936, 342] on td "[PHONE_NUMBER]" at bounding box center [1015, 340] width 206 height 67
drag, startPoint x: 1224, startPoint y: 337, endPoint x: 1042, endPoint y: 358, distance: 183.2
click at [1139, 340] on td "[PHONE_NUMBER]" at bounding box center [1221, 340] width 209 height 67
copy td "8034562557"
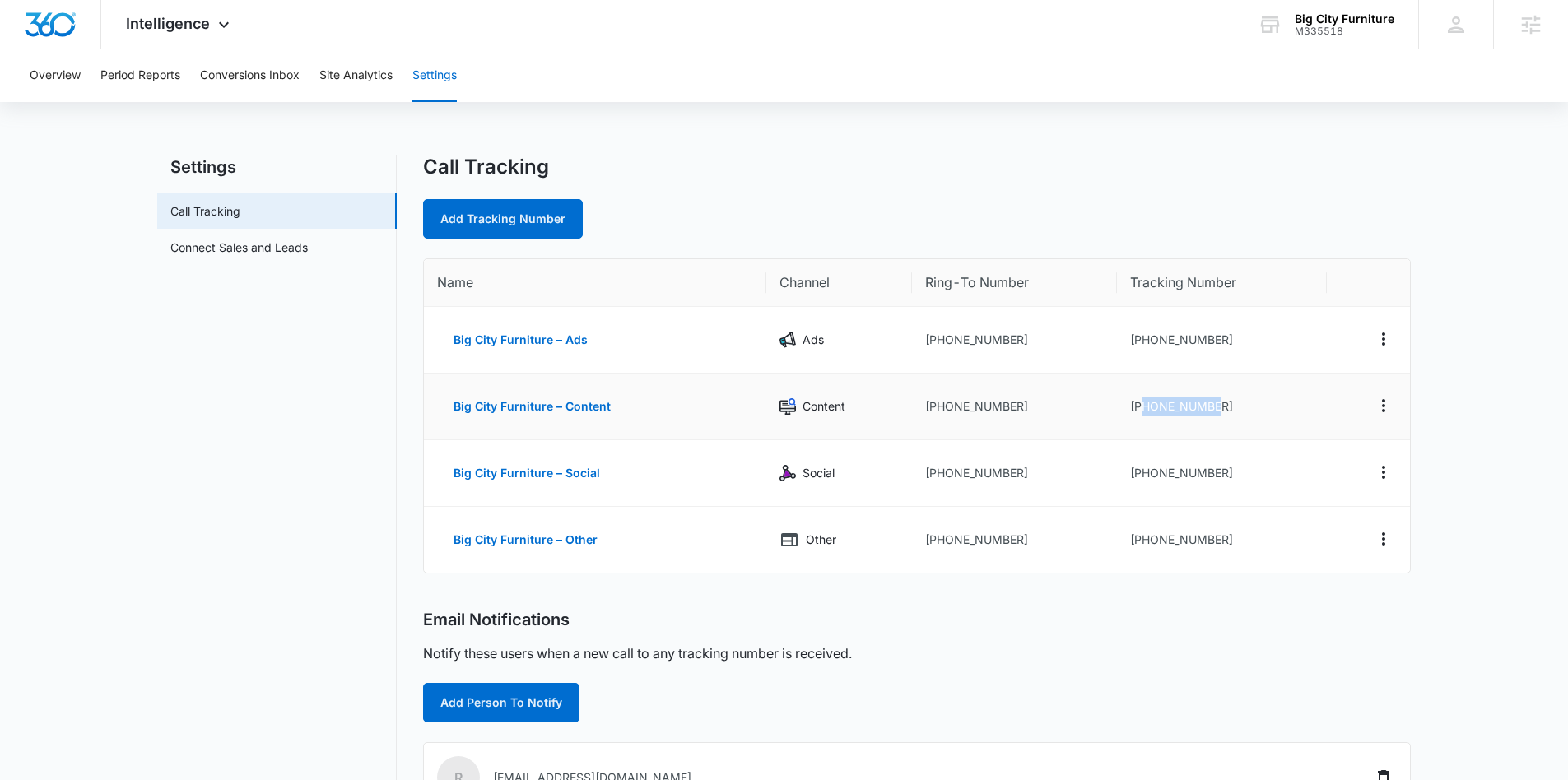
drag, startPoint x: 1232, startPoint y: 401, endPoint x: 1116, endPoint y: 415, distance: 116.8
click at [1138, 408] on td "[PHONE_NUMBER]" at bounding box center [1221, 407] width 209 height 67
copy td "8034562558"
drag, startPoint x: 1230, startPoint y: 472, endPoint x: 1138, endPoint y: 472, distance: 92.0
click at [1138, 472] on td "[PHONE_NUMBER]" at bounding box center [1221, 474] width 209 height 67
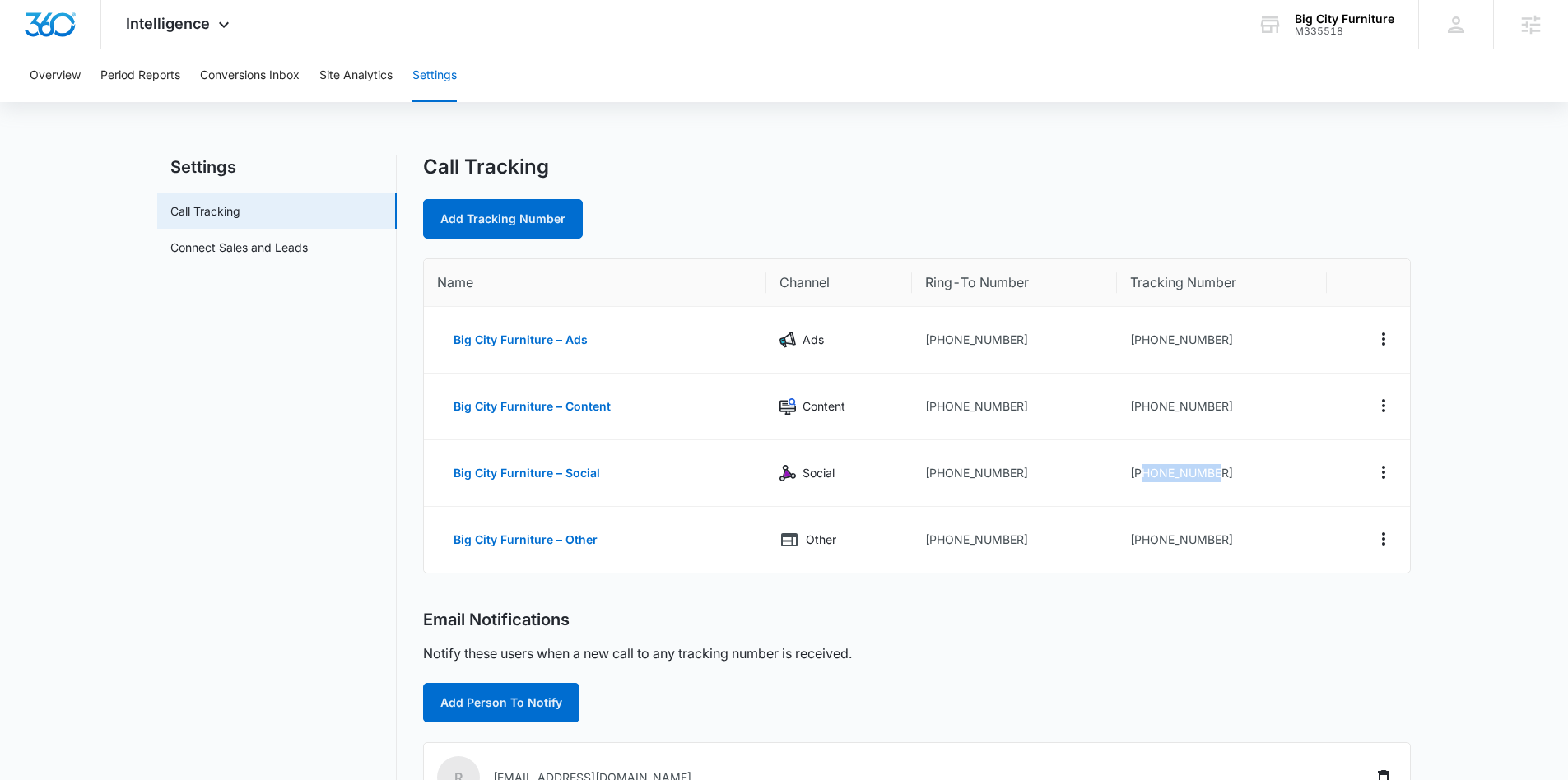
copy td "8034562559"
drag, startPoint x: 1240, startPoint y: 535, endPoint x: 1140, endPoint y: 539, distance: 100.1
click at [1140, 539] on td "[PHONE_NUMBER]" at bounding box center [1221, 540] width 209 height 66
copy td "8034562568"
